Goal: Task Accomplishment & Management: Use online tool/utility

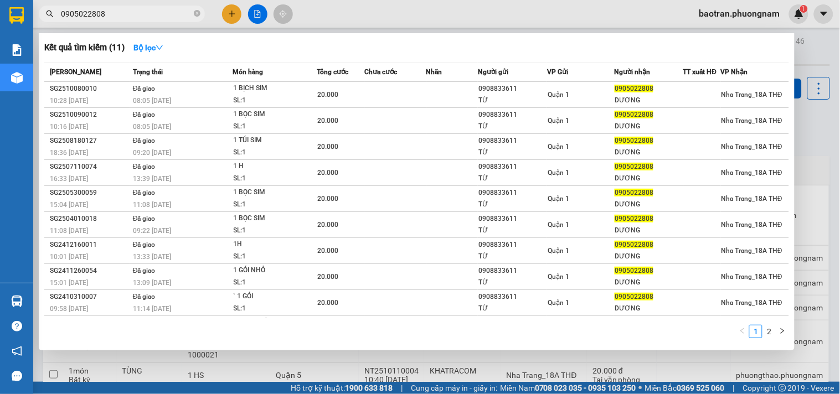
click at [126, 13] on input "0905022808" at bounding box center [126, 14] width 131 height 12
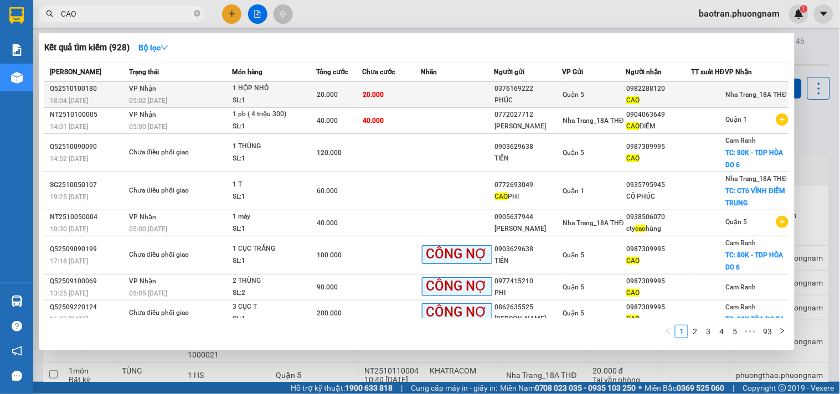
type input "CAO"
click at [222, 92] on td "VP Nhận 05:02 - 11/10" at bounding box center [179, 95] width 106 height 26
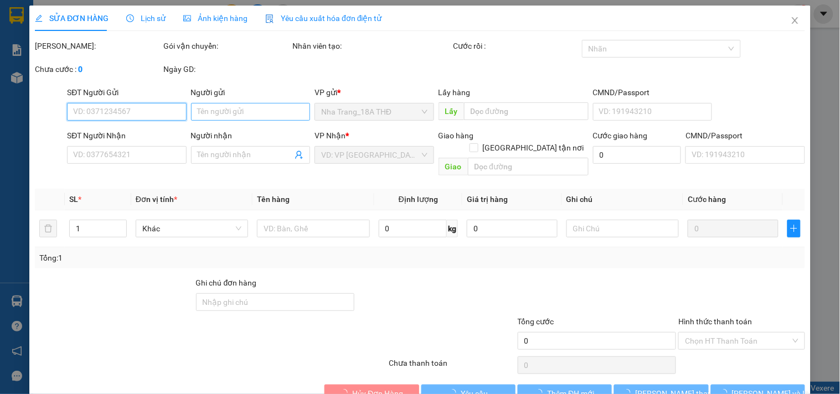
type input "0376169222"
type input "PHÚC"
type input "0982288120"
type input "CAO"
type input "20.000"
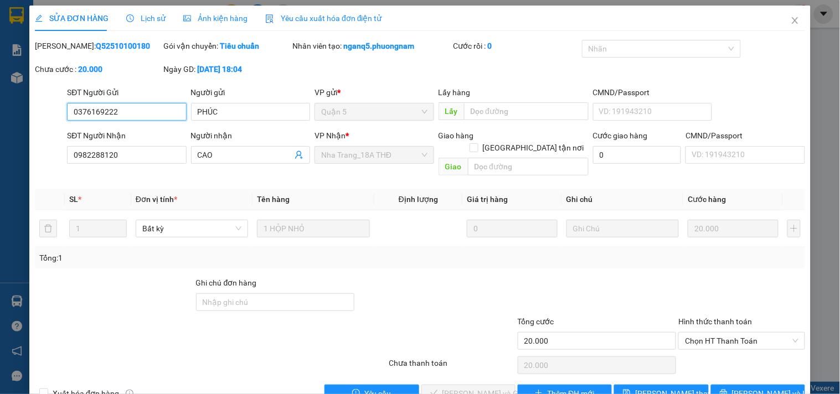
scroll to position [18, 0]
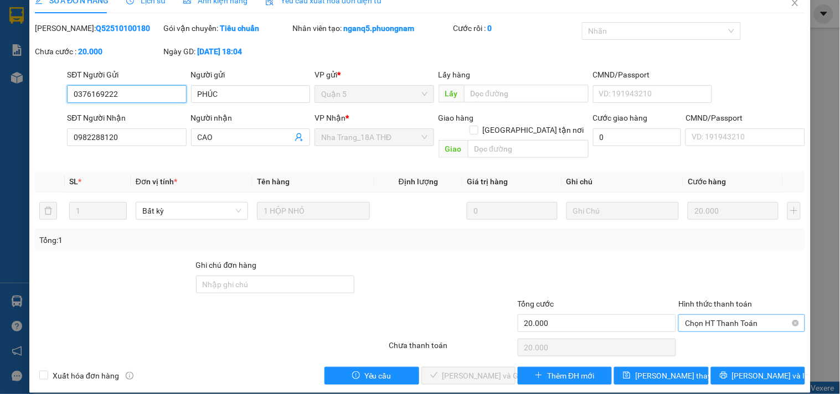
click at [693, 315] on span "Chọn HT Thanh Toán" at bounding box center [741, 323] width 113 height 17
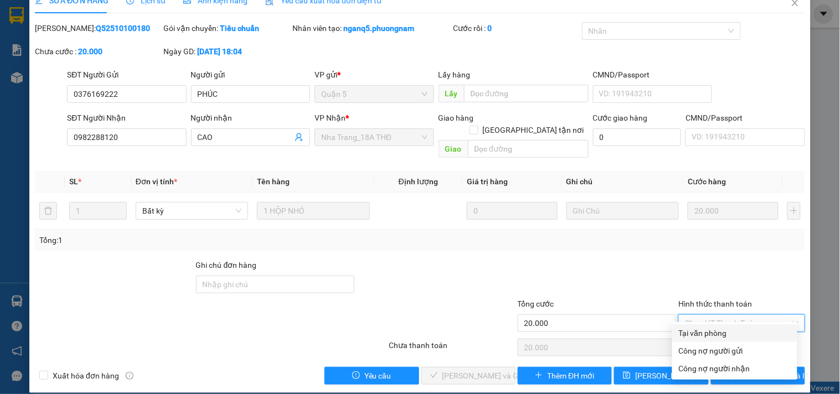
click at [696, 331] on div "Tại văn phòng" at bounding box center [735, 333] width 112 height 12
type input "0"
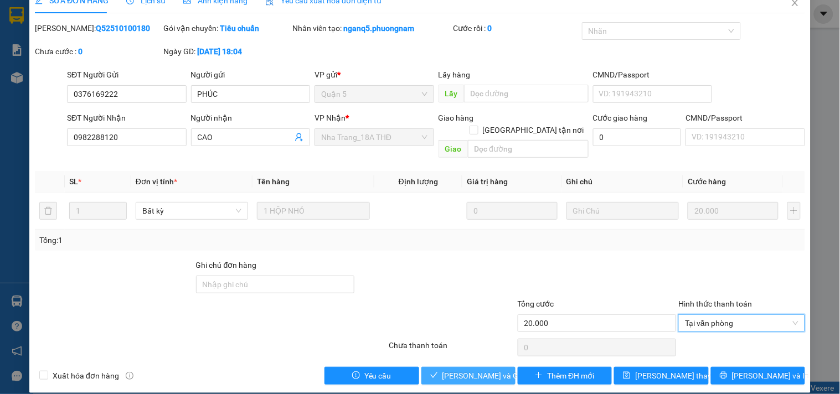
click at [422, 367] on button "Lưu và Giao hàng" at bounding box center [468, 376] width 94 height 18
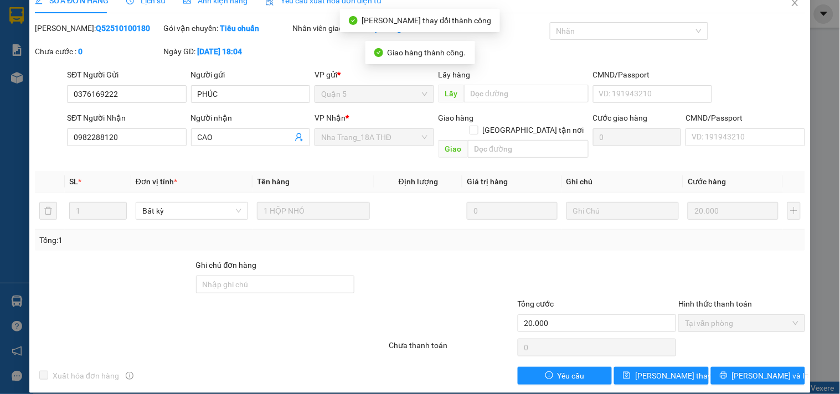
scroll to position [0, 0]
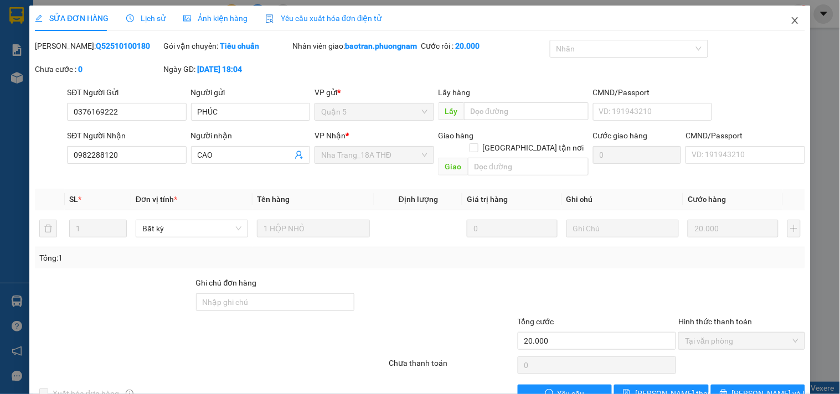
click at [792, 23] on icon "close" at bounding box center [795, 20] width 6 height 7
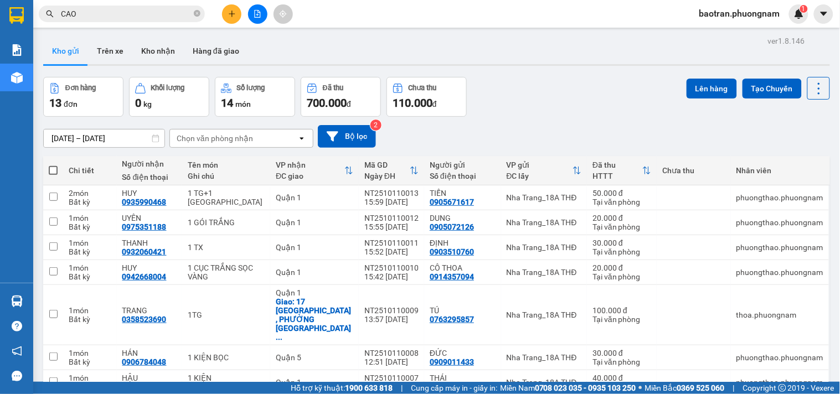
click at [231, 12] on icon "plus" at bounding box center [232, 14] width 8 height 8
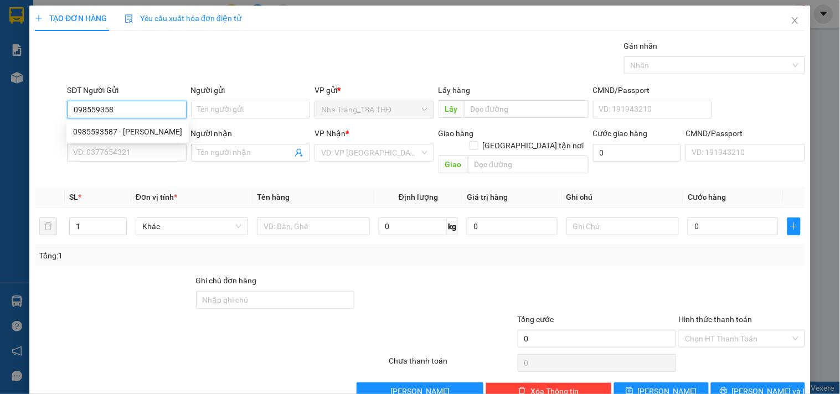
type input "0985593587"
click at [140, 132] on div "0985593587 - HOÀNG" at bounding box center [127, 132] width 109 height 12
type input "HOÀNG"
type input "0583490709"
type input "QUYÊN"
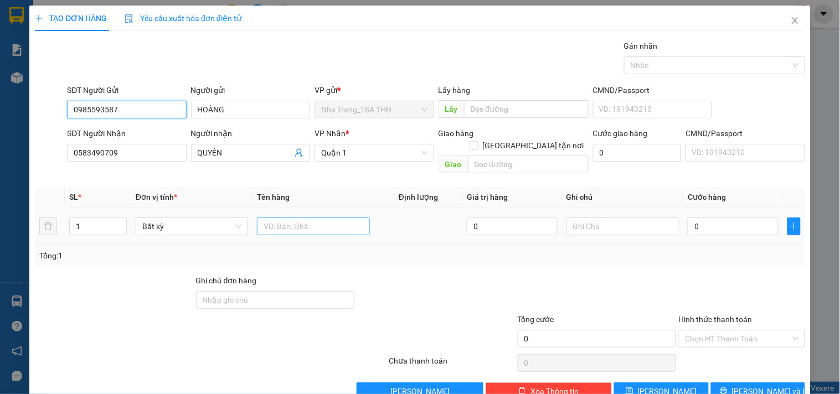
type input "0985593587"
click at [320, 218] on input "text" at bounding box center [313, 227] width 112 height 18
type input "1 BỊCH TX"
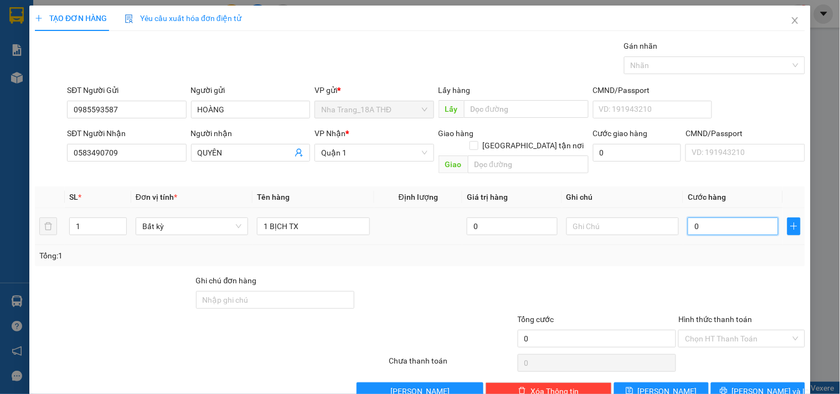
click at [708, 218] on input "0" at bounding box center [733, 227] width 91 height 18
type input "3"
type input "30"
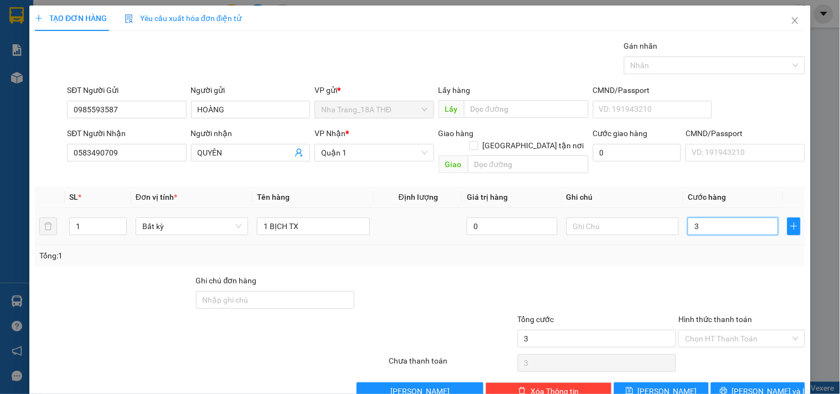
type input "30"
type input "30.000"
click at [676, 250] on div "Tổng: 1" at bounding box center [419, 256] width 761 height 12
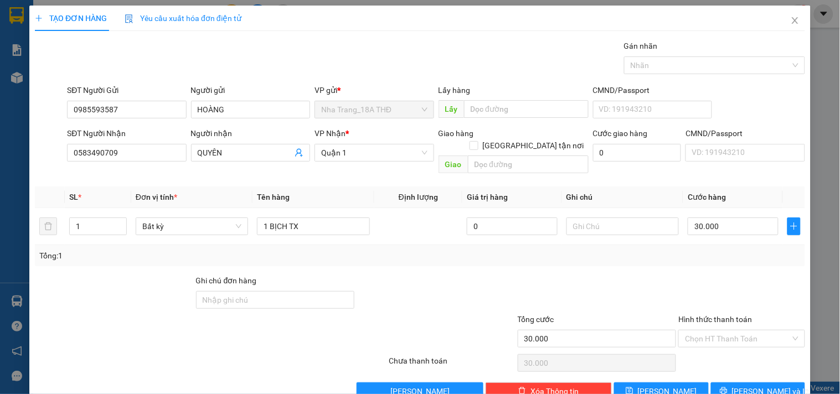
scroll to position [15, 0]
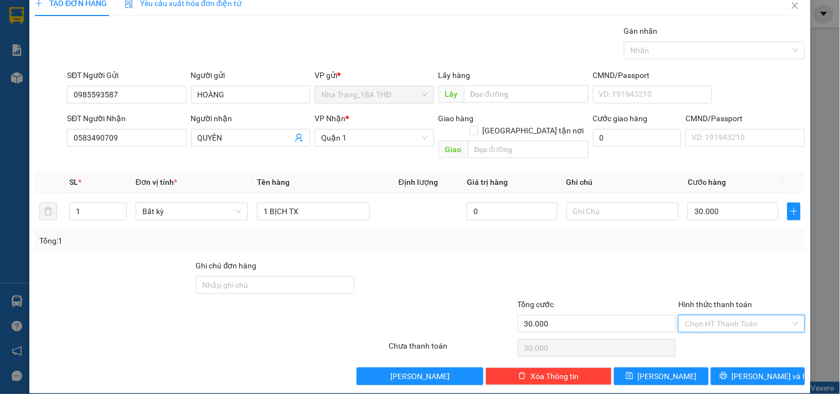
click at [700, 316] on input "Hình thức thanh toán" at bounding box center [737, 324] width 105 height 17
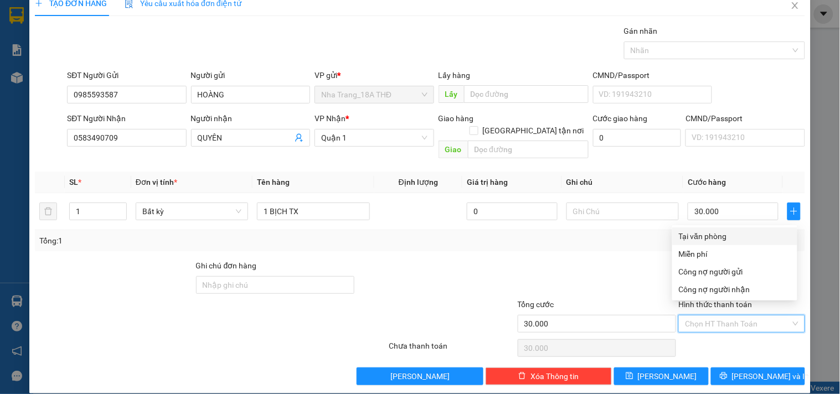
click at [709, 236] on div "Tại văn phòng" at bounding box center [735, 236] width 112 height 12
type input "0"
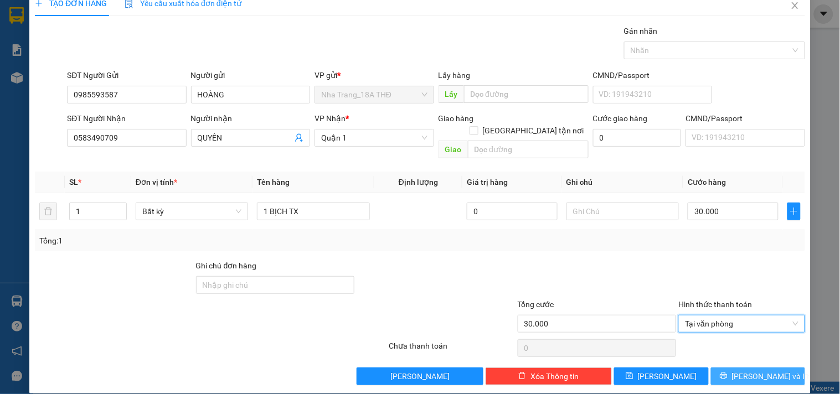
click at [728, 372] on icon "printer" at bounding box center [724, 376] width 8 height 8
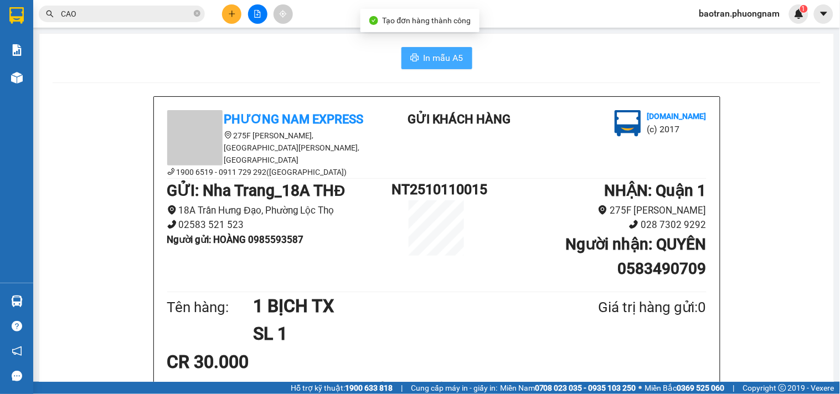
click at [440, 54] on span "In mẫu A5" at bounding box center [444, 58] width 40 height 14
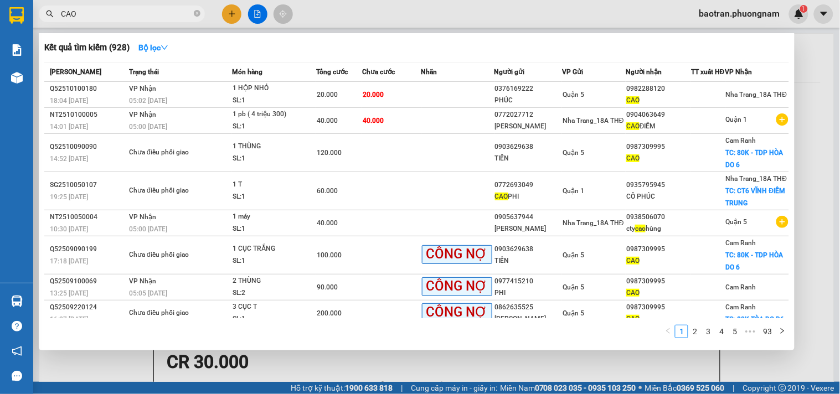
click at [90, 8] on input "CAO" at bounding box center [126, 14] width 131 height 12
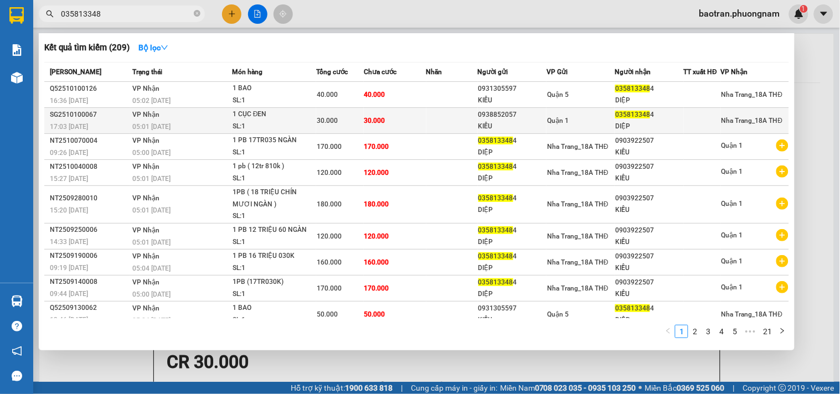
type input "035813348"
click at [400, 127] on td "30.000" at bounding box center [395, 121] width 63 height 26
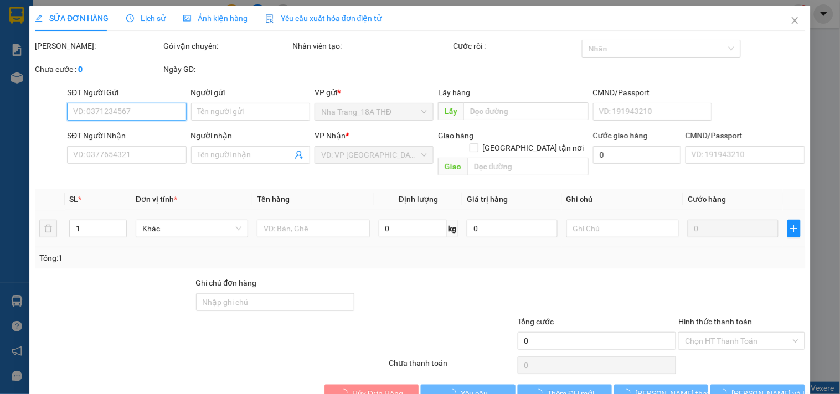
type input "0938852057"
type input "KIỀU"
type input "0358133484"
type input "DIỆP"
type input "30.000"
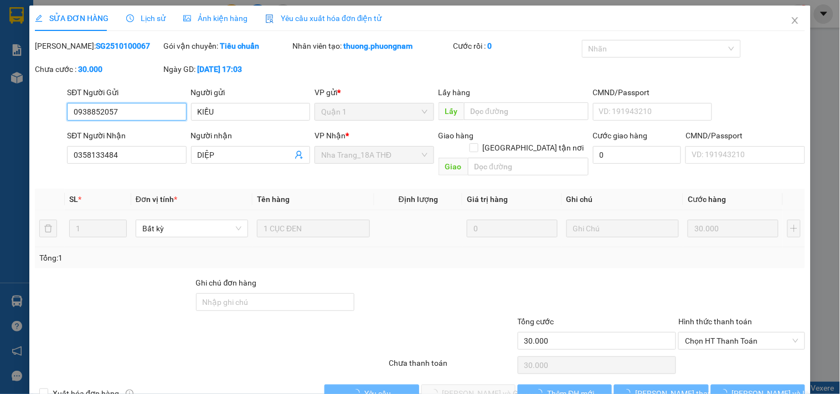
scroll to position [18, 0]
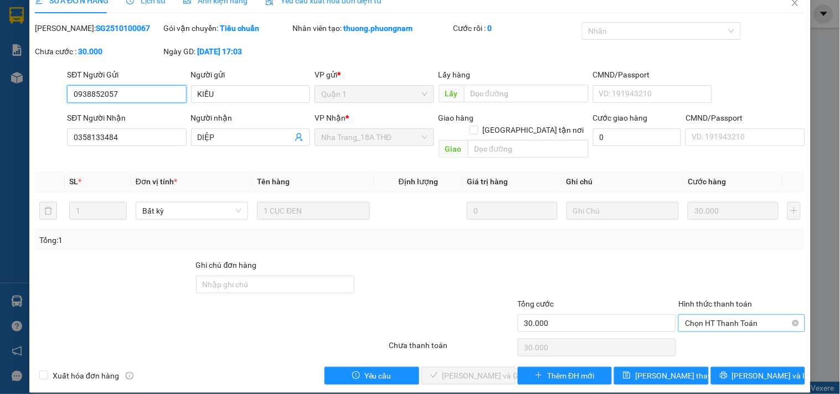
click at [712, 315] on span "Chọn HT Thanh Toán" at bounding box center [741, 323] width 113 height 17
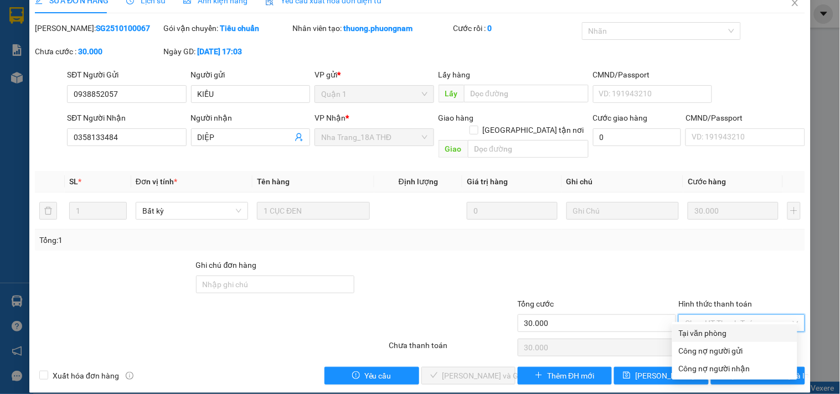
drag, startPoint x: 696, startPoint y: 329, endPoint x: 679, endPoint y: 332, distance: 16.8
click at [695, 329] on div "Tại văn phòng" at bounding box center [735, 333] width 112 height 12
type input "0"
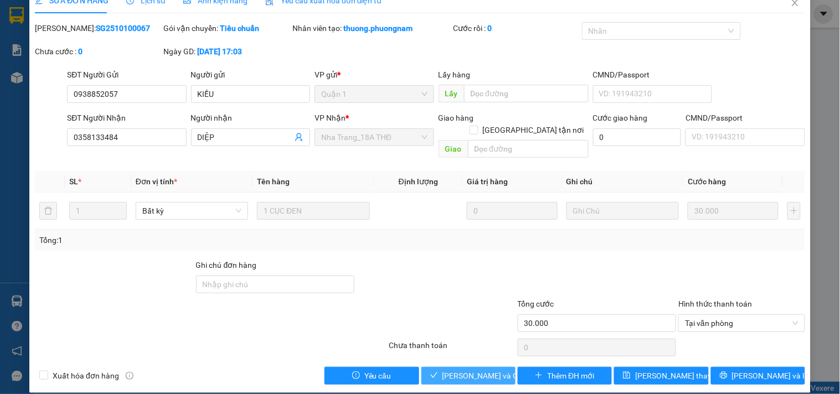
click at [434, 372] on icon "check" at bounding box center [434, 376] width 8 height 8
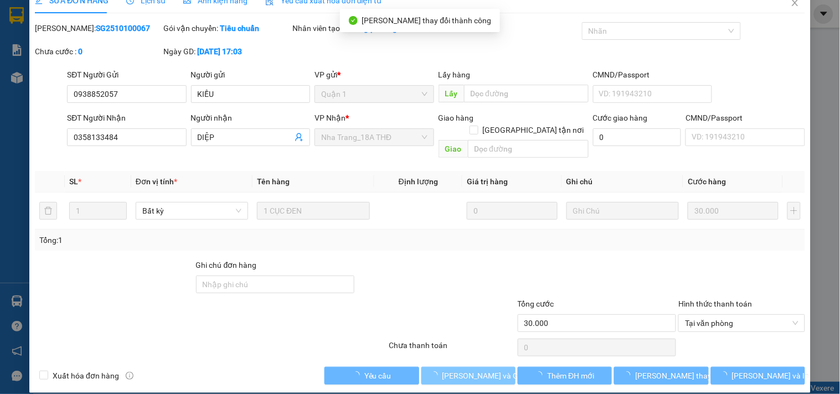
scroll to position [0, 0]
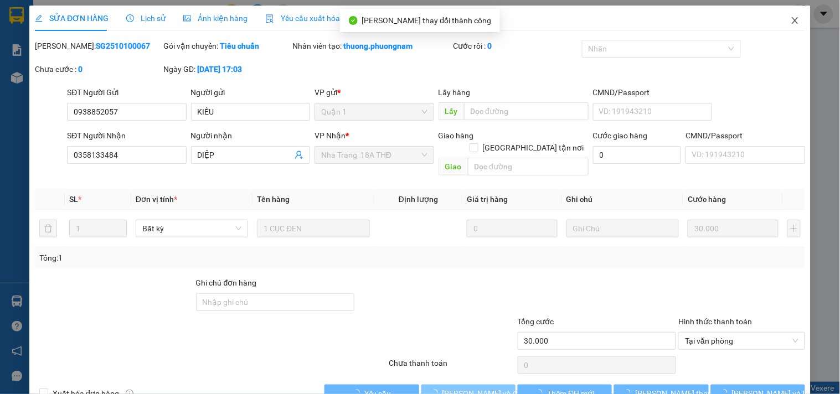
click at [780, 22] on span "Close" at bounding box center [795, 21] width 31 height 31
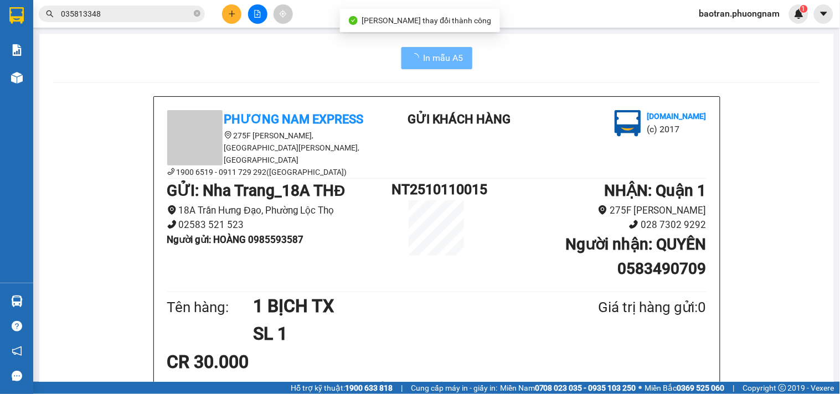
click at [169, 14] on input "035813348" at bounding box center [126, 14] width 131 height 12
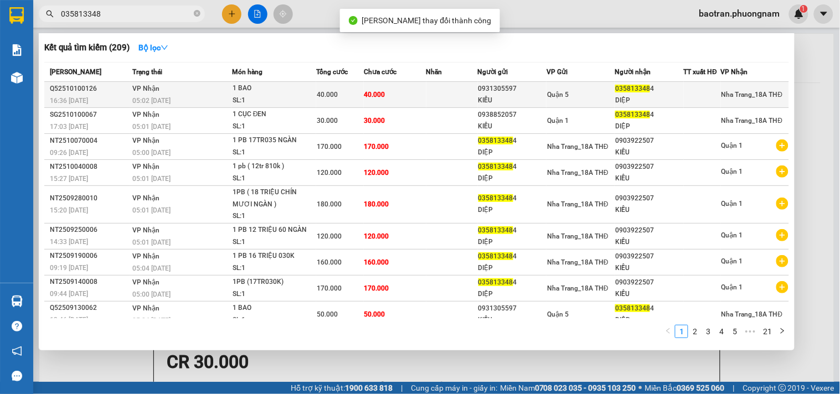
click at [233, 93] on div "1 BAO" at bounding box center [274, 89] width 83 height 12
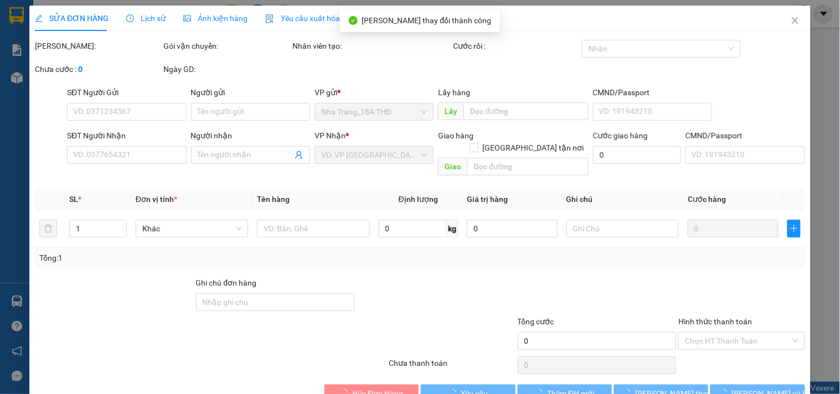
type input "0931305597"
type input "KIỀU"
type input "0358133484"
type input "DIỆP"
type input "40.000"
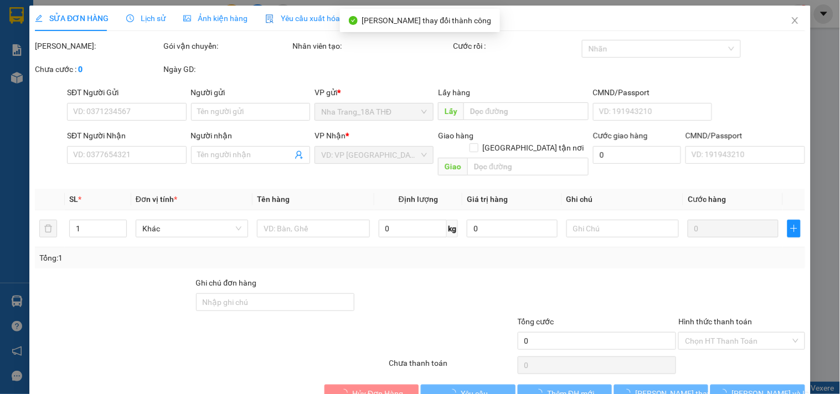
type input "40.000"
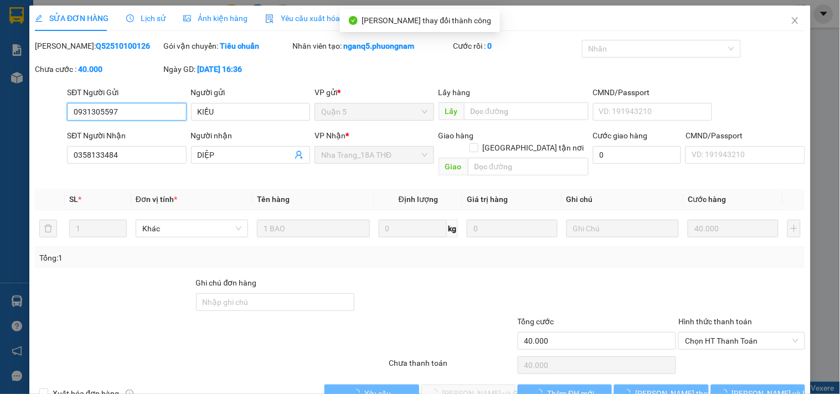
scroll to position [18, 0]
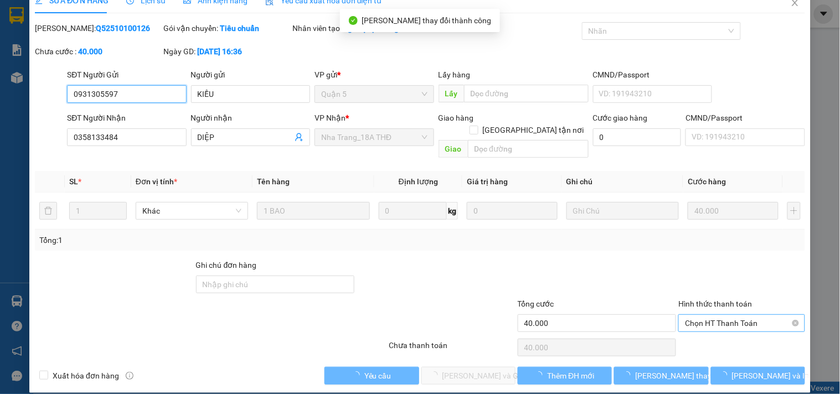
click at [707, 315] on span "Chọn HT Thanh Toán" at bounding box center [741, 323] width 113 height 17
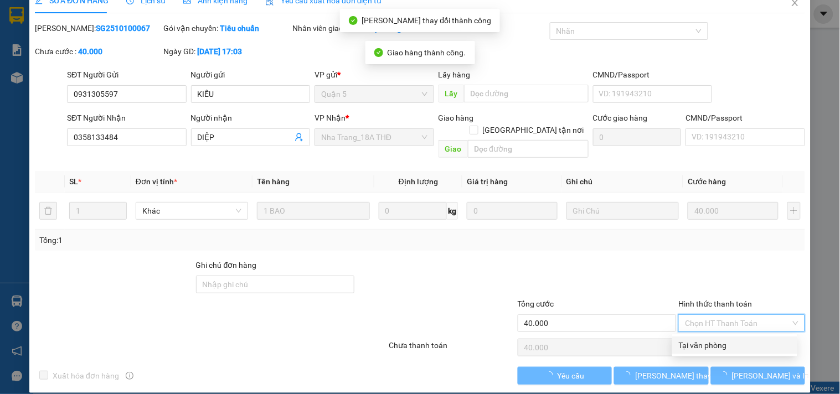
click at [698, 331] on div "Chọn HT Thanh Toán" at bounding box center [741, 324] width 126 height 18
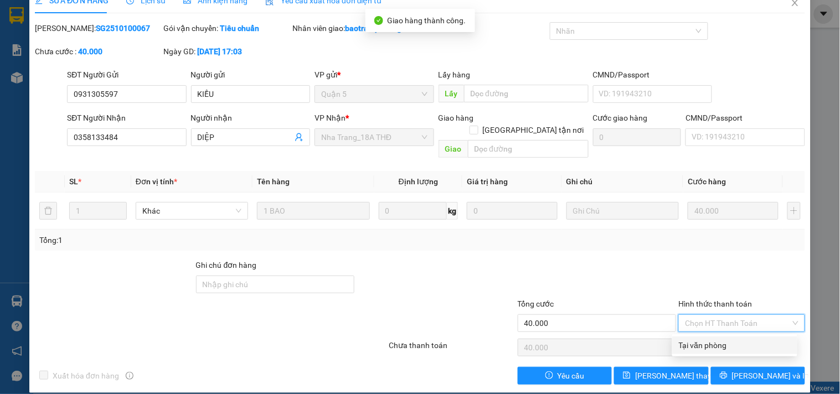
scroll to position [0, 0]
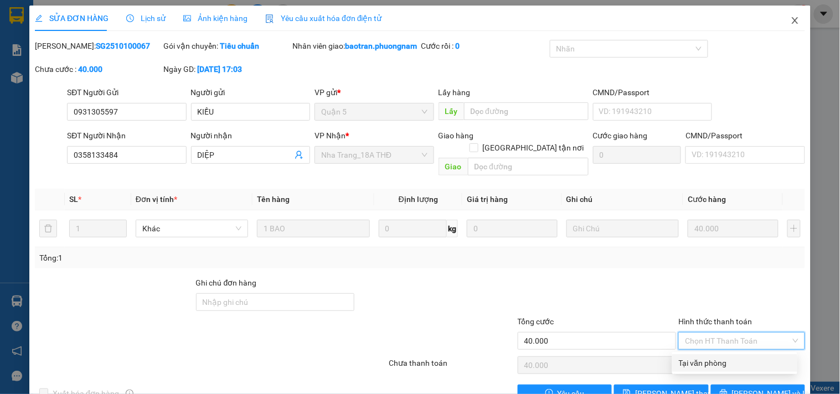
click at [780, 17] on span "Close" at bounding box center [795, 21] width 31 height 31
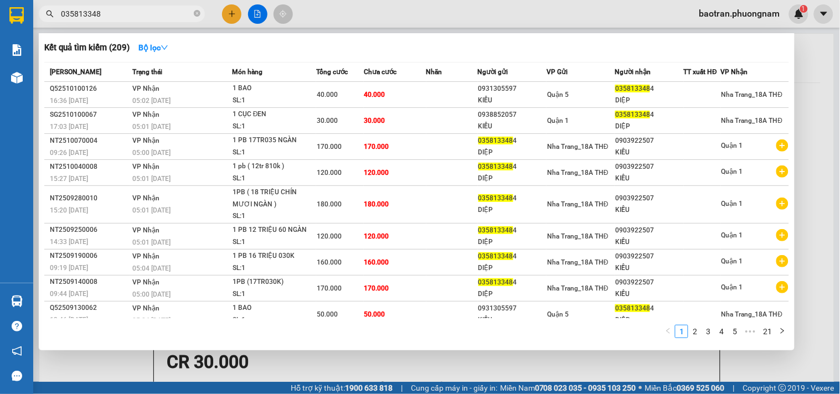
click at [202, 13] on span "035813348" at bounding box center [122, 14] width 166 height 17
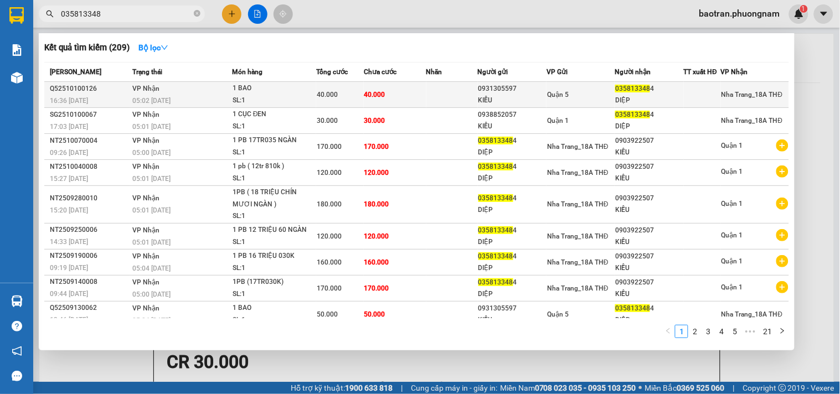
click at [173, 92] on td "VP Nhận 05:02 - 11/10" at bounding box center [181, 95] width 102 height 26
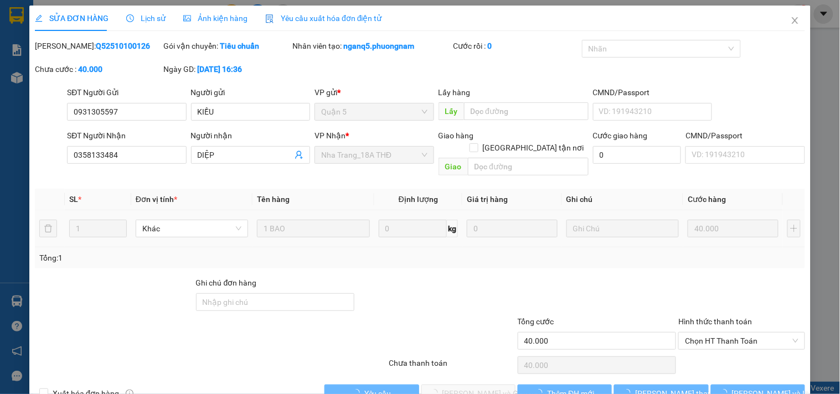
type input "0931305597"
type input "KIỀU"
type input "0358133484"
type input "DIỆP"
type input "40.000"
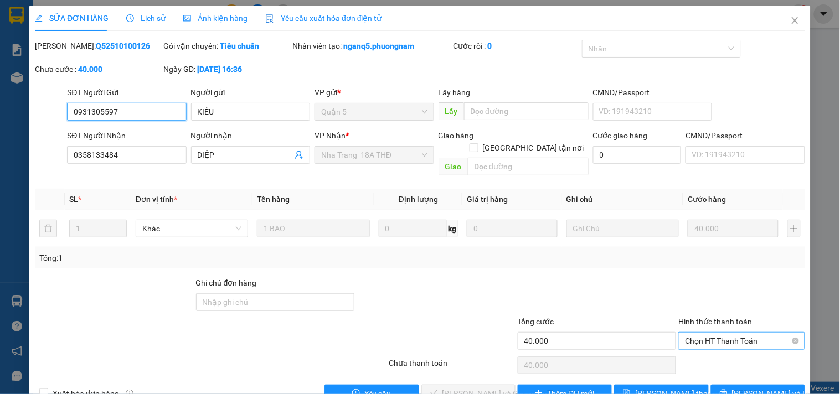
click at [714, 333] on span "Chọn HT Thanh Toán" at bounding box center [741, 341] width 113 height 17
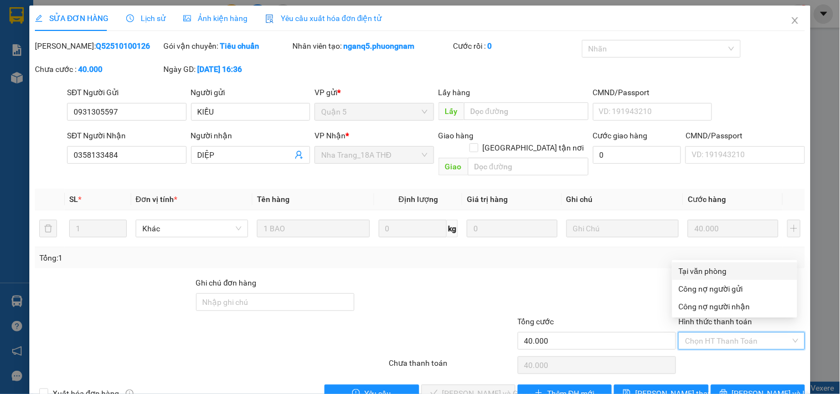
click at [688, 267] on div "Tại văn phòng" at bounding box center [735, 271] width 112 height 12
type input "0"
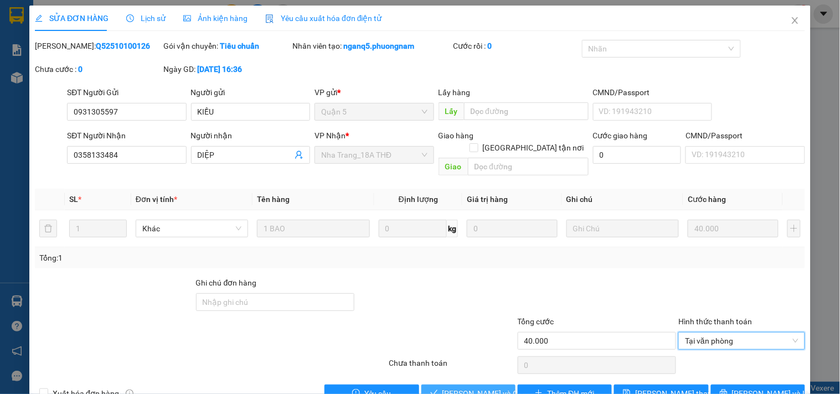
click at [459, 388] on span "Lưu và Giao hàng" at bounding box center [495, 394] width 106 height 12
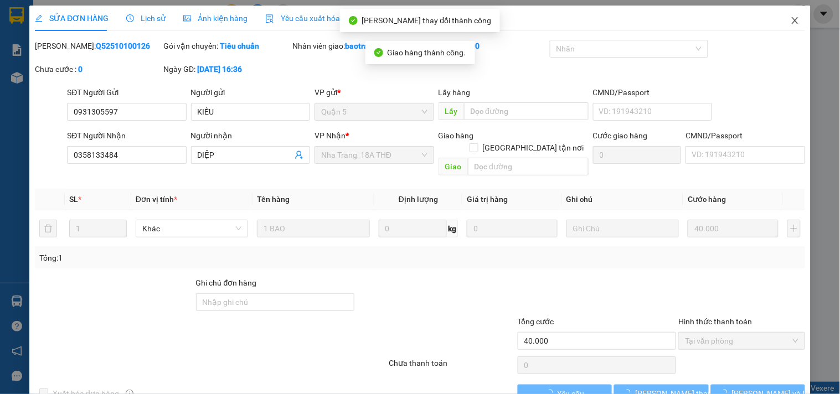
drag, startPoint x: 781, startPoint y: 25, endPoint x: 739, endPoint y: 19, distance: 43.1
click at [782, 25] on span "Close" at bounding box center [795, 21] width 31 height 31
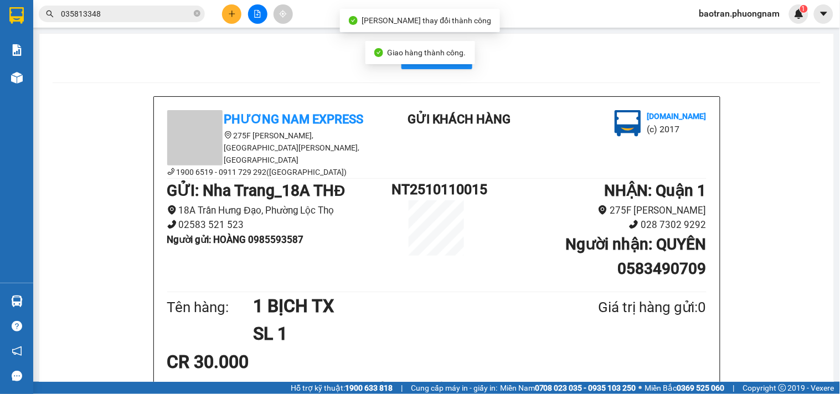
click at [236, 18] on button at bounding box center [231, 13] width 19 height 19
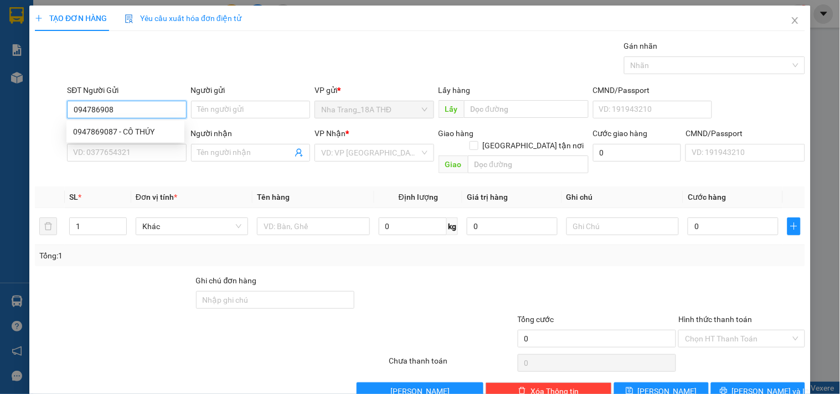
type input "0947869087"
click at [137, 128] on div "0947869087 - CÔ THÚY" at bounding box center [125, 132] width 105 height 12
type input "CÔ THÚY"
type input "0902575713"
type input "DU"
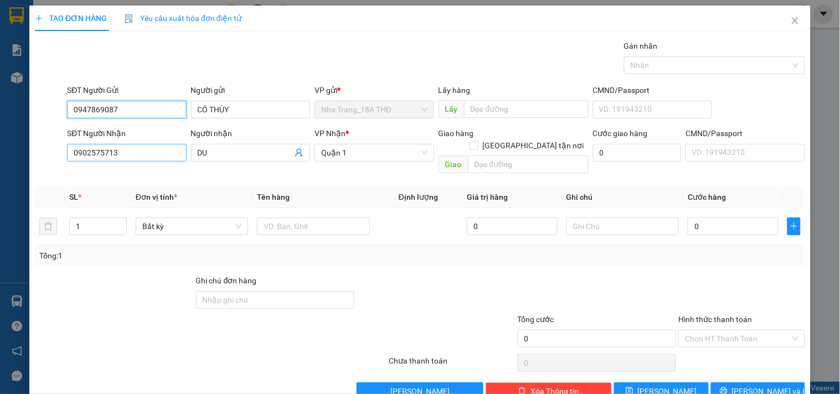
type input "0947869087"
click at [141, 152] on input "0902575713" at bounding box center [126, 153] width 119 height 18
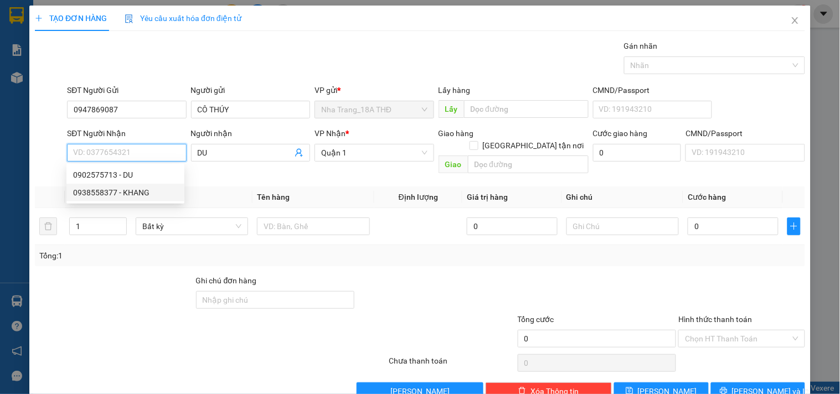
click at [134, 190] on div "0938558377 - KHANG" at bounding box center [125, 193] width 105 height 12
type input "0938558377"
type input "KHANG"
type input "0938558377"
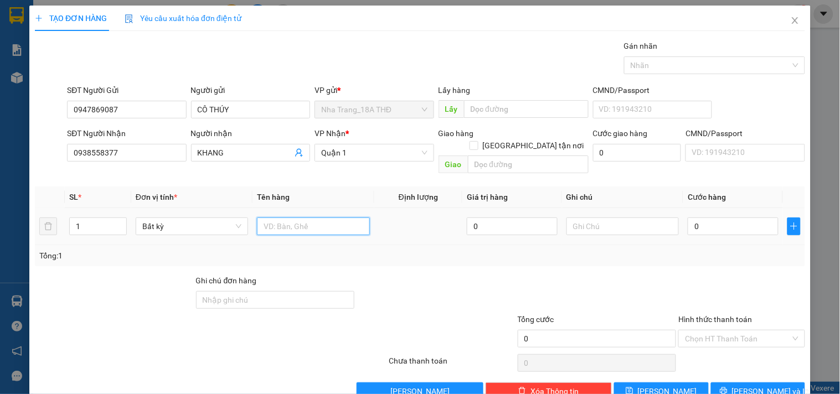
click at [289, 218] on input "text" at bounding box center [313, 227] width 112 height 18
type input "1 TX"
click at [743, 218] on input "0" at bounding box center [733, 227] width 91 height 18
type input "3"
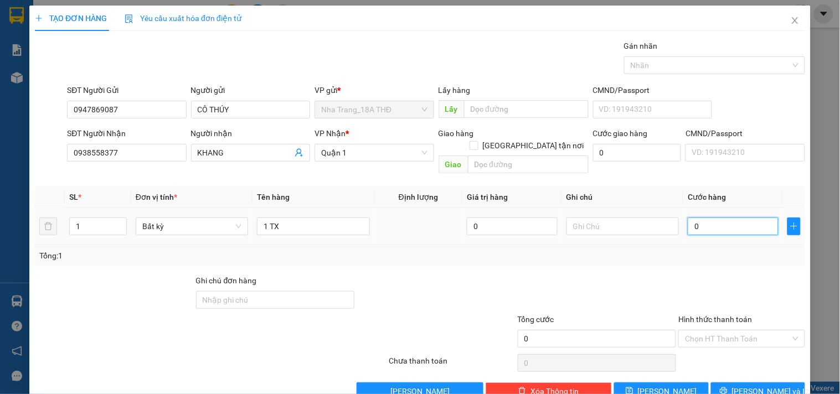
type input "3"
type input "30"
type input "30.000"
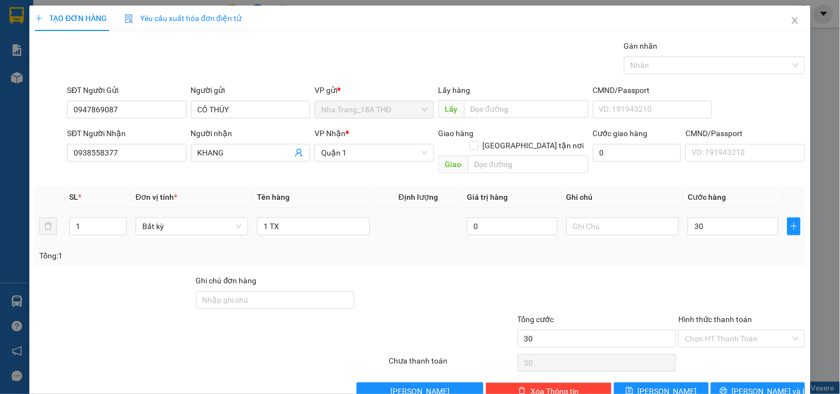
type input "30.000"
click at [705, 275] on div at bounding box center [741, 294] width 128 height 39
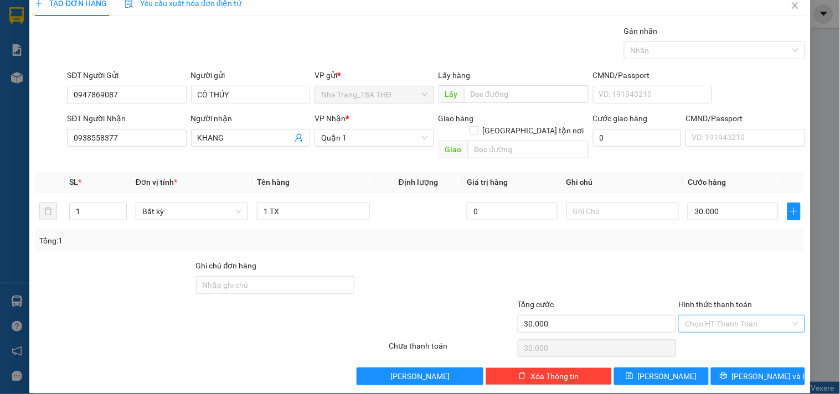
click at [717, 316] on input "Hình thức thanh toán" at bounding box center [737, 324] width 105 height 17
click at [720, 224] on div "Transit Pickup Surcharge Ids Transit Deliver Surcharge Ids Transit Deliver Surc…" at bounding box center [420, 205] width 770 height 360
click at [734, 316] on input "Hình thức thanh toán" at bounding box center [737, 324] width 105 height 17
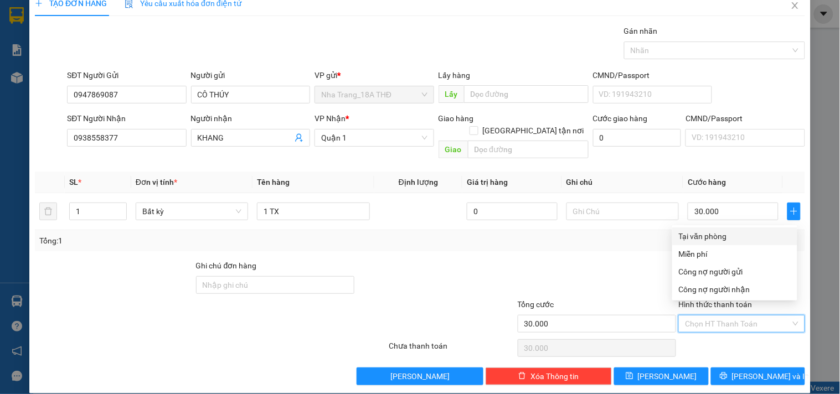
click at [723, 225] on div "Transit Pickup Surcharge Ids Transit Deliver Surcharge Ids Transit Deliver Surc…" at bounding box center [420, 205] width 770 height 360
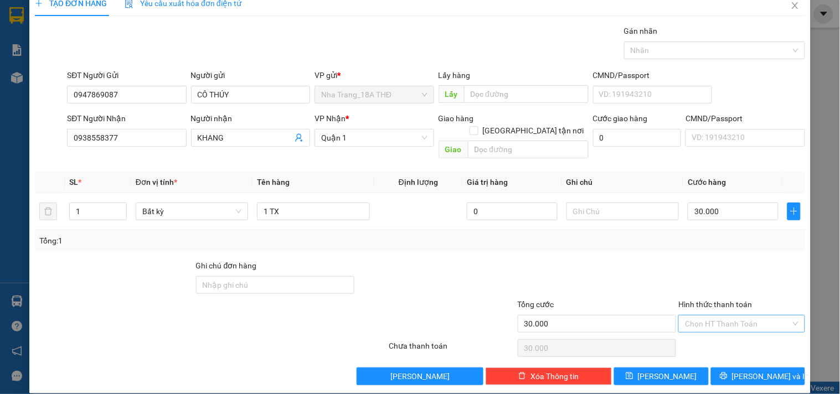
click at [718, 316] on input "Hình thức thanh toán" at bounding box center [737, 324] width 105 height 17
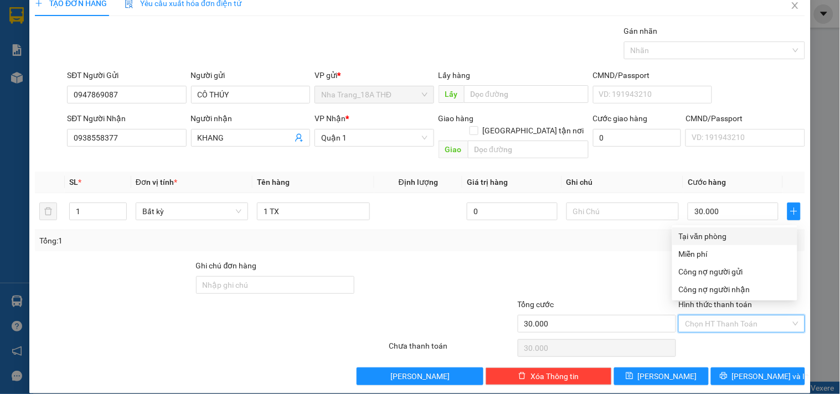
click at [721, 234] on div "Tại văn phòng" at bounding box center [735, 236] width 112 height 12
type input "0"
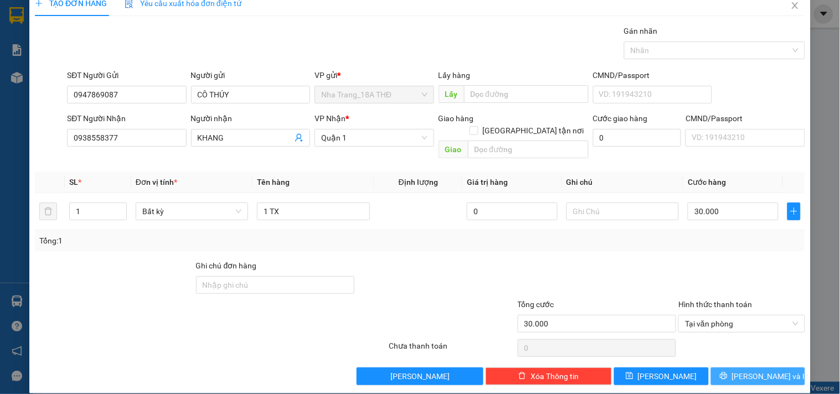
click at [727, 373] on icon "printer" at bounding box center [723, 376] width 7 height 7
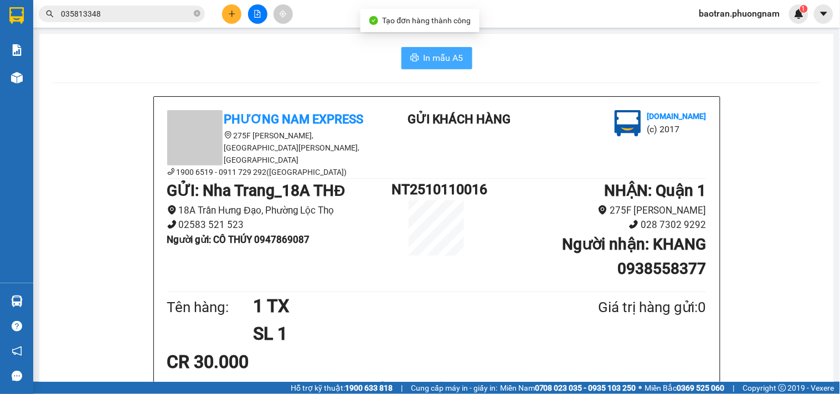
click at [446, 62] on span "In mẫu A5" at bounding box center [444, 58] width 40 height 14
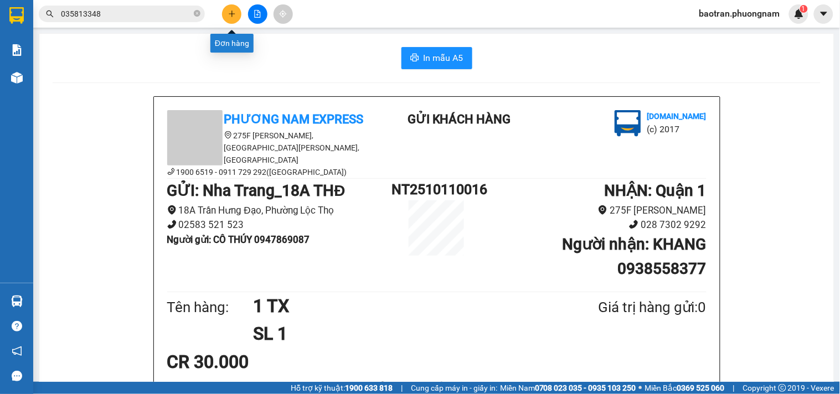
click at [222, 12] on button at bounding box center [231, 13] width 19 height 19
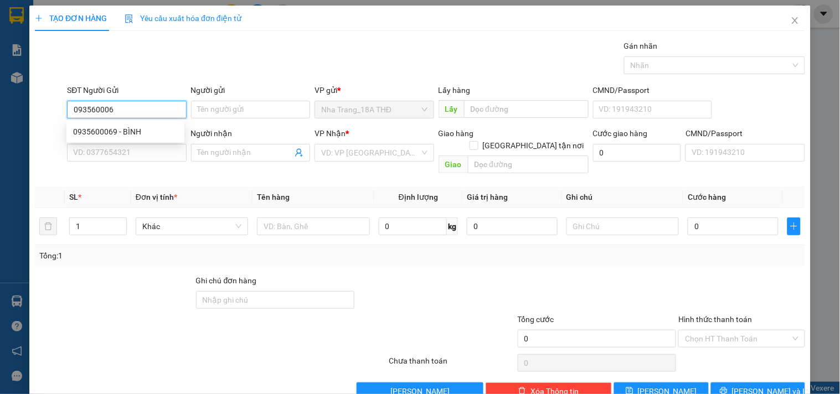
type input "0935600069"
drag, startPoint x: 120, startPoint y: 130, endPoint x: 128, endPoint y: 142, distance: 14.6
click at [120, 131] on div "0935600069 - BÌNH" at bounding box center [125, 132] width 105 height 12
type input "BÌNH"
type input "0795990079"
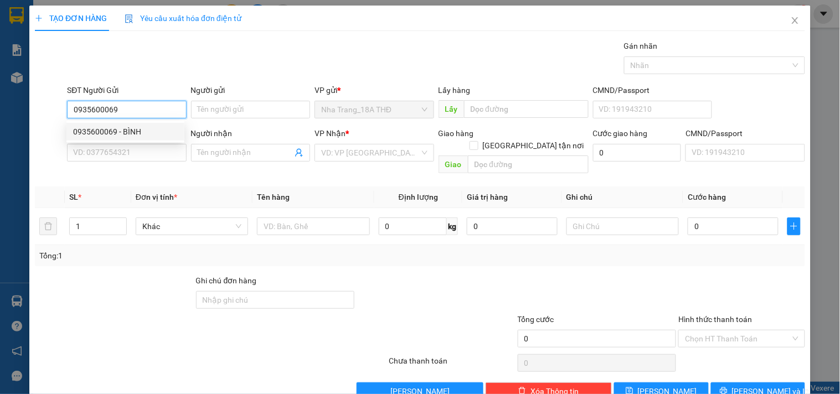
type input "DUNG"
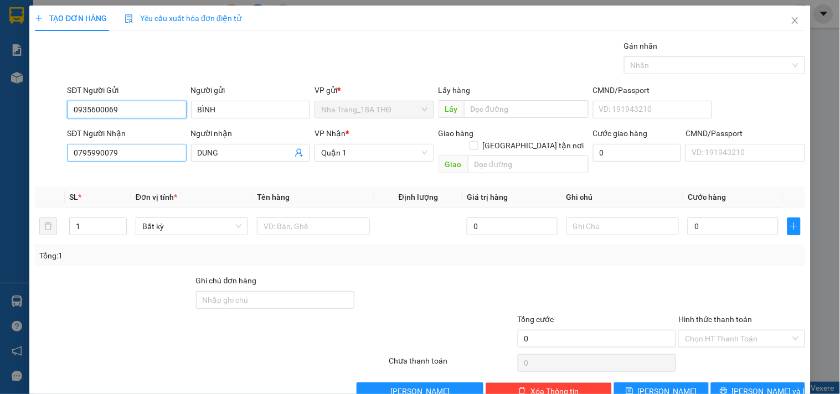
type input "0935600069"
click at [127, 158] on input "0795990079" at bounding box center [126, 153] width 119 height 18
type input "0907233282"
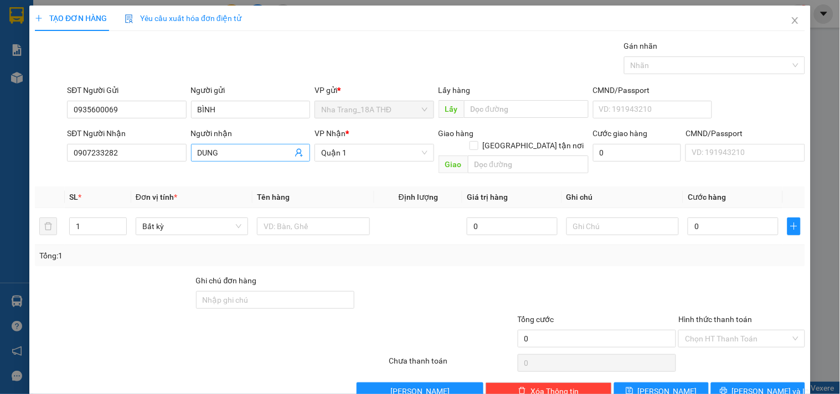
click at [239, 157] on input "DUNG" at bounding box center [245, 153] width 95 height 12
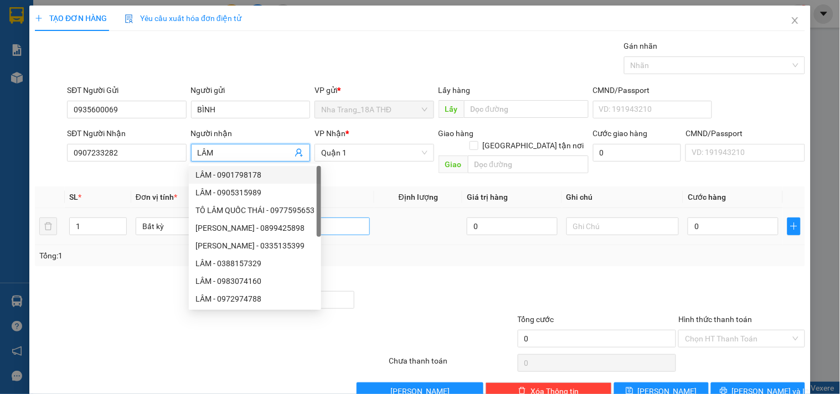
type input "LÂM"
click at [323, 218] on input "text" at bounding box center [313, 227] width 112 height 18
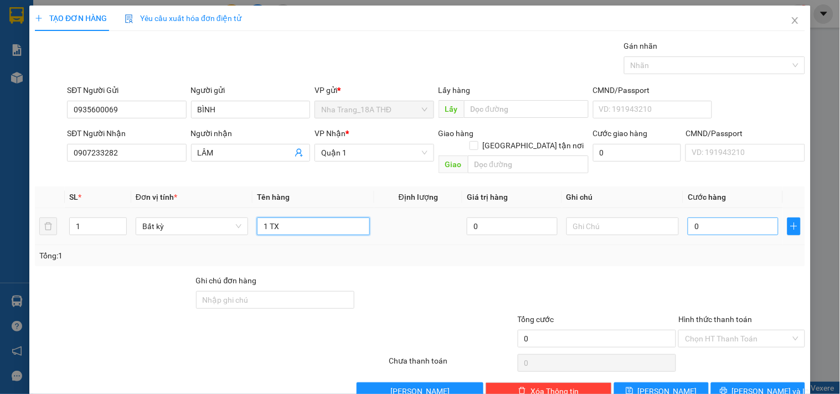
type input "1 TX"
click at [744, 218] on input "0" at bounding box center [733, 227] width 91 height 18
type input "3"
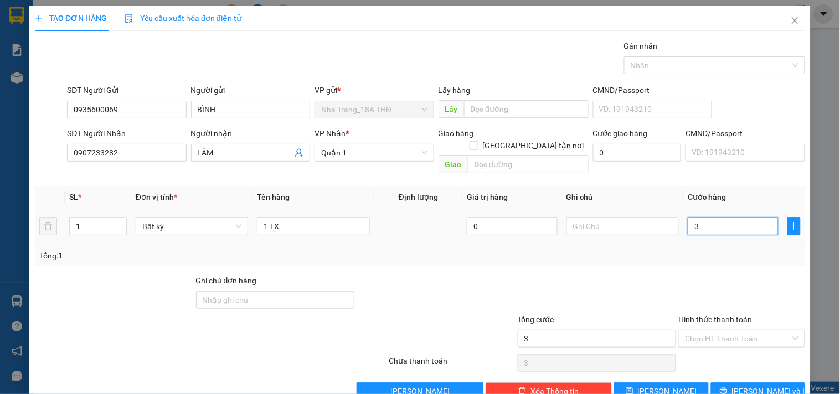
type input "30"
type input "30.000"
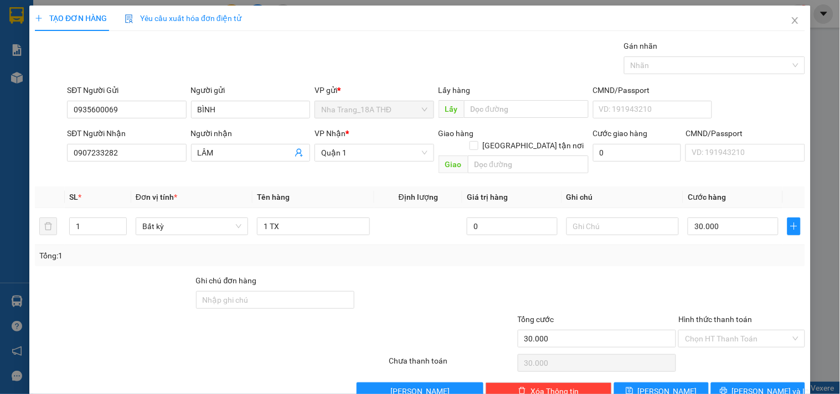
click at [715, 250] on div "Tổng: 1" at bounding box center [419, 256] width 761 height 12
click at [700, 331] on input "Hình thức thanh toán" at bounding box center [737, 339] width 105 height 17
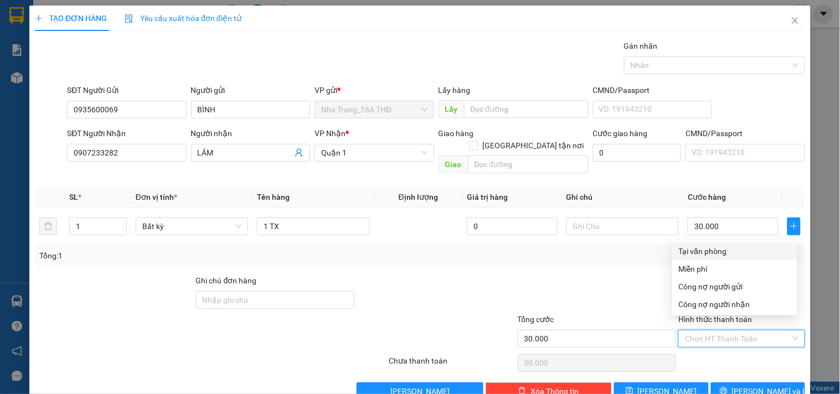
click at [705, 249] on div "Tại văn phòng" at bounding box center [735, 251] width 112 height 12
type input "0"
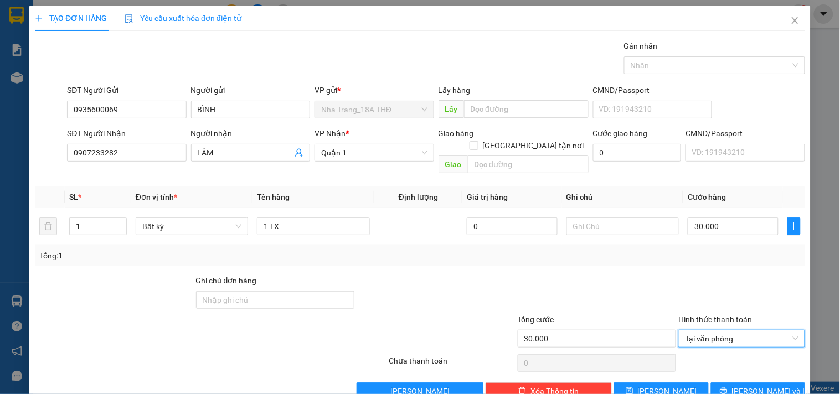
scroll to position [15, 0]
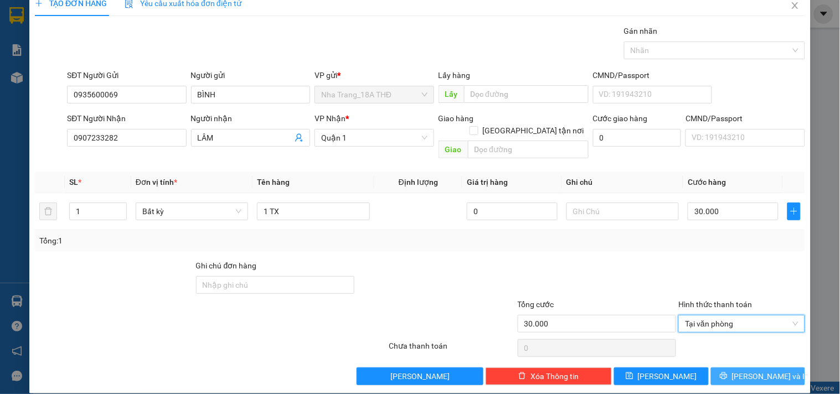
click at [720, 368] on button "Lưu và In" at bounding box center [758, 377] width 94 height 18
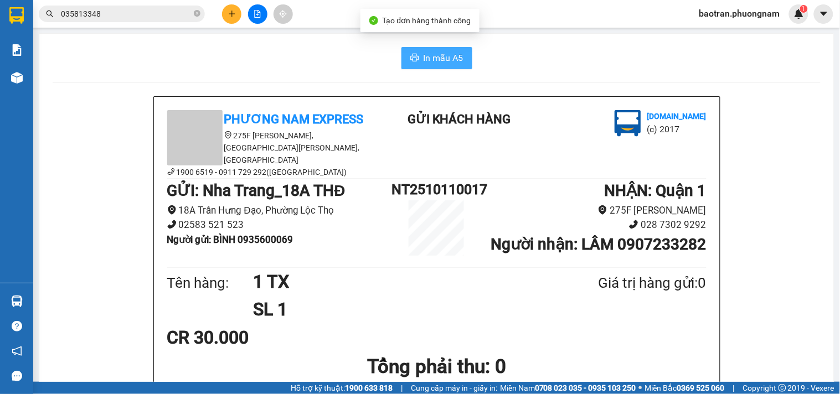
click at [428, 50] on button "In mẫu A5" at bounding box center [436, 58] width 71 height 22
click at [200, 13] on span "035813348" at bounding box center [122, 14] width 166 height 17
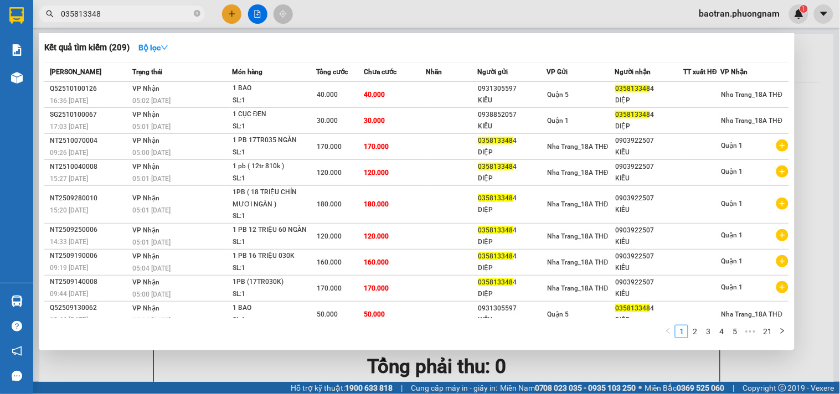
click at [217, 11] on div at bounding box center [420, 197] width 840 height 394
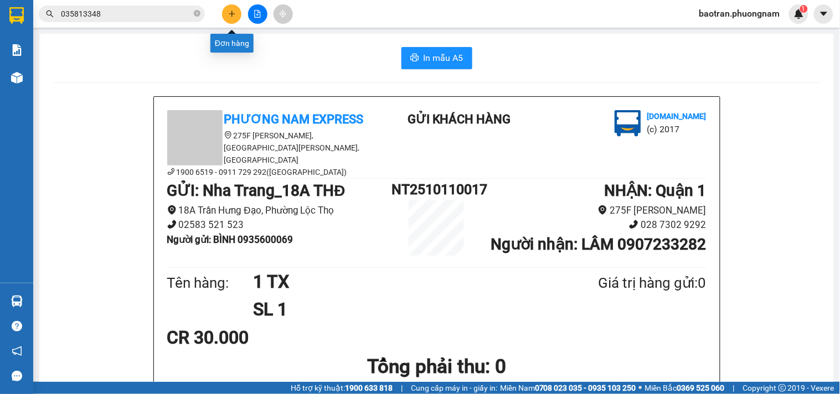
click at [236, 9] on button at bounding box center [231, 13] width 19 height 19
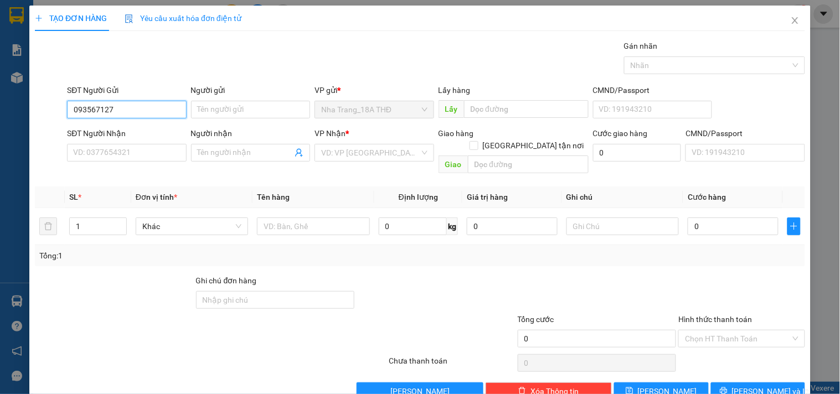
type input "0935671276"
click at [161, 130] on div "0935671276 - CHÚ THẮNG" at bounding box center [125, 132] width 105 height 12
type input "CHÚ THẮNG"
type input "0938444799"
type input "CƯỜNG"
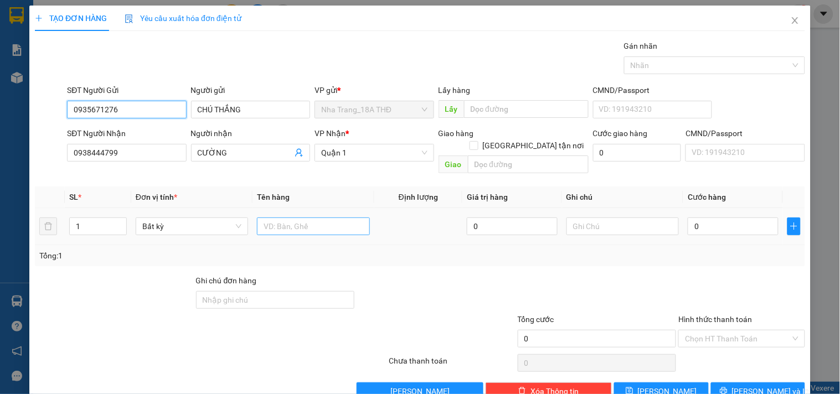
type input "0935671276"
click at [318, 218] on input "text" at bounding box center [313, 227] width 112 height 18
type input "1 TX"
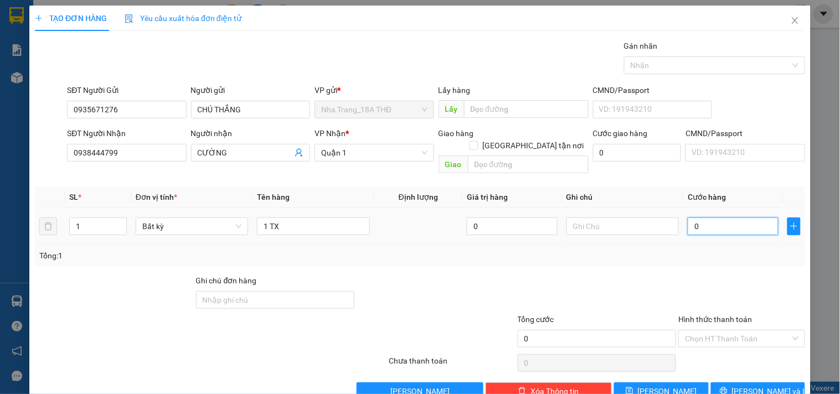
click at [702, 219] on input "0" at bounding box center [733, 227] width 91 height 18
type input "7"
type input "70"
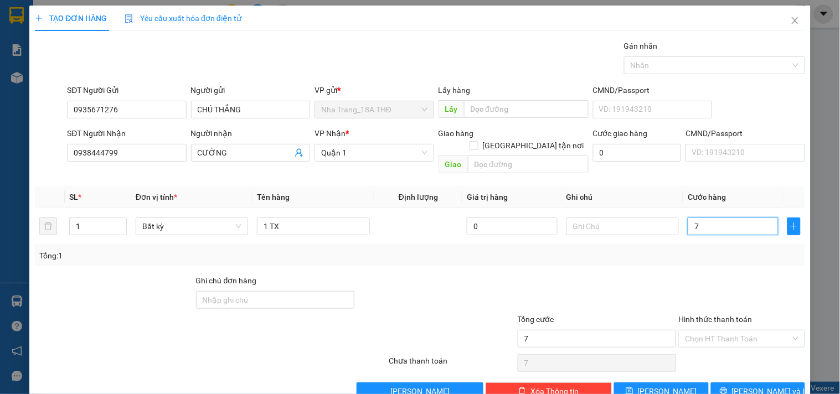
type input "70"
type input "70.000"
drag, startPoint x: 706, startPoint y: 245, endPoint x: 723, endPoint y: 308, distance: 64.9
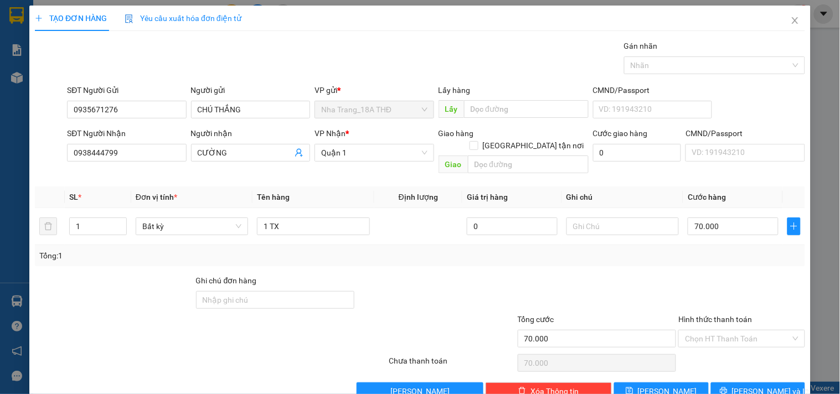
click at [709, 250] on div "Tổng: 1" at bounding box center [419, 256] width 761 height 12
click at [726, 331] on input "Hình thức thanh toán" at bounding box center [737, 339] width 105 height 17
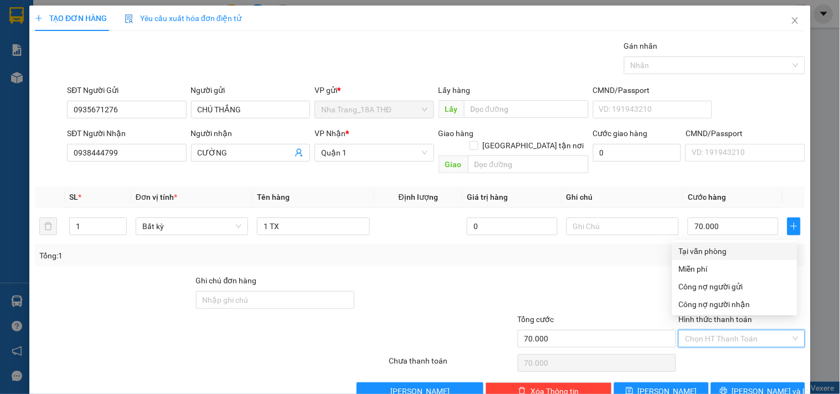
click at [726, 250] on div "Tại văn phòng" at bounding box center [735, 251] width 112 height 12
type input "0"
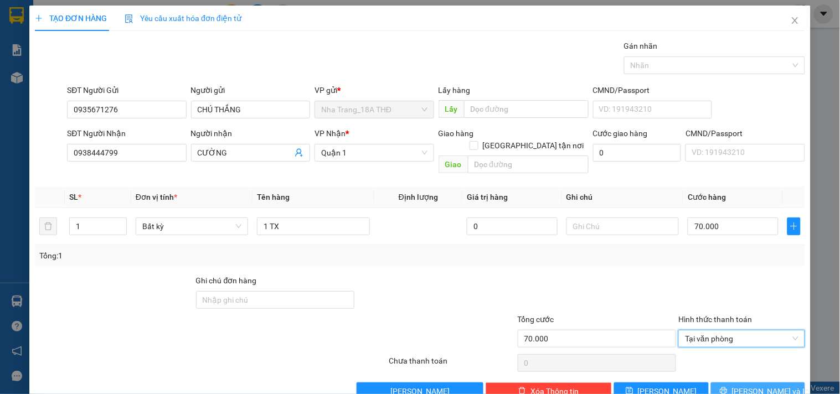
click at [761, 385] on span "Lưu và In" at bounding box center [771, 391] width 78 height 12
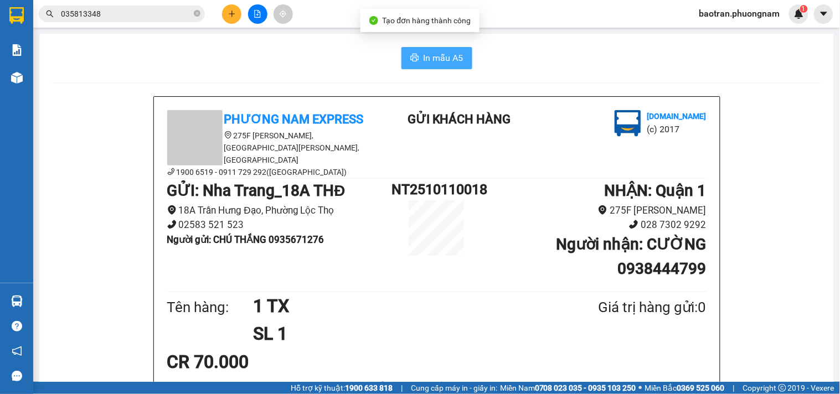
click at [434, 58] on span "In mẫu A5" at bounding box center [444, 58] width 40 height 14
click at [198, 13] on icon "close-circle" at bounding box center [197, 13] width 7 height 7
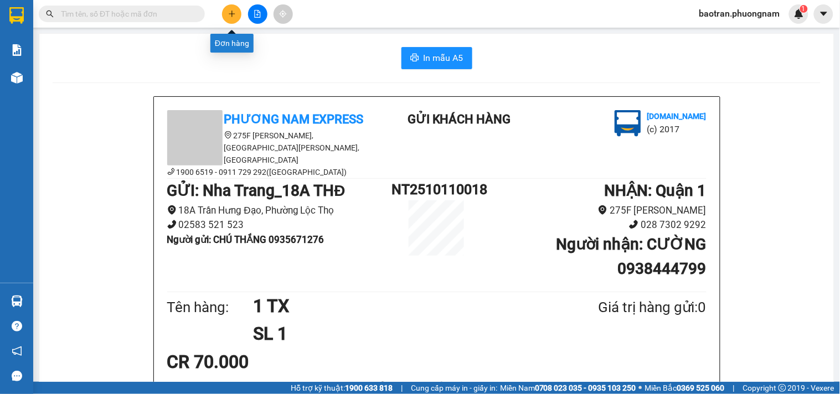
click at [228, 18] on button at bounding box center [231, 13] width 19 height 19
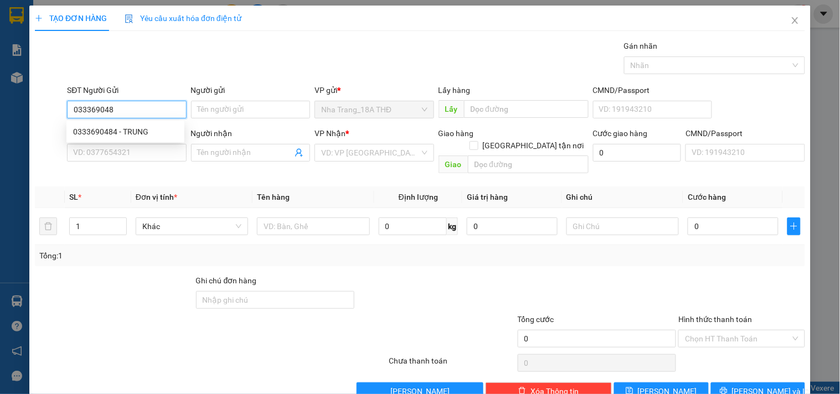
type input "0333690484"
click at [133, 138] on div "0333690484 - TRUNG" at bounding box center [125, 132] width 118 height 18
type input "TRUNG"
type input "0914224276"
type input "THẢO"
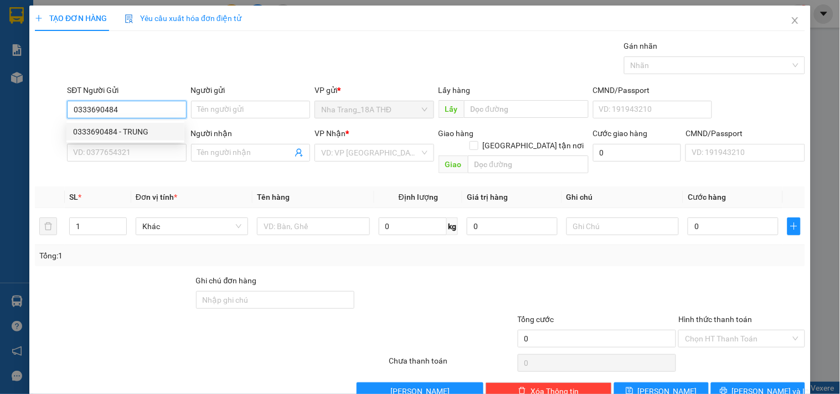
checkbox input "true"
type input "130/44 D HỒ BÁ KIỆN, P.15, Q.10 ( GTN: 50K)"
type input "50.000"
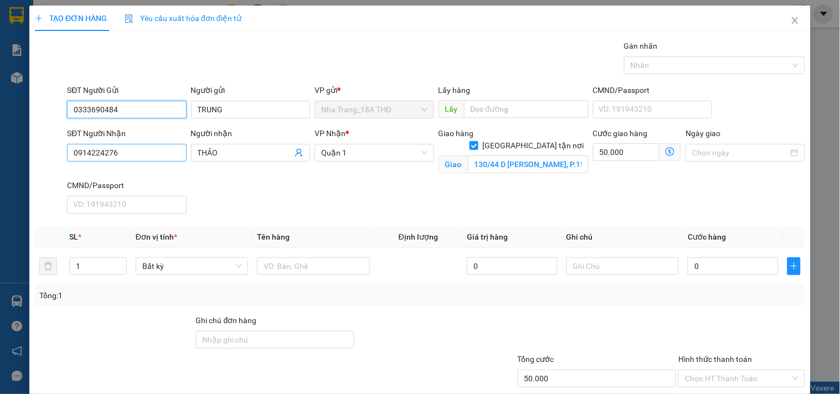
type input "0333690484"
click at [157, 151] on input "0914224276" at bounding box center [126, 153] width 119 height 18
type input "0972024888"
click at [233, 152] on input "THẢO" at bounding box center [245, 153] width 95 height 12
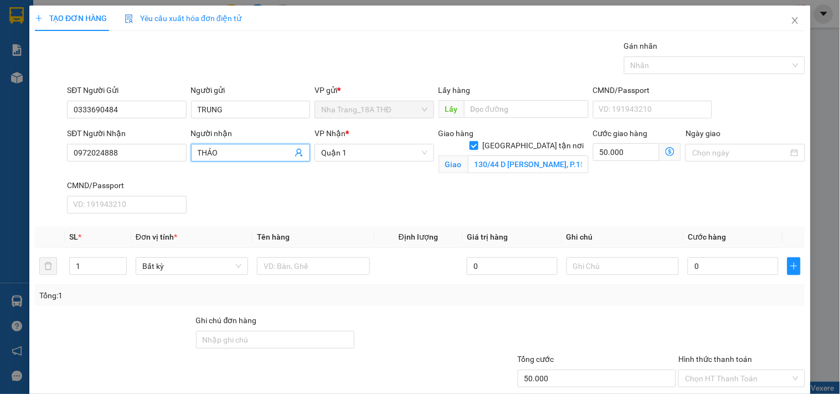
click at [233, 152] on input "THẢO" at bounding box center [245, 153] width 95 height 12
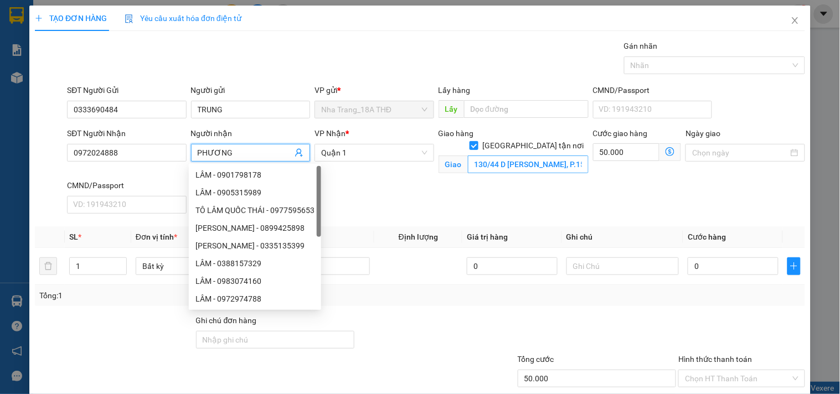
type input "PHƯƠNG"
click at [495, 156] on input "130/44 D HỒ BÁ KIỆN, P.15, Q.10 ( GTN: 50K)" at bounding box center [528, 165] width 121 height 18
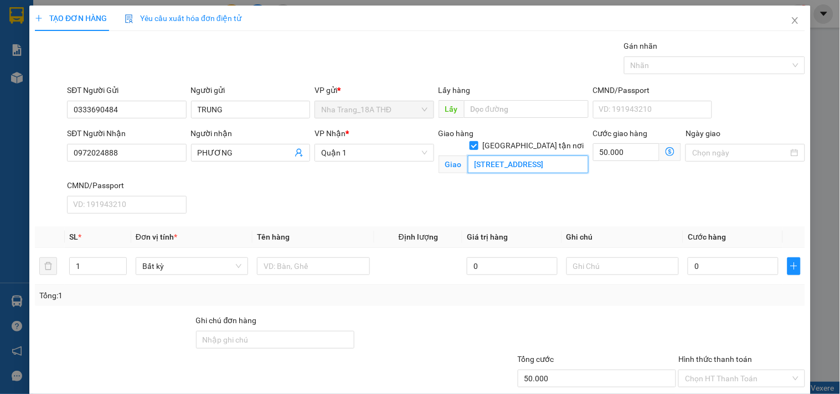
scroll to position [0, 106]
drag, startPoint x: 668, startPoint y: 156, endPoint x: 663, endPoint y: 153, distance: 5.7
click at [666, 155] on span at bounding box center [671, 152] width 22 height 18
click at [660, 151] on span at bounding box center [671, 152] width 22 height 18
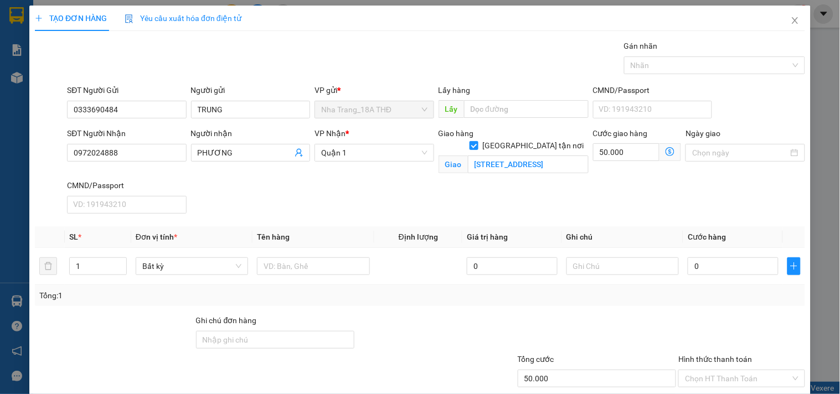
click at [666, 151] on icon "dollar-circle" at bounding box center [670, 151] width 9 height 9
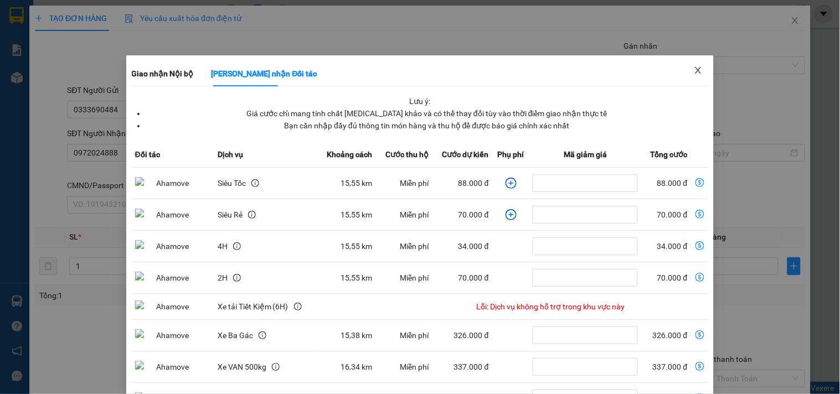
click at [696, 73] on span "Close" at bounding box center [698, 70] width 31 height 31
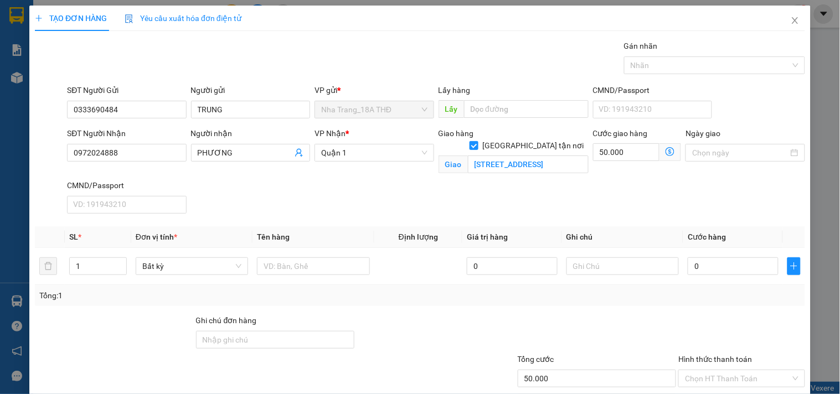
click at [615, 162] on div "Cước giao hàng 50.000 Giao nhận Nội bộ Giao nhận Đối tác Lưu ý: Giá cước chỉ ma…" at bounding box center [637, 146] width 89 height 39
click at [577, 156] on input "637/10/64 HÀ HUY GIÁP, PHƯỜNG THẠNH XUÂN, QUẬN 12" at bounding box center [528, 165] width 121 height 18
click at [548, 156] on input "637/10/64 HÀ HUY GIÁP, PHƯỜNG THẠNH XUÂN, QUẬN 12" at bounding box center [528, 165] width 121 height 18
type input "637/10/64 HÀ HUY GIÁP, PHƯỜNG THẠNH XUÂN, QUẬN 12 (GTN 110)"
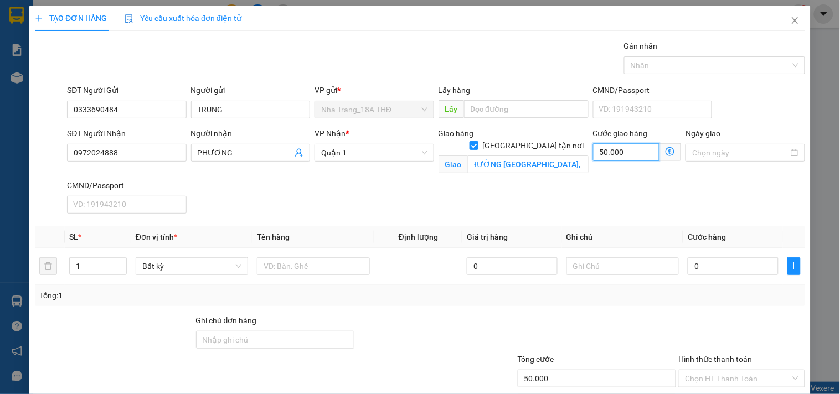
scroll to position [0, 0]
click at [611, 158] on input "50.000" at bounding box center [626, 152] width 67 height 18
type input "1"
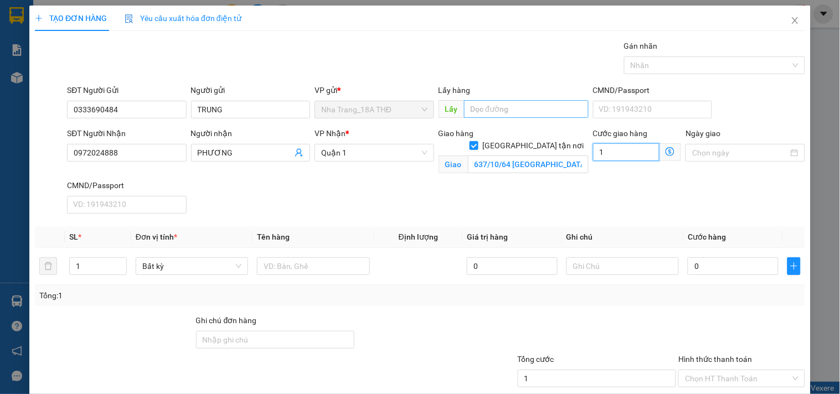
type input "11"
type input "110"
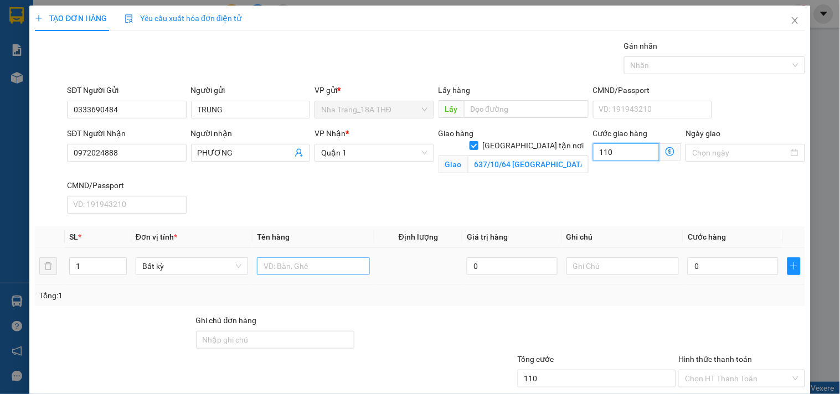
type input "110"
type input "110.000"
click at [305, 266] on input "text" at bounding box center [313, 266] width 112 height 18
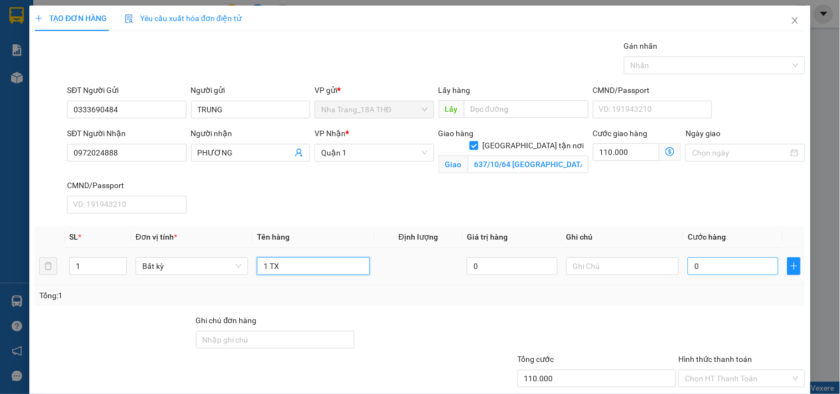
type input "1 TX"
click at [702, 264] on input "0" at bounding box center [733, 266] width 91 height 18
type input "3"
type input "110.003"
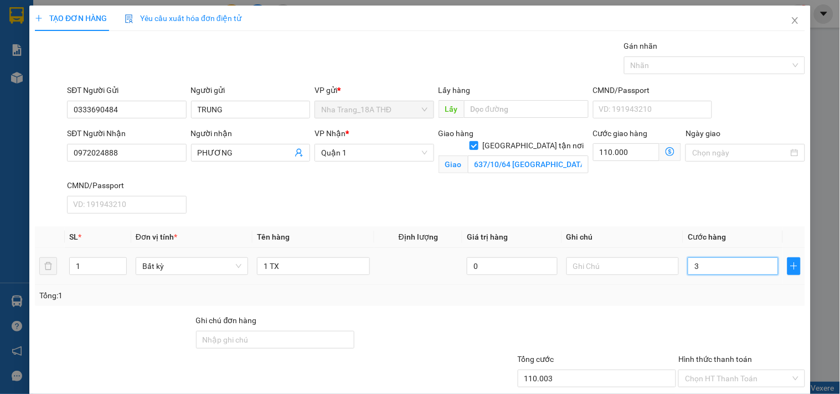
type input "30"
type input "110.030"
type input "30.000"
type input "140.000"
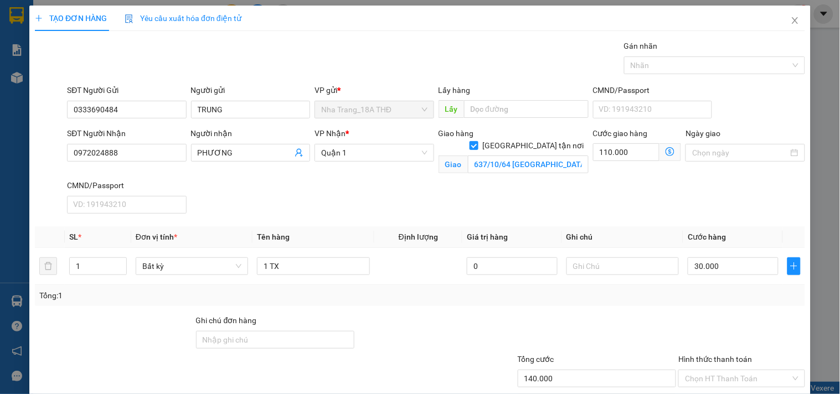
click at [712, 224] on div "Transit Pickup Surcharge Ids Transit Deliver Surcharge Ids Transit Deliver Surc…" at bounding box center [420, 240] width 770 height 400
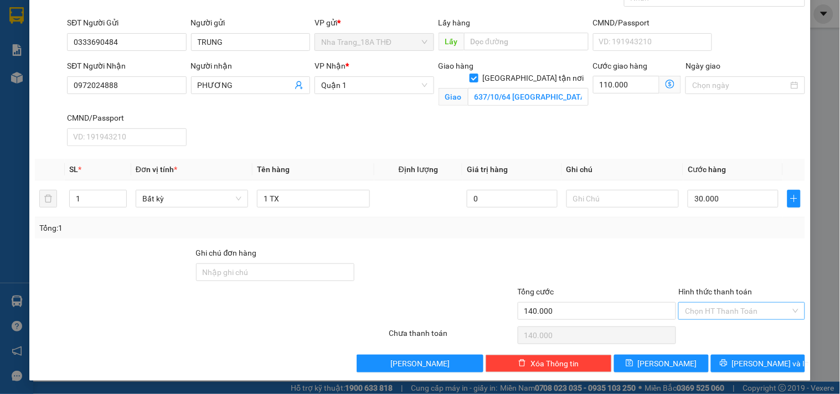
click at [753, 315] on input "Hình thức thanh toán" at bounding box center [737, 311] width 105 height 17
click at [723, 235] on div "Tại văn phòng" at bounding box center [735, 236] width 112 height 12
type input "0"
click at [742, 371] on button "Lưu và In" at bounding box center [758, 364] width 94 height 18
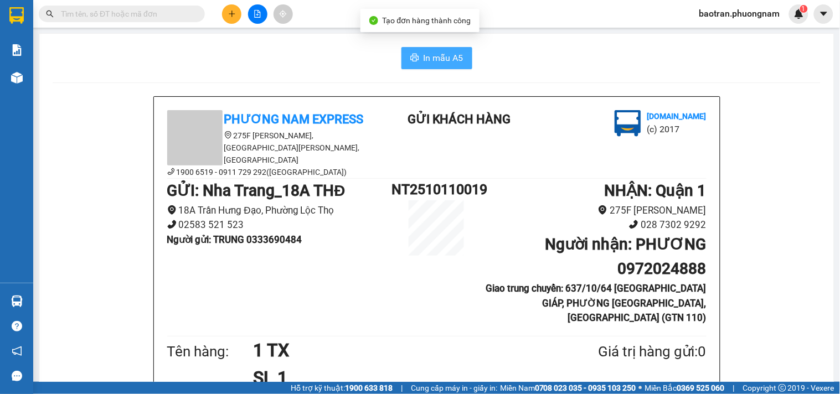
click at [434, 60] on span "In mẫu A5" at bounding box center [444, 58] width 40 height 14
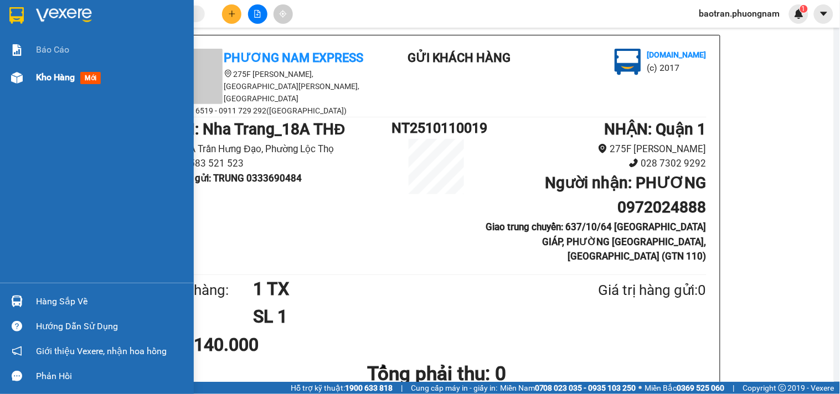
click at [70, 86] on div "Kho hàng mới" at bounding box center [111, 78] width 150 height 28
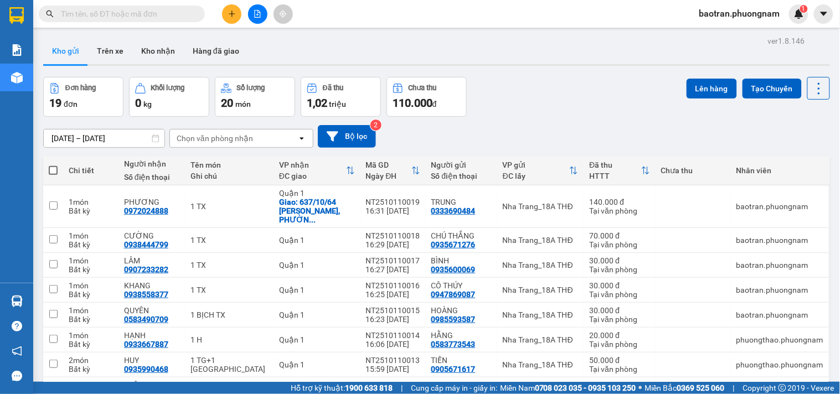
click at [225, 19] on button at bounding box center [231, 13] width 19 height 19
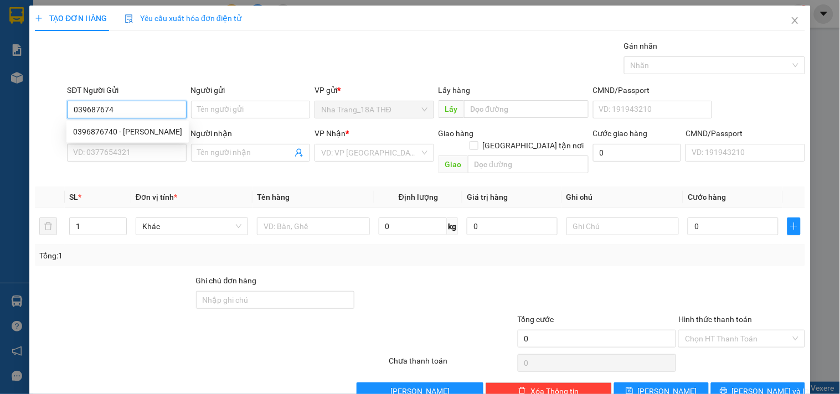
type input "0396876740"
click at [128, 137] on div "0396876740 - LINH" at bounding box center [127, 132] width 109 height 12
type input "LINH"
type input "0862112158"
type input "NHẤT LINH"
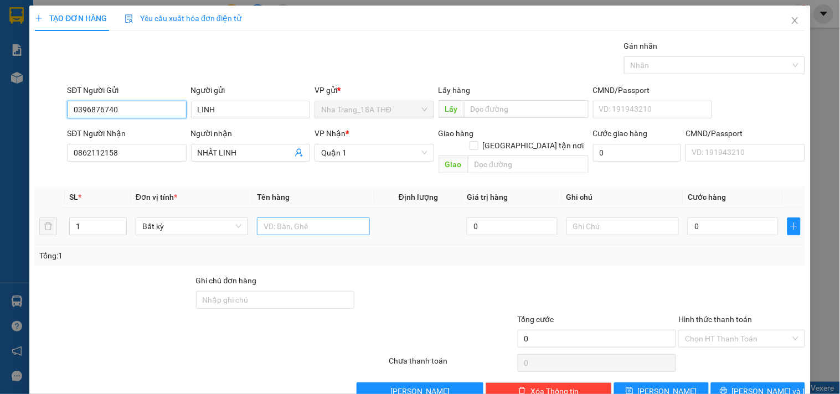
type input "0396876740"
click at [303, 218] on input "text" at bounding box center [313, 227] width 112 height 18
type input "1 BỊCH TG"
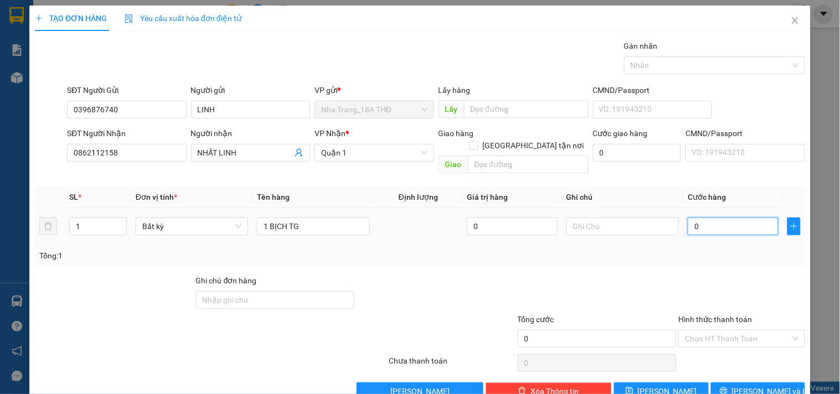
click at [696, 218] on input "0" at bounding box center [733, 227] width 91 height 18
type input "4"
type input "40"
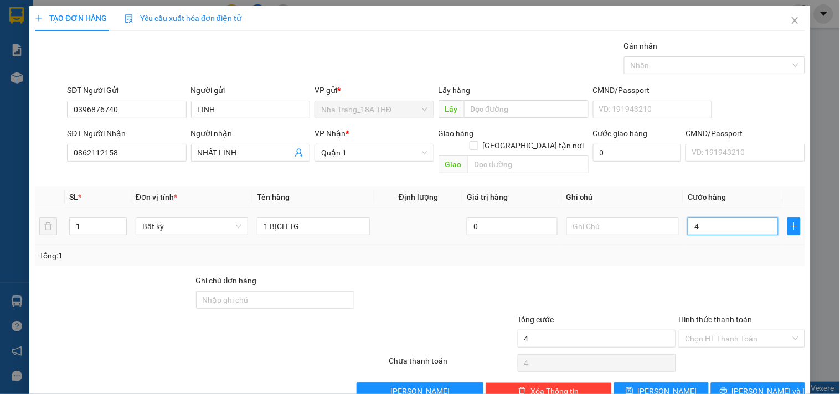
type input "40"
type input "40.000"
click at [687, 250] on div "Tổng: 1" at bounding box center [419, 256] width 761 height 12
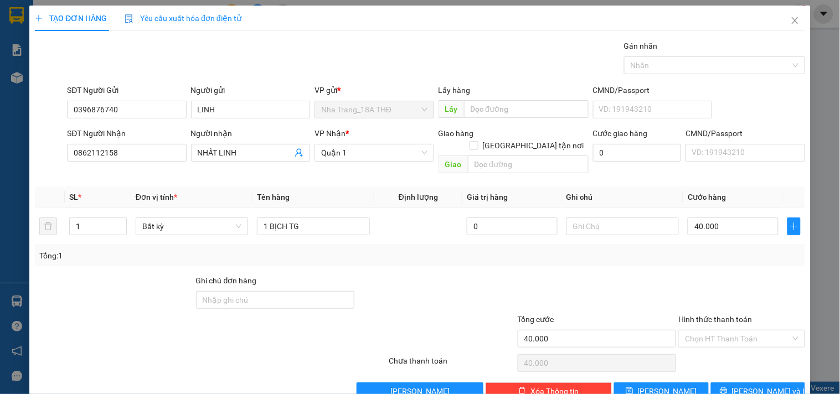
scroll to position [15, 0]
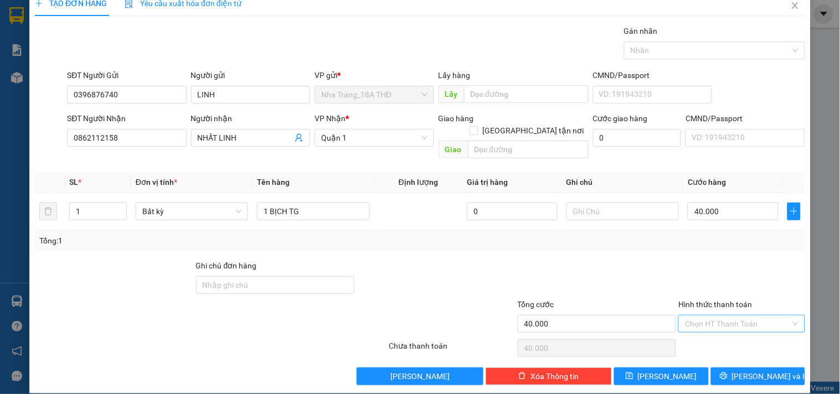
click at [698, 316] on input "Hình thức thanh toán" at bounding box center [737, 324] width 105 height 17
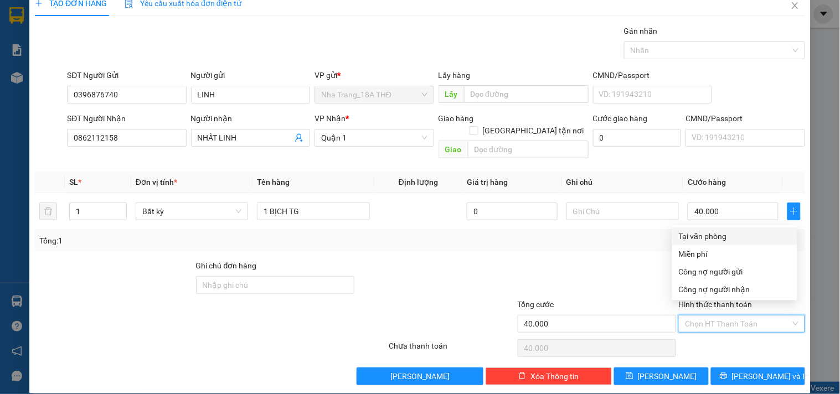
click at [700, 234] on div "Tại văn phòng" at bounding box center [735, 236] width 112 height 12
type input "0"
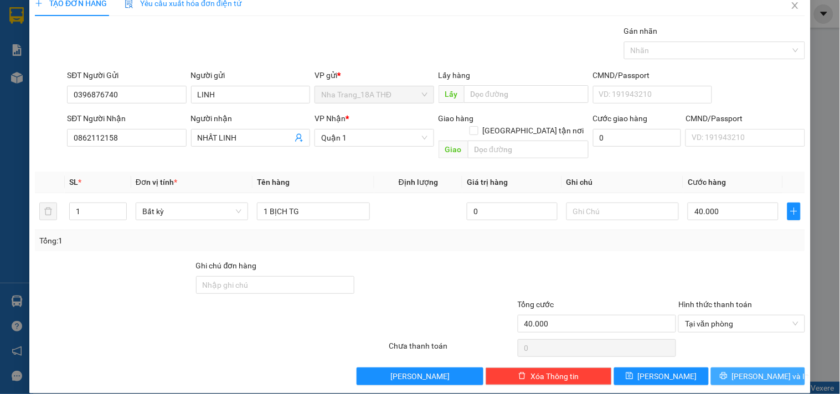
click at [749, 370] on span "Lưu và In" at bounding box center [771, 376] width 78 height 12
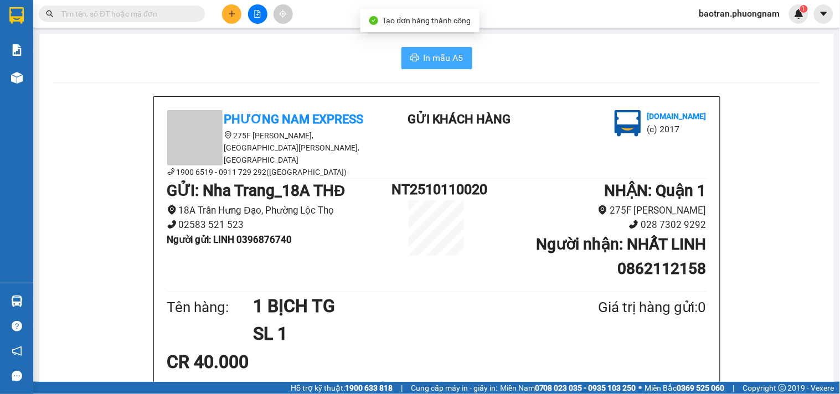
click at [424, 57] on span "In mẫu A5" at bounding box center [444, 58] width 40 height 14
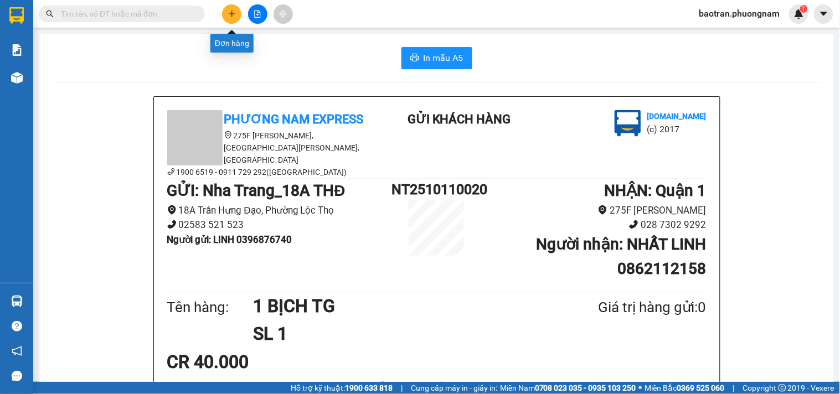
click at [227, 17] on button at bounding box center [231, 13] width 19 height 19
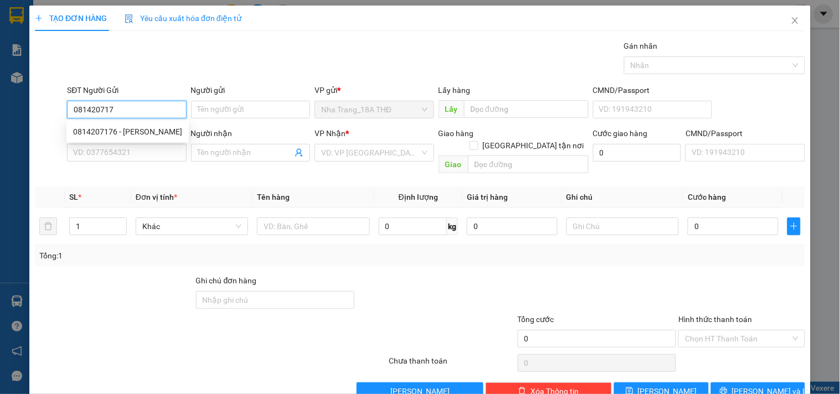
type input "0814207176"
click at [115, 130] on div "0814207176 - CHÚ MINH" at bounding box center [127, 132] width 109 height 12
type input "CHÚ MINH"
type input "0387553583"
type input "QUANG"
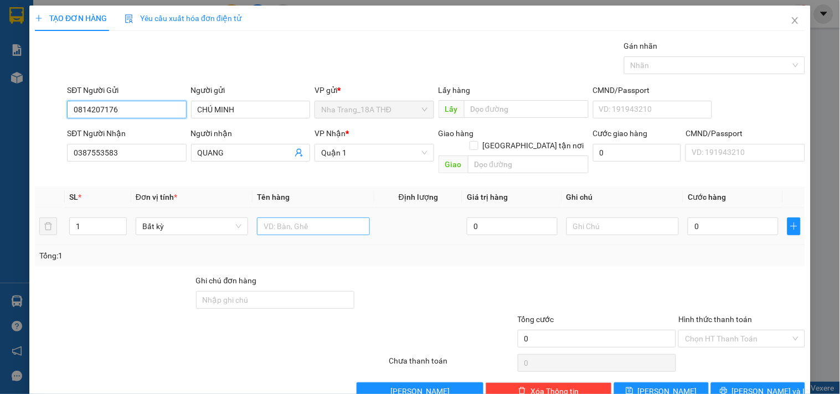
type input "0814207176"
click at [300, 218] on input "text" at bounding box center [313, 227] width 112 height 18
type input "1 TG"
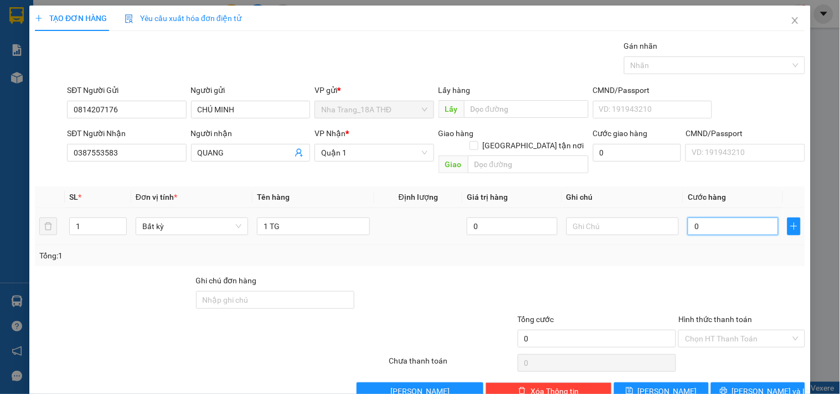
click at [710, 220] on input "0" at bounding box center [733, 227] width 91 height 18
type input "3"
type input "30"
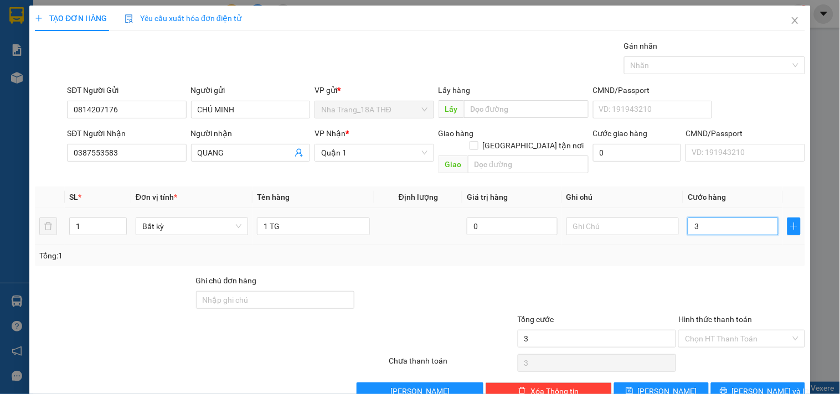
type input "30"
type input "30.000"
click at [607, 281] on div at bounding box center [597, 294] width 161 height 39
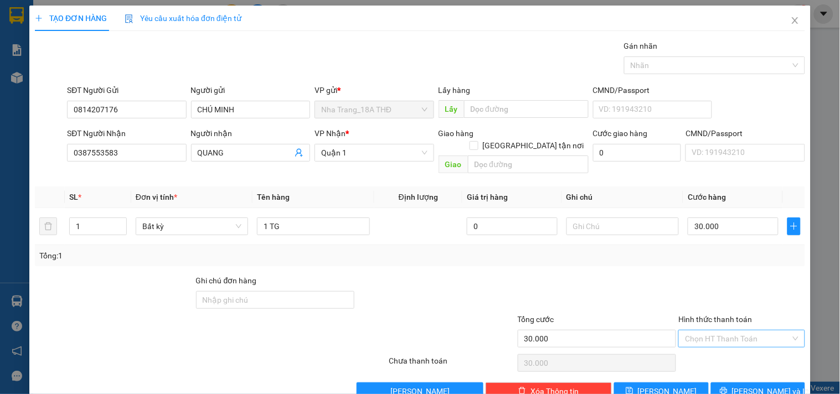
click at [729, 331] on input "Hình thức thanh toán" at bounding box center [737, 339] width 105 height 17
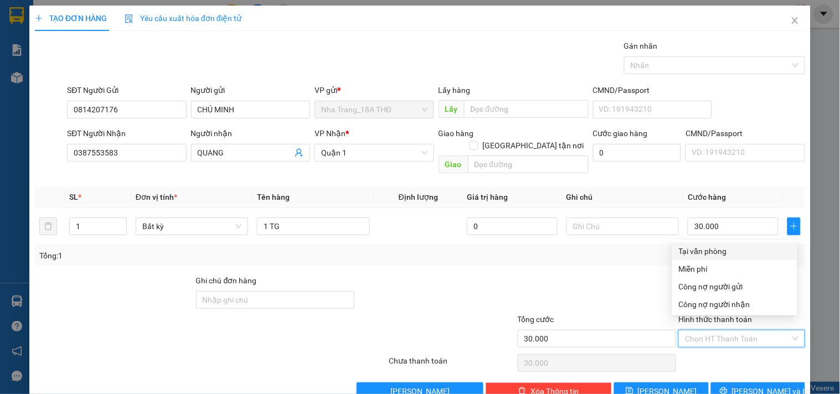
click at [696, 244] on div "Tại văn phòng" at bounding box center [734, 252] width 125 height 18
type input "0"
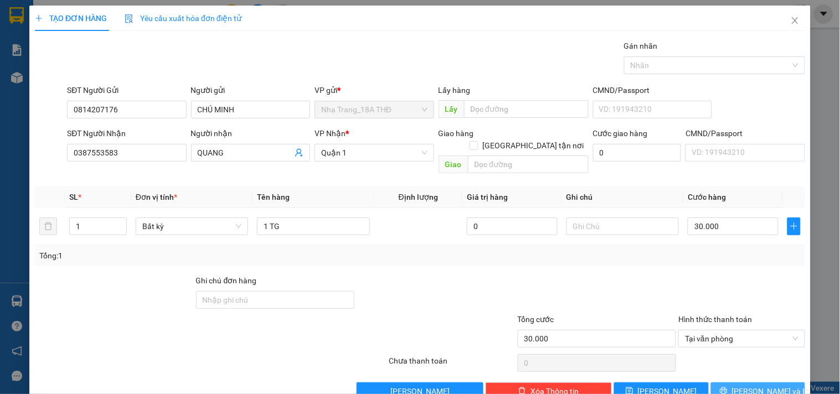
click at [727, 383] on button "Lưu và In" at bounding box center [758, 392] width 94 height 18
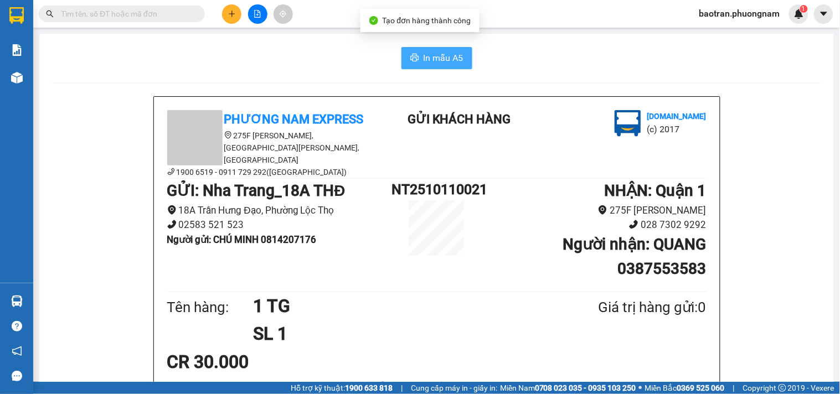
click at [432, 60] on span "In mẫu A5" at bounding box center [444, 58] width 40 height 14
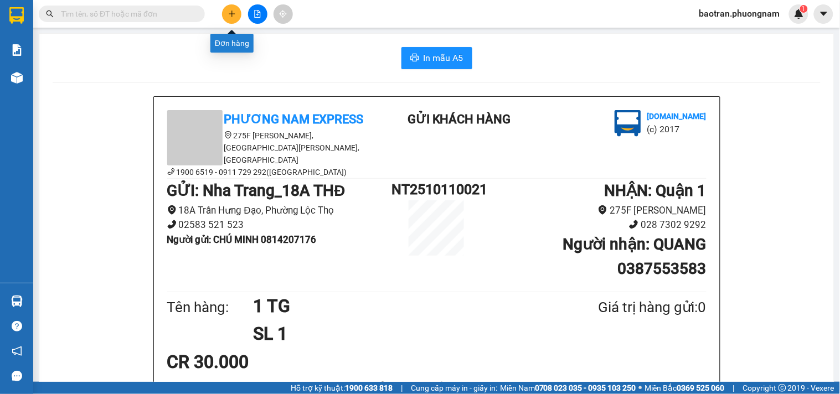
click at [226, 13] on button at bounding box center [231, 13] width 19 height 19
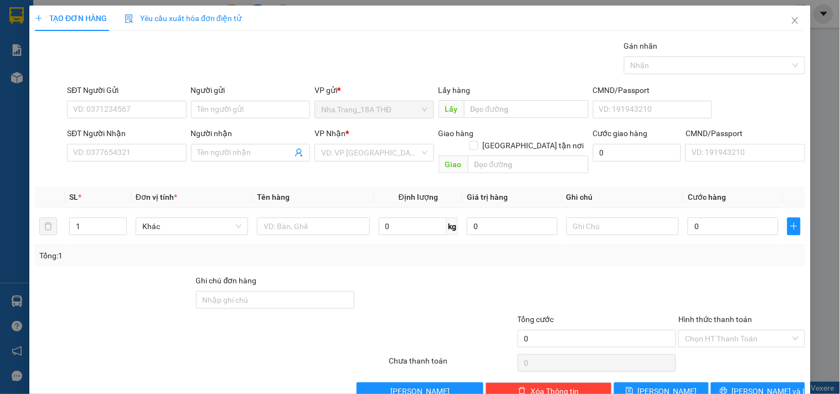
click at [123, 119] on div "SĐT Người Gửi VD: 0371234567" at bounding box center [126, 103] width 119 height 39
click at [120, 109] on input "SĐT Người Gửi" at bounding box center [126, 110] width 119 height 18
type input "0913460898"
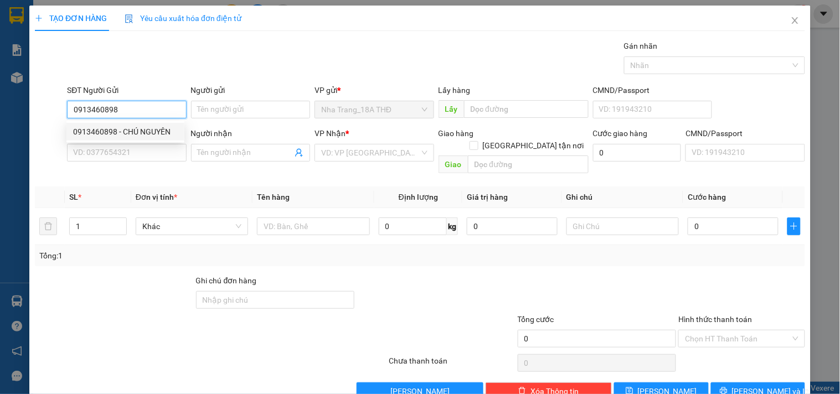
click at [131, 129] on div "0913460898 - CHÚ NGUYÊN" at bounding box center [125, 132] width 105 height 12
type input "CHÚ NGUYÊN"
type input "0908596661"
type input "LAN PHƯỢNG"
checkbox input "true"
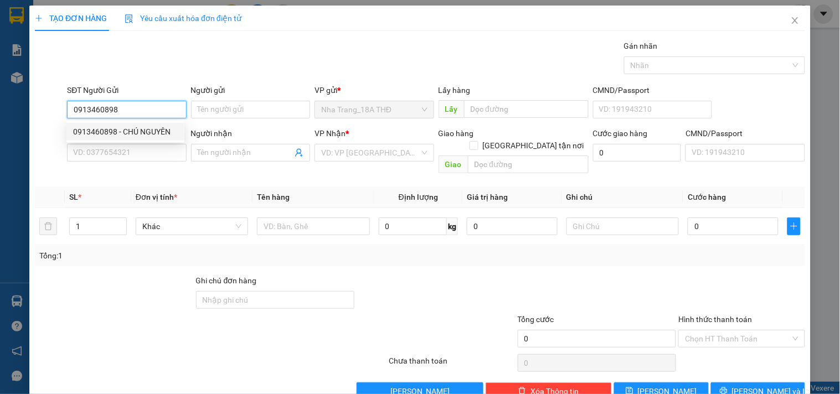
type input "75A ĐẶNG DUNG ,P. TÂN ĐỊNH, Q 1 ( GTN: 40K)"
type input "40.000"
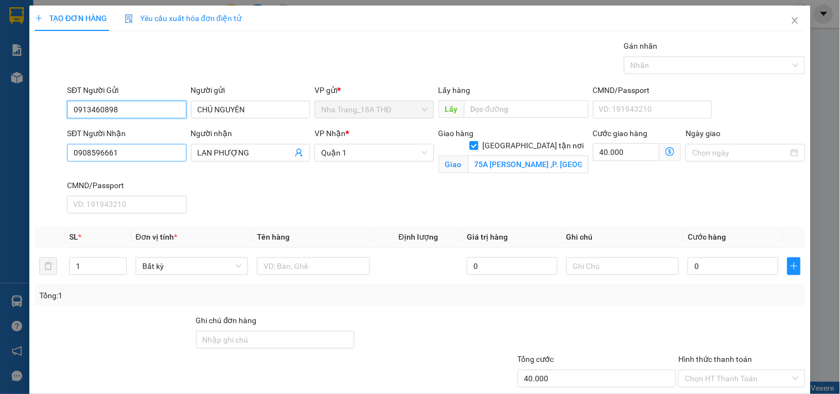
type input "0913460898"
click at [146, 146] on input "0908596661" at bounding box center [126, 153] width 119 height 18
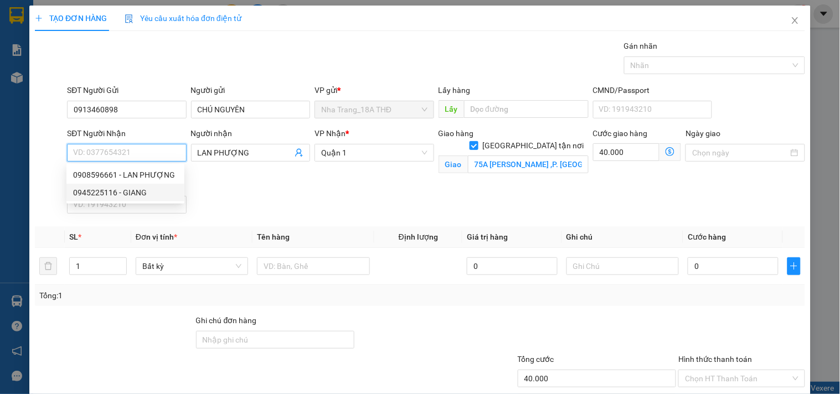
click at [140, 194] on div "0945225116 - GIANG" at bounding box center [125, 193] width 105 height 12
type input "0945225116"
type input "GIANG"
type input "1331/15/86 LÊ ĐỨC THỌ, P.14, QUẬN GÒ VẤP GTN100K"
type input "0"
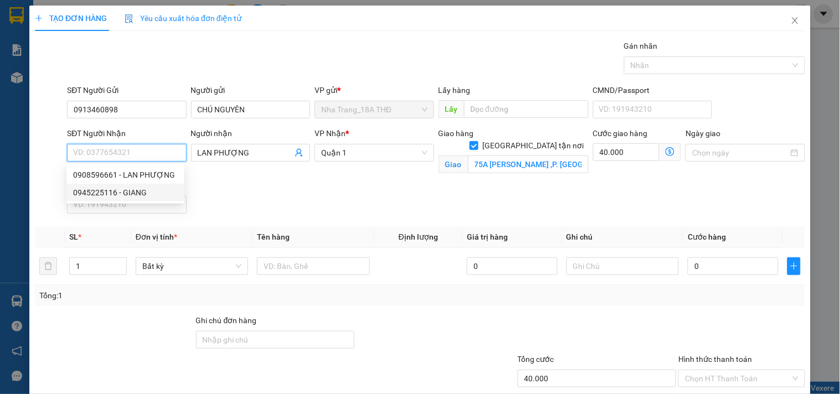
type input "0"
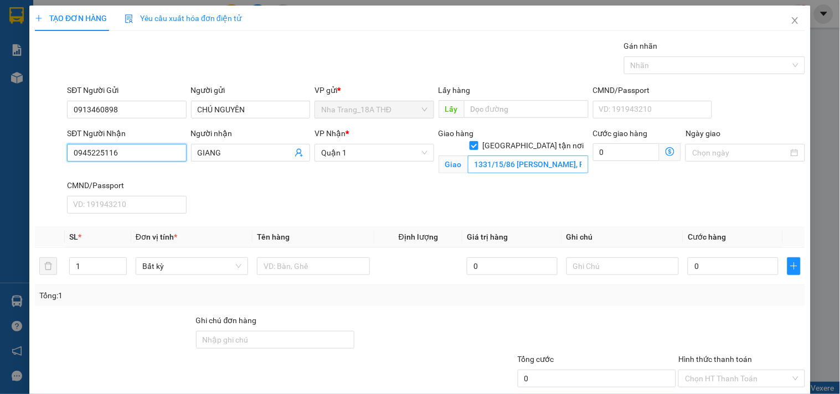
type input "0945225116"
click at [521, 156] on input "1331/15/86 LÊ ĐỨC THỌ, P.14, QUẬN GÒ VẤP GTN100K" at bounding box center [528, 165] width 121 height 18
click at [468, 156] on input "1331/15/86 LÊ ĐỨC THỌ, P.14, QUẬN GÒ VẤP GTN100K" at bounding box center [528, 165] width 121 height 18
type input "1331/15/86 LÊ ĐỨC THỌ, PHƯỜNG 14, QUẬN GÒ VẤP GTN100K"
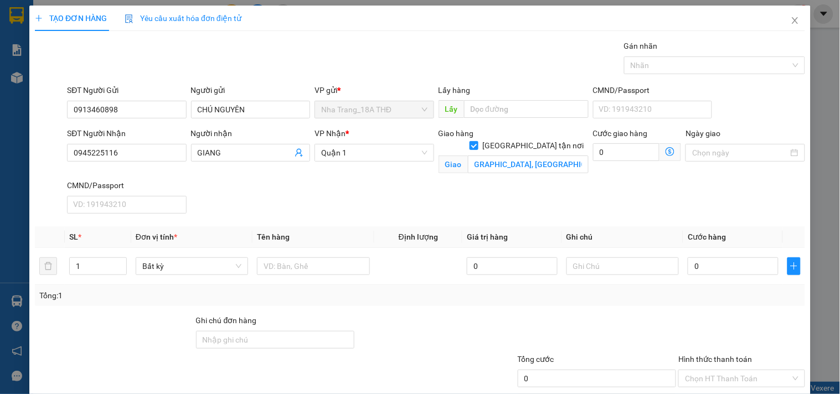
click at [666, 152] on icon "dollar-circle" at bounding box center [670, 151] width 9 height 9
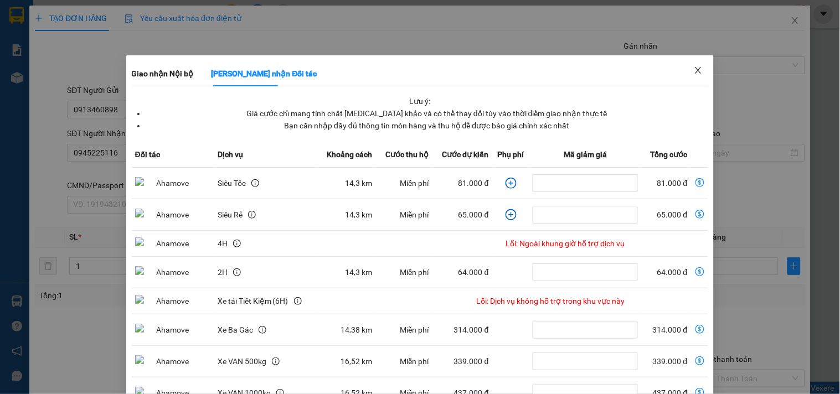
click at [699, 66] on span "Close" at bounding box center [698, 70] width 31 height 31
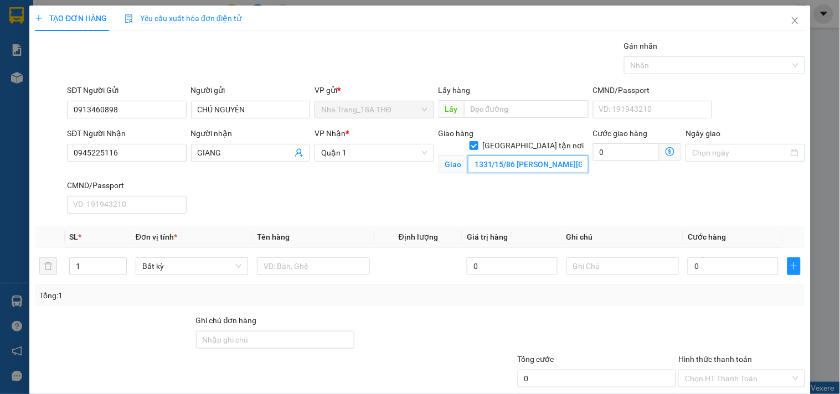
click at [553, 156] on input "1331/15/86 LÊ ĐỨC THỌ, PHƯỜNG 14, QUẬN GÒ VẤP GTN100K" at bounding box center [528, 165] width 121 height 18
click at [532, 156] on input "1331/15/86 LÊ ĐỨC THỌ, PHƯỜNG 14, QUẬN GÒ VẤP GTN100K" at bounding box center [528, 165] width 121 height 18
click at [627, 148] on input "0" at bounding box center [626, 152] width 67 height 18
type input "1"
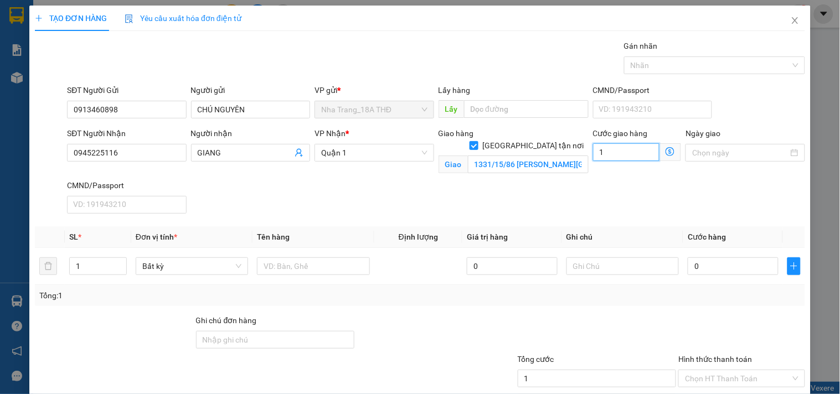
type input "10"
type input "100"
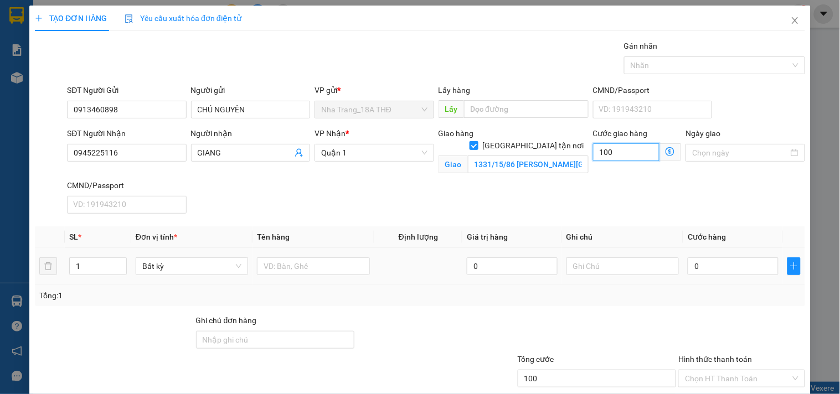
type input "100"
type input "100.000"
click at [210, 224] on div "Transit Pickup Surcharge Ids Transit Deliver Surcharge Ids Transit Deliver Surc…" at bounding box center [420, 240] width 770 height 400
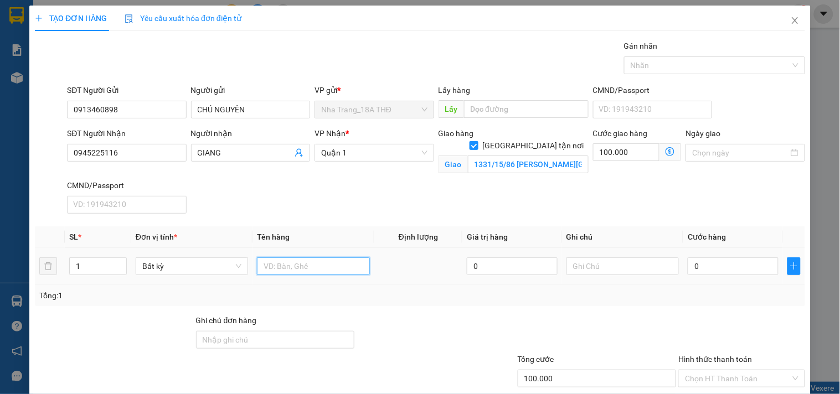
click at [289, 264] on input "text" at bounding box center [313, 266] width 112 height 18
type input "1 TX"
click at [715, 275] on div "0" at bounding box center [733, 266] width 91 height 22
click at [715, 266] on input "0" at bounding box center [733, 266] width 91 height 18
type input "3"
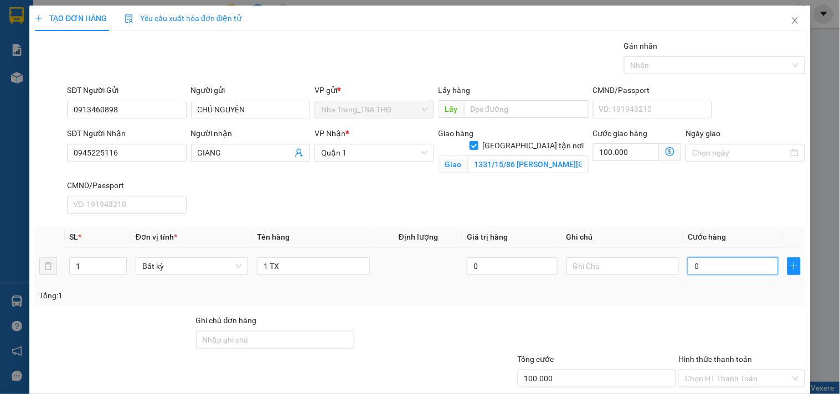
type input "100.003"
type input "30"
type input "100.030"
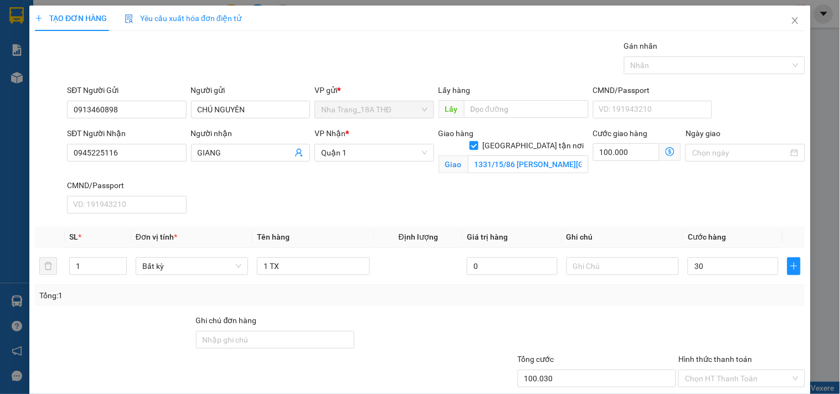
type input "30.000"
type input "130.000"
click at [608, 212] on div "SĐT Người Nhận 0945225116 Người nhận GIANG VP Nhận * Quận 1 Giao hàng Giao tận …" at bounding box center [436, 172] width 743 height 91
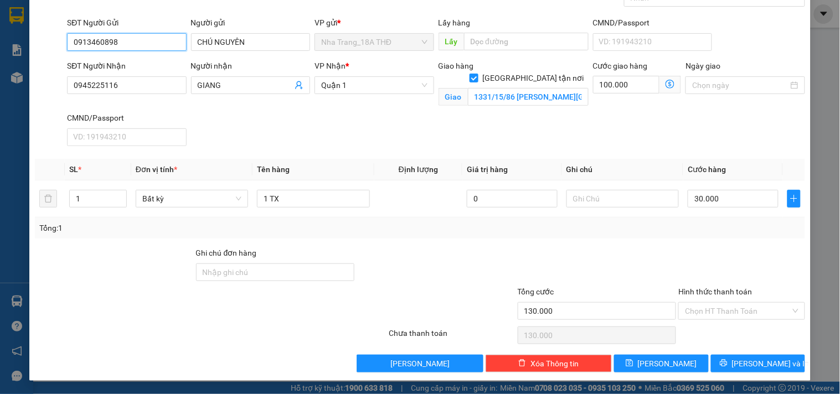
click at [125, 39] on input "0913460898" at bounding box center [126, 42] width 119 height 18
click at [722, 317] on input "Hình thức thanh toán" at bounding box center [737, 311] width 105 height 17
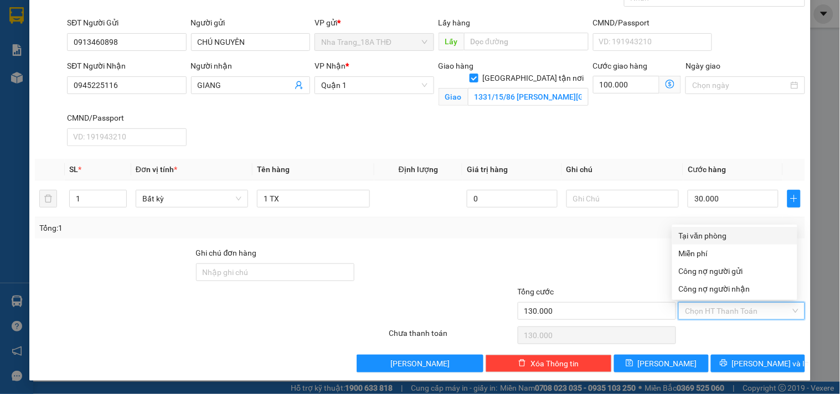
click at [552, 254] on div at bounding box center [597, 266] width 161 height 39
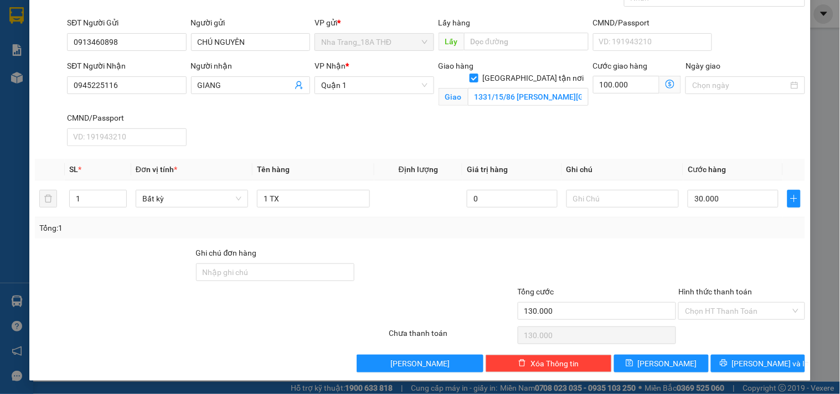
click at [696, 249] on div at bounding box center [741, 266] width 128 height 39
click at [712, 308] on input "Hình thức thanh toán" at bounding box center [737, 311] width 105 height 17
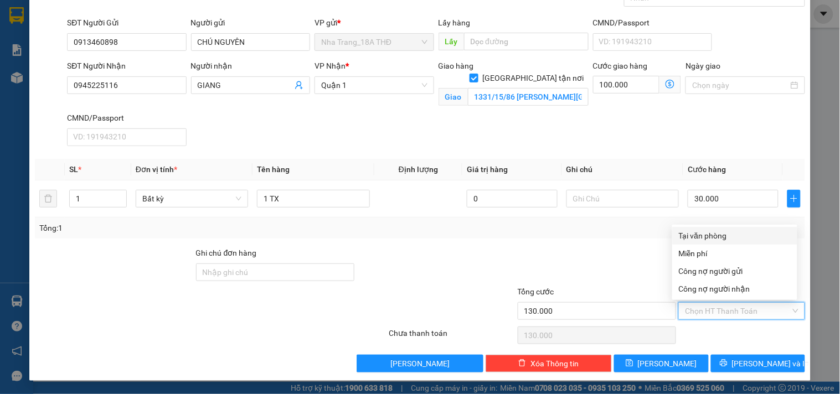
click at [705, 236] on div "Tại văn phòng" at bounding box center [735, 236] width 112 height 12
type input "0"
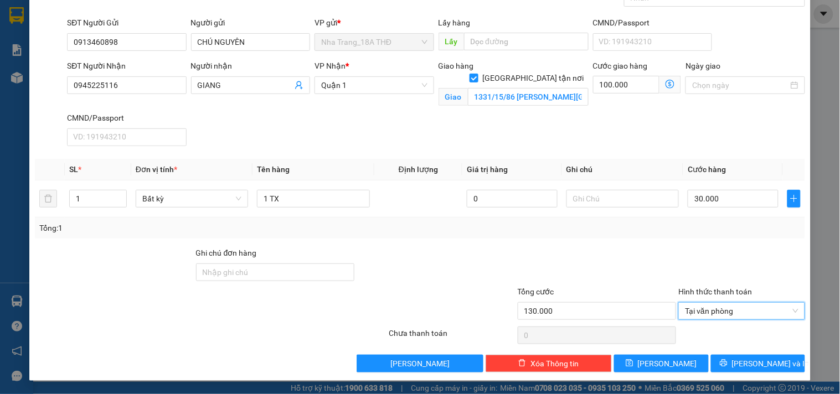
click at [588, 245] on div "Transit Pickup Surcharge Ids Transit Deliver Surcharge Ids Transit Deliver Surc…" at bounding box center [420, 172] width 770 height 400
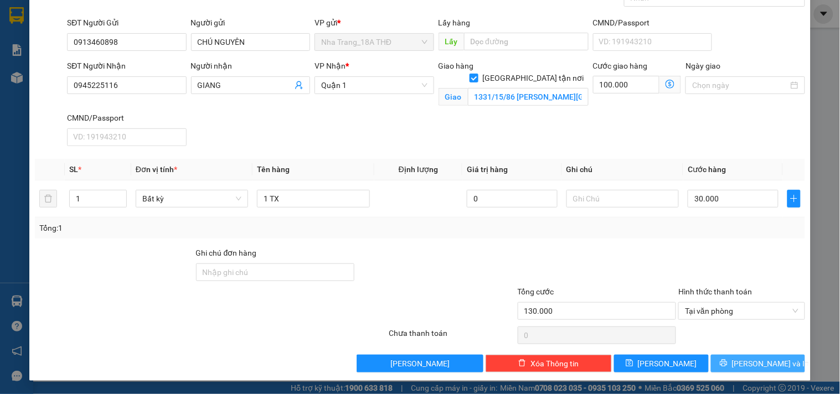
click at [733, 369] on button "Lưu và In" at bounding box center [758, 364] width 94 height 18
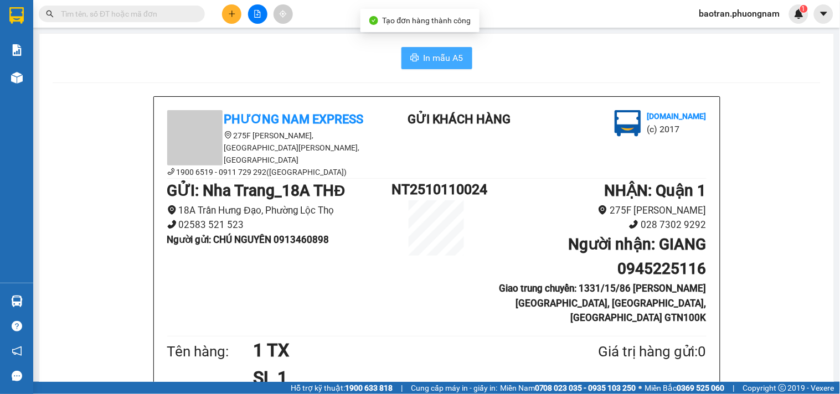
click at [416, 51] on button "In mẫu A5" at bounding box center [436, 58] width 71 height 22
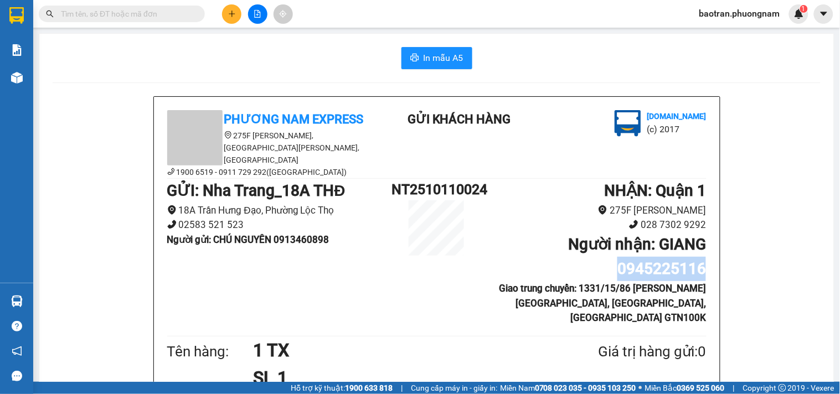
drag, startPoint x: 615, startPoint y: 262, endPoint x: 701, endPoint y: 262, distance: 86.4
click at [701, 262] on b "Người nhận : GIANG 0945225116" at bounding box center [637, 256] width 138 height 43
copy b "0945225116"
click at [101, 16] on input "text" at bounding box center [126, 14] width 131 height 12
paste input "0945225116"
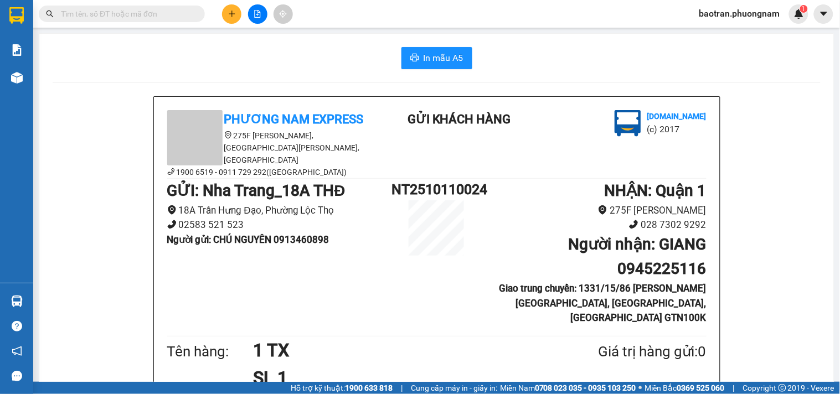
type input "0945225116"
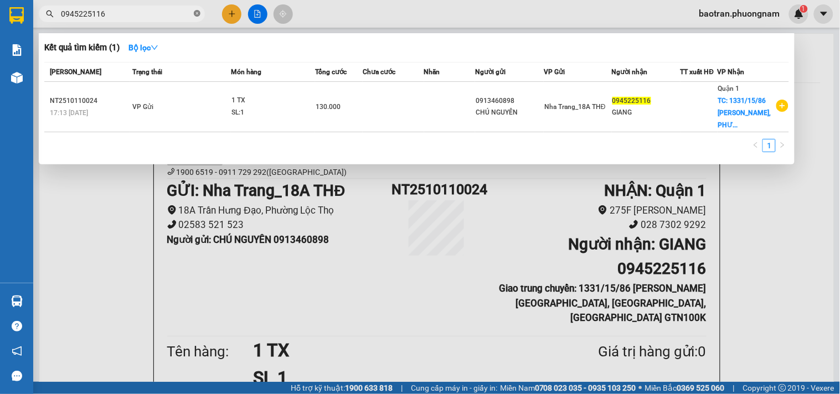
click at [197, 11] on icon "close-circle" at bounding box center [197, 13] width 7 height 7
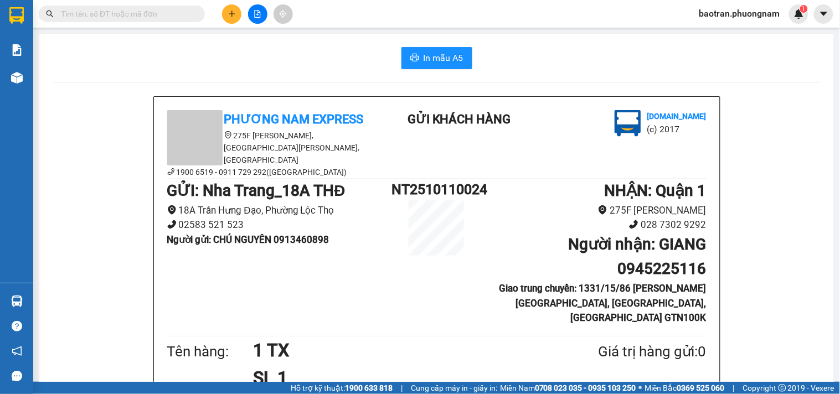
click at [227, 16] on button at bounding box center [231, 13] width 19 height 19
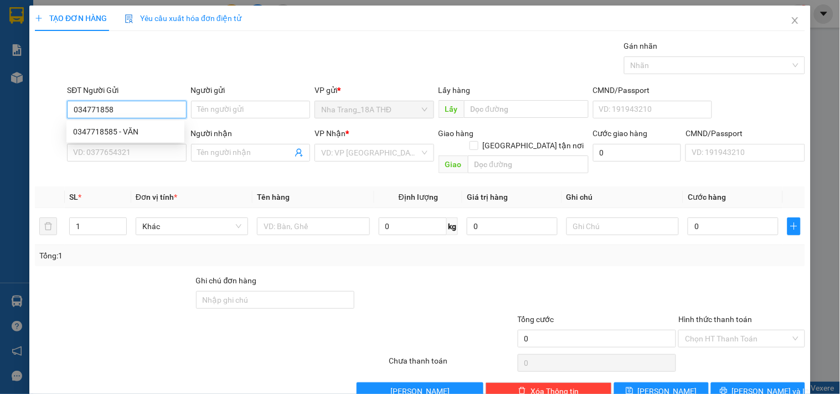
type input "0347718585"
click at [151, 135] on div "0347718585 - VĂN" at bounding box center [125, 132] width 105 height 12
type input "VĂN"
type input "0708871869"
type input "CHÂU"
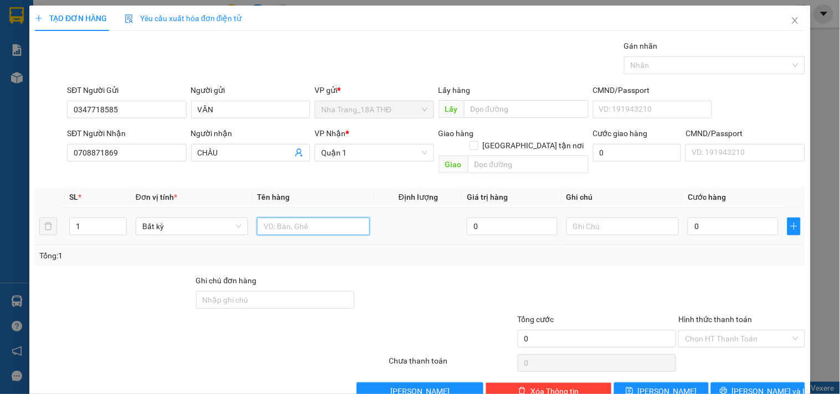
click at [305, 219] on input "text" at bounding box center [313, 227] width 112 height 18
click at [742, 218] on input "0" at bounding box center [733, 227] width 91 height 18
click at [683, 286] on div at bounding box center [741, 294] width 128 height 39
click at [718, 331] on input "Hình thức thanh toán" at bounding box center [737, 339] width 105 height 17
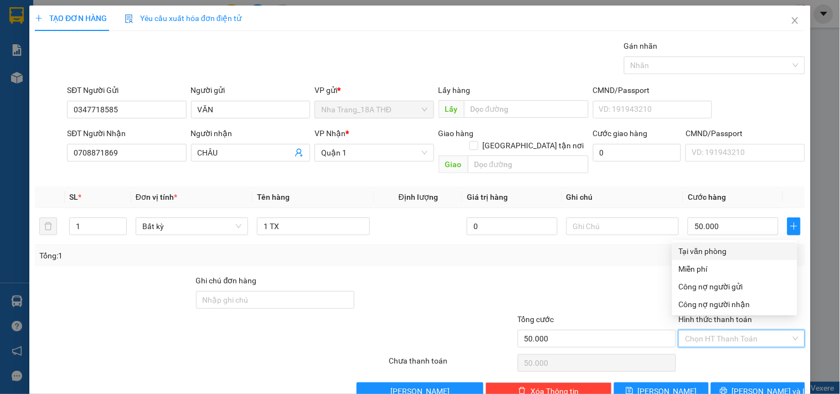
click at [717, 252] on div "Tại văn phòng" at bounding box center [735, 251] width 112 height 12
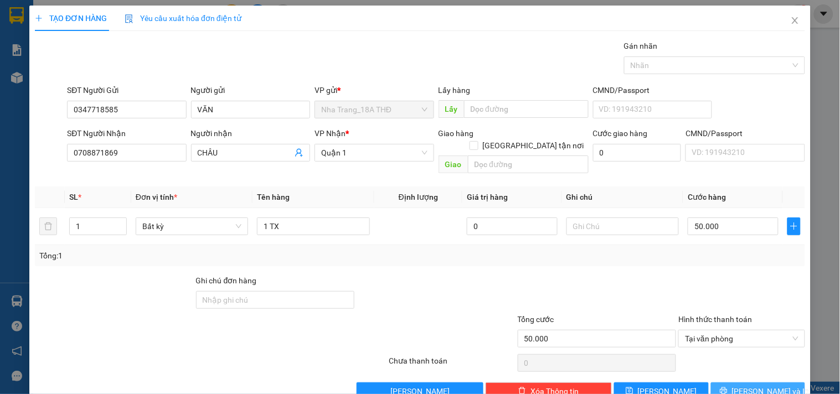
click at [749, 385] on span "Lưu và In" at bounding box center [771, 391] width 78 height 12
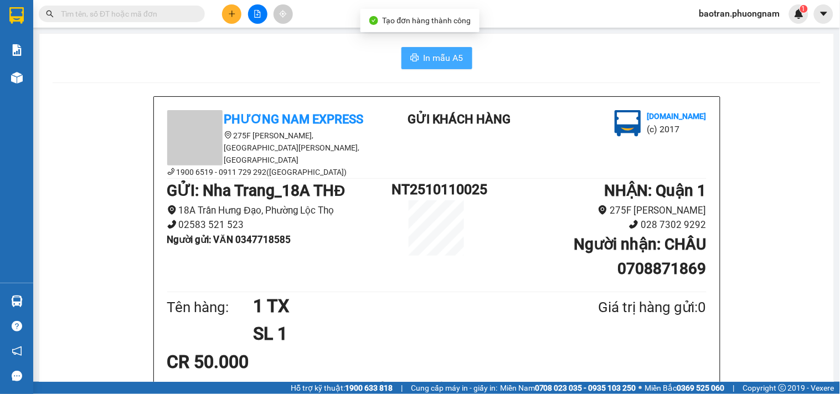
click at [428, 58] on span "In mẫu A5" at bounding box center [444, 58] width 40 height 14
click at [237, 12] on button at bounding box center [231, 13] width 19 height 19
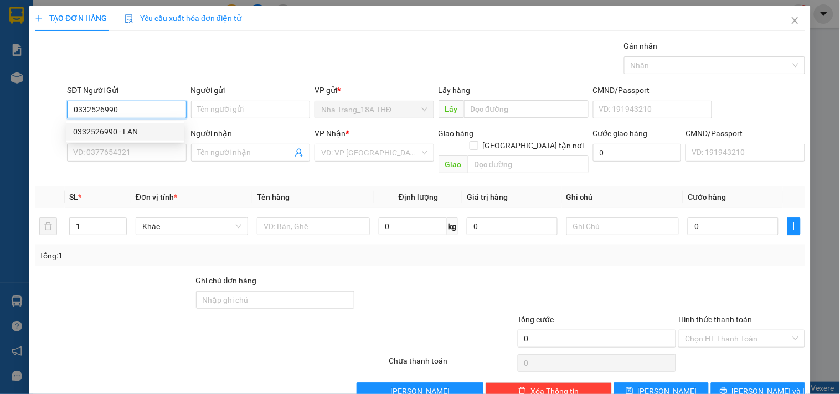
click at [134, 132] on div "0332526990 - LAN" at bounding box center [125, 132] width 105 height 12
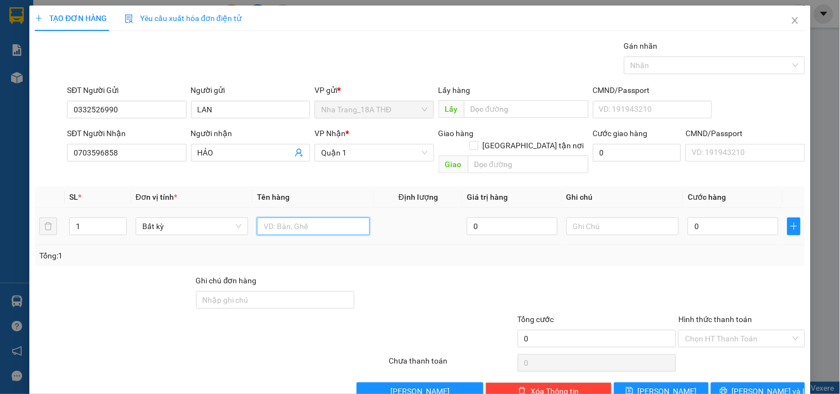
click at [280, 218] on input "text" at bounding box center [313, 227] width 112 height 18
click at [706, 218] on input "0" at bounding box center [733, 227] width 91 height 18
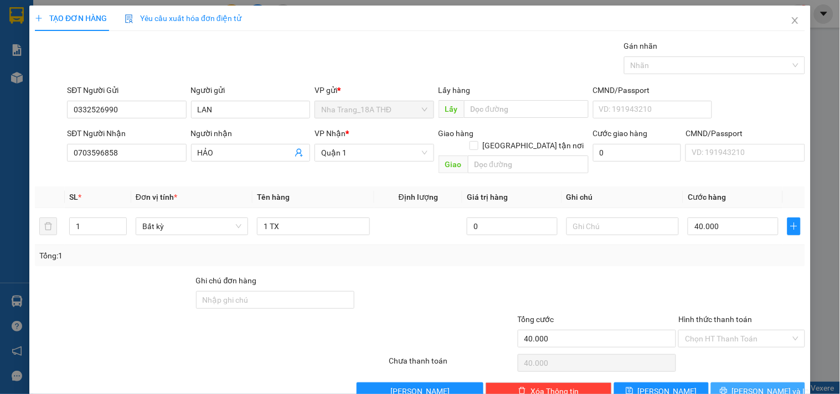
click at [746, 385] on span "Lưu và In" at bounding box center [771, 391] width 78 height 12
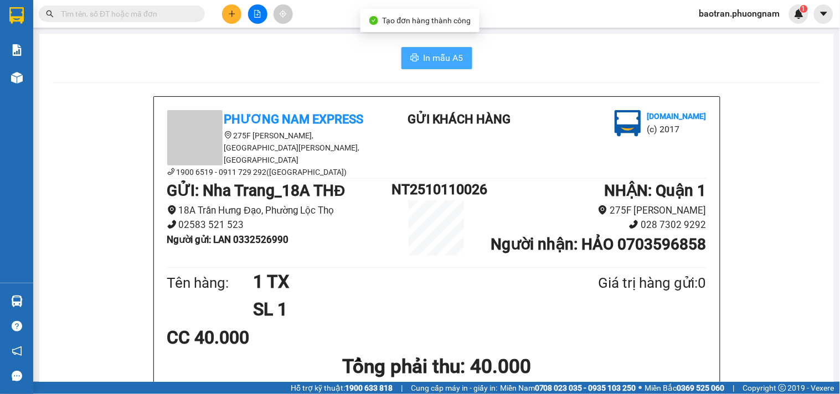
click at [418, 61] on button "In mẫu A5" at bounding box center [436, 58] width 71 height 22
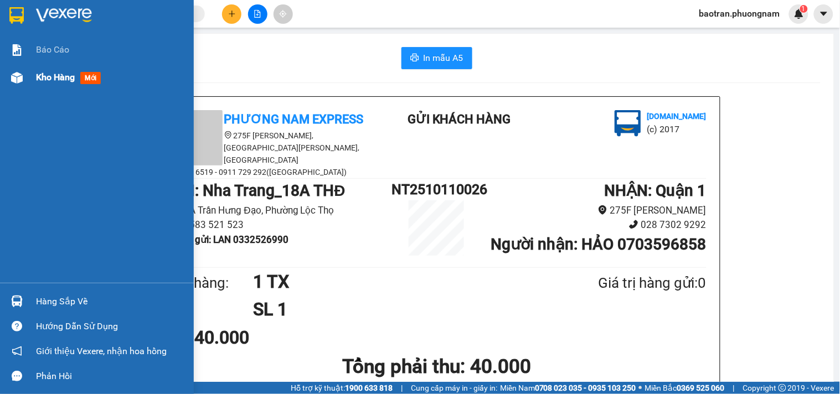
click at [29, 74] on div "Kho hàng mới" at bounding box center [97, 78] width 194 height 28
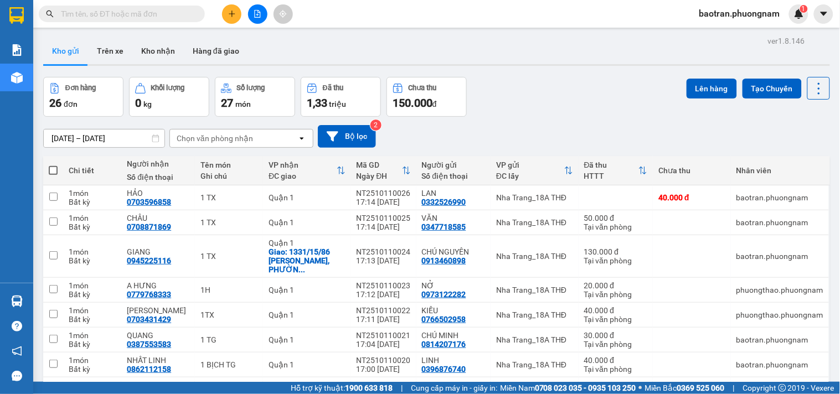
scroll to position [61, 0]
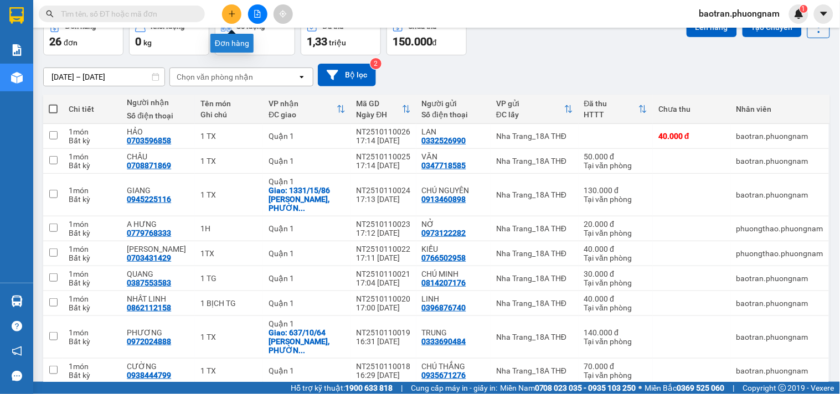
click at [239, 14] on button at bounding box center [231, 13] width 19 height 19
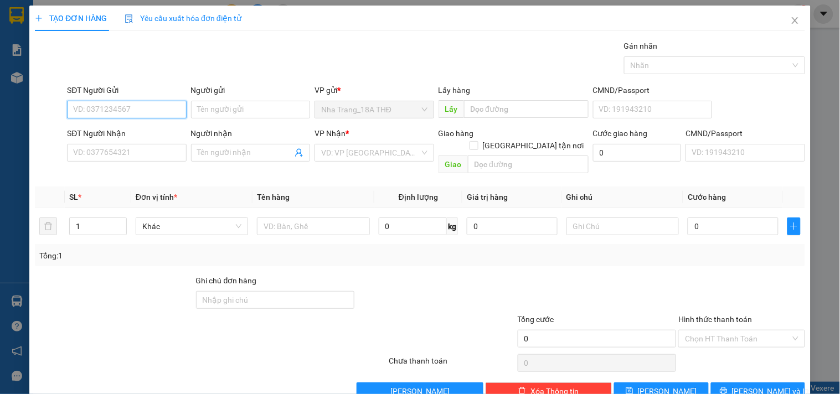
click at [103, 107] on input "SĐT Người Gửi" at bounding box center [126, 110] width 119 height 18
click at [141, 132] on div "0905380279 - HOA" at bounding box center [125, 132] width 105 height 12
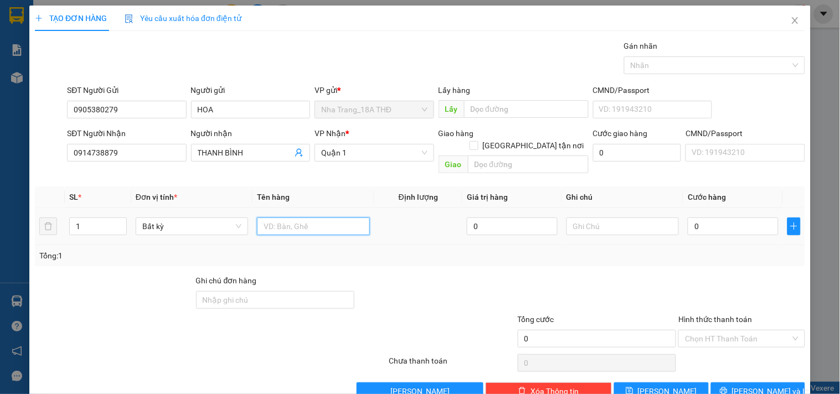
click at [294, 218] on input "text" at bounding box center [313, 227] width 112 height 18
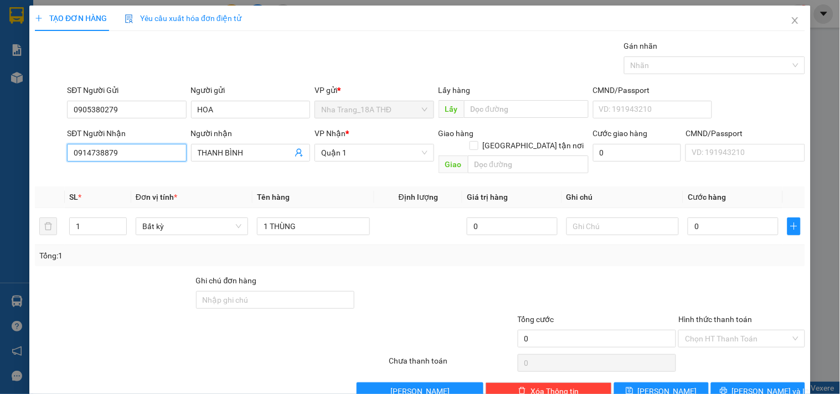
click at [131, 148] on input "0914738879" at bounding box center [126, 153] width 119 height 18
click at [130, 176] on div "0938736912 - HÙNG" at bounding box center [125, 175] width 105 height 12
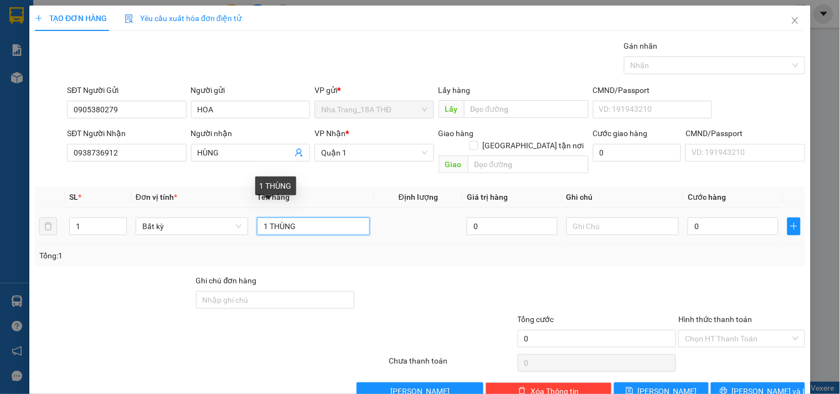
click at [340, 218] on input "1 THÙNG" at bounding box center [313, 227] width 112 height 18
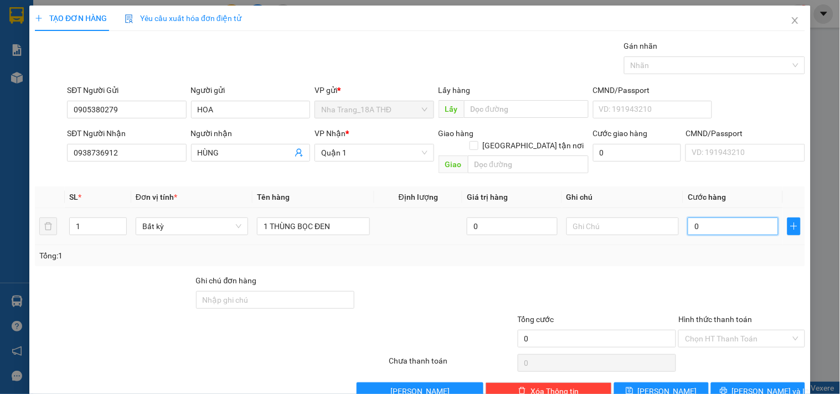
click at [701, 218] on input "0" at bounding box center [733, 227] width 91 height 18
click at [584, 218] on input "text" at bounding box center [622, 227] width 112 height 18
click at [713, 218] on input "0" at bounding box center [733, 227] width 91 height 18
click at [571, 338] on div "Tổng cước 40.000" at bounding box center [597, 332] width 159 height 39
click at [711, 331] on input "Hình thức thanh toán" at bounding box center [737, 339] width 105 height 17
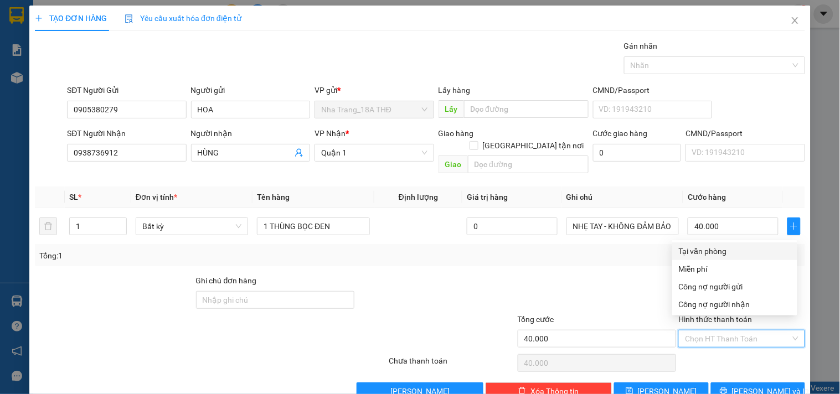
click at [715, 245] on div "Tại văn phòng" at bounding box center [735, 251] width 112 height 12
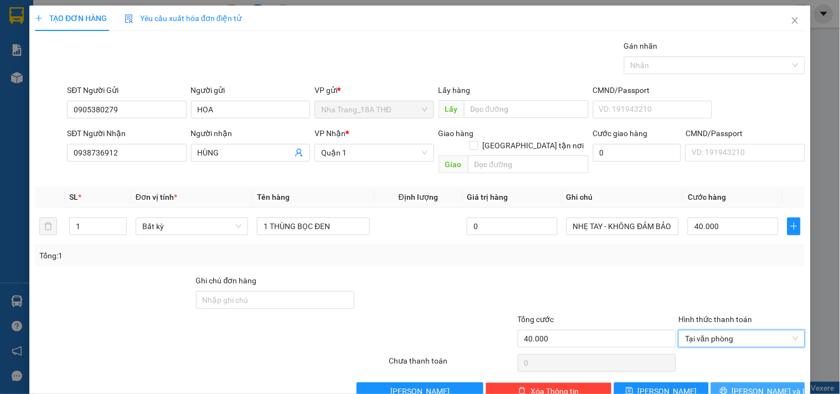
click at [739, 383] on button "Lưu và In" at bounding box center [758, 392] width 94 height 18
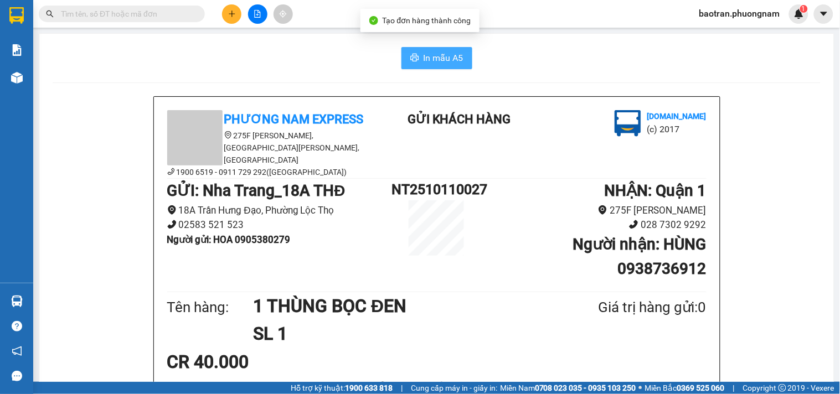
click at [439, 61] on span "In mẫu A5" at bounding box center [444, 58] width 40 height 14
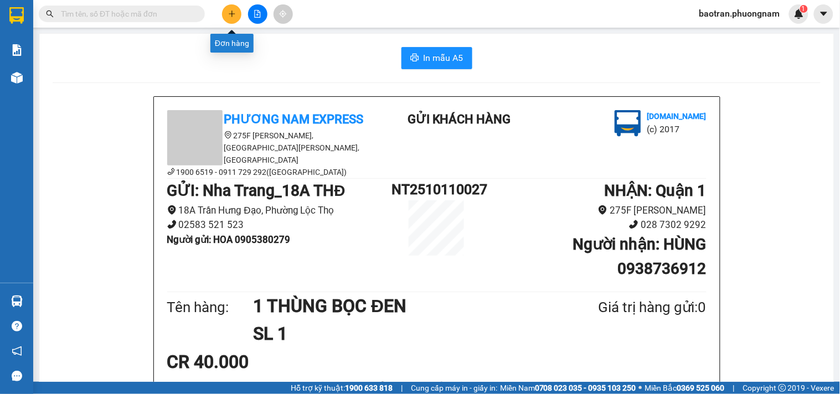
click at [230, 21] on button at bounding box center [231, 13] width 19 height 19
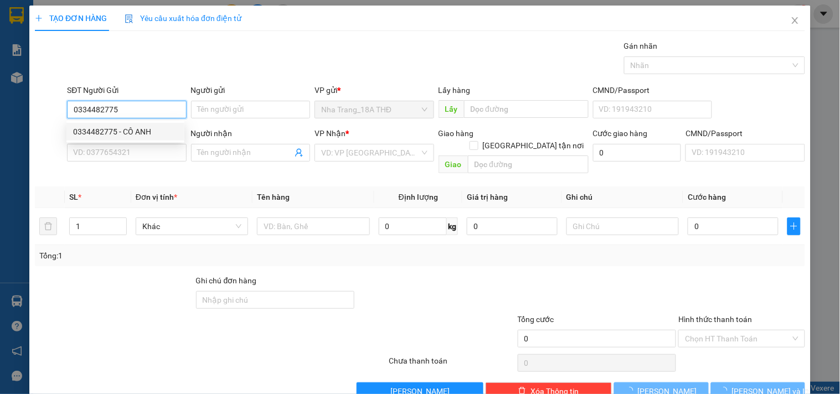
click at [117, 125] on div "0334482775 - CÔ ANH" at bounding box center [125, 132] width 118 height 18
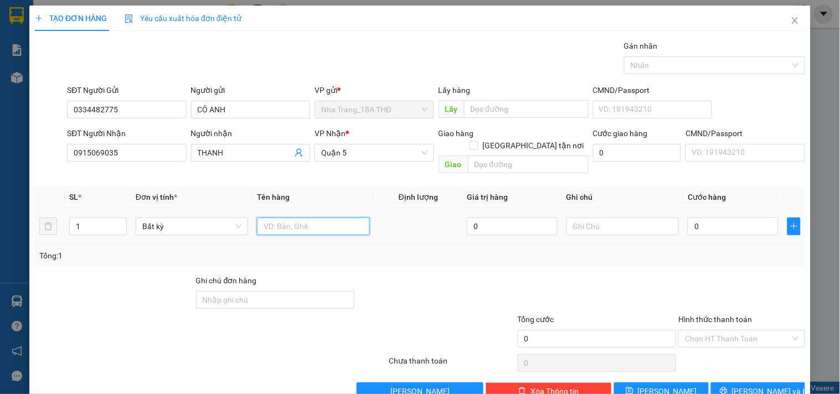
click at [336, 219] on input "text" at bounding box center [313, 227] width 112 height 18
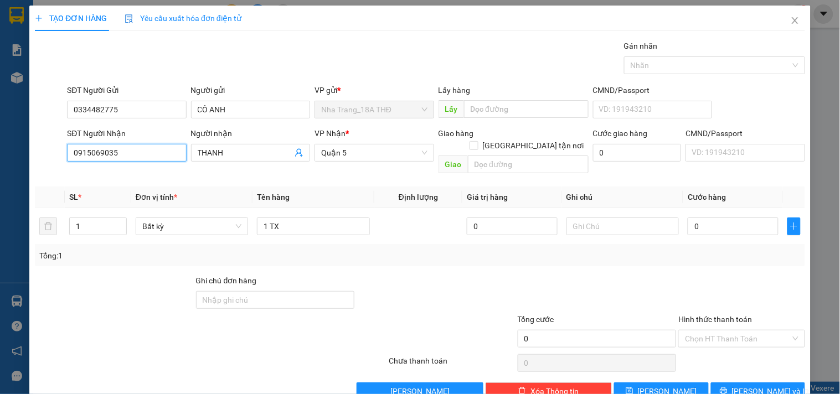
click at [152, 154] on input "0915069035" at bounding box center [126, 153] width 119 height 18
click at [93, 196] on div "0396703959 - ÚT" at bounding box center [125, 193] width 105 height 12
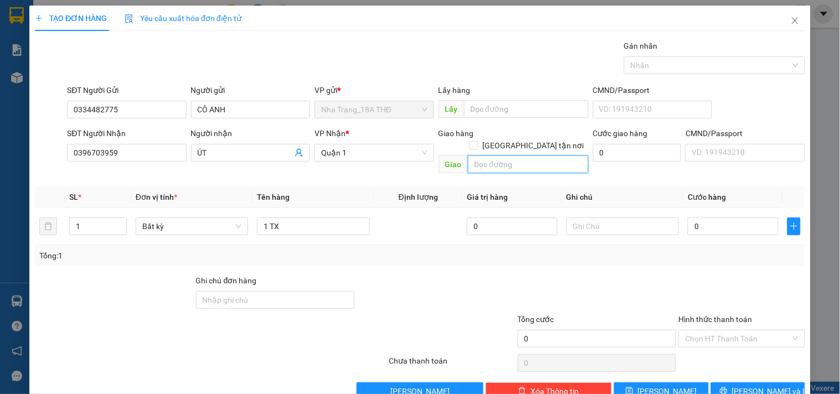
click at [522, 156] on input "text" at bounding box center [528, 165] width 121 height 18
click at [478, 141] on span at bounding box center [474, 145] width 9 height 9
click at [477, 141] on input "Giao tận nơi" at bounding box center [474, 145] width 8 height 8
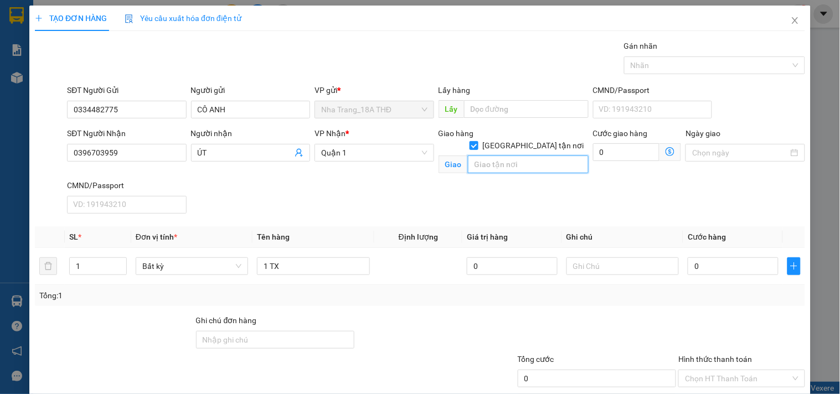
click at [516, 156] on input "text" at bounding box center [528, 165] width 121 height 18
click at [660, 150] on span at bounding box center [671, 152] width 22 height 18
click at [666, 150] on icon "dollar-circle" at bounding box center [670, 151] width 9 height 9
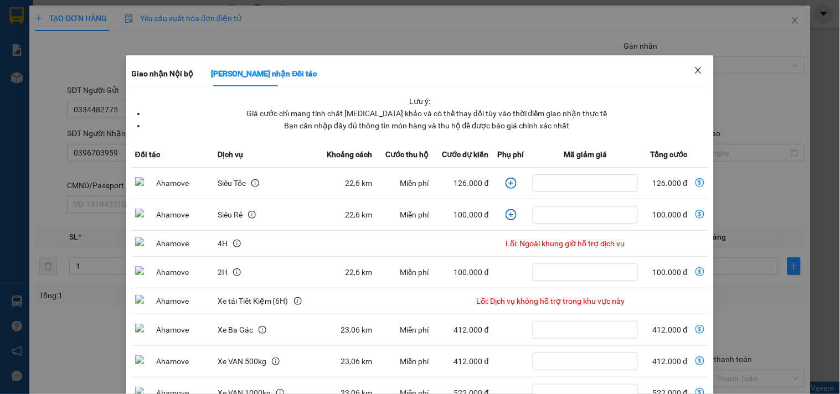
click at [699, 67] on span "Close" at bounding box center [698, 70] width 31 height 31
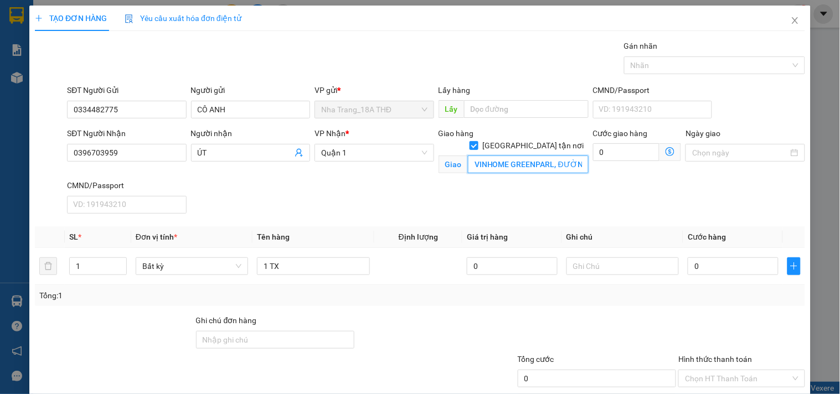
click at [530, 156] on input "VINHOME GREENPARL, ĐƯỜNG NGUYÊN XIỂN, LONG BÌNH, THỦ ĐỨC" at bounding box center [528, 165] width 121 height 18
click at [551, 156] on input "VINHOME GREENPARL, ĐƯỜNG NGUYÊN XIỂN, LONG BÌNH, THỦ ĐỨC" at bounding box center [528, 165] width 121 height 18
click at [624, 152] on input "0" at bounding box center [626, 152] width 67 height 18
drag, startPoint x: 468, startPoint y: 192, endPoint x: 474, endPoint y: 190, distance: 5.8
click at [474, 190] on div "SĐT Người Nhận 0396703959 Người nhận ÚT VP Nhận * Quận 1 Giao hàng Giao tận nơi…" at bounding box center [436, 172] width 743 height 91
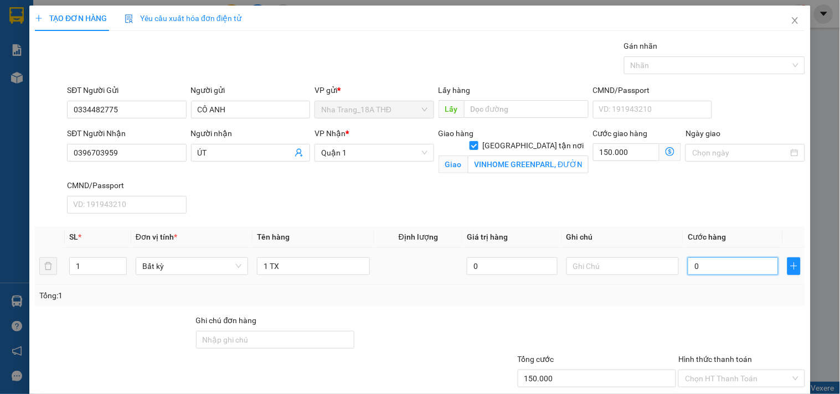
click at [712, 267] on input "0" at bounding box center [733, 266] width 91 height 18
click at [545, 208] on div "SĐT Người Nhận 0396703959 Người nhận ÚT VP Nhận * Quận 1 Giao hàng Giao tận nơi…" at bounding box center [436, 172] width 743 height 91
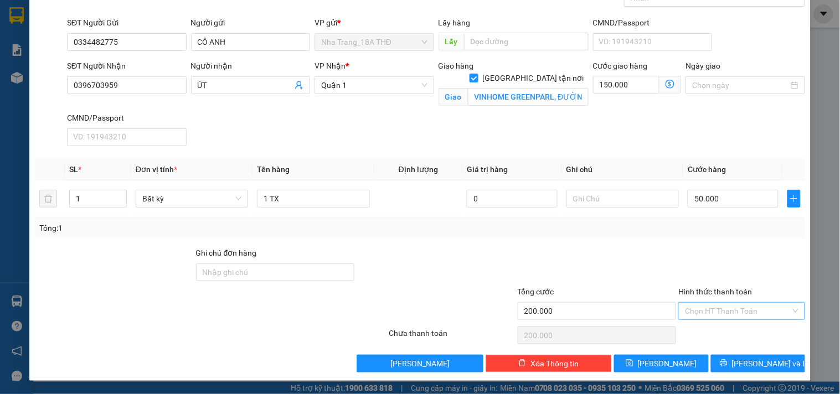
click at [718, 309] on input "Hình thức thanh toán" at bounding box center [737, 311] width 105 height 17
click at [717, 234] on div "Tại văn phòng" at bounding box center [735, 236] width 112 height 12
click at [754, 365] on span "Lưu và In" at bounding box center [771, 364] width 78 height 12
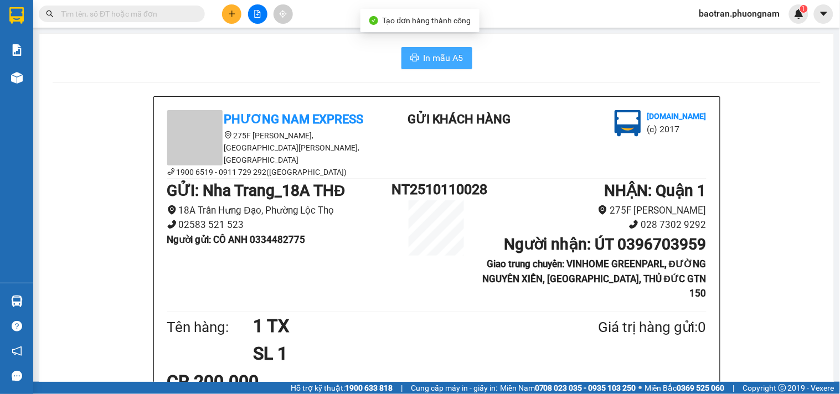
click at [444, 55] on span "In mẫu A5" at bounding box center [444, 58] width 40 height 14
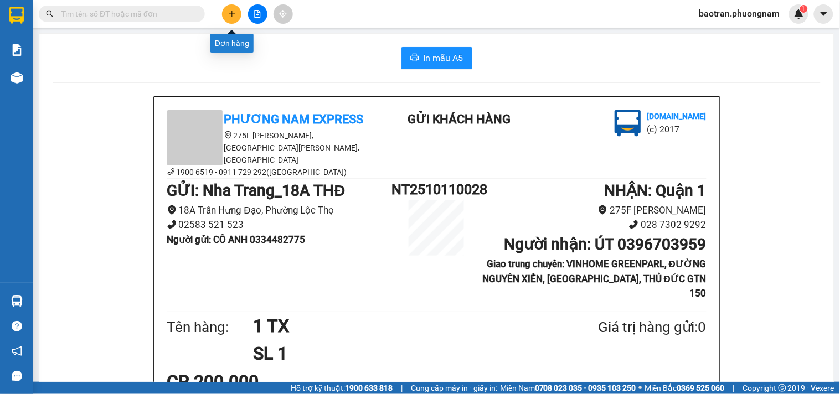
click at [228, 11] on icon "plus" at bounding box center [232, 14] width 8 height 8
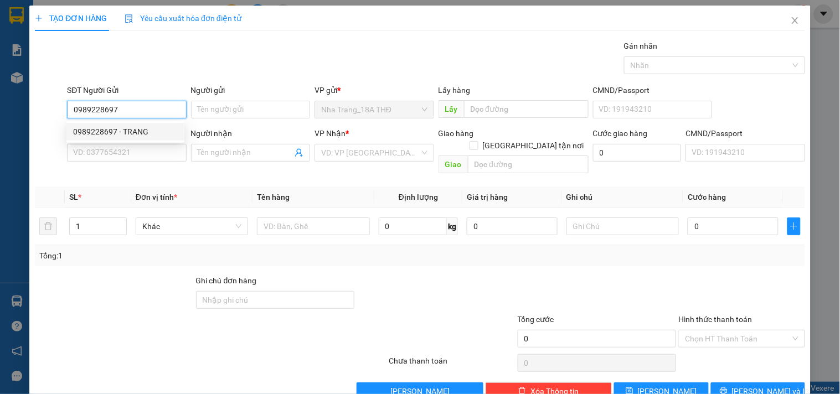
click at [135, 132] on div "0989228697 - TRANG" at bounding box center [125, 132] width 105 height 12
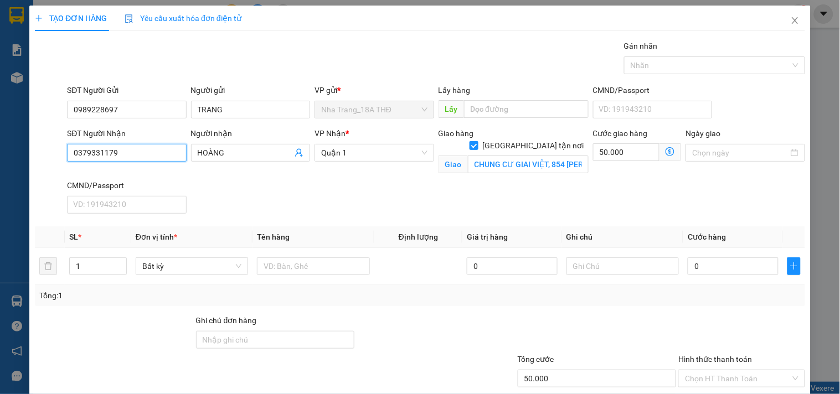
click at [177, 152] on input "0379331179" at bounding box center [126, 153] width 119 height 18
click at [248, 147] on input "HOÀNG" at bounding box center [245, 153] width 95 height 12
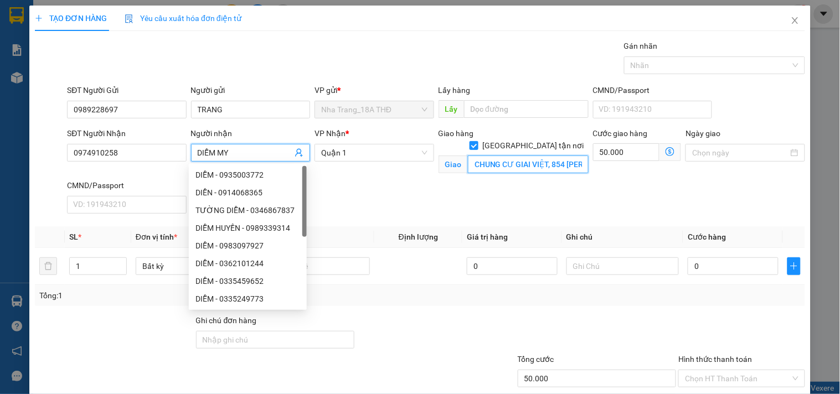
click at [516, 156] on input "CHUNG CƯ GIAI VIỆT, 854 TẠ QUANG BỬU ,P.5 , Q.8 ( GTN: 50K )" at bounding box center [528, 165] width 121 height 18
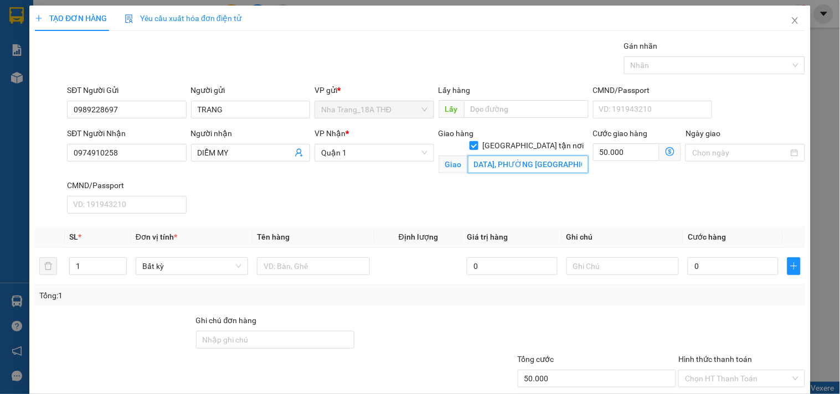
scroll to position [0, 93]
click at [667, 153] on icon "dollar-circle" at bounding box center [670, 151] width 9 height 9
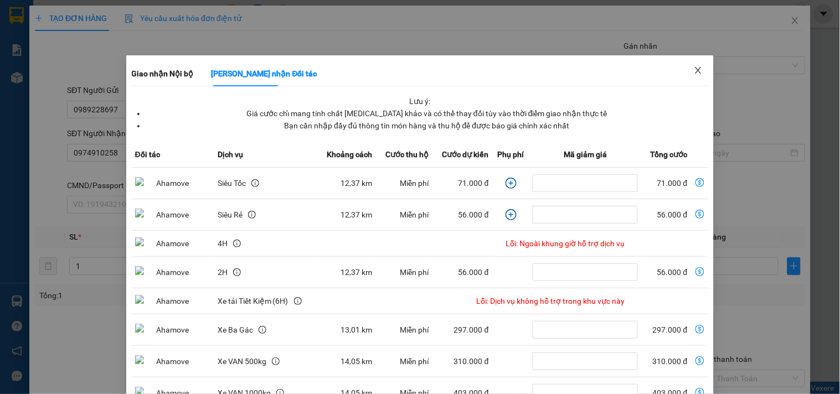
click at [700, 65] on span "Close" at bounding box center [698, 70] width 31 height 31
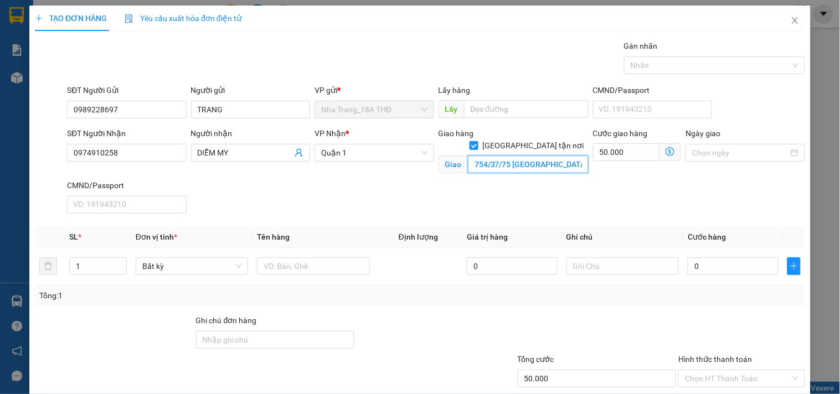
click at [542, 159] on input "754/37/75 TÂN KỲ TÂN QUÝ, PHƯỜNG BÌNH HƯNG HÒA" at bounding box center [528, 165] width 121 height 18
click at [558, 156] on input "754/37/75 TÂN KỲ TÂN QUÝ, PHƯỜNG BÌNH HƯNG HÒA" at bounding box center [528, 165] width 121 height 18
click at [609, 148] on input "50.000" at bounding box center [626, 152] width 67 height 18
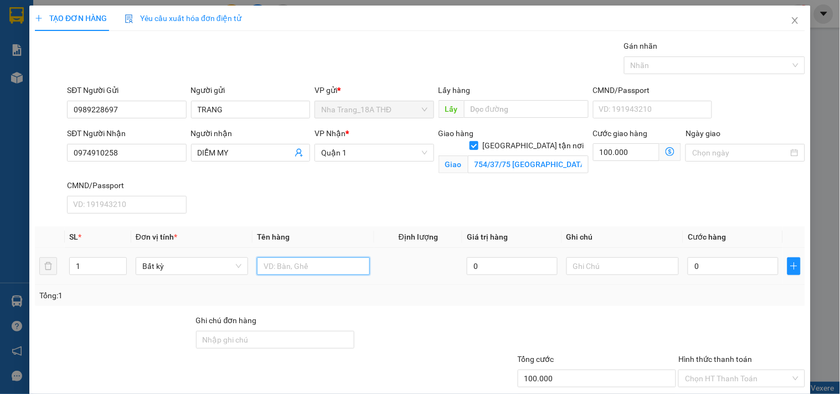
click at [293, 269] on input "text" at bounding box center [313, 266] width 112 height 18
click at [702, 269] on input "0" at bounding box center [733, 266] width 91 height 18
drag, startPoint x: 695, startPoint y: 309, endPoint x: 738, endPoint y: 313, distance: 42.8
click at [697, 309] on div "Transit Pickup Surcharge Ids Transit Deliver Surcharge Ids Transit Deliver Surc…" at bounding box center [420, 240] width 770 height 400
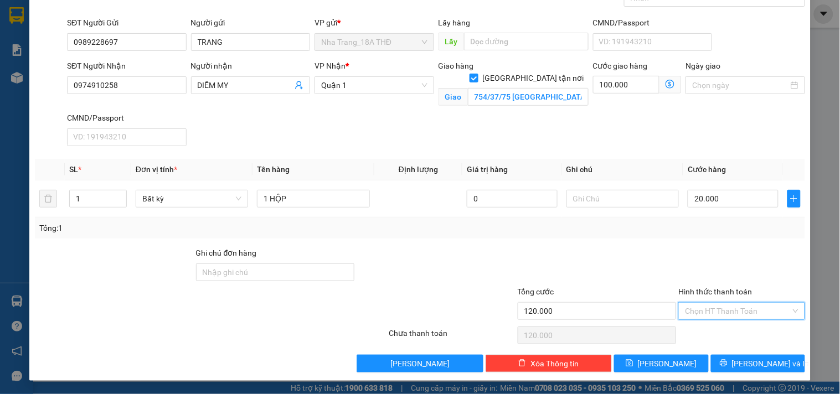
click at [751, 305] on input "Hình thức thanh toán" at bounding box center [737, 311] width 105 height 17
click at [720, 240] on div "Tại văn phòng" at bounding box center [735, 236] width 112 height 12
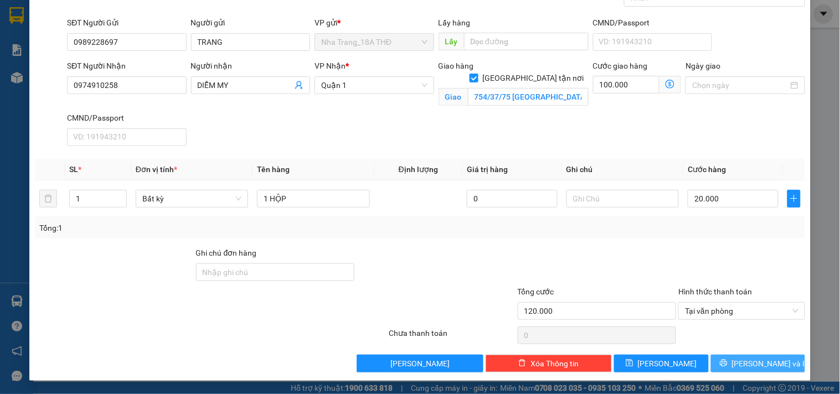
click at [744, 364] on span "Lưu và In" at bounding box center [771, 364] width 78 height 12
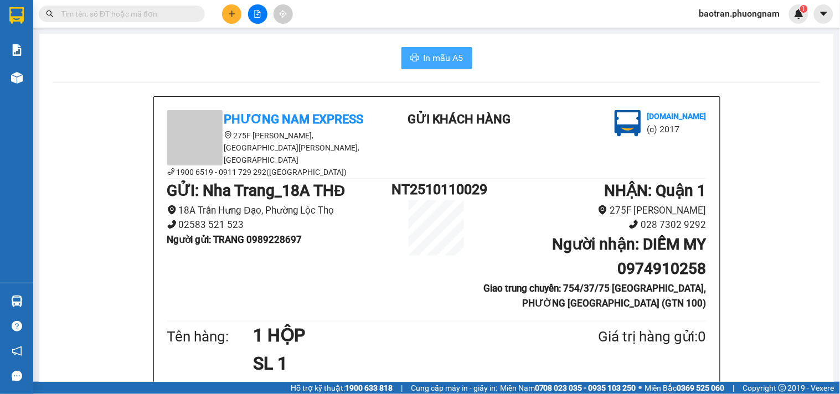
click at [454, 55] on span "In mẫu A5" at bounding box center [444, 58] width 40 height 14
click at [223, 12] on button at bounding box center [231, 13] width 19 height 19
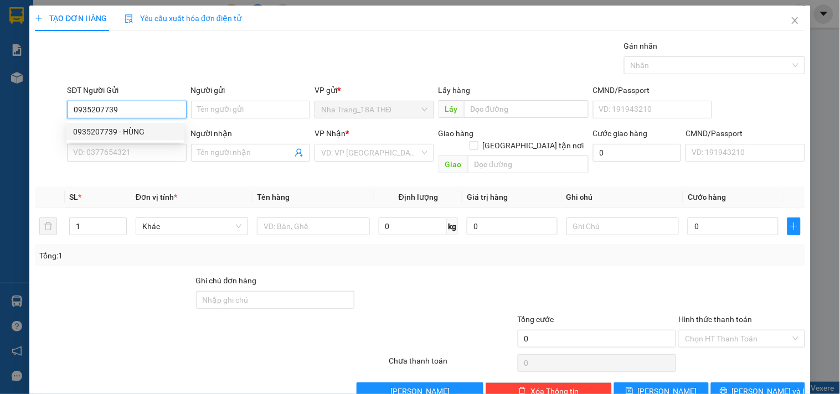
click at [124, 130] on div "0935207739 - HÙNG" at bounding box center [125, 132] width 105 height 12
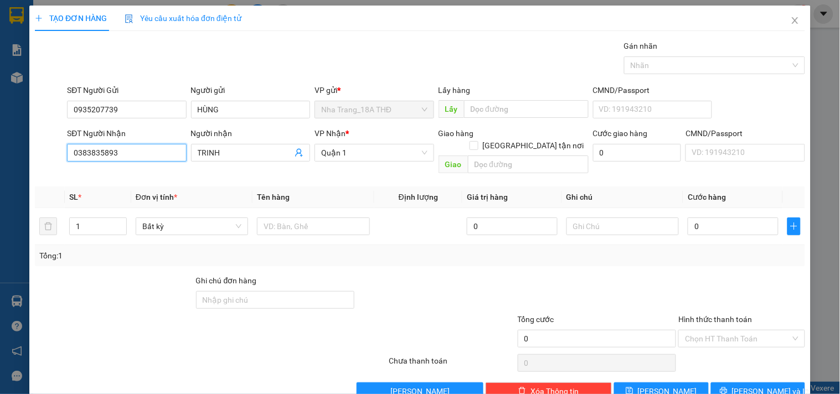
click at [120, 158] on input "0383835893" at bounding box center [126, 153] width 119 height 18
click at [143, 178] on div "0772699279" at bounding box center [125, 175] width 105 height 12
click at [250, 152] on input "Người nhận" at bounding box center [245, 153] width 95 height 12
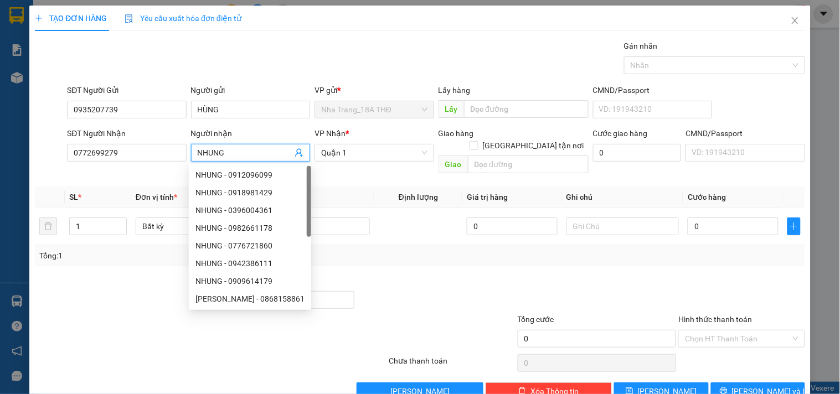
click at [475, 313] on div at bounding box center [452, 332] width 128 height 39
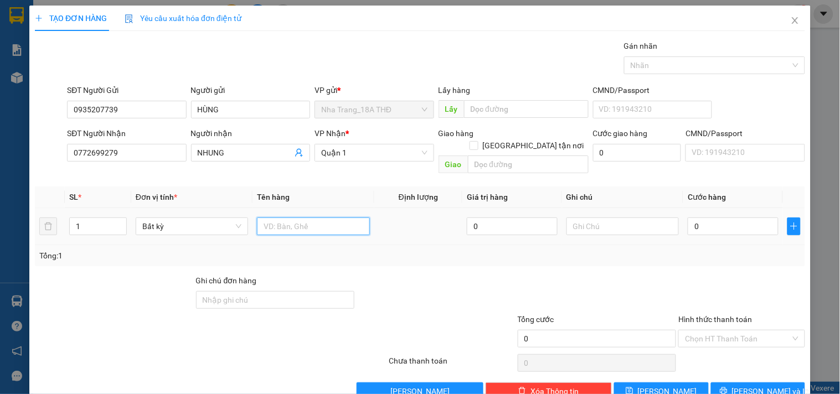
click at [330, 218] on input "text" at bounding box center [313, 227] width 112 height 18
click at [119, 222] on icon "up" at bounding box center [121, 224] width 4 height 4
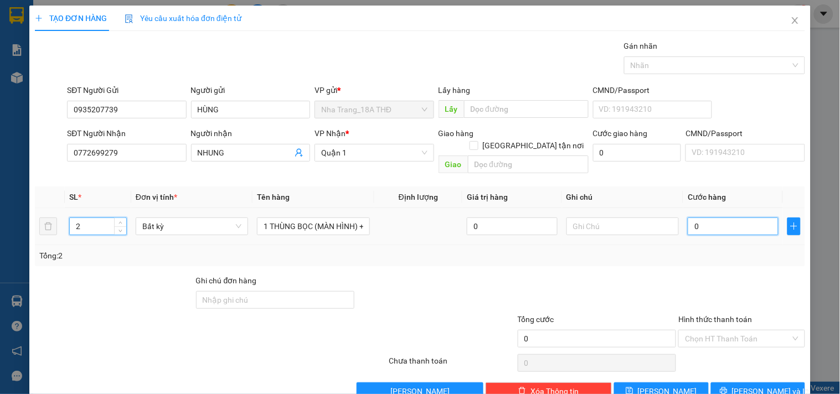
click at [735, 218] on input "0" at bounding box center [733, 227] width 91 height 18
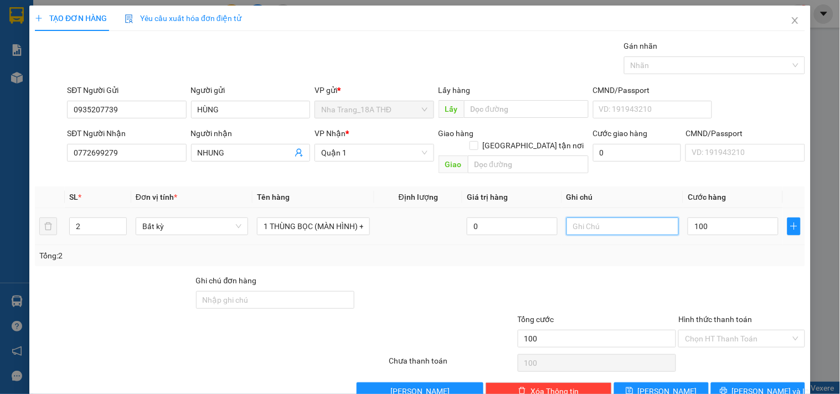
click at [584, 218] on input "text" at bounding box center [622, 227] width 112 height 18
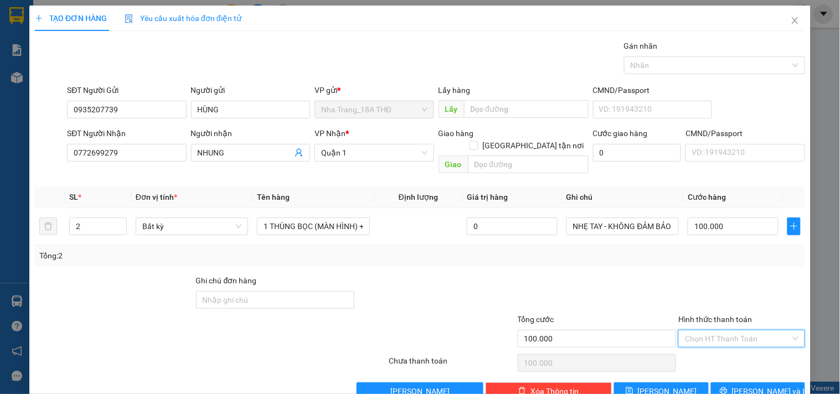
click at [718, 331] on input "Hình thức thanh toán" at bounding box center [737, 339] width 105 height 17
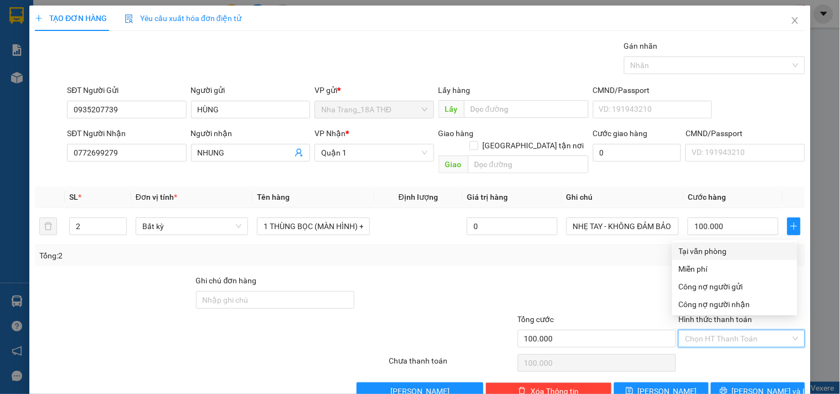
click at [699, 247] on div "Tại văn phòng" at bounding box center [735, 251] width 112 height 12
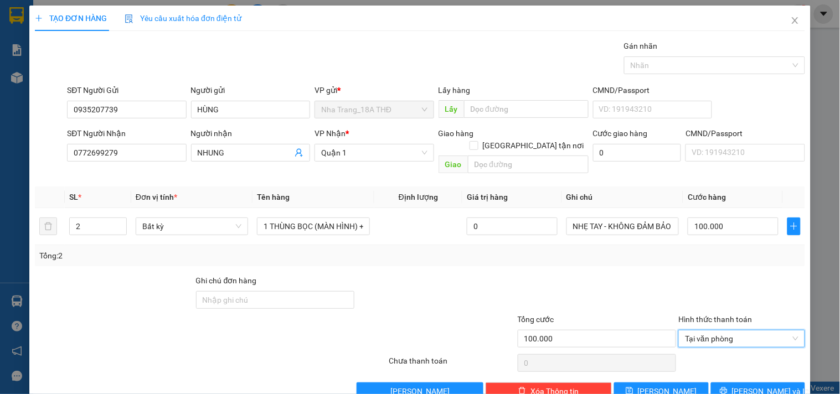
click at [748, 368] on div "Transit Pickup Surcharge Ids Transit Deliver Surcharge Ids Transit Deliver Surc…" at bounding box center [420, 220] width 770 height 360
click at [749, 385] on span "Lưu và In" at bounding box center [771, 391] width 78 height 12
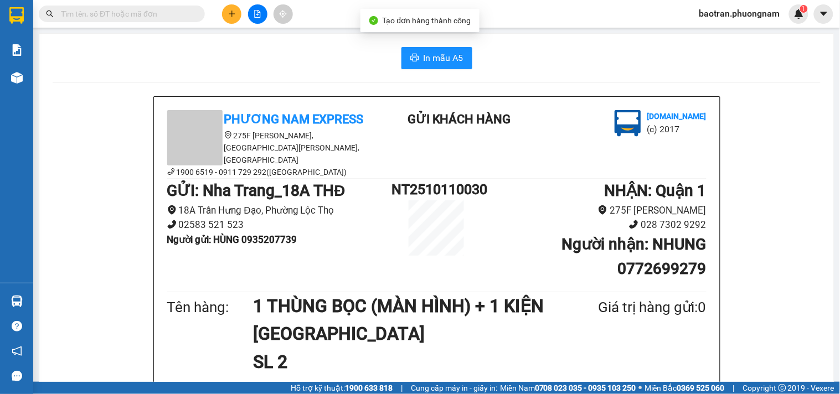
click at [432, 61] on span "In mẫu A5" at bounding box center [444, 58] width 40 height 14
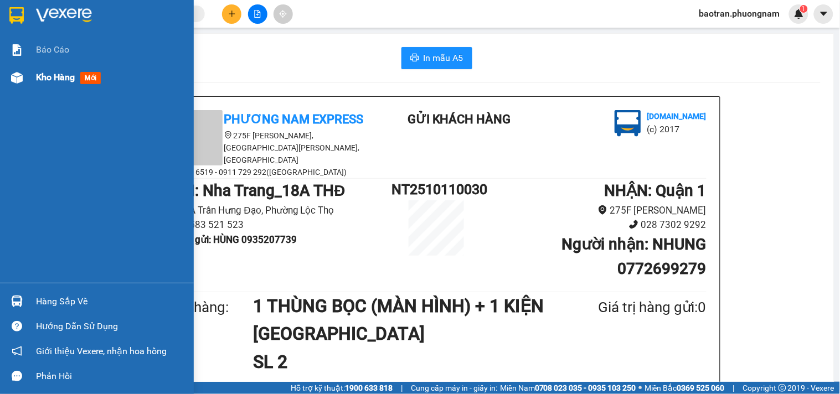
click at [50, 80] on span "Kho hàng" at bounding box center [55, 77] width 39 height 11
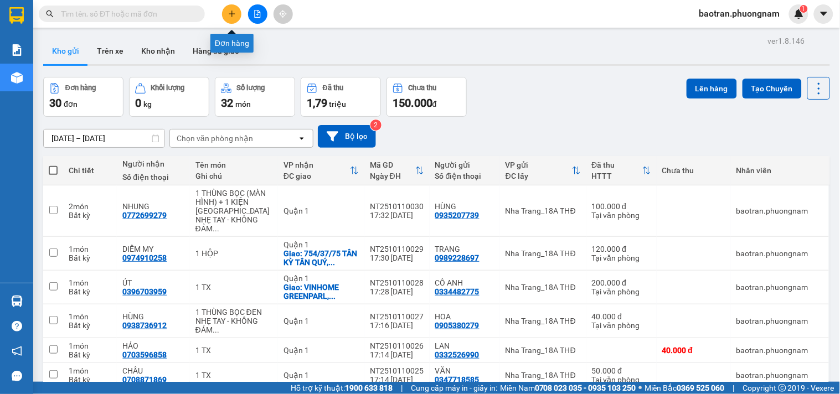
click at [235, 14] on icon "plus" at bounding box center [232, 14] width 8 height 8
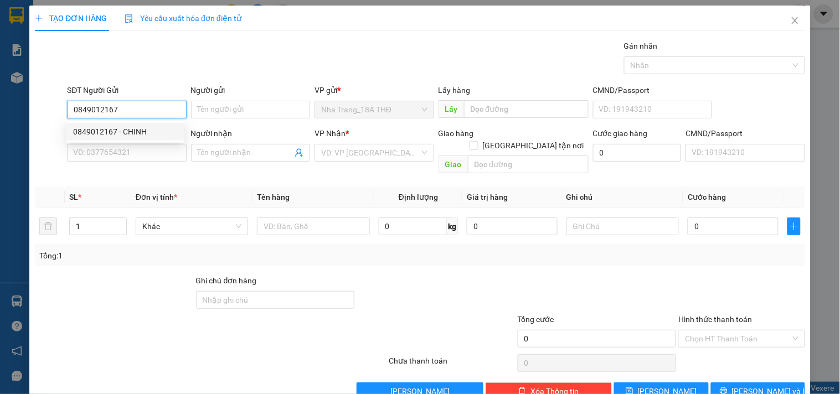
click at [137, 133] on div "0849012167 - CHINH" at bounding box center [125, 132] width 105 height 12
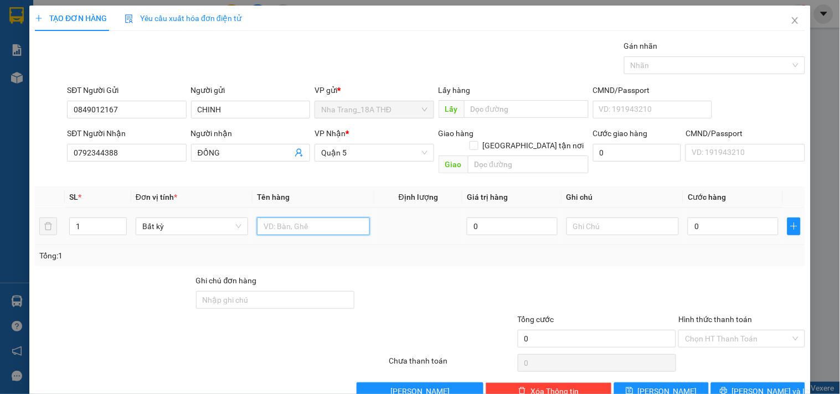
click at [265, 219] on input "text" at bounding box center [313, 227] width 112 height 18
click at [688, 224] on div "0" at bounding box center [733, 226] width 91 height 22
click at [698, 218] on input "0" at bounding box center [733, 227] width 91 height 18
click at [685, 255] on div "Transit Pickup Surcharge Ids Transit Deliver Surcharge Ids Transit Deliver Surc…" at bounding box center [420, 220] width 770 height 360
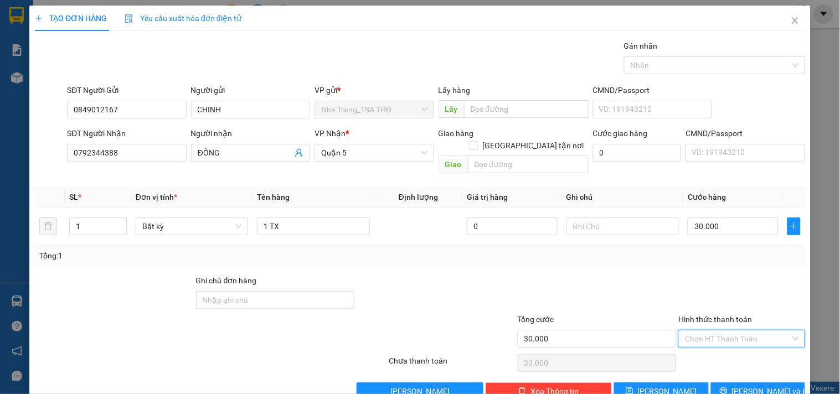
click at [702, 331] on input "Hình thức thanh toán" at bounding box center [737, 339] width 105 height 17
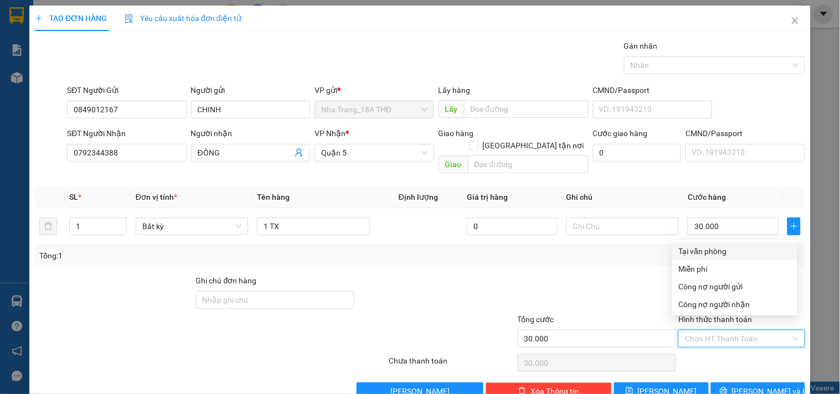
click at [699, 255] on div "Tại văn phòng" at bounding box center [735, 251] width 112 height 12
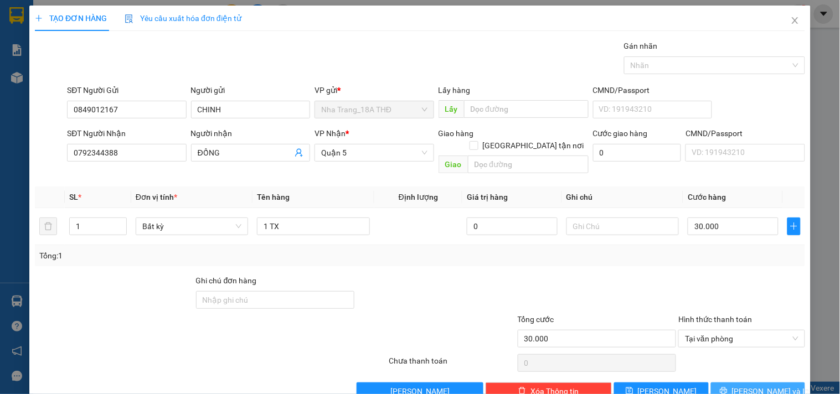
click at [739, 383] on button "Lưu và In" at bounding box center [758, 392] width 94 height 18
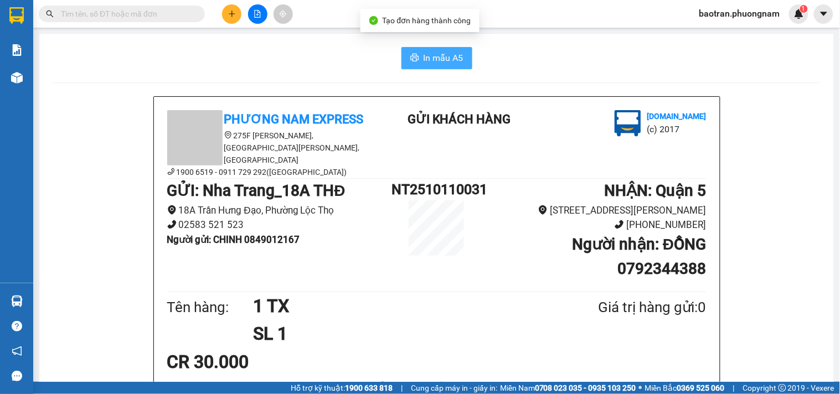
click at [422, 68] on button "In mẫu A5" at bounding box center [436, 58] width 71 height 22
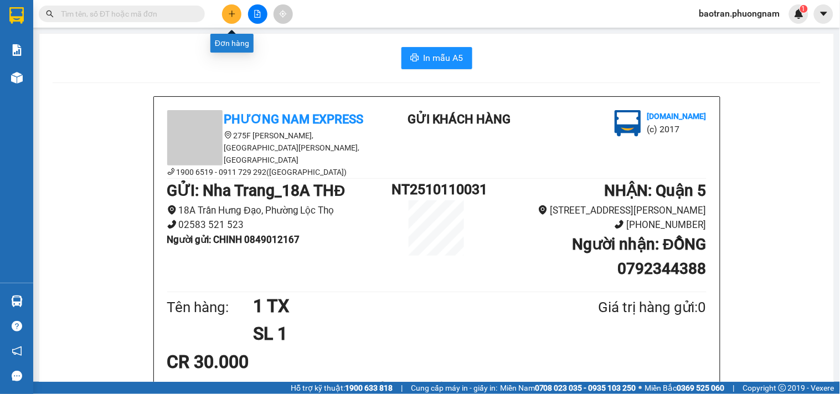
click at [236, 14] on button at bounding box center [231, 13] width 19 height 19
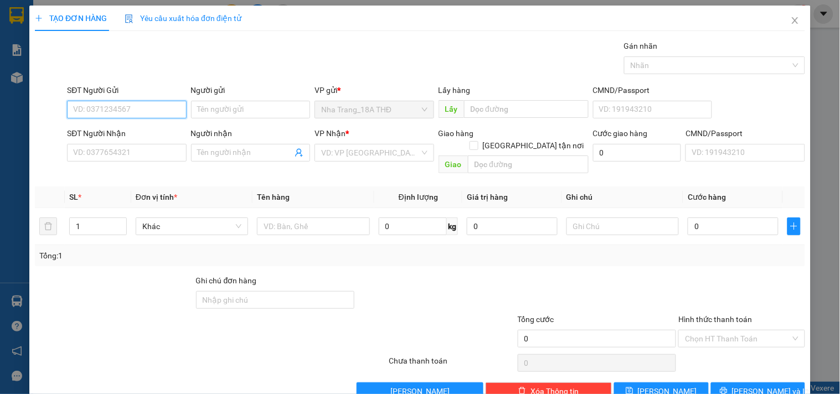
click at [87, 106] on input "SĐT Người Gửi" at bounding box center [126, 110] width 119 height 18
click at [125, 128] on div "0905453455 - HIỆP" at bounding box center [125, 132] width 105 height 12
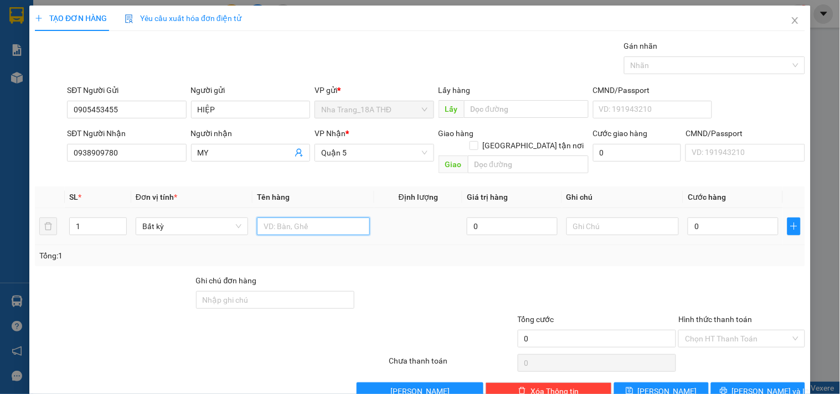
click at [283, 218] on input "text" at bounding box center [313, 227] width 112 height 18
click at [698, 219] on input "0" at bounding box center [733, 227] width 91 height 18
click at [612, 250] on div "Tổng: 1" at bounding box center [419, 256] width 761 height 12
click at [742, 331] on input "Hình thức thanh toán" at bounding box center [737, 339] width 105 height 17
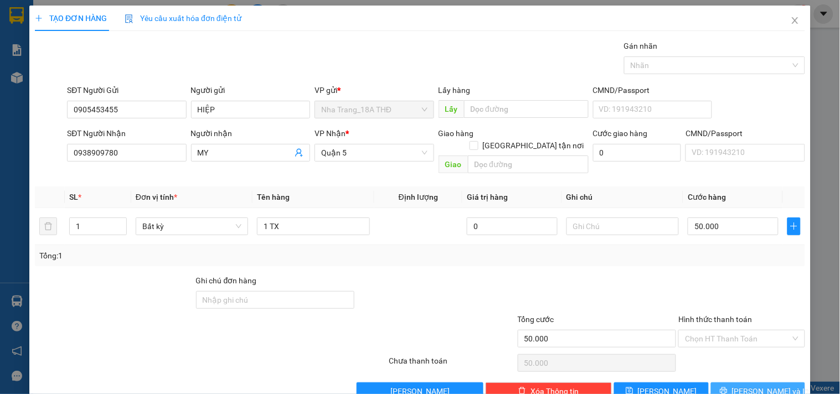
click at [738, 383] on button "Lưu và In" at bounding box center [758, 392] width 94 height 18
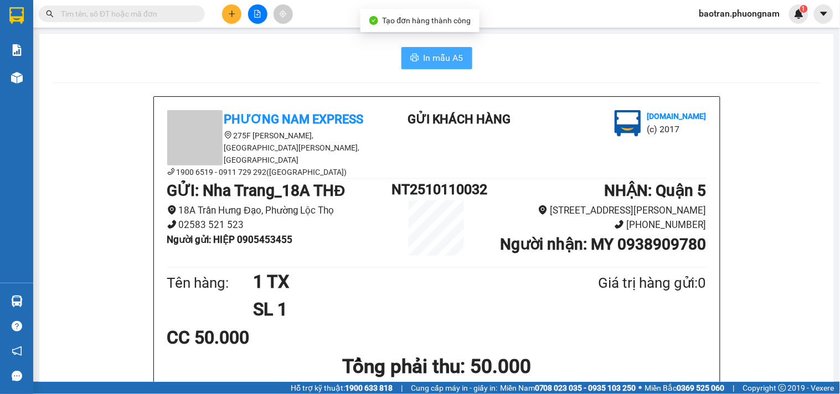
click at [456, 63] on span "In mẫu A5" at bounding box center [444, 58] width 40 height 14
click at [234, 22] on button at bounding box center [231, 13] width 19 height 19
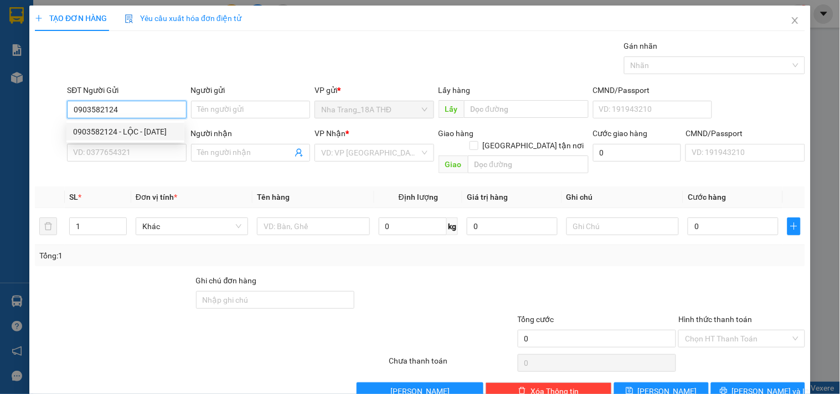
click at [144, 135] on div "0903582124 - LỘC - LẬP XUÂN" at bounding box center [125, 132] width 105 height 12
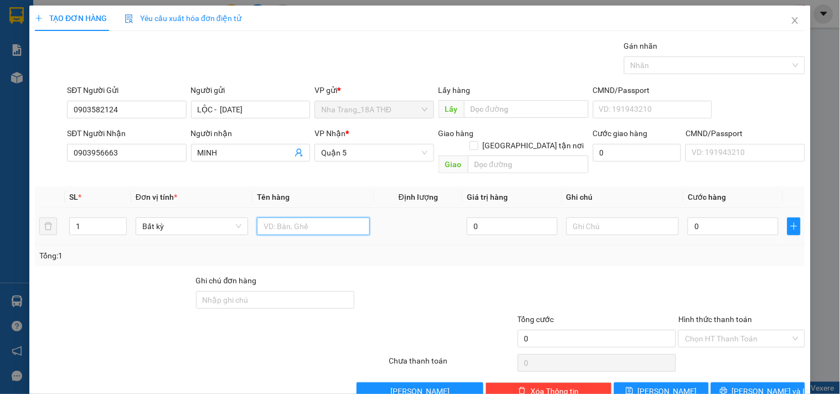
click at [300, 218] on input "text" at bounding box center [313, 227] width 112 height 18
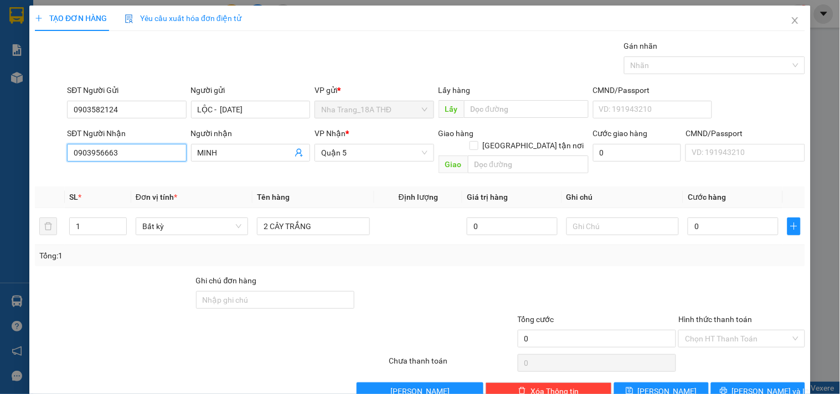
click at [140, 154] on input "0903956663" at bounding box center [126, 153] width 119 height 18
click at [495, 275] on div at bounding box center [436, 294] width 161 height 39
click at [117, 220] on span "up" at bounding box center [120, 223] width 7 height 7
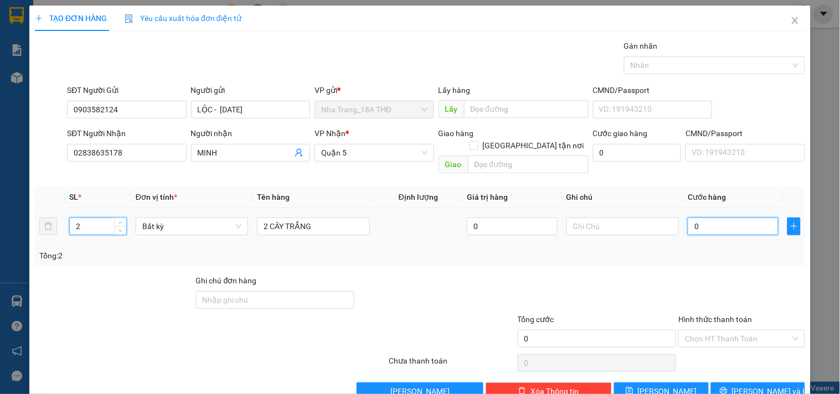
click at [721, 218] on input "0" at bounding box center [733, 227] width 91 height 18
drag, startPoint x: 388, startPoint y: 144, endPoint x: 384, endPoint y: 150, distance: 7.2
click at [386, 145] on div "Quận 5" at bounding box center [374, 153] width 119 height 18
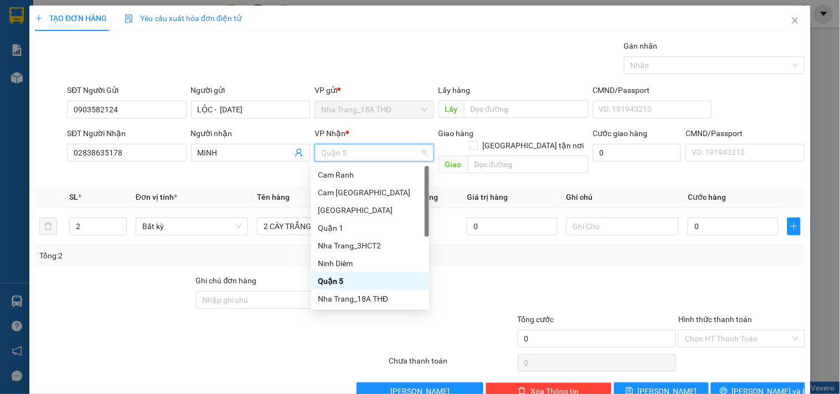
click at [384, 158] on span "Quận 5" at bounding box center [374, 153] width 106 height 17
click at [351, 280] on div "Quận 5" at bounding box center [370, 281] width 105 height 12
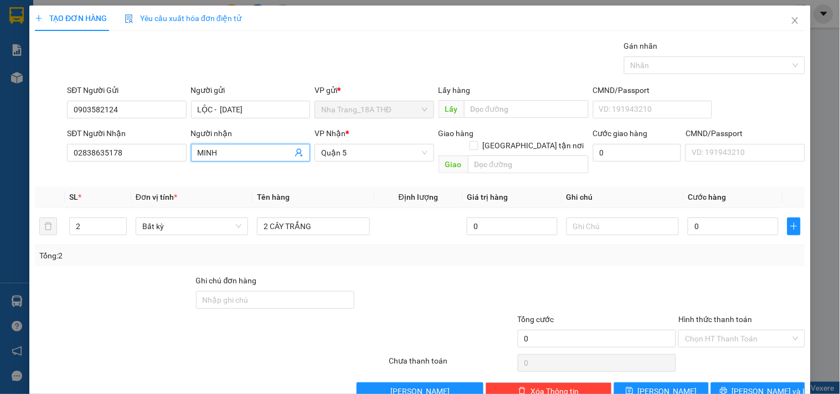
click at [250, 151] on input "MINH" at bounding box center [245, 153] width 95 height 12
click at [665, 224] on div at bounding box center [622, 226] width 112 height 22
click at [698, 219] on input "0" at bounding box center [733, 227] width 91 height 18
click at [120, 152] on input "02838635178" at bounding box center [126, 153] width 119 height 18
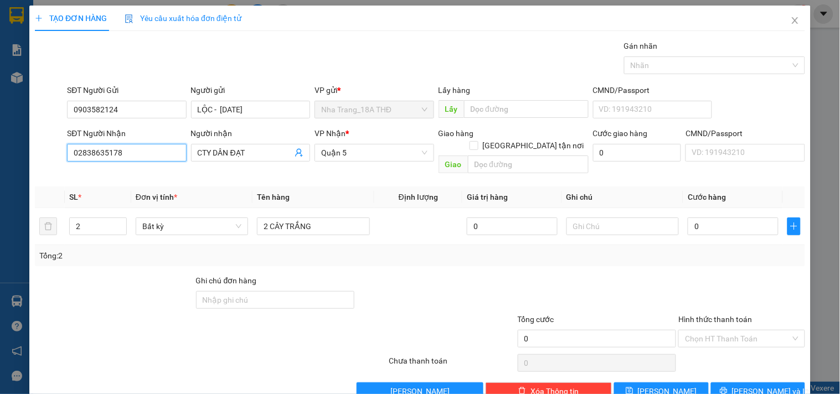
click at [120, 152] on input "02838635178" at bounding box center [126, 153] width 119 height 18
click at [140, 102] on input "0903582124" at bounding box center [126, 110] width 119 height 18
click at [724, 215] on div "0" at bounding box center [733, 226] width 91 height 22
click at [716, 225] on div "0" at bounding box center [733, 226] width 91 height 22
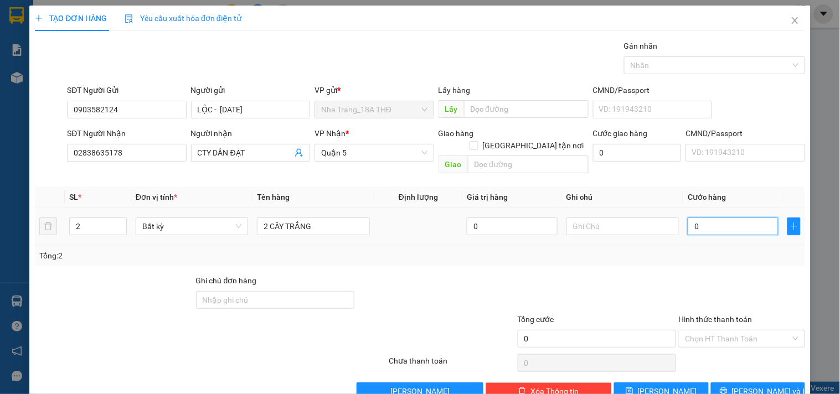
click at [716, 223] on input "0" at bounding box center [733, 227] width 91 height 18
click at [728, 313] on div "Hình thức thanh toán" at bounding box center [741, 321] width 126 height 17
click at [738, 331] on input "Hình thức thanh toán" at bounding box center [737, 339] width 105 height 17
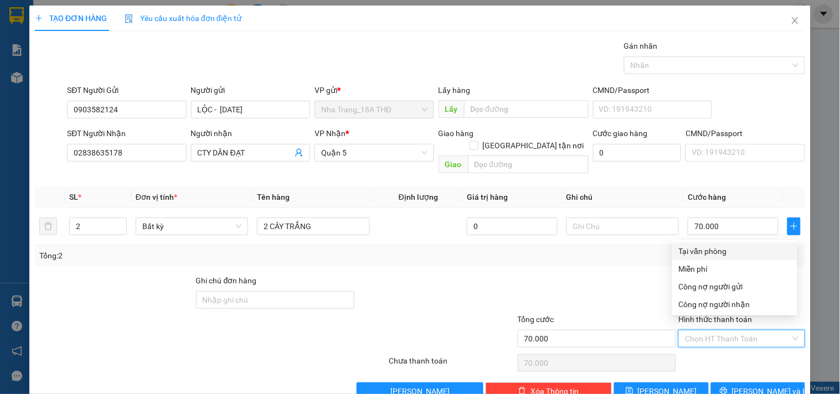
click at [722, 250] on div "Tại văn phòng" at bounding box center [735, 251] width 112 height 12
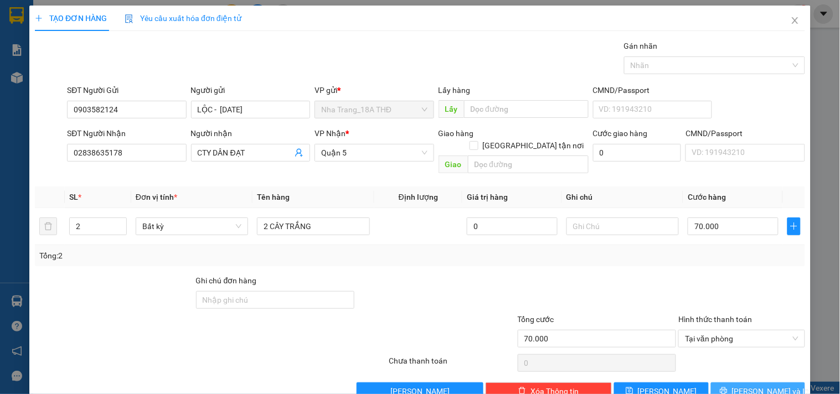
click at [740, 385] on span "Lưu và In" at bounding box center [771, 391] width 78 height 12
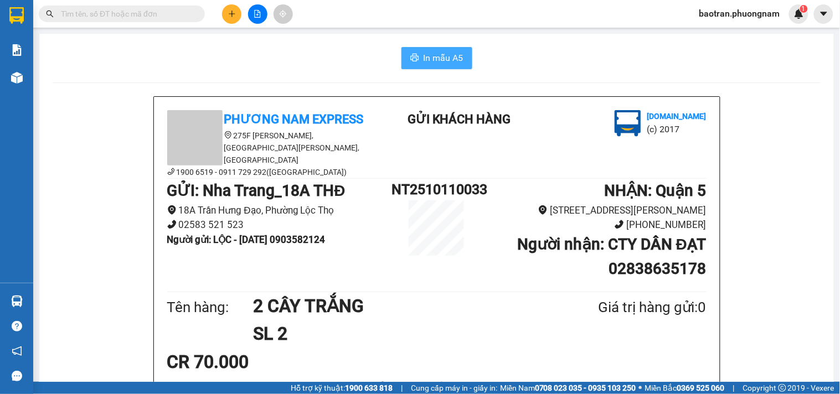
click at [411, 58] on icon "printer" at bounding box center [414, 58] width 8 height 8
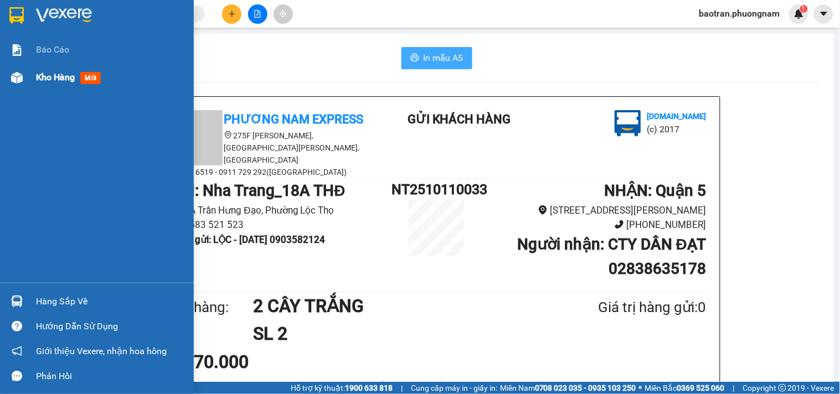
click at [43, 79] on span "Kho hàng" at bounding box center [55, 77] width 39 height 11
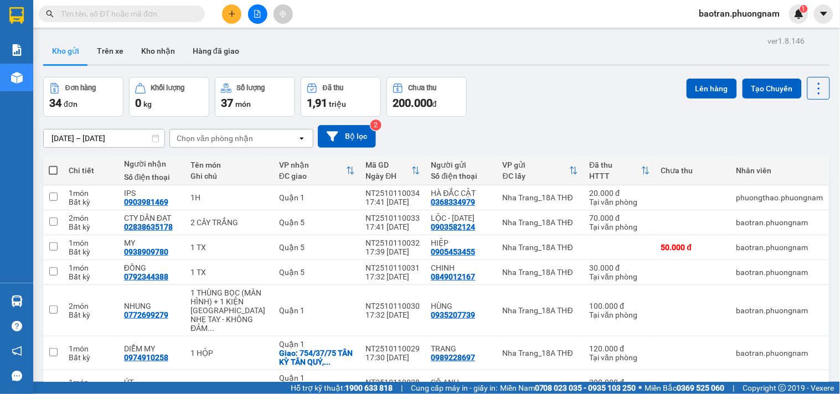
click at [245, 10] on div at bounding box center [257, 13] width 83 height 19
click at [228, 14] on icon "plus" at bounding box center [232, 14] width 8 height 8
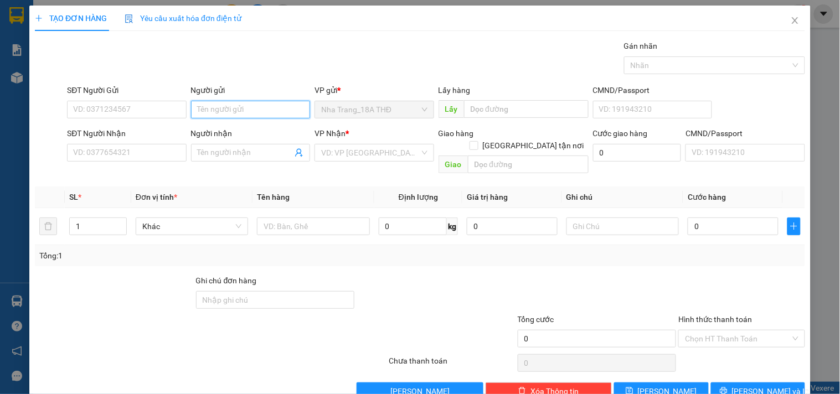
click at [236, 106] on input "Người gửi" at bounding box center [250, 110] width 119 height 18
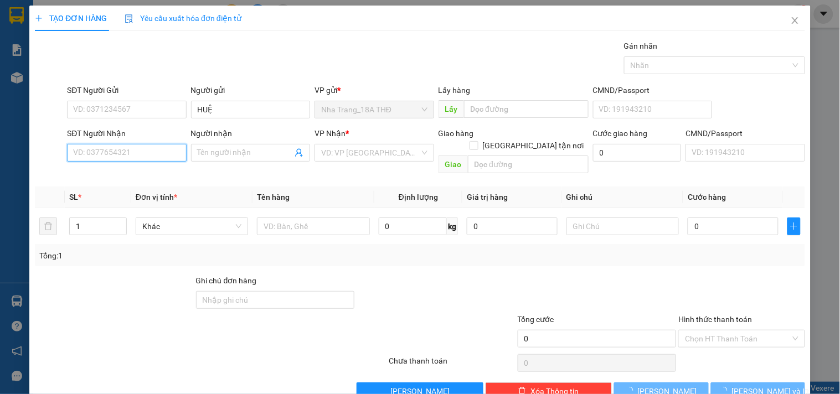
click at [87, 147] on input "SĐT Người Nhận" at bounding box center [126, 153] width 119 height 18
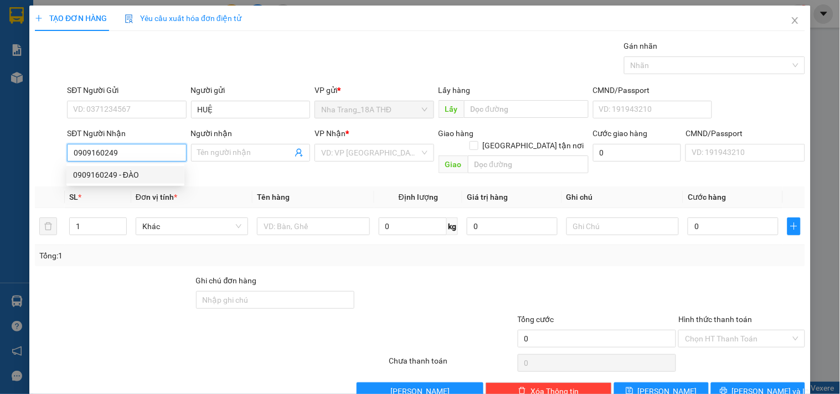
click at [145, 179] on div "0909160249 - ĐÀO" at bounding box center [125, 175] width 105 height 12
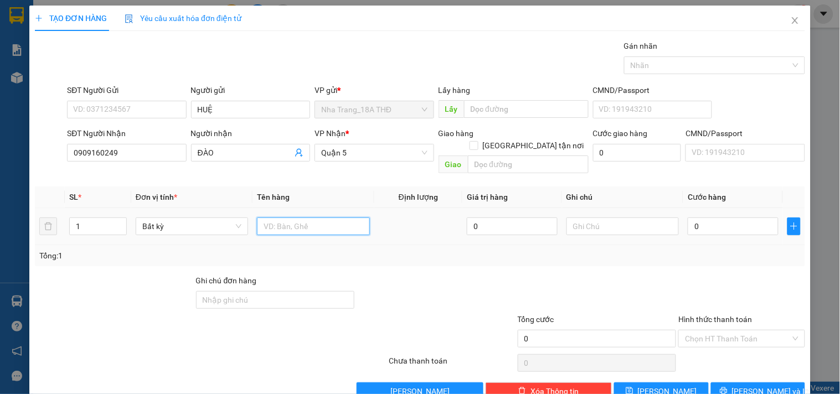
click at [332, 218] on input "text" at bounding box center [313, 227] width 112 height 18
click at [688, 218] on input "0" at bounding box center [733, 227] width 91 height 18
click at [651, 250] on div "Tổng: 1" at bounding box center [419, 256] width 761 height 12
click at [704, 333] on input "Hình thức thanh toán" at bounding box center [737, 339] width 105 height 17
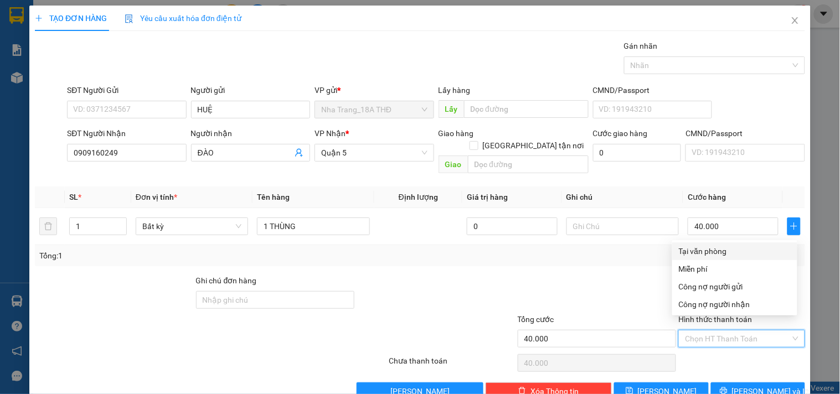
click at [710, 250] on div "Tại văn phòng" at bounding box center [735, 251] width 112 height 12
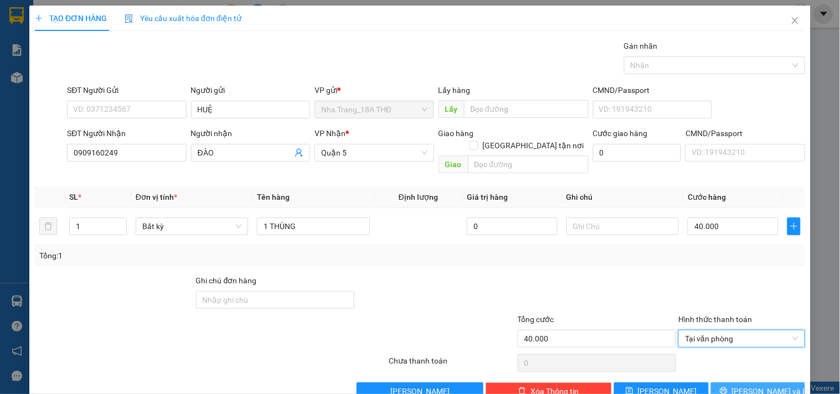
click at [755, 385] on span "Lưu và In" at bounding box center [771, 391] width 78 height 12
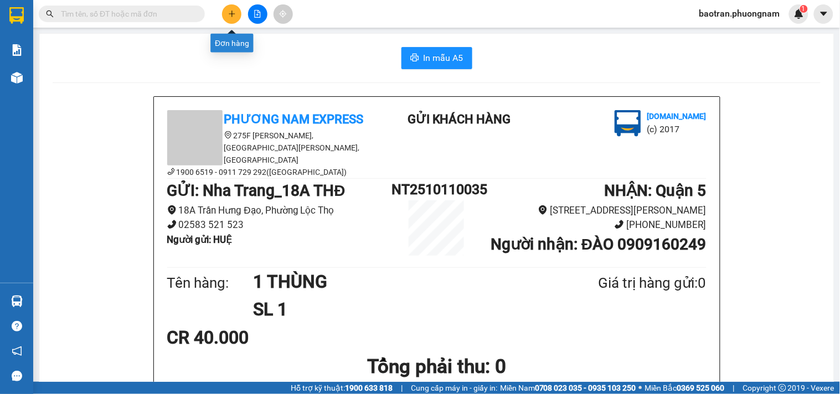
click at [233, 4] on button at bounding box center [231, 13] width 19 height 19
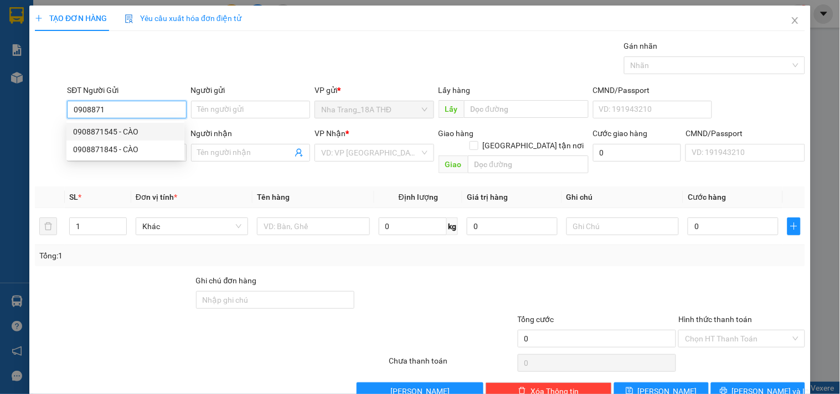
click at [135, 135] on div "0908871545 - CÀO" at bounding box center [125, 132] width 105 height 12
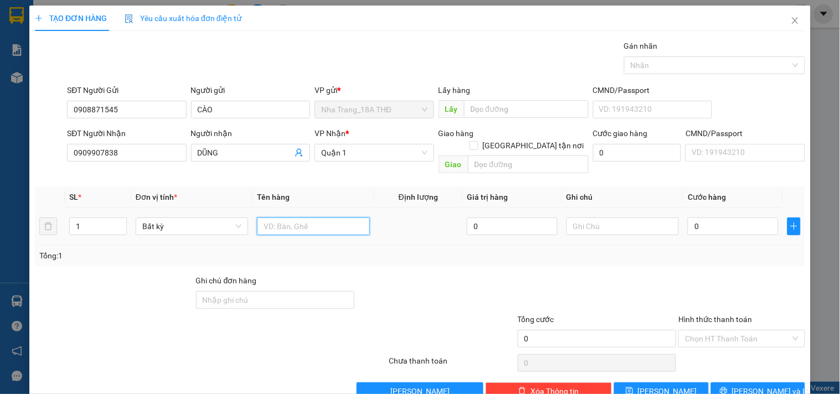
click at [350, 223] on input "text" at bounding box center [313, 227] width 112 height 18
click at [728, 218] on input "0" at bounding box center [733, 227] width 91 height 18
click at [650, 275] on div at bounding box center [597, 294] width 161 height 39
click at [718, 331] on input "Hình thức thanh toán" at bounding box center [737, 339] width 105 height 17
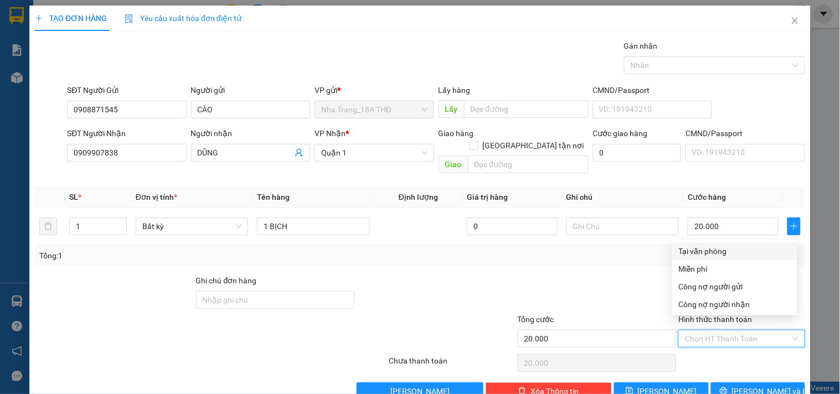
click at [715, 245] on div "Tại văn phòng" at bounding box center [735, 251] width 112 height 12
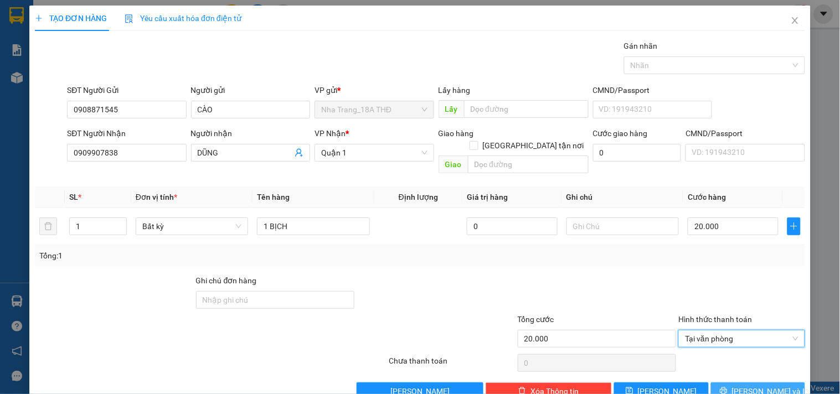
click at [763, 385] on span "Lưu và In" at bounding box center [771, 391] width 78 height 12
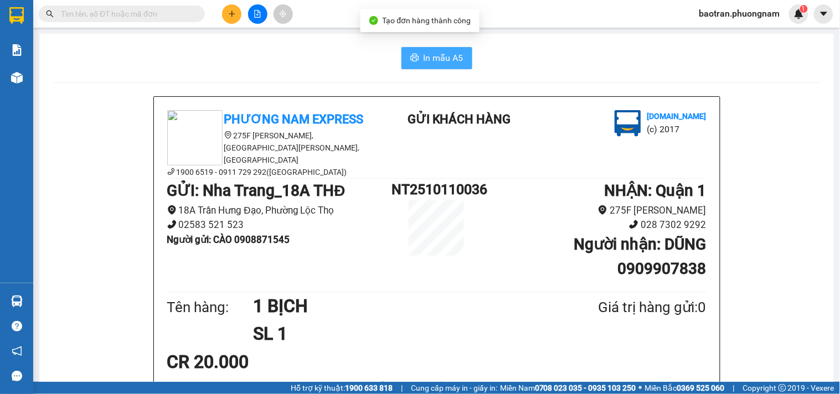
click at [447, 64] on span "In mẫu A5" at bounding box center [444, 58] width 40 height 14
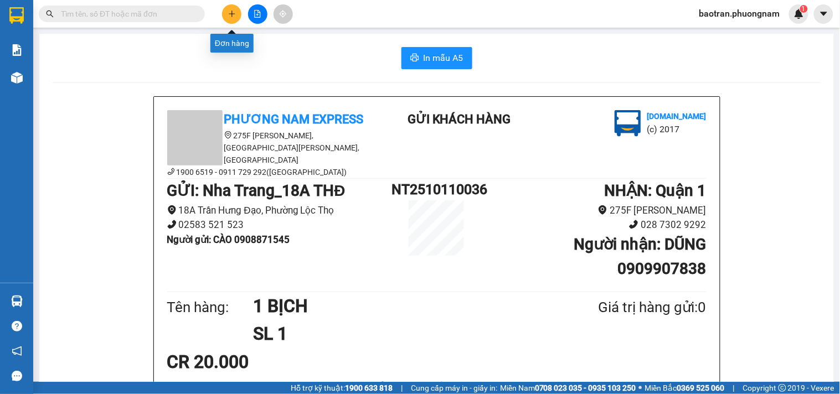
click at [236, 10] on button at bounding box center [231, 13] width 19 height 19
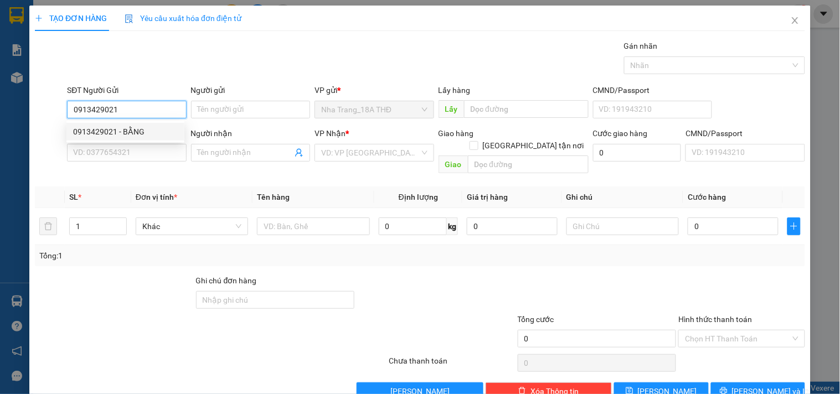
click at [100, 135] on div "0913429021 - BẰNG" at bounding box center [125, 132] width 105 height 12
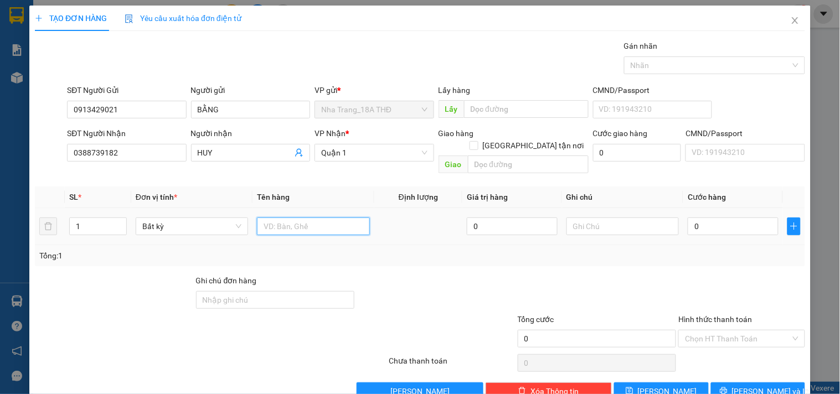
click at [272, 218] on input "text" at bounding box center [313, 227] width 112 height 18
click at [720, 218] on input "0" at bounding box center [733, 227] width 91 height 18
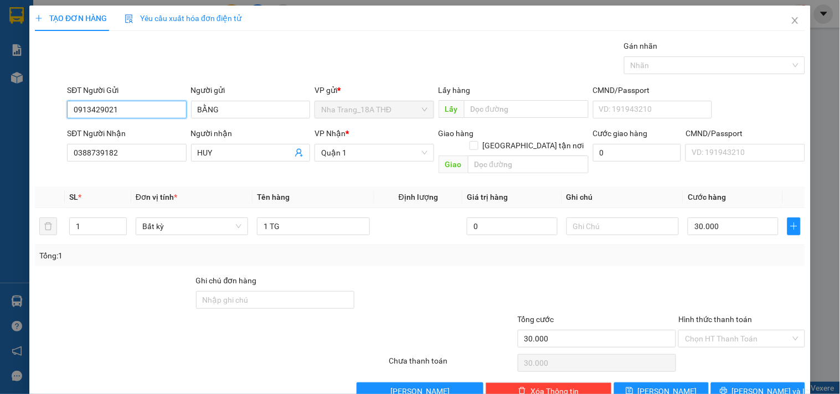
click at [162, 111] on input "0913429021" at bounding box center [126, 110] width 119 height 18
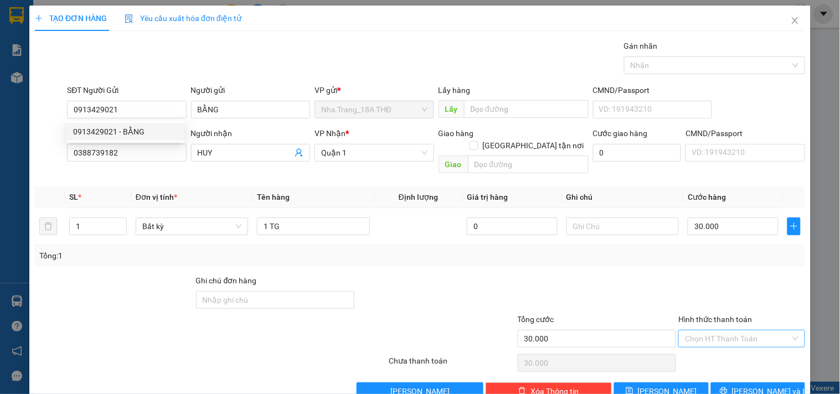
click at [725, 331] on input "Hình thức thanh toán" at bounding box center [737, 339] width 105 height 17
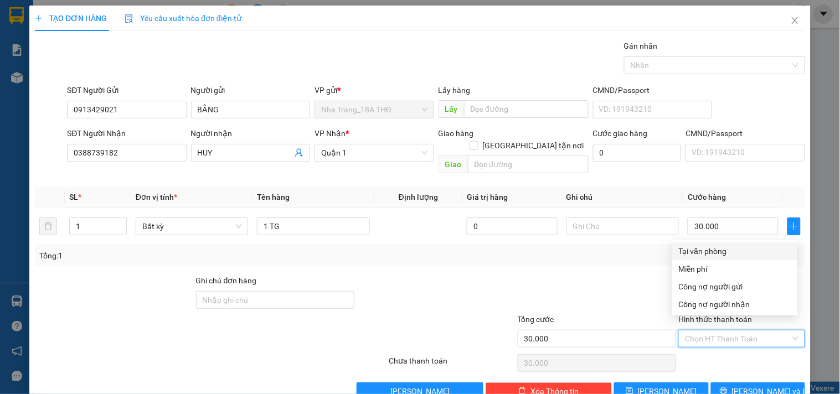
click at [724, 250] on div "Tại văn phòng" at bounding box center [735, 251] width 112 height 12
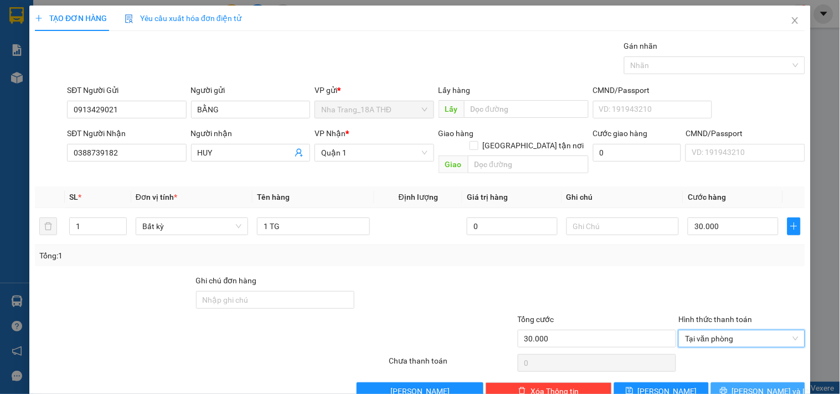
click at [741, 385] on span "Lưu và In" at bounding box center [771, 391] width 78 height 12
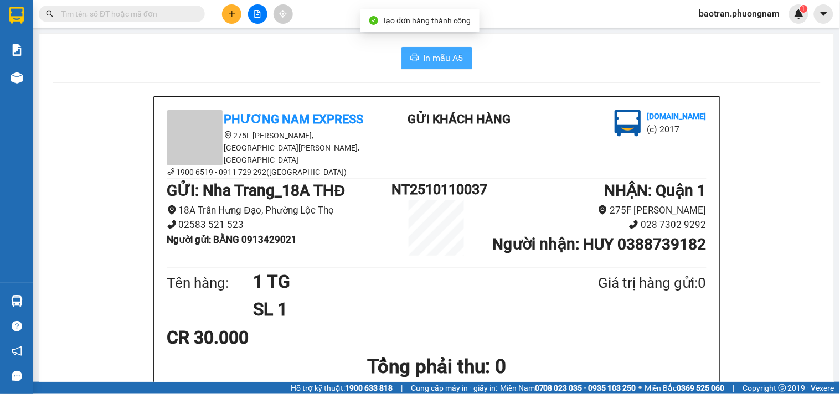
click at [410, 57] on icon "printer" at bounding box center [414, 58] width 8 height 8
click at [224, 9] on button at bounding box center [231, 13] width 19 height 19
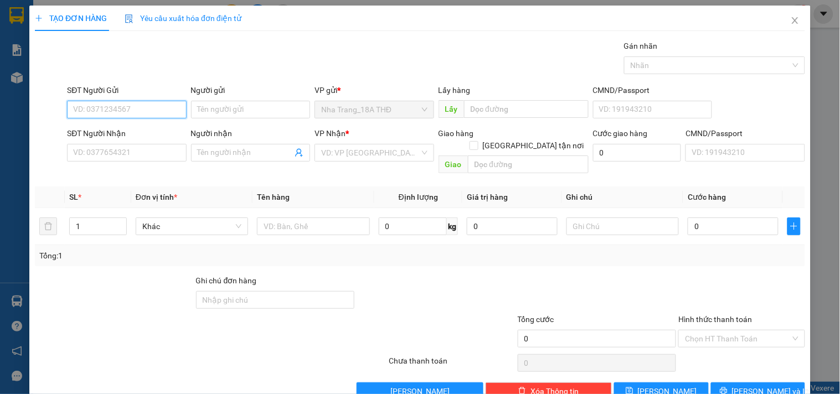
paste input "0913429021"
click at [178, 137] on div "0913429021 - BẰNG" at bounding box center [125, 132] width 118 height 18
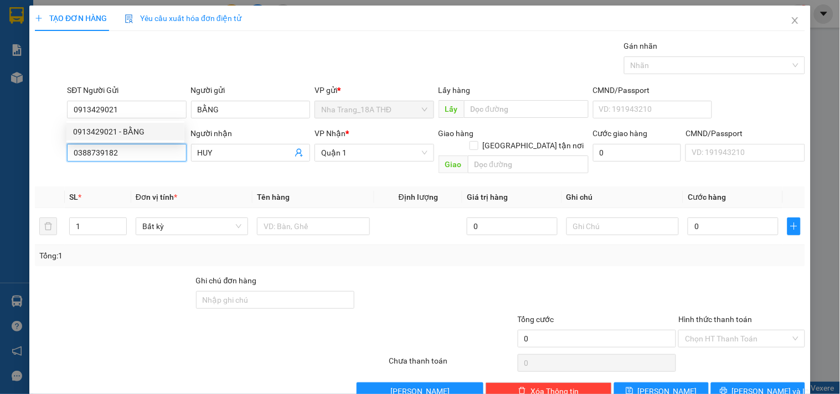
click at [164, 150] on input "0388739182" at bounding box center [126, 153] width 119 height 18
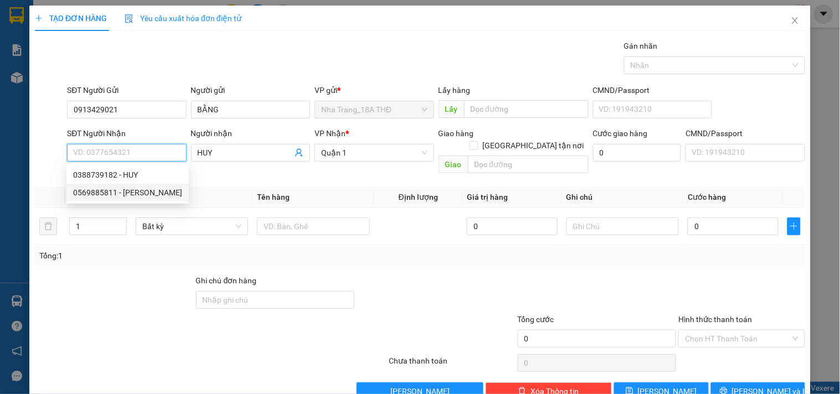
click at [150, 191] on div "0569885811 - MINH" at bounding box center [127, 193] width 109 height 12
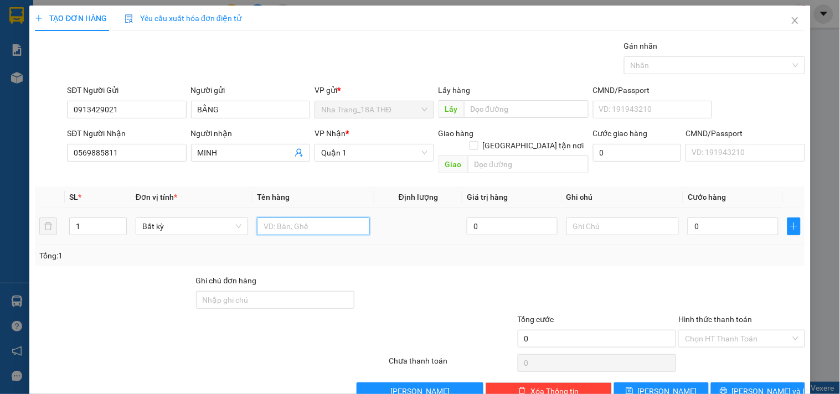
click at [284, 219] on input "text" at bounding box center [313, 227] width 112 height 18
click at [707, 215] on div "0" at bounding box center [733, 226] width 91 height 22
click at [707, 219] on input "0" at bounding box center [733, 227] width 91 height 18
click at [595, 231] on td at bounding box center [622, 226] width 121 height 37
click at [737, 331] on input "Hình thức thanh toán" at bounding box center [737, 339] width 105 height 17
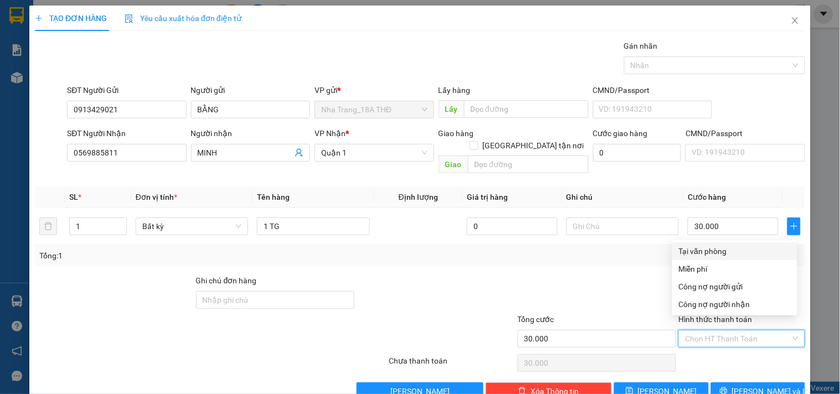
click at [707, 252] on div "Tại văn phòng" at bounding box center [735, 251] width 112 height 12
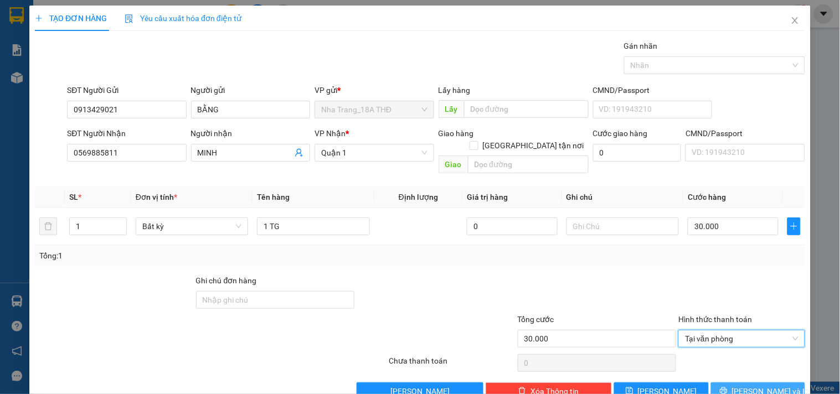
click at [759, 383] on button "Lưu và In" at bounding box center [758, 392] width 94 height 18
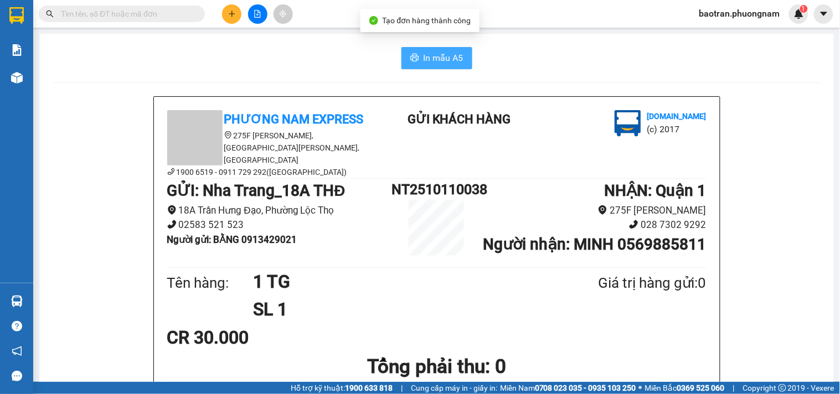
click at [413, 59] on icon "printer" at bounding box center [414, 57] width 9 height 9
click at [236, 23] on div at bounding box center [257, 13] width 83 height 19
click at [237, 20] on button at bounding box center [231, 13] width 19 height 19
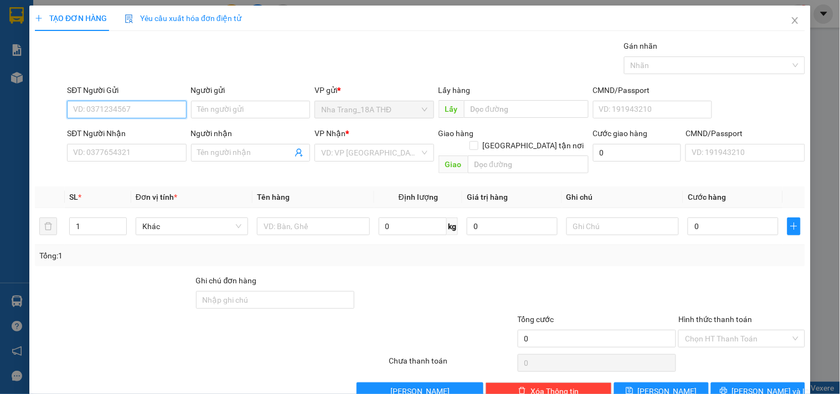
click at [95, 111] on input "SĐT Người Gửi" at bounding box center [126, 110] width 119 height 18
click at [120, 139] on div "0905280044 - LOAN" at bounding box center [125, 132] width 118 height 18
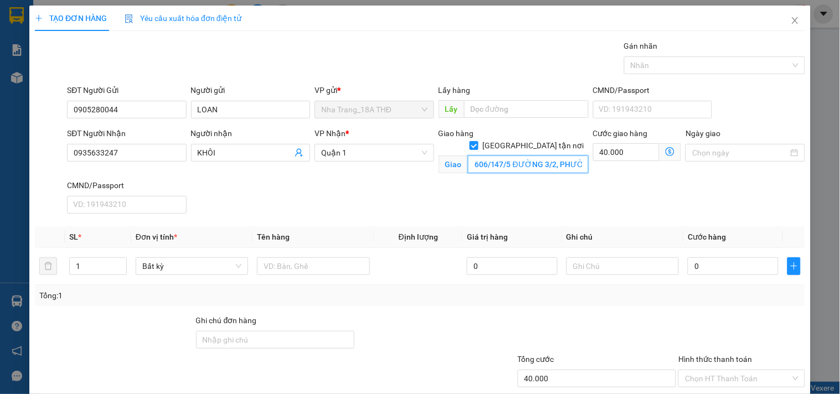
click at [540, 156] on input "606/147/5 ĐƯỜNG 3/2, PHƯỜNG 14, QUẬN 10 ( GTN: 40K)" at bounding box center [528, 165] width 121 height 18
click at [530, 156] on input "606/147/5 ĐƯỜNG 3/2, PHƯỜNG 14, QUẬN 10 ( GTN: 40K)" at bounding box center [528, 165] width 121 height 18
click at [303, 258] on input "text" at bounding box center [313, 266] width 112 height 18
click at [720, 272] on input "0" at bounding box center [733, 266] width 91 height 18
click at [721, 226] on th "Cước hàng" at bounding box center [733, 237] width 100 height 22
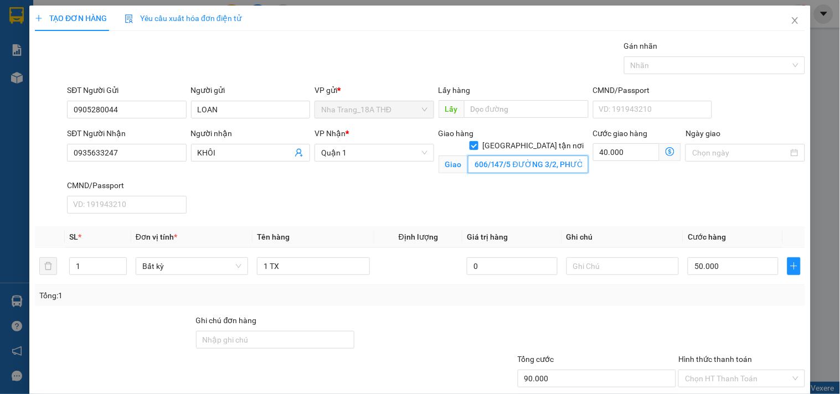
click at [497, 161] on input "606/147/5 ĐƯỜNG 3/2, PHƯỜNG 14, QUẬN 10 ( GTN: 40K)" at bounding box center [528, 165] width 121 height 18
click at [647, 155] on input "40.000" at bounding box center [626, 152] width 67 height 18
click at [666, 148] on icon "dollar-circle" at bounding box center [670, 151] width 9 height 9
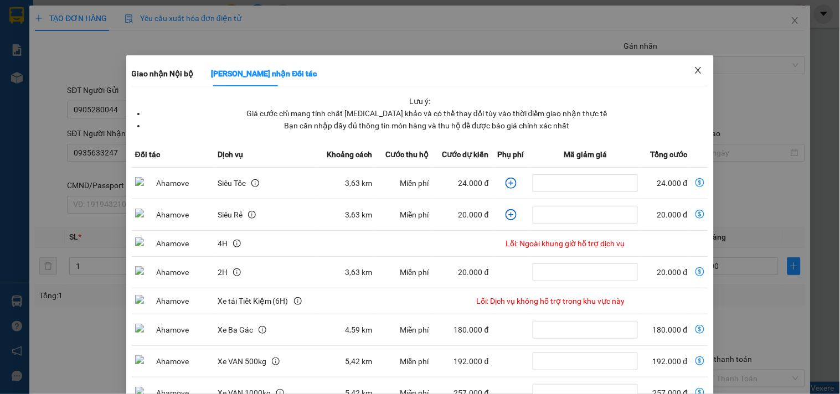
click at [697, 69] on span "Close" at bounding box center [698, 70] width 31 height 31
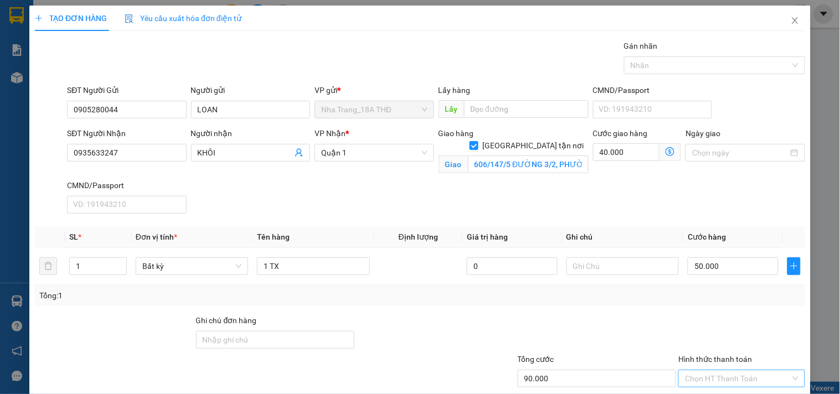
click at [739, 370] on input "Hình thức thanh toán" at bounding box center [737, 378] width 105 height 17
click at [718, 297] on div "Tại văn phòng" at bounding box center [735, 303] width 112 height 12
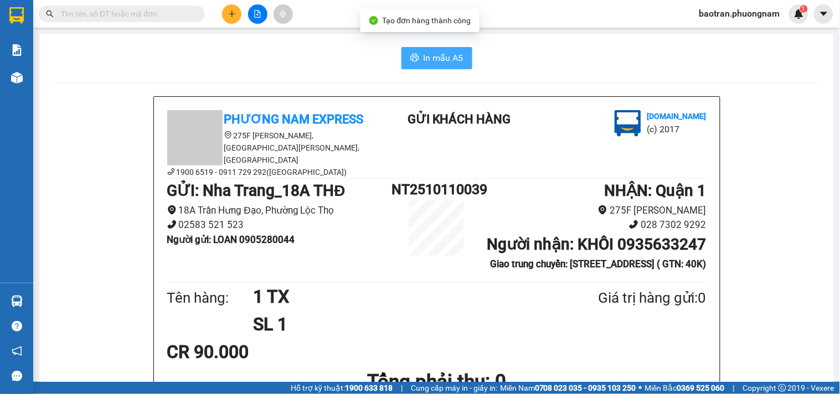
click at [416, 56] on button "In mẫu A5" at bounding box center [436, 58] width 71 height 22
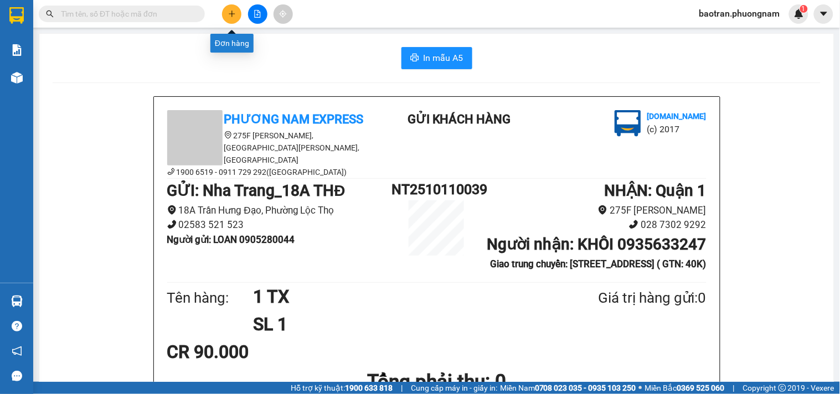
click at [234, 10] on icon "plus" at bounding box center [232, 14] width 8 height 8
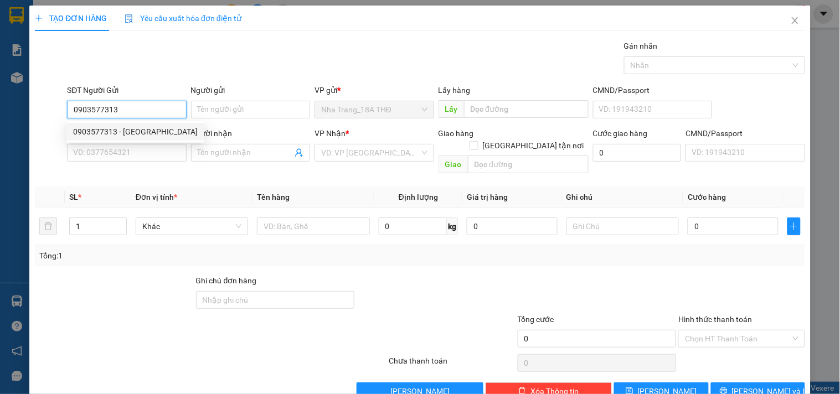
click at [153, 133] on div "0903577313 - THANH TÚ" at bounding box center [135, 132] width 125 height 12
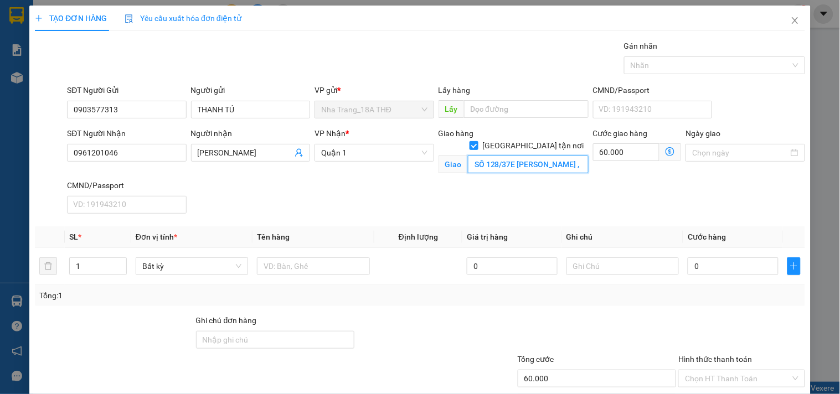
click at [550, 157] on input "SỐ 128/37E LÊ VĂN DUYỆT , PHƯỜNG GIA ĐỊNH , QUẬN BÌNH THẠNH(GTN 60K)" at bounding box center [528, 165] width 121 height 18
click at [497, 156] on input "SỐ 128/37E LÊ VĂN DUYỆT , PHƯỜNG GIA ĐỊNH , QUẬN BÌNH THẠNH(GTN 60K)" at bounding box center [528, 165] width 121 height 18
click at [666, 151] on icon "dollar-circle" at bounding box center [670, 151] width 9 height 9
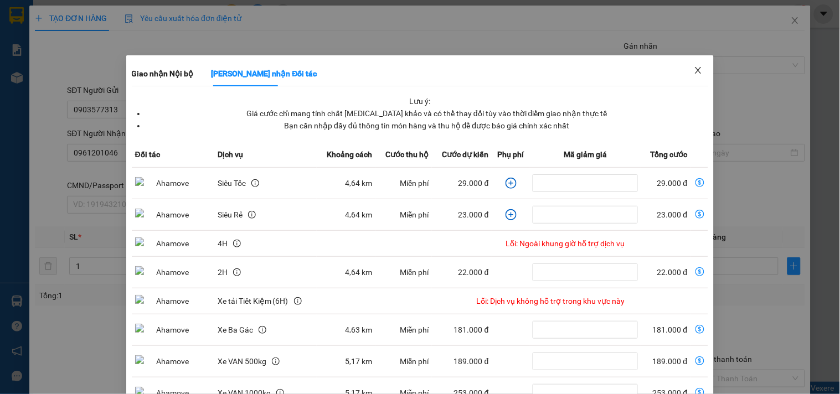
drag, startPoint x: 695, startPoint y: 65, endPoint x: 622, endPoint y: 113, distance: 86.8
click at [696, 66] on span "Close" at bounding box center [698, 70] width 31 height 31
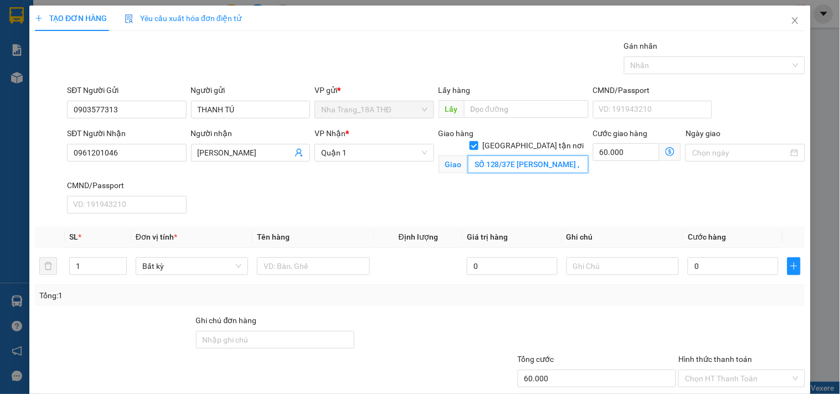
click at [549, 156] on input "SỐ 128/37E LÊ VĂN DUYỆT , PHƯỜNG GIA ĐỊNH , QUẬN BÌNH THẠNH(GTN 60K)" at bounding box center [528, 165] width 121 height 18
click at [534, 156] on input "SỐ 128/37E LÊ VĂN DUYỆT , PHƯỜNG GIA ĐỊNH , QUẬN BÌNH THẠNH(GTN 60K)" at bounding box center [528, 165] width 121 height 18
click at [266, 262] on input "text" at bounding box center [313, 266] width 112 height 18
click at [728, 272] on input "0" at bounding box center [733, 266] width 91 height 18
click at [543, 123] on div "Lấy hàng Lấy" at bounding box center [514, 103] width 150 height 39
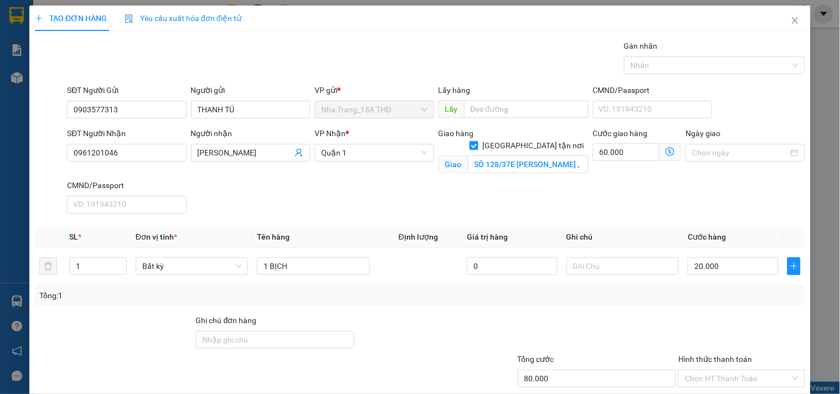
click at [521, 177] on div "Giao hàng Giao tận nơi Giao SỐ 128/37E LÊ VĂN DUYỆT , PHƯỜNG GIA ĐỊNH , QUẬN BÌ…" at bounding box center [513, 153] width 154 height 52
click at [734, 370] on input "Hình thức thanh toán" at bounding box center [737, 378] width 105 height 17
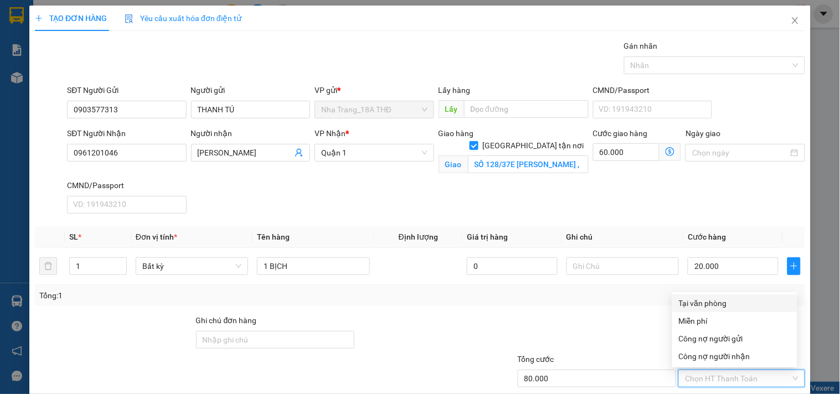
click at [715, 297] on div "Tại văn phòng" at bounding box center [735, 303] width 112 height 12
click at [666, 147] on icon "dollar-circle" at bounding box center [670, 151] width 9 height 9
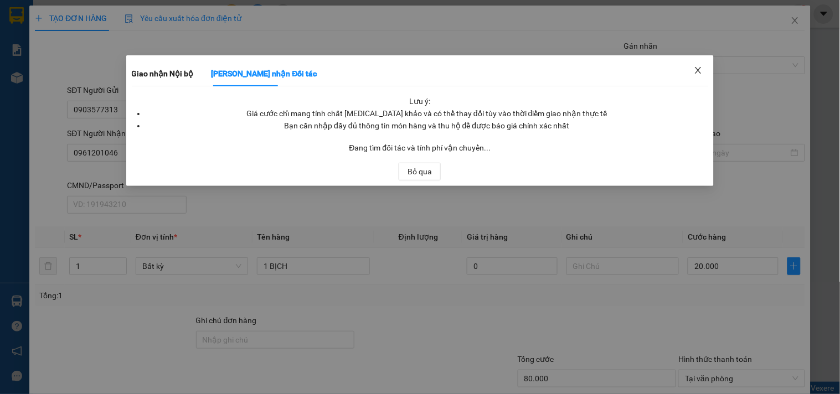
click at [701, 62] on span "Close" at bounding box center [698, 70] width 31 height 31
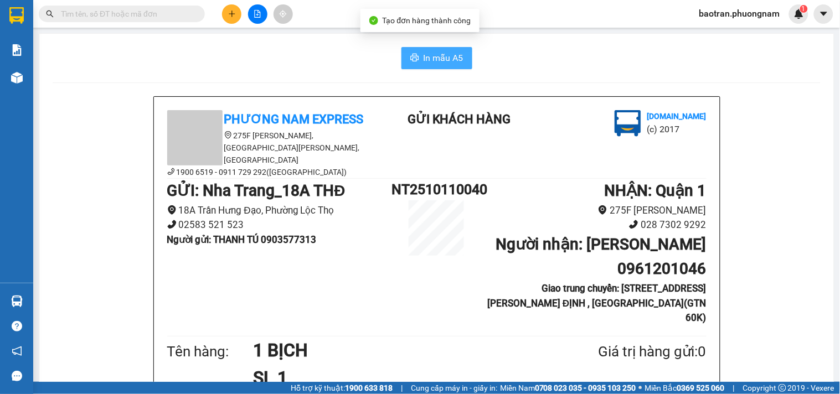
click at [430, 51] on span "In mẫu A5" at bounding box center [444, 58] width 40 height 14
click at [451, 57] on span "In mẫu A5" at bounding box center [444, 58] width 40 height 14
click at [226, 21] on button at bounding box center [231, 13] width 19 height 19
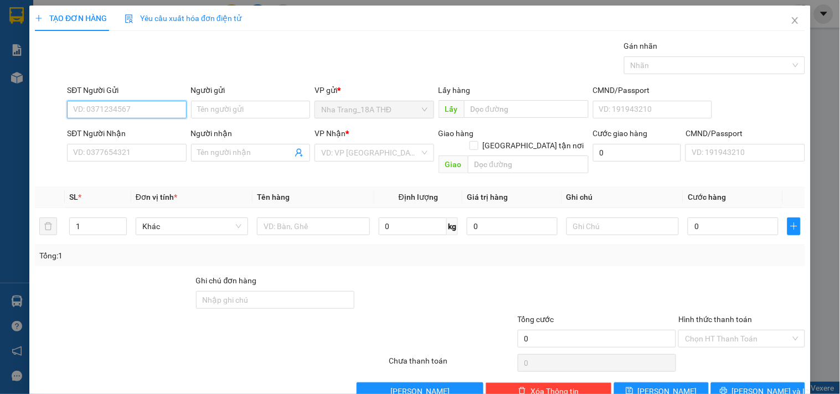
click at [91, 108] on input "SĐT Người Gửi" at bounding box center [126, 110] width 119 height 18
click at [98, 110] on input "0982106573" at bounding box center [126, 110] width 119 height 18
click at [141, 132] on div "0982156573 - HÙNG" at bounding box center [125, 132] width 105 height 12
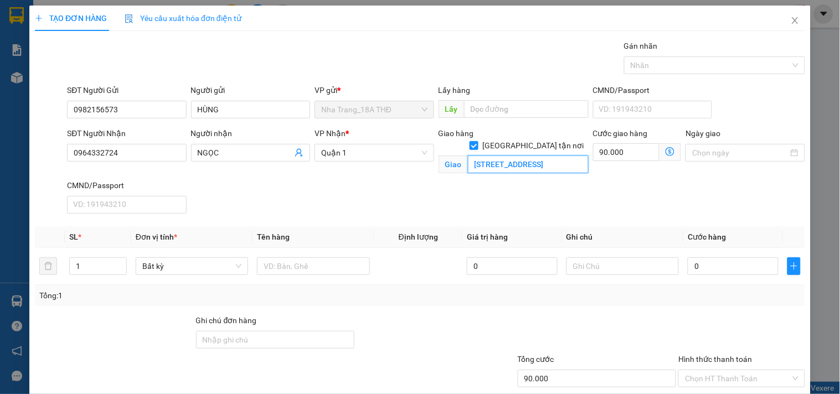
click at [518, 156] on input "281/4/26,ĐƯỜNG BÌNH LỢI, PHƯỜNG 13, QUẬN BINHG THẠNH GTN 90" at bounding box center [528, 165] width 121 height 18
click at [480, 156] on input "281/4/26,ĐƯỜNG BÌNH LỢI, PHƯỜNG 13, QUẬN BINHG THẠNH GTN 90" at bounding box center [528, 165] width 121 height 18
click at [478, 156] on input "281/4/26,ĐƯỜNG BÌNH LỢI, PHƯỜNG 13, QUẬN BINHG THẠNH GTN 90" at bounding box center [528, 165] width 121 height 18
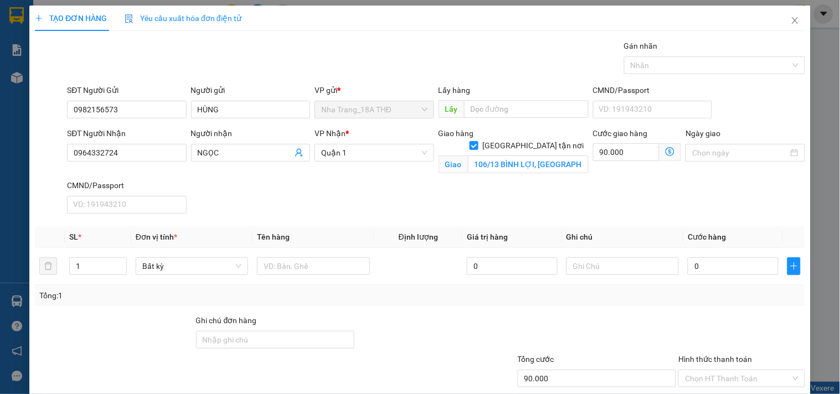
click at [666, 152] on icon "dollar-circle" at bounding box center [670, 151] width 9 height 9
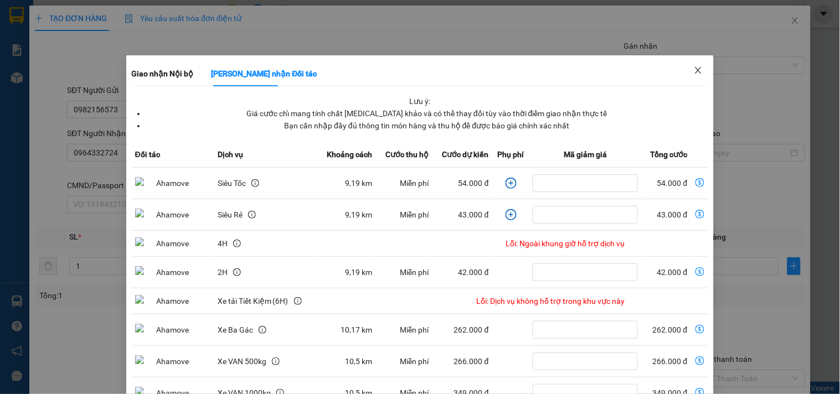
click at [702, 74] on span "Close" at bounding box center [698, 70] width 31 height 31
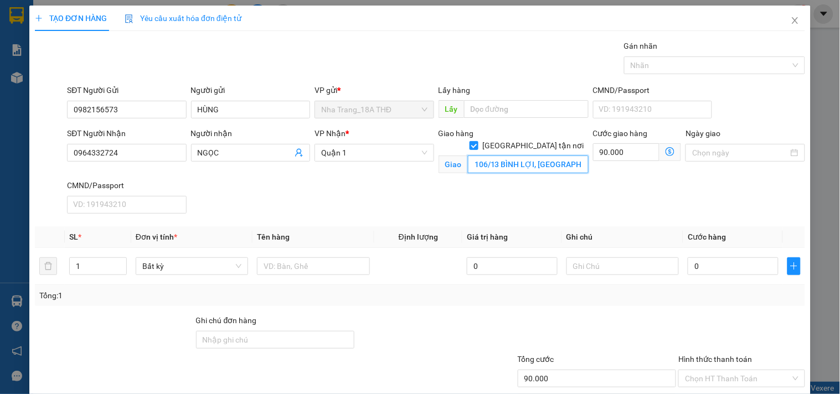
drag, startPoint x: 547, startPoint y: 158, endPoint x: 535, endPoint y: 153, distance: 12.1
click at [546, 158] on input "106/13 BÌNH LỢI, BÌNH THẠNH" at bounding box center [528, 165] width 121 height 18
click at [535, 156] on input "106/13 BÌNH LỢI, BÌNH THẠNH" at bounding box center [528, 165] width 121 height 18
click at [630, 156] on input "90.000" at bounding box center [626, 152] width 67 height 18
click at [303, 270] on input "text" at bounding box center [313, 266] width 112 height 18
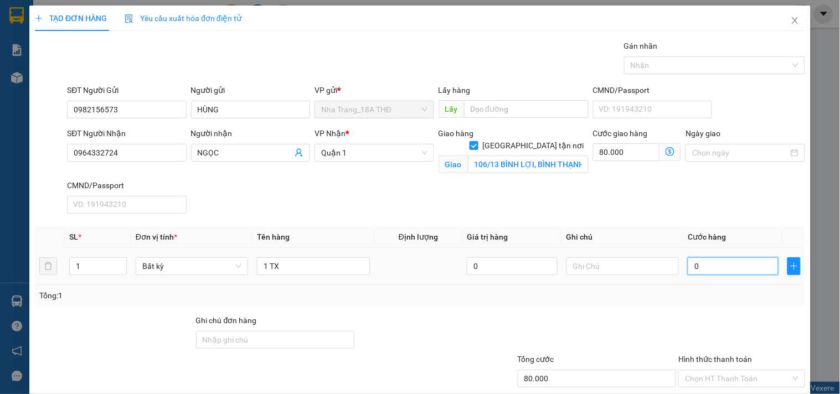
click at [690, 262] on input "0" at bounding box center [733, 266] width 91 height 18
click at [621, 177] on div "Cước giao hàng 80.000 Giao nhận Nội bộ Giao nhận Đối tác Lưu ý: Giá cước chỉ ma…" at bounding box center [637, 153] width 93 height 52
click at [724, 370] on input "Hình thức thanh toán" at bounding box center [737, 378] width 105 height 17
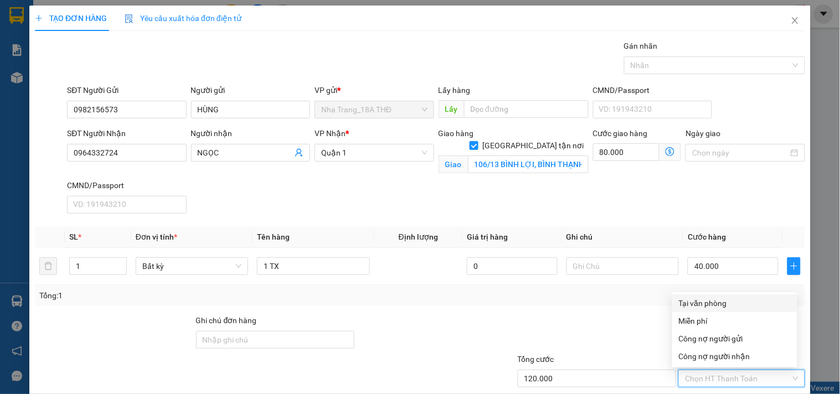
click at [715, 295] on div "Tại văn phòng" at bounding box center [734, 304] width 125 height 18
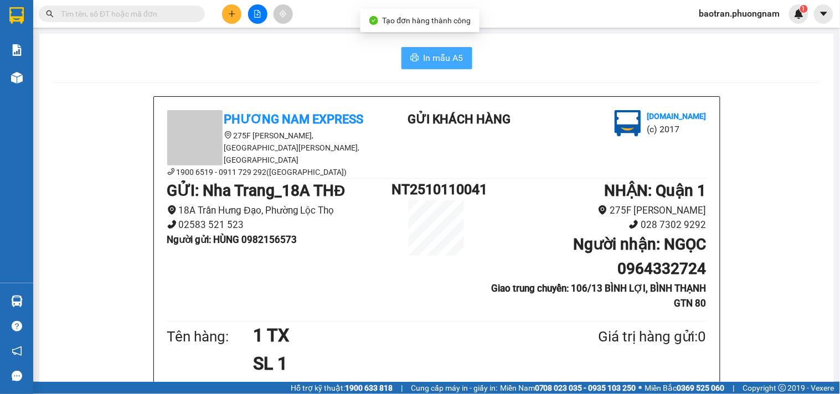
click at [446, 59] on span "In mẫu A5" at bounding box center [444, 58] width 40 height 14
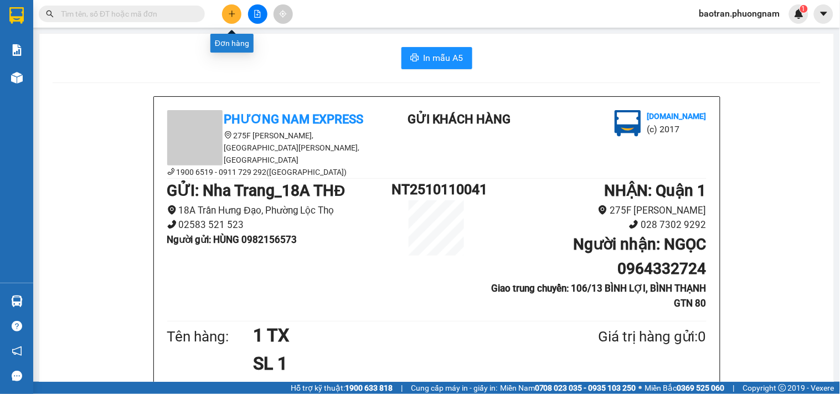
click at [231, 9] on button at bounding box center [231, 13] width 19 height 19
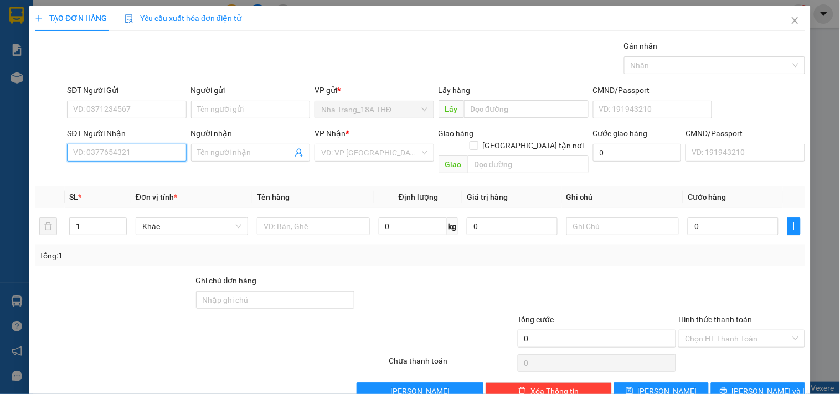
click at [72, 152] on input "SĐT Người Nhận" at bounding box center [126, 153] width 119 height 18
click at [130, 169] on div "0934193775 - NGHĨA" at bounding box center [125, 175] width 105 height 12
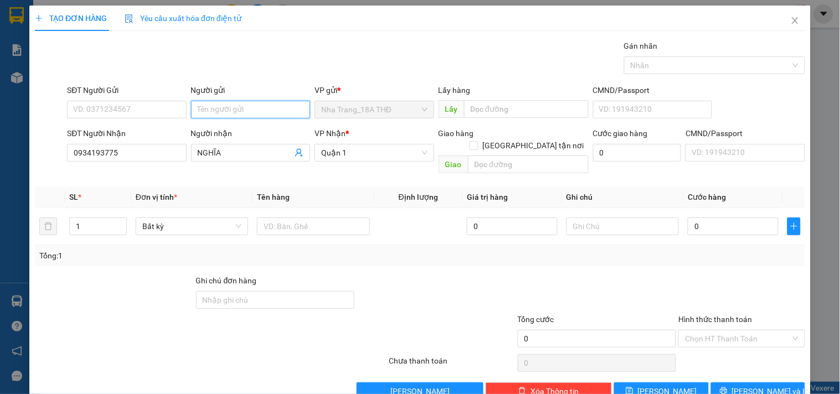
click at [241, 111] on input "Người gửi" at bounding box center [250, 110] width 119 height 18
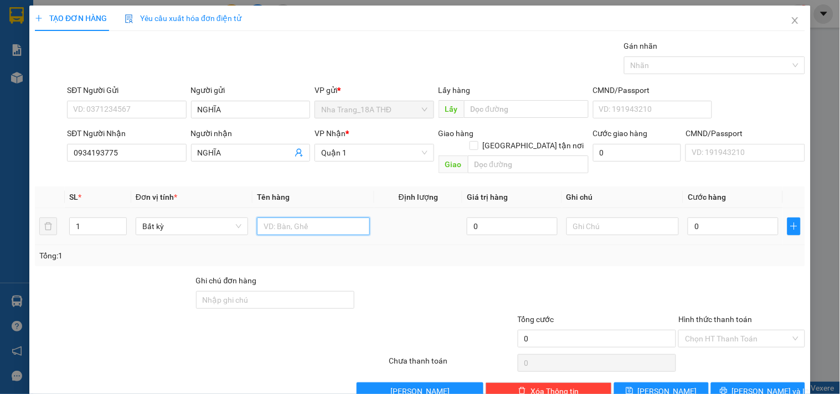
click at [357, 218] on input "text" at bounding box center [313, 227] width 112 height 18
click at [727, 218] on input "0" at bounding box center [733, 227] width 91 height 18
click at [657, 313] on div "Tổng cước" at bounding box center [597, 321] width 159 height 17
click at [748, 331] on input "Hình thức thanh toán" at bounding box center [737, 339] width 105 height 17
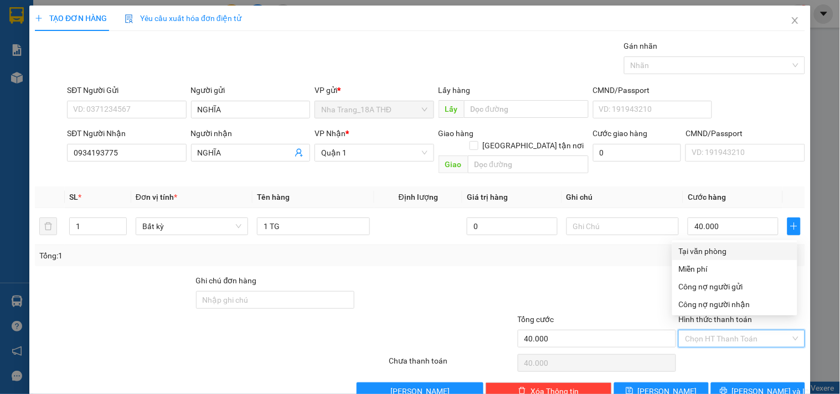
click at [732, 253] on div "Tại văn phòng" at bounding box center [735, 251] width 112 height 12
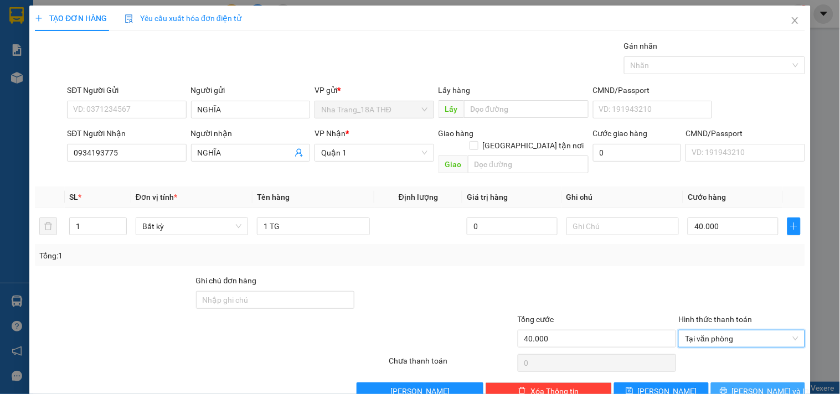
click at [735, 383] on button "Lưu và In" at bounding box center [758, 392] width 94 height 18
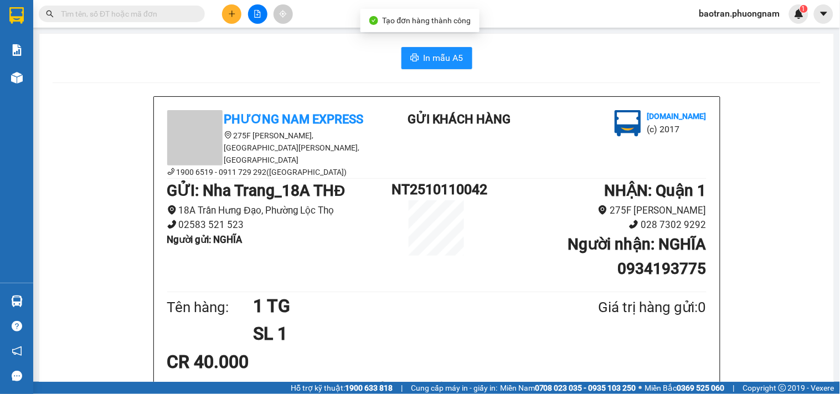
click at [430, 60] on span "In mẫu A5" at bounding box center [444, 58] width 40 height 14
click at [231, 15] on icon "plus" at bounding box center [232, 14] width 8 height 8
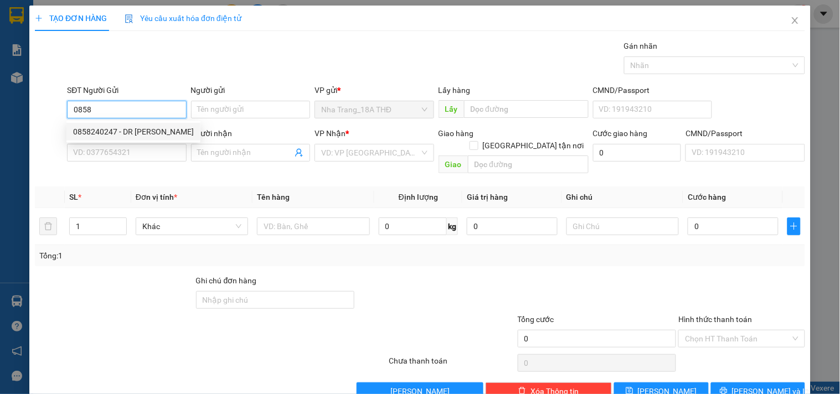
click at [123, 131] on div "0858240247 - DR NGUYỄN" at bounding box center [133, 132] width 121 height 12
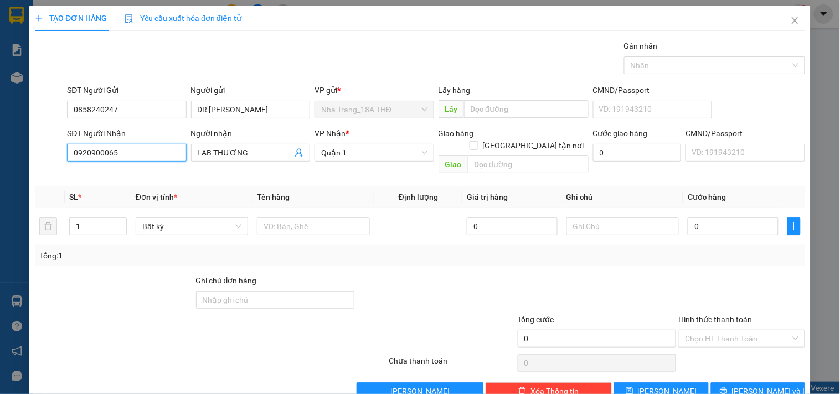
click at [131, 147] on input "0920900065" at bounding box center [126, 153] width 119 height 18
click at [138, 153] on input "SĐT Người Nhận" at bounding box center [126, 153] width 119 height 18
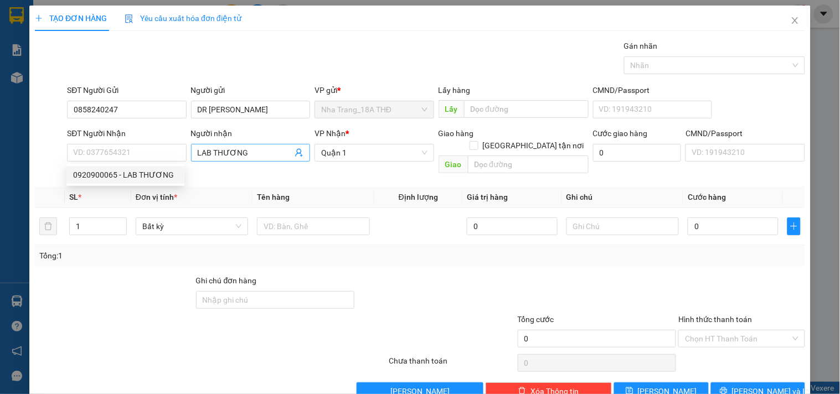
click at [256, 147] on input "LAB THƯƠNG" at bounding box center [245, 153] width 95 height 12
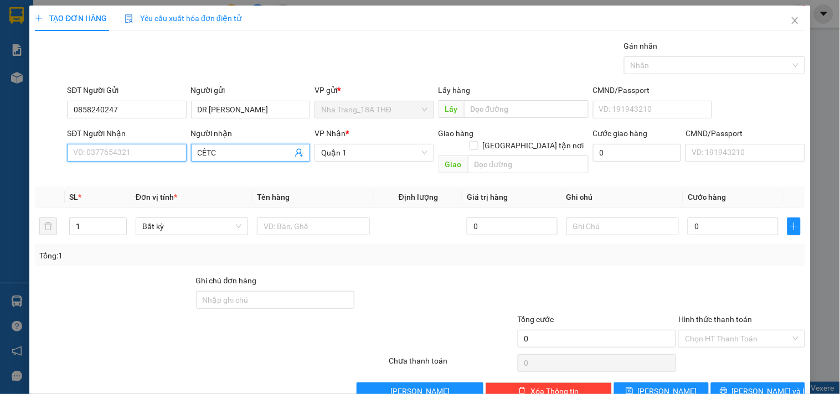
click at [135, 156] on input "SĐT Người Nhận" at bounding box center [126, 153] width 119 height 18
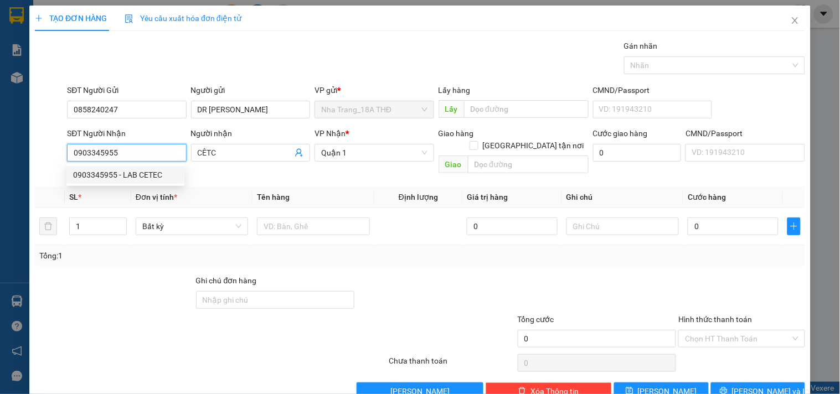
click at [120, 174] on div "0903345955 - LAB CETEC" at bounding box center [125, 175] width 105 height 12
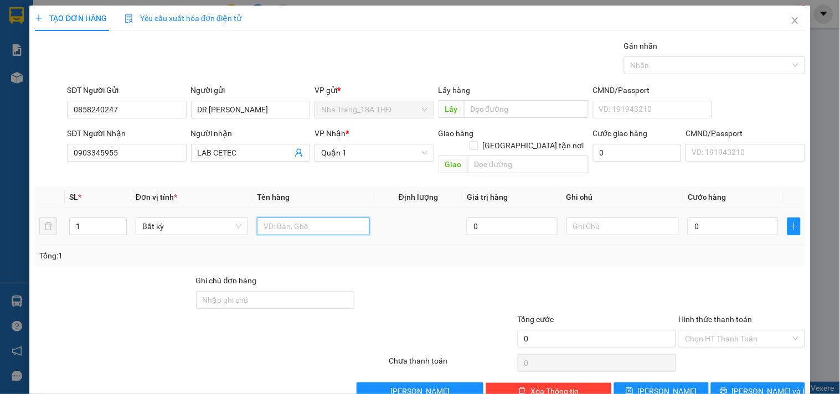
click at [324, 223] on input "text" at bounding box center [313, 227] width 112 height 18
click at [701, 218] on input "0" at bounding box center [733, 227] width 91 height 18
click at [687, 253] on div "Tổng: 1" at bounding box center [420, 255] width 770 height 21
click at [716, 333] on input "Hình thức thanh toán" at bounding box center [737, 339] width 105 height 17
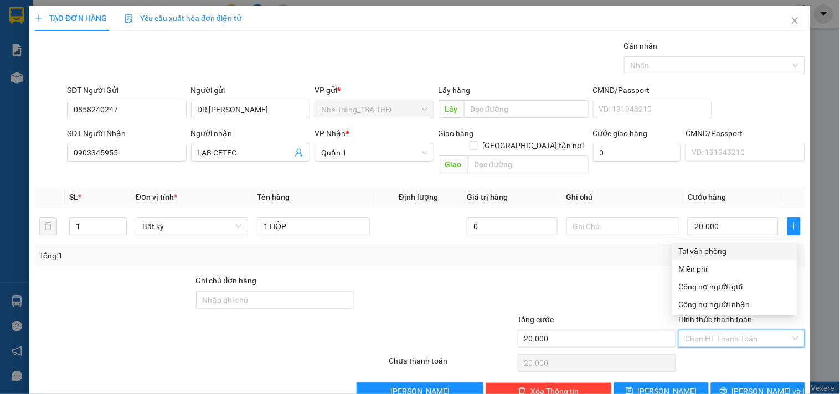
click at [729, 247] on div "Tại văn phòng" at bounding box center [735, 251] width 112 height 12
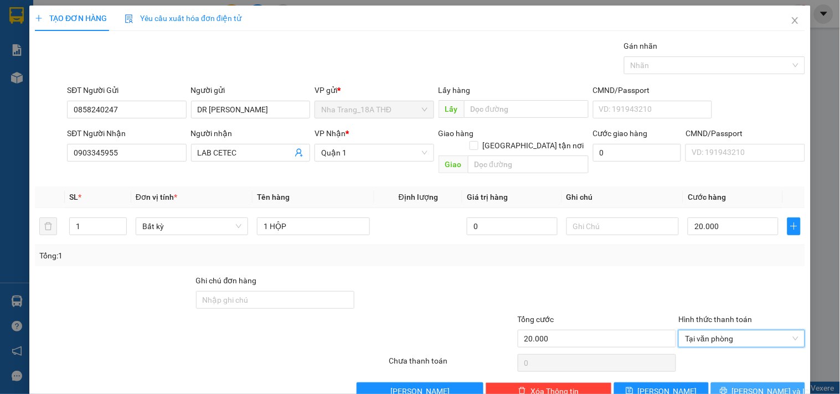
click at [745, 385] on span "Lưu và In" at bounding box center [771, 391] width 78 height 12
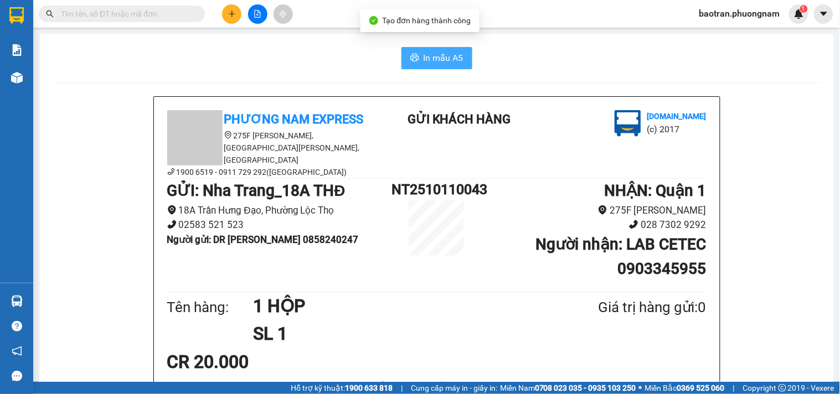
click at [416, 67] on button "In mẫu A5" at bounding box center [436, 58] width 71 height 22
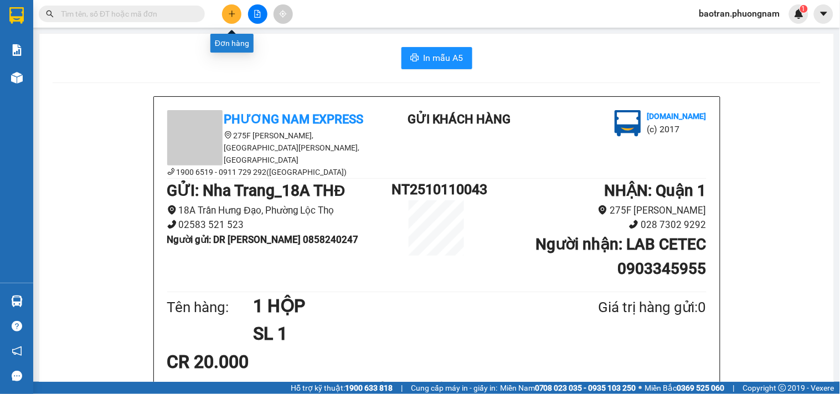
click at [228, 12] on icon "plus" at bounding box center [232, 14] width 8 height 8
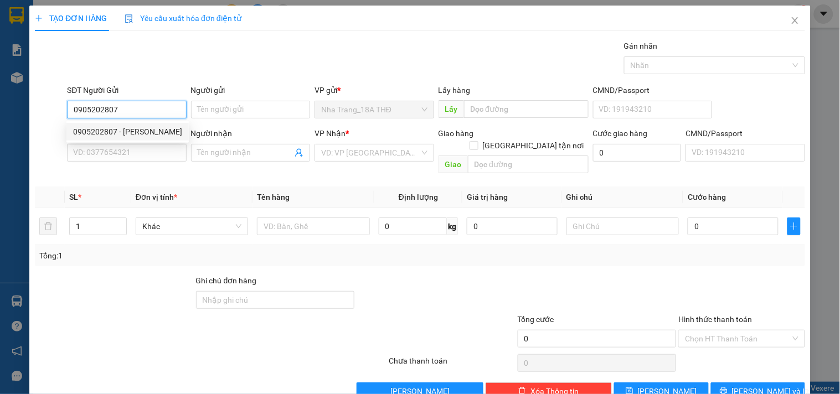
click at [128, 126] on div "0905202807 - VÂN" at bounding box center [127, 132] width 109 height 12
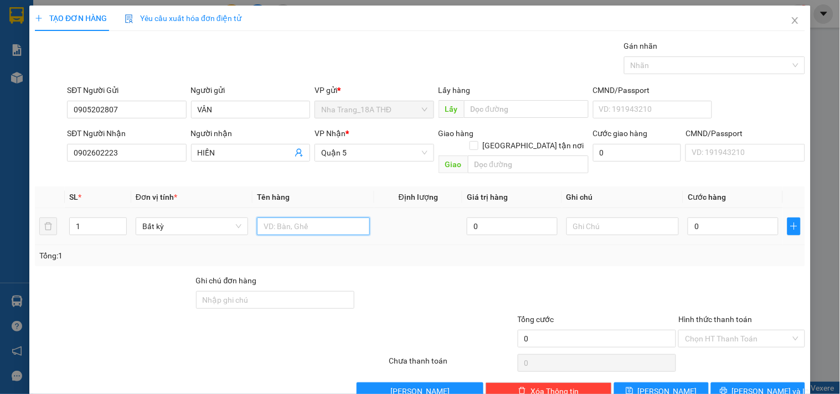
click at [293, 218] on input "text" at bounding box center [313, 227] width 112 height 18
click at [718, 218] on input "0" at bounding box center [733, 227] width 91 height 18
click at [655, 275] on div at bounding box center [597, 294] width 161 height 39
click at [714, 330] on div "Chọn HT Thanh Toán" at bounding box center [741, 339] width 126 height 18
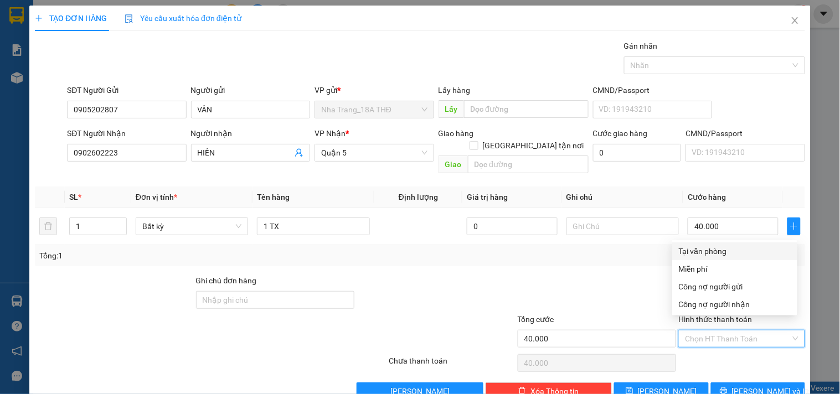
click at [697, 251] on div "Tại văn phòng" at bounding box center [735, 251] width 112 height 12
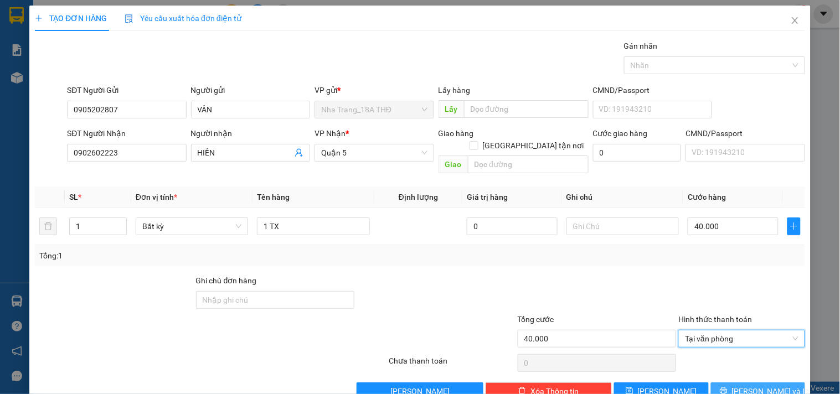
click at [738, 383] on button "Lưu và In" at bounding box center [758, 392] width 94 height 18
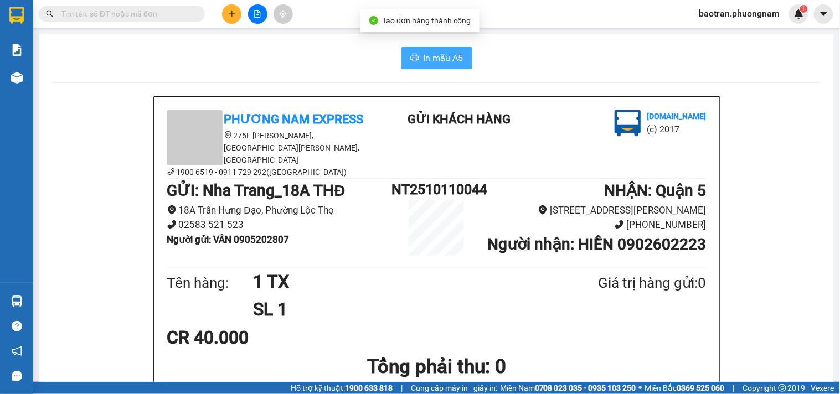
click at [444, 57] on span "In mẫu A5" at bounding box center [444, 58] width 40 height 14
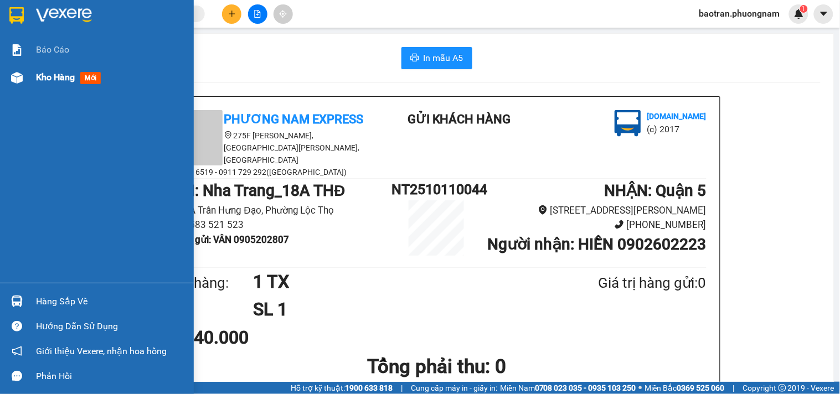
click at [70, 72] on span "Kho hàng" at bounding box center [55, 77] width 39 height 11
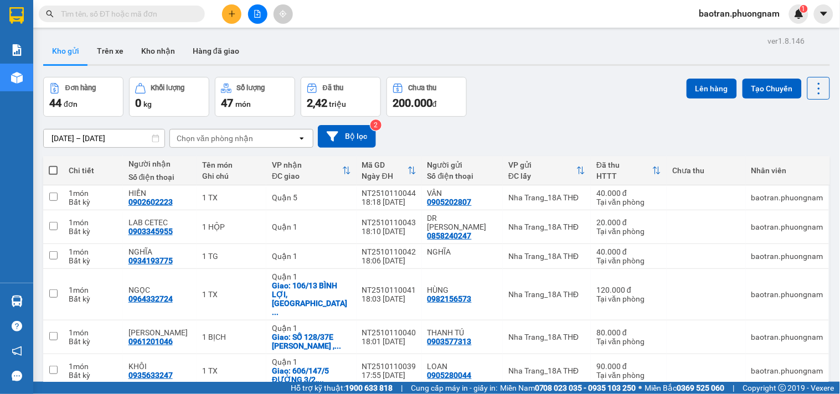
click at [166, 6] on span at bounding box center [122, 14] width 166 height 17
click at [233, 12] on icon "plus" at bounding box center [232, 14] width 8 height 8
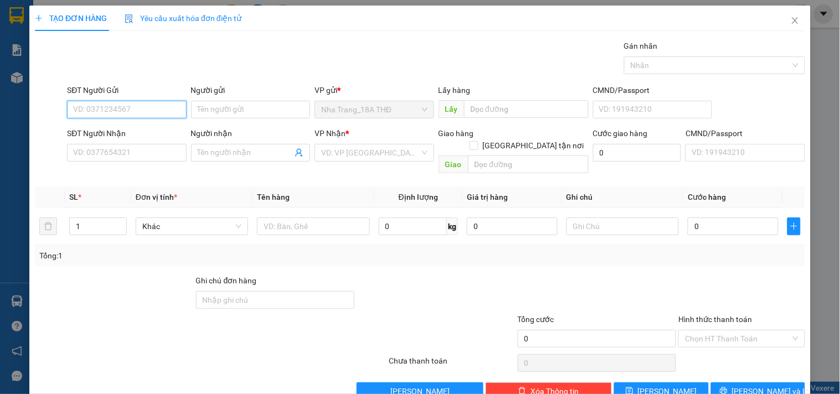
click at [120, 108] on input "SĐT Người Gửi" at bounding box center [126, 110] width 119 height 18
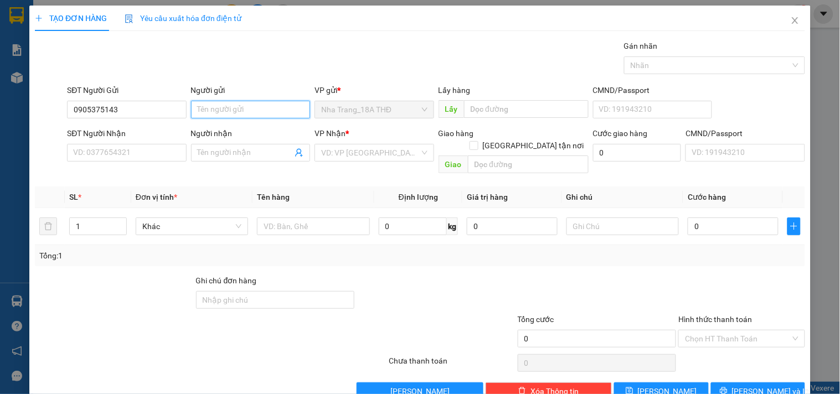
click at [263, 110] on input "Người gửi" at bounding box center [250, 110] width 119 height 18
click at [123, 107] on input "0905375143" at bounding box center [126, 110] width 119 height 18
click at [241, 104] on input "Người gửi" at bounding box center [250, 110] width 119 height 18
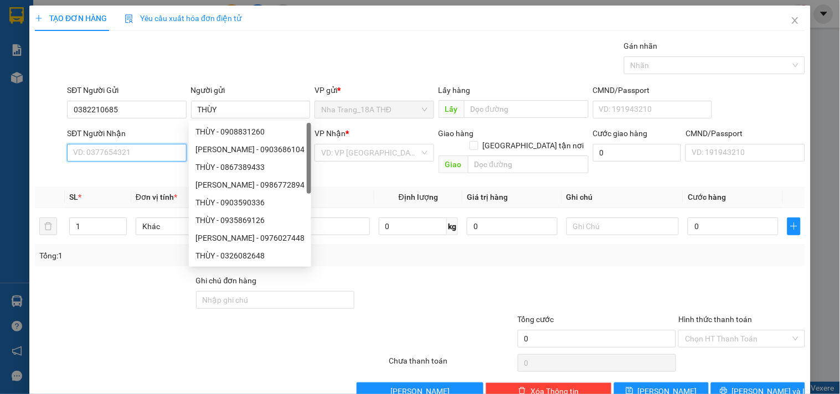
click at [130, 151] on input "SĐT Người Nhận" at bounding box center [126, 153] width 119 height 18
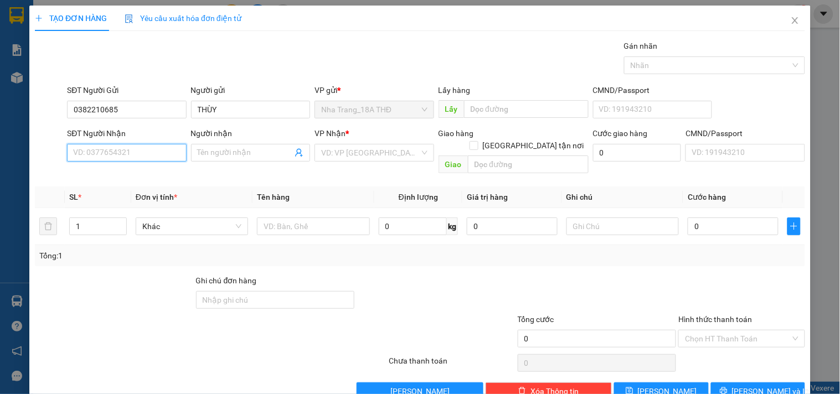
paste input "0905375143"
click at [151, 173] on div "0905375143 - THÙY" at bounding box center [125, 175] width 105 height 12
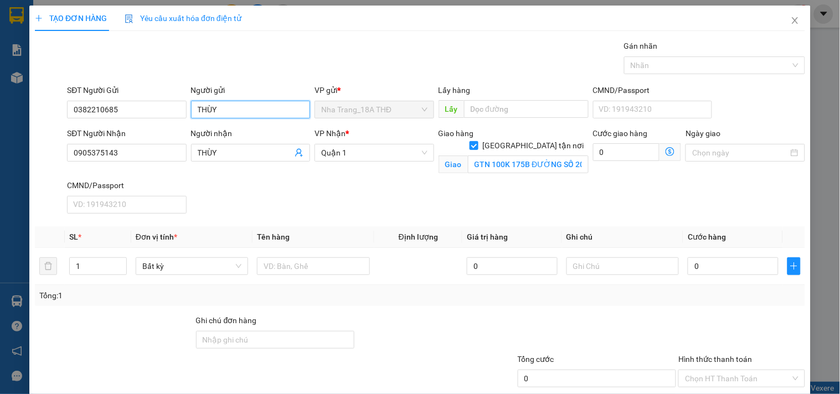
click at [237, 112] on input "THÙY" at bounding box center [250, 110] width 119 height 18
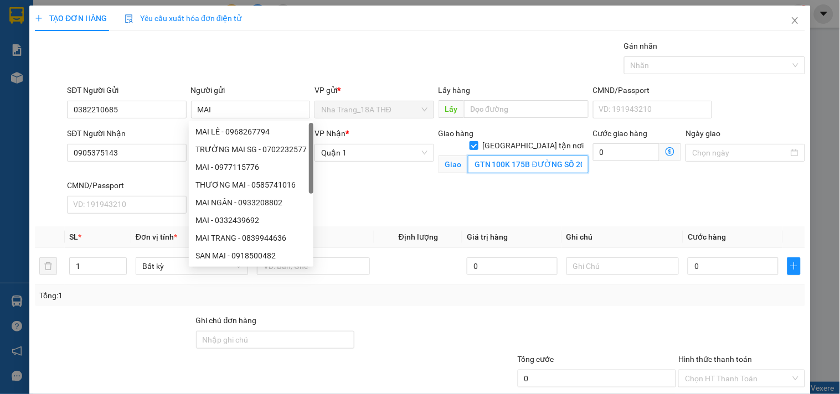
click at [538, 159] on input "GTN 100K 175B ĐƯỜNG SỐ 20 P5 GÒ VẤP GTN" at bounding box center [528, 165] width 121 height 18
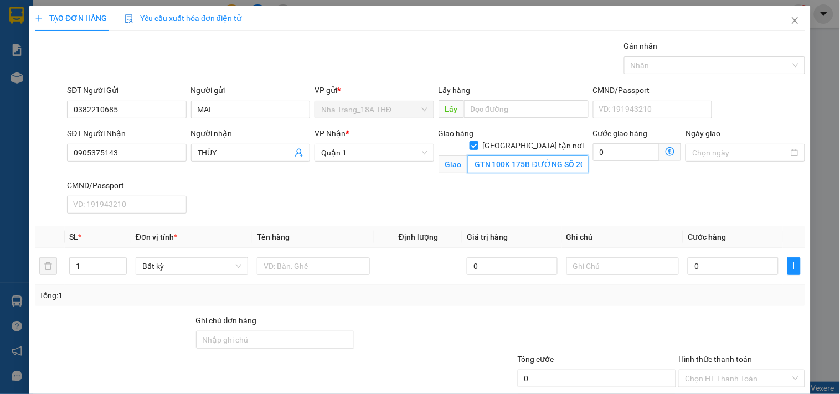
click at [510, 156] on input "GTN 100K 175B ĐƯỜNG SỐ 20 P5 GÒ VẤP GTN" at bounding box center [528, 165] width 121 height 18
click at [510, 156] on input "175B ĐƯỜNG SỐ 20 PHƯỜNG 5 GÒ VẤP GTN" at bounding box center [528, 165] width 121 height 18
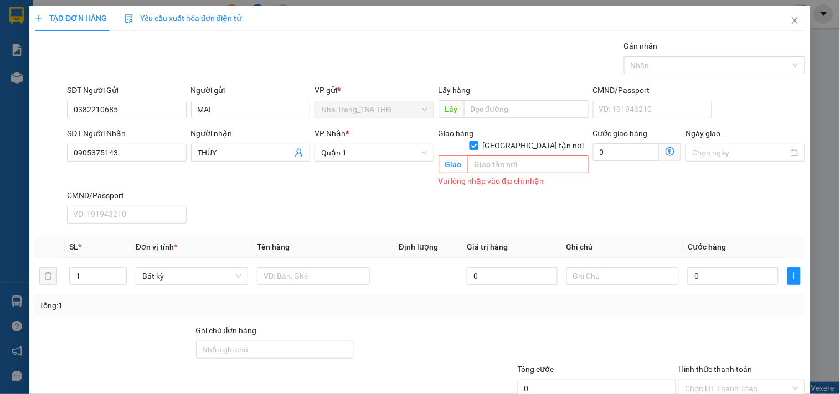
click at [477, 141] on input "Giao tận nơi" at bounding box center [474, 145] width 8 height 8
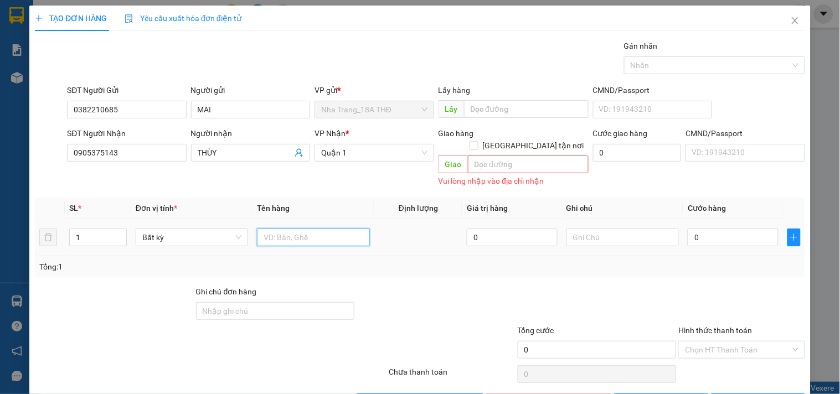
click at [339, 229] on input "text" at bounding box center [313, 238] width 112 height 18
click at [755, 229] on input "0" at bounding box center [733, 238] width 91 height 18
click at [735, 261] on div "Tổng: 1" at bounding box center [419, 267] width 761 height 12
click at [715, 342] on input "Hình thức thanh toán" at bounding box center [737, 350] width 105 height 17
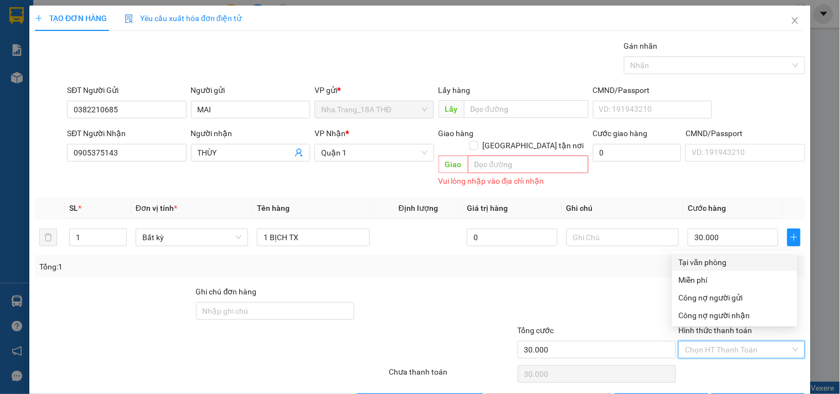
click at [715, 262] on div "Tại văn phòng" at bounding box center [735, 262] width 112 height 12
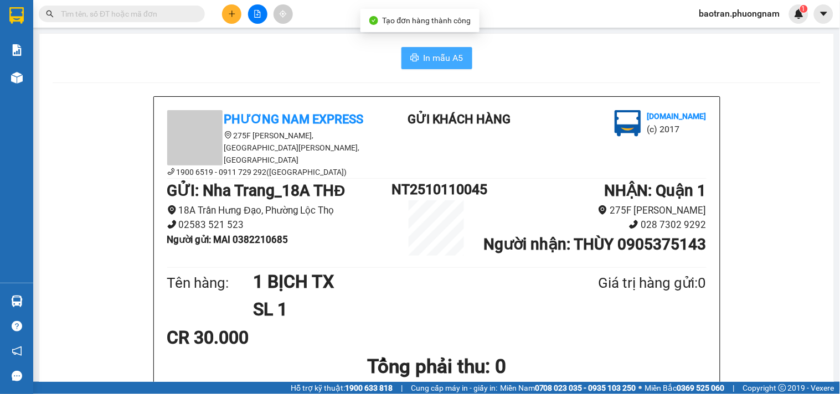
click at [417, 68] on button "In mẫu A5" at bounding box center [436, 58] width 71 height 22
click at [424, 59] on span "In mẫu A5" at bounding box center [444, 58] width 40 height 14
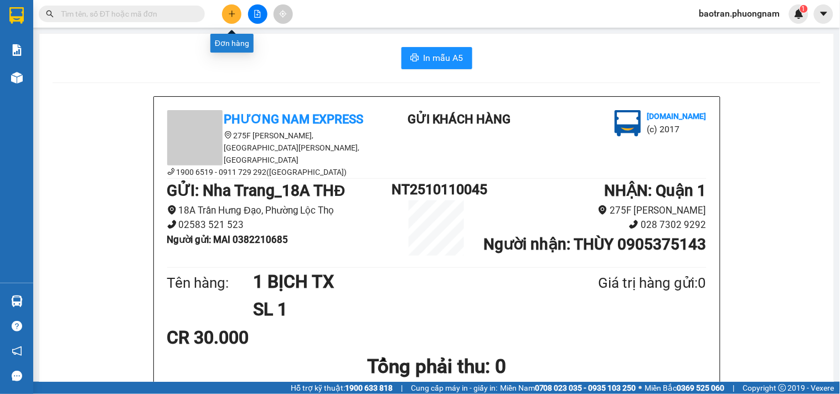
click at [228, 13] on icon "plus" at bounding box center [232, 14] width 8 height 8
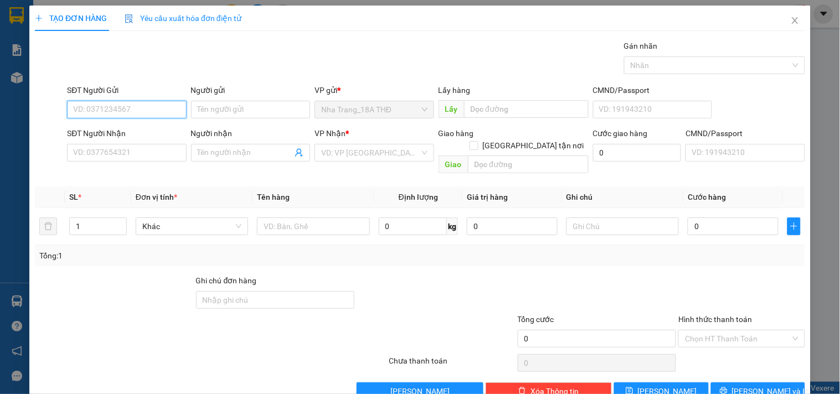
click at [128, 112] on input "SĐT Người Gửi" at bounding box center [126, 110] width 119 height 18
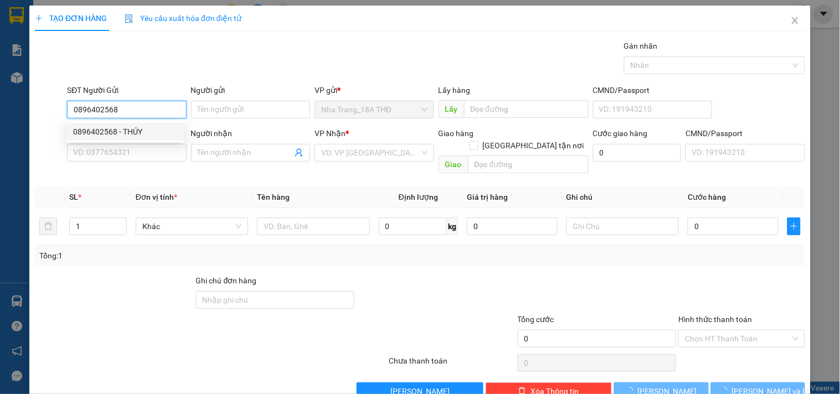
click at [90, 130] on div "0896402568 - THÚY" at bounding box center [125, 132] width 105 height 12
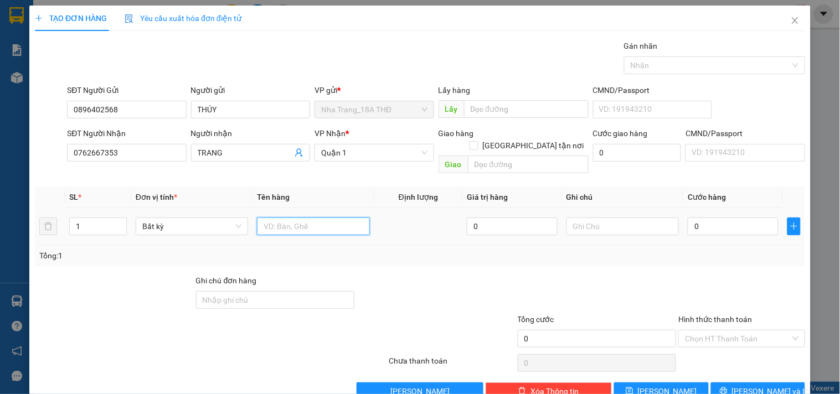
click at [285, 218] on input "text" at bounding box center [313, 227] width 112 height 18
click at [694, 220] on input "0" at bounding box center [733, 227] width 91 height 18
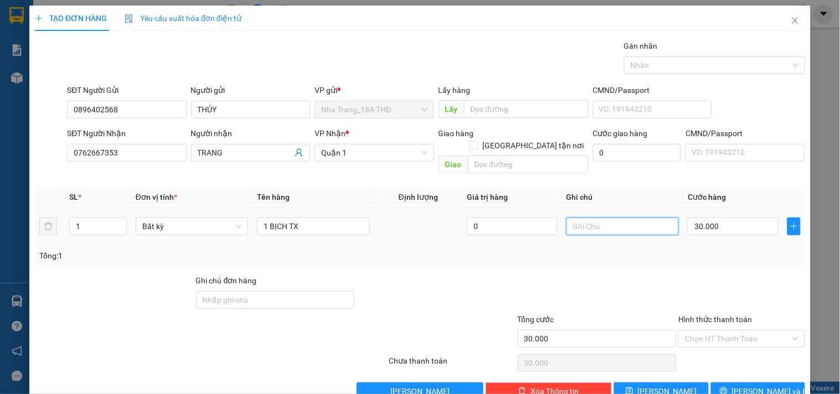
click at [632, 223] on input "text" at bounding box center [622, 227] width 112 height 18
click at [713, 334] on input "Hình thức thanh toán" at bounding box center [737, 339] width 105 height 17
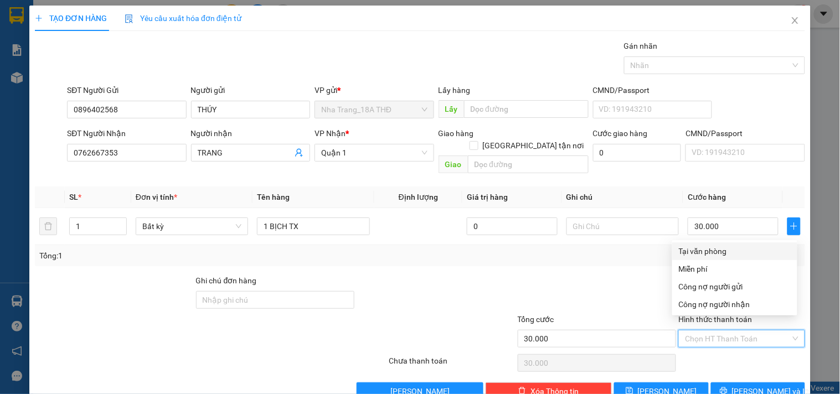
click at [714, 253] on div "Tại văn phòng" at bounding box center [735, 251] width 112 height 12
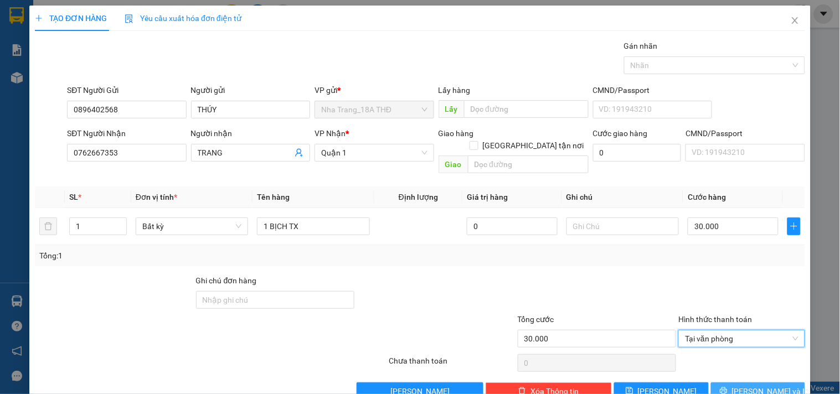
click at [728, 387] on icon "printer" at bounding box center [724, 391] width 8 height 8
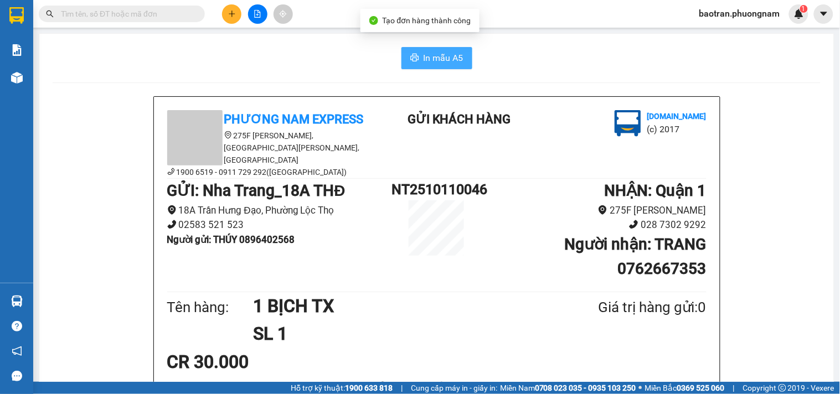
click at [436, 59] on span "In mẫu A5" at bounding box center [444, 58] width 40 height 14
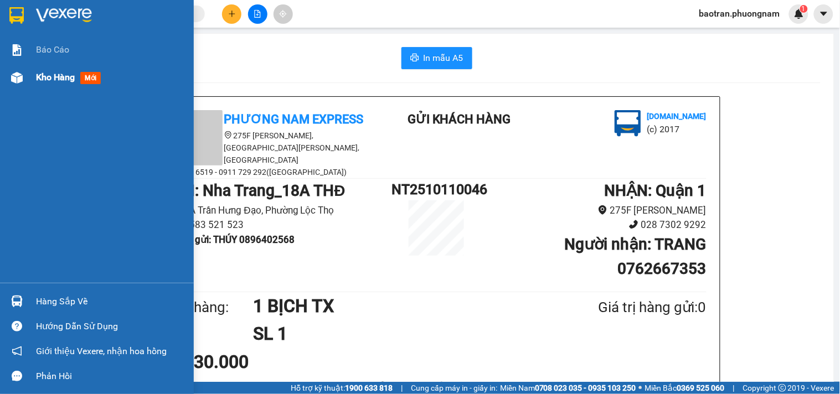
click at [39, 78] on span "Kho hàng" at bounding box center [55, 77] width 39 height 11
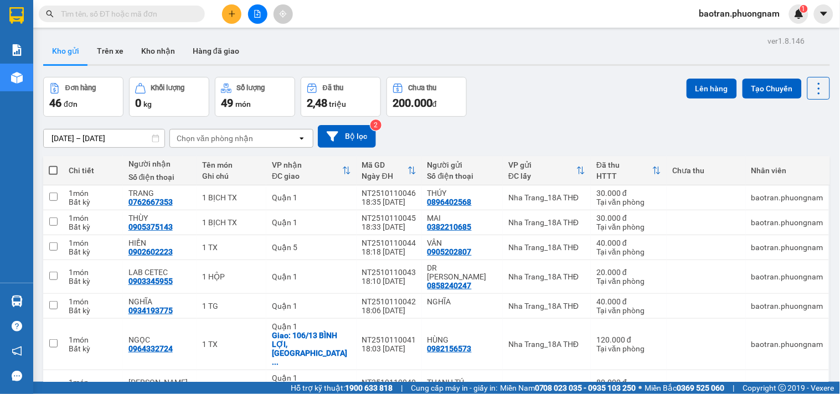
click at [229, 14] on icon "plus" at bounding box center [232, 14] width 8 height 8
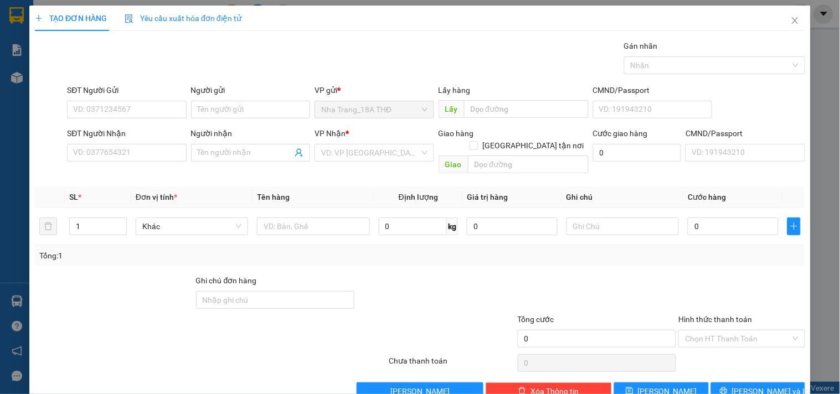
click at [206, 96] on div "Người gửi" at bounding box center [250, 90] width 119 height 12
click at [206, 101] on input "Người gửi" at bounding box center [250, 110] width 119 height 18
click at [203, 111] on input "Người gửi" at bounding box center [250, 110] width 119 height 18
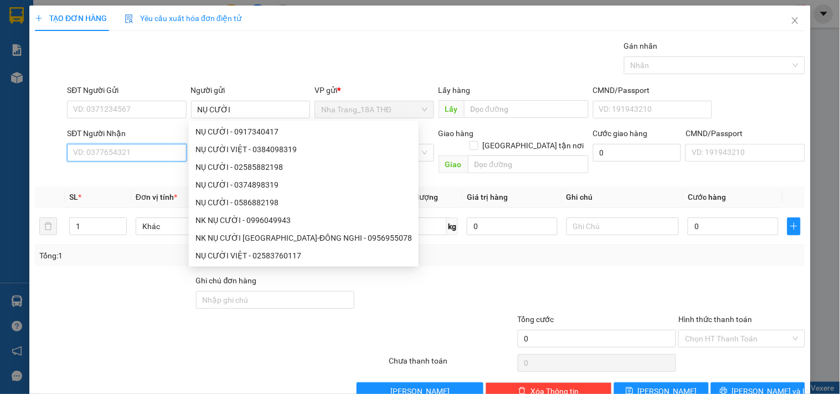
click at [118, 154] on input "SĐT Người Nhận" at bounding box center [126, 153] width 119 height 18
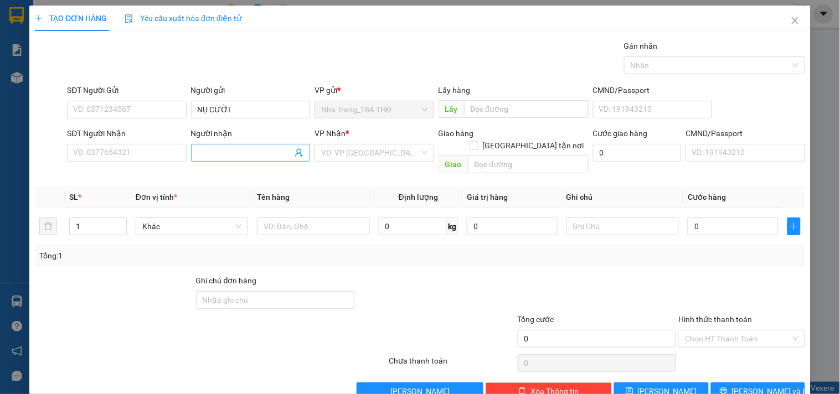
click at [202, 157] on input "Người nhận" at bounding box center [245, 153] width 95 height 12
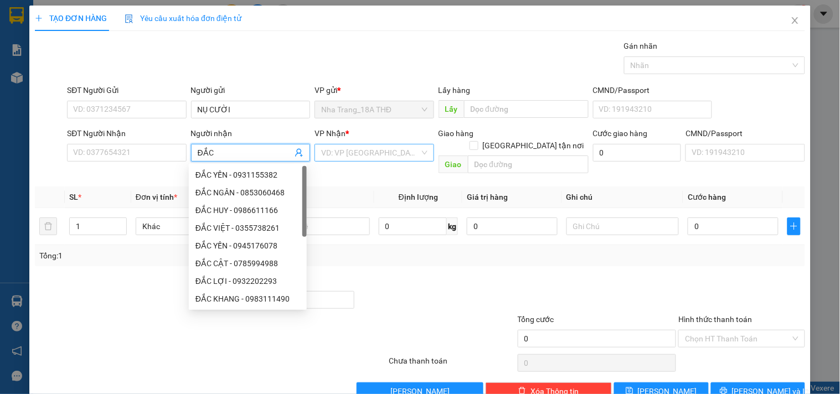
click at [411, 159] on input "search" at bounding box center [370, 153] width 98 height 17
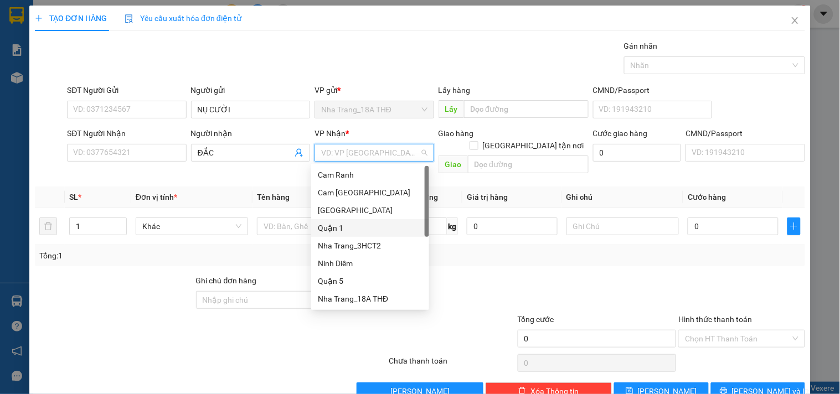
click at [387, 226] on div "Quận 1" at bounding box center [370, 228] width 105 height 12
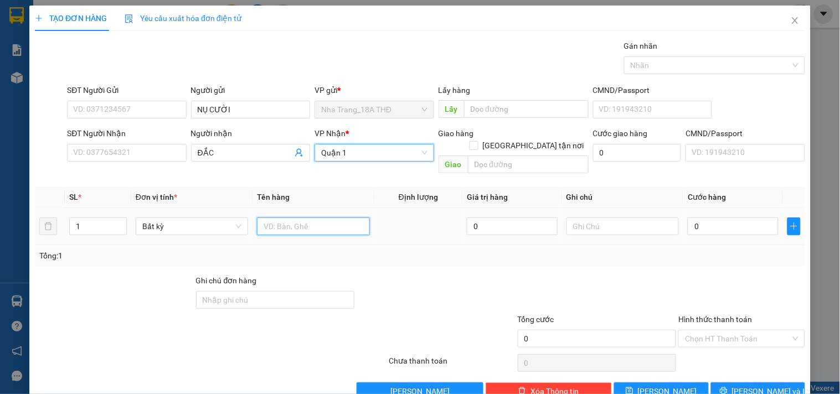
click at [306, 218] on input "text" at bounding box center [313, 227] width 112 height 18
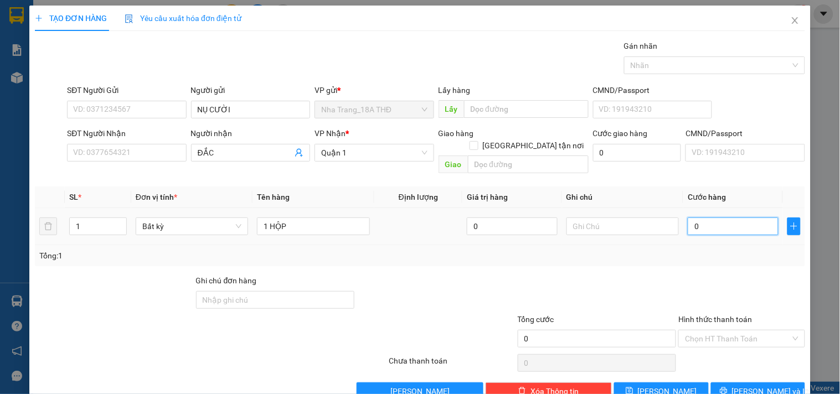
click at [704, 218] on input "0" at bounding box center [733, 227] width 91 height 18
click at [612, 251] on div "Tổng: 1" at bounding box center [420, 255] width 770 height 21
click at [778, 383] on button "Lưu và In" at bounding box center [758, 392] width 94 height 18
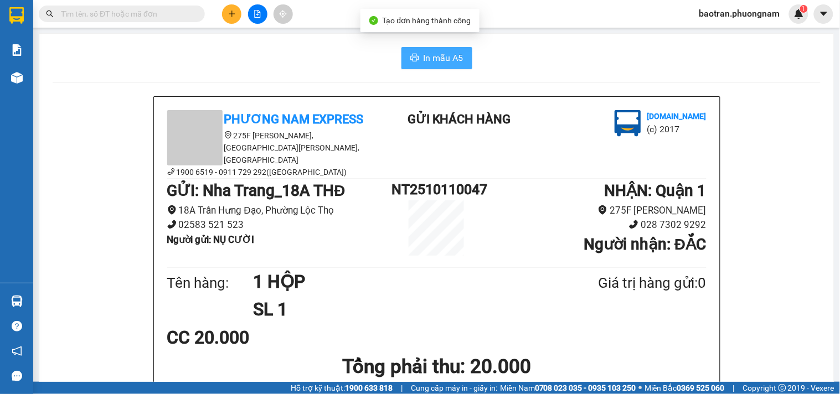
click at [425, 63] on span "In mẫu A5" at bounding box center [444, 58] width 40 height 14
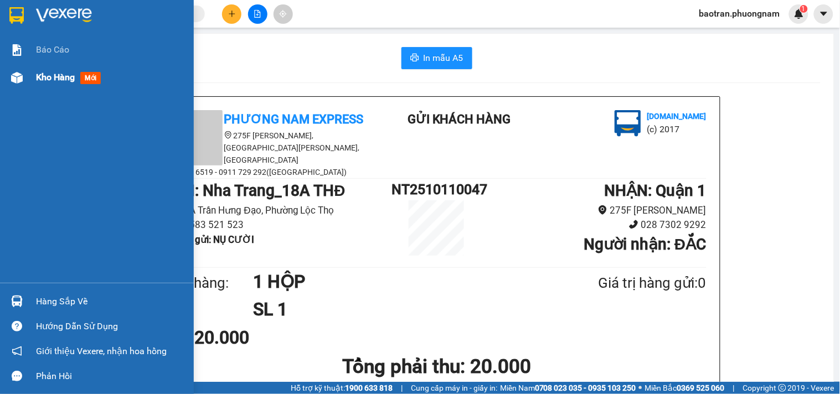
click at [59, 69] on div "Kho hàng mới" at bounding box center [111, 78] width 150 height 28
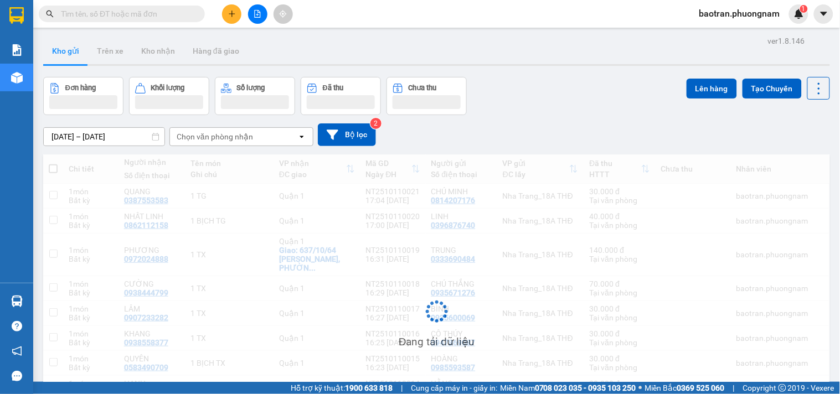
click at [142, 9] on input "text" at bounding box center [126, 14] width 131 height 12
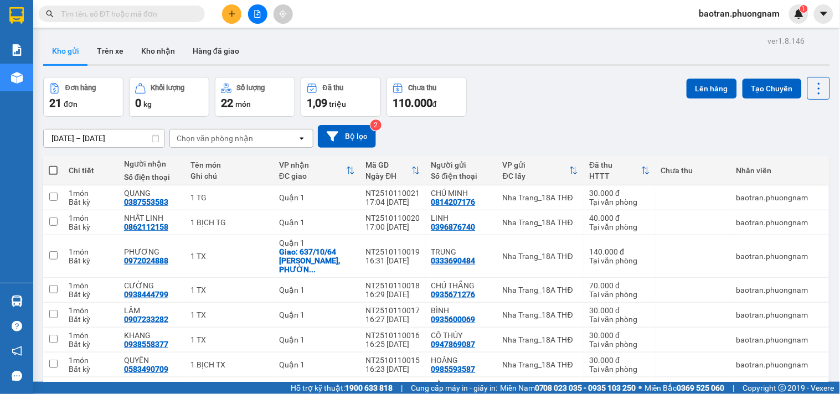
paste input "0913460898"
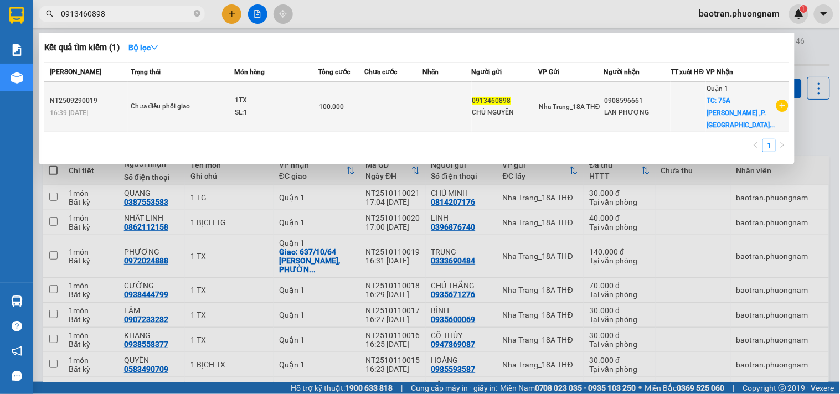
type input "0913460898"
click at [694, 123] on td at bounding box center [688, 107] width 35 height 50
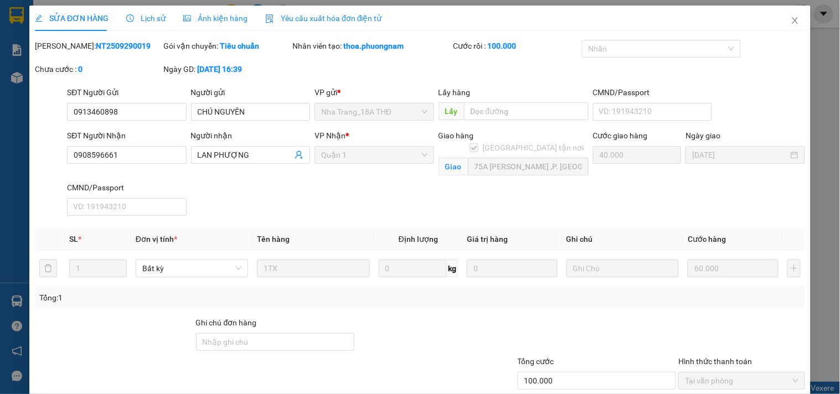
type input "0913460898"
type input "CHÚ NGUYÊN"
type input "0908596661"
type input "LAN PHƯỢNG"
checkbox input "true"
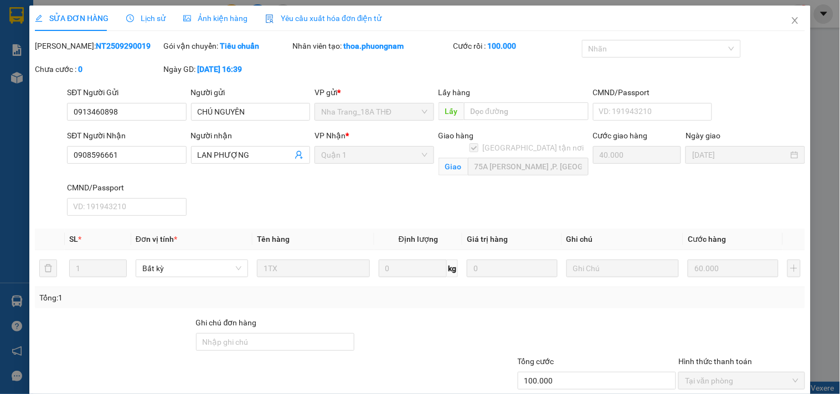
type input "75A ĐẶNG DUNG ,P. TÂN ĐỊNH, Q 1 ( GTN: 40K)"
type input "100.000"
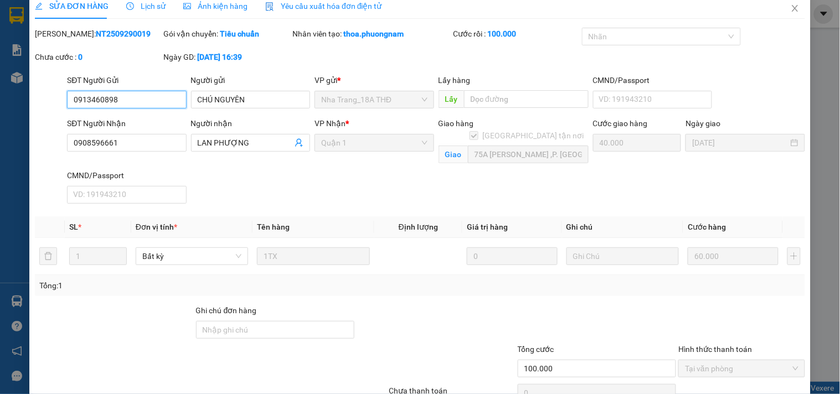
scroll to position [69, 0]
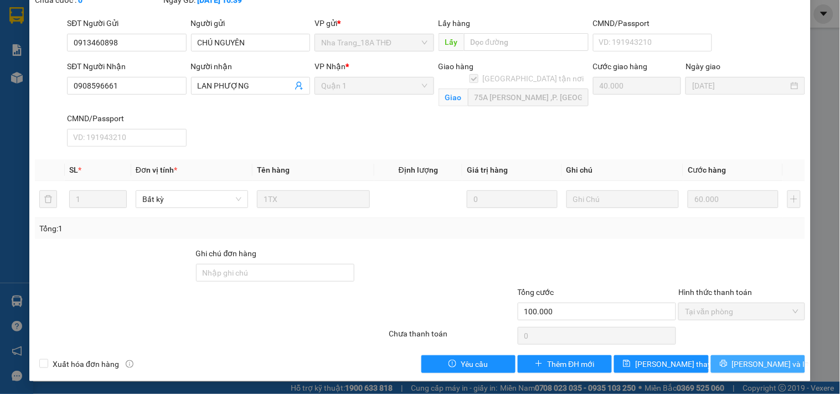
click at [759, 363] on span "Lưu và In" at bounding box center [771, 364] width 78 height 12
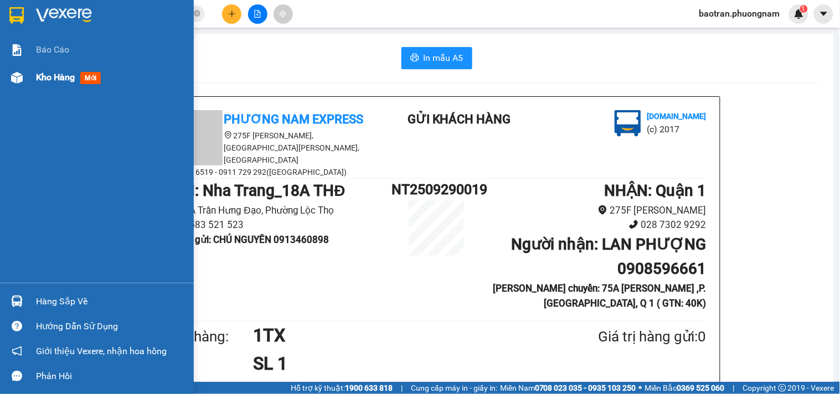
click at [53, 85] on div "Kho hàng mới" at bounding box center [111, 78] width 150 height 28
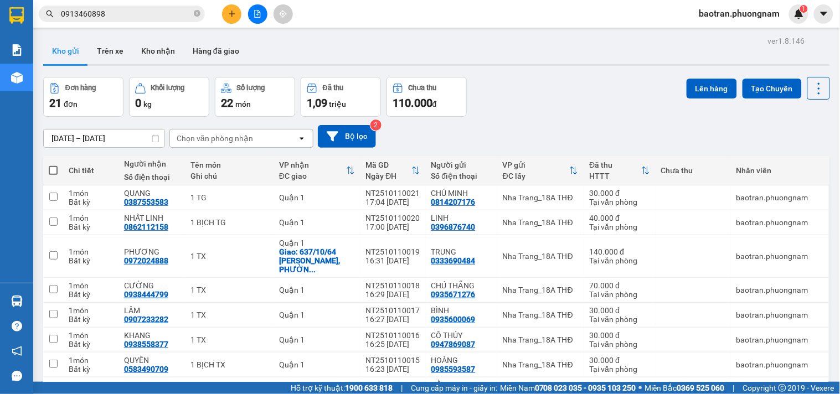
click at [150, 20] on span "0913460898" at bounding box center [122, 14] width 166 height 17
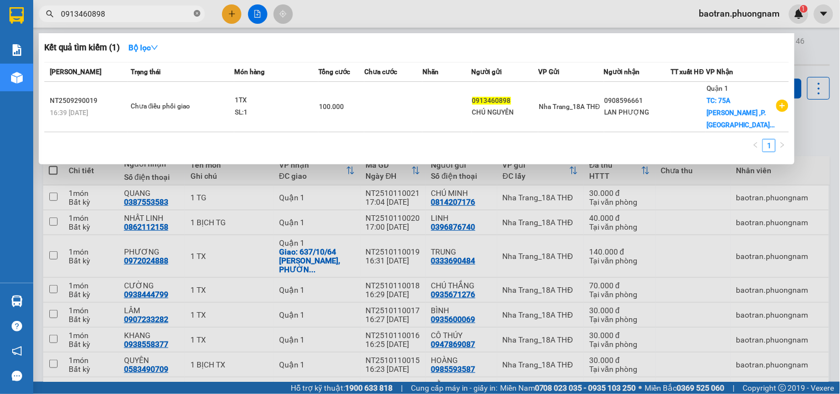
click at [198, 14] on icon "close-circle" at bounding box center [197, 13] width 7 height 7
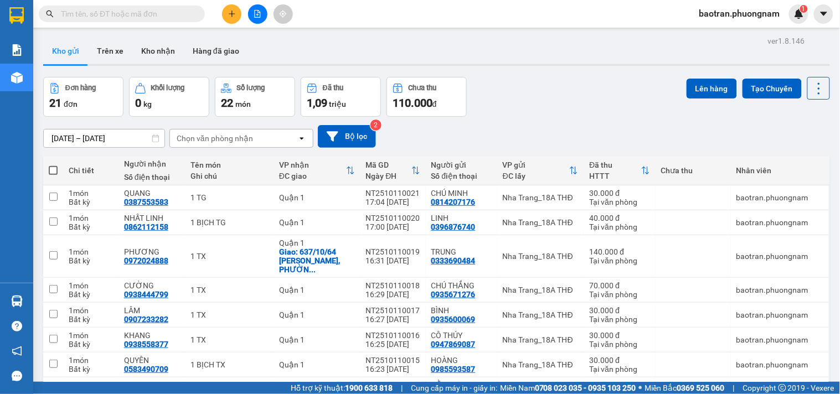
paste input "02838635178"
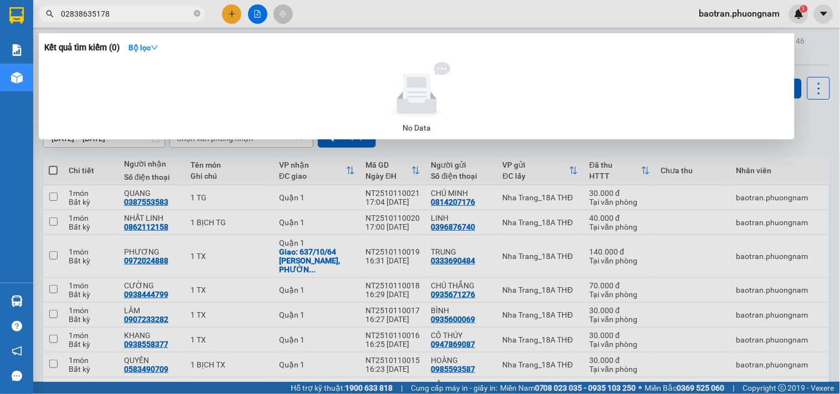
click at [142, 17] on input "02838635178" at bounding box center [126, 14] width 131 height 12
paste input "903582124"
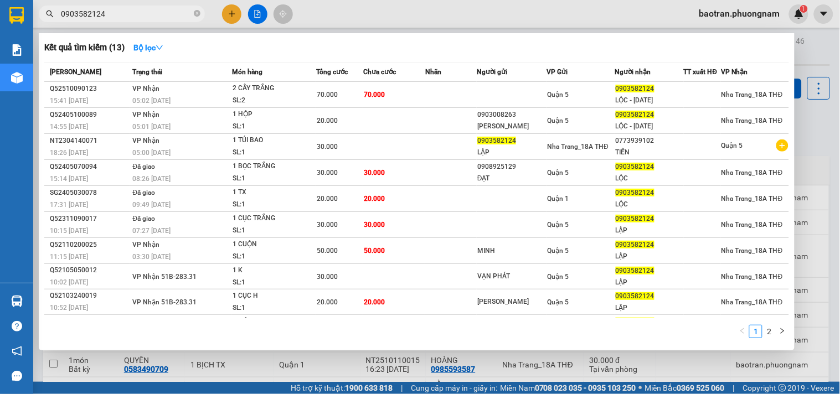
type input "0903582124"
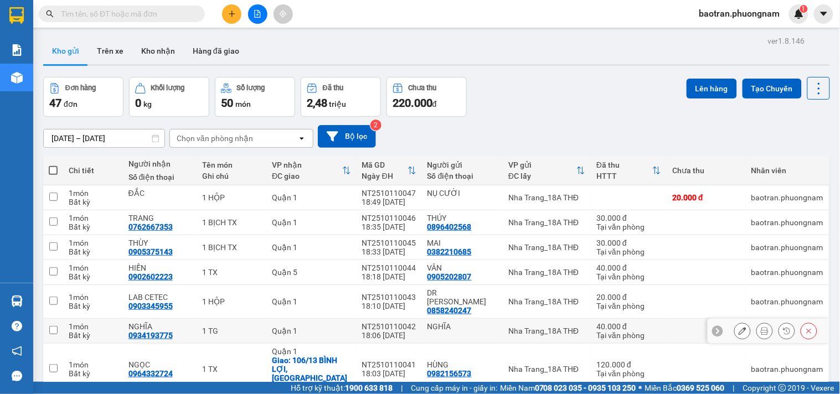
scroll to position [125, 0]
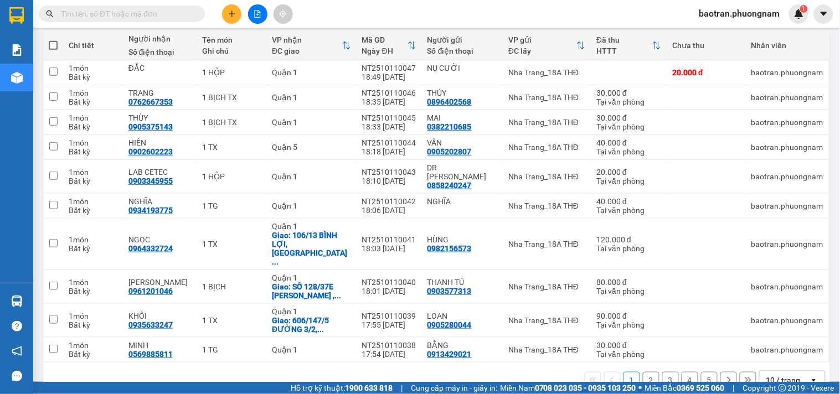
click at [810, 376] on icon "open" at bounding box center [814, 380] width 9 height 9
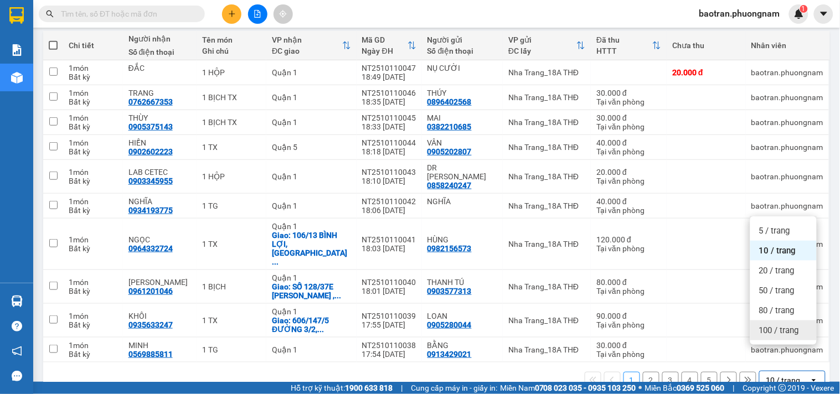
click at [778, 328] on span "100 / trang" at bounding box center [779, 330] width 40 height 11
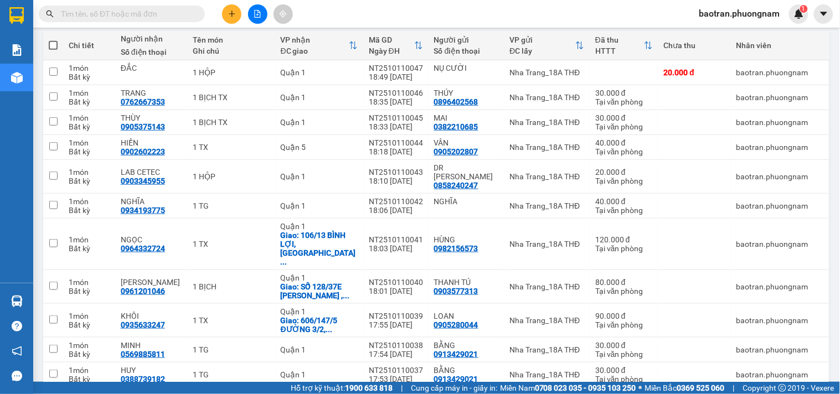
scroll to position [0, 0]
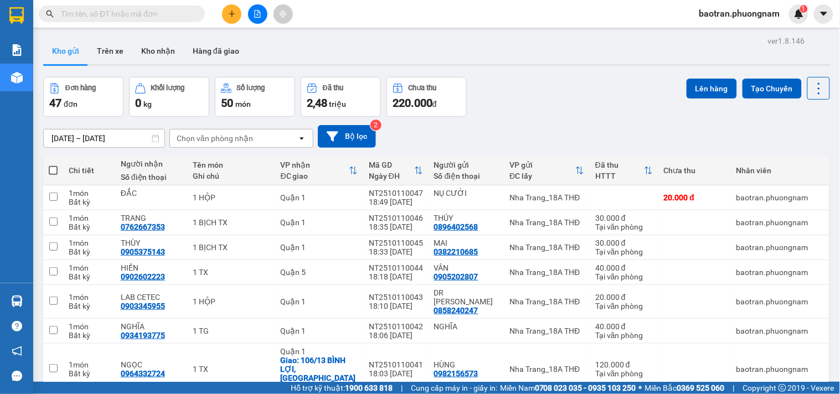
click at [50, 169] on span at bounding box center [53, 170] width 9 height 9
click at [53, 165] on input "checkbox" at bounding box center [53, 165] width 0 height 0
checkbox input "true"
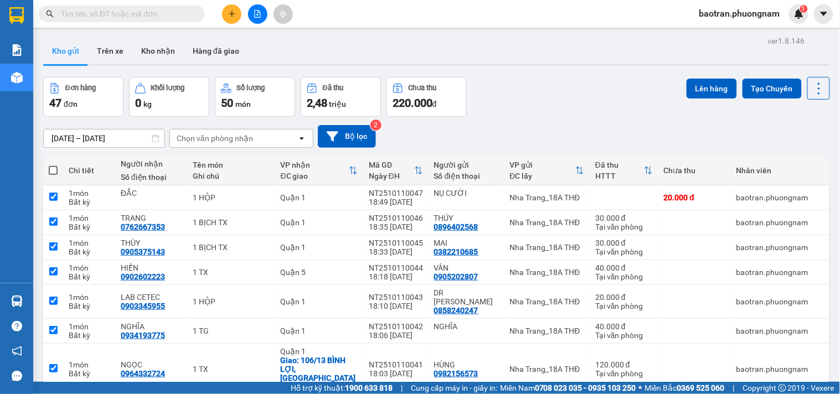
checkbox input "true"
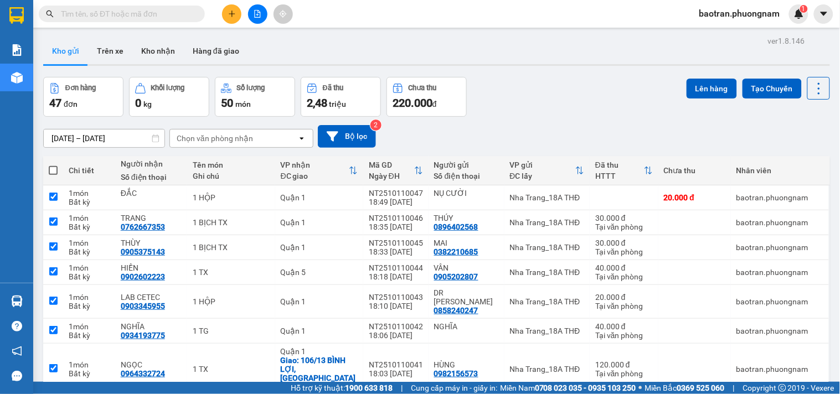
checkbox input "true"
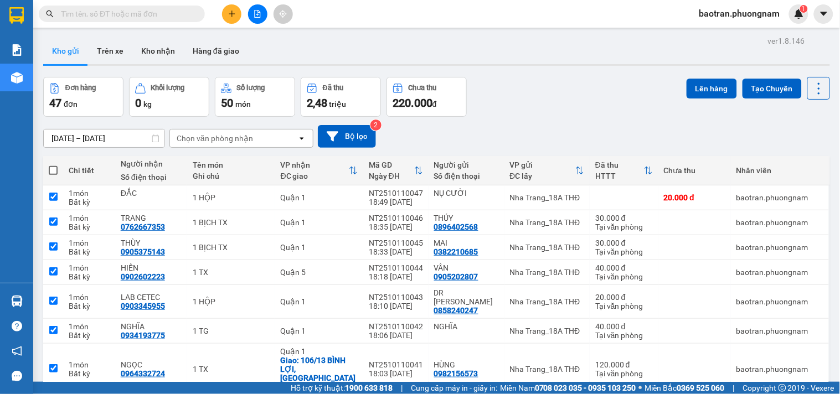
checkbox input "true"
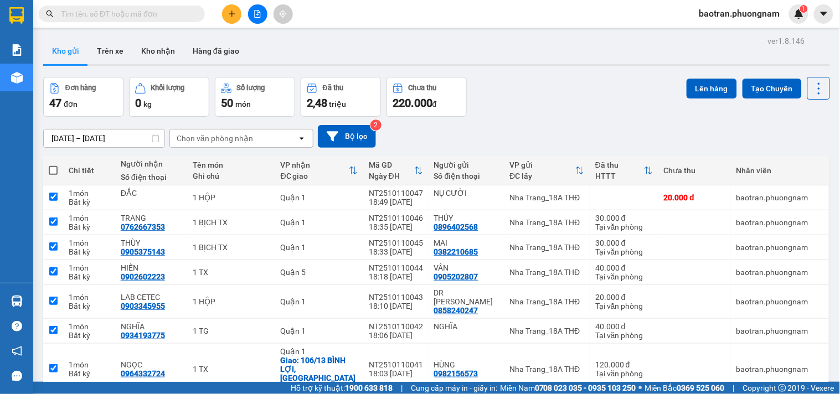
checkbox input "true"
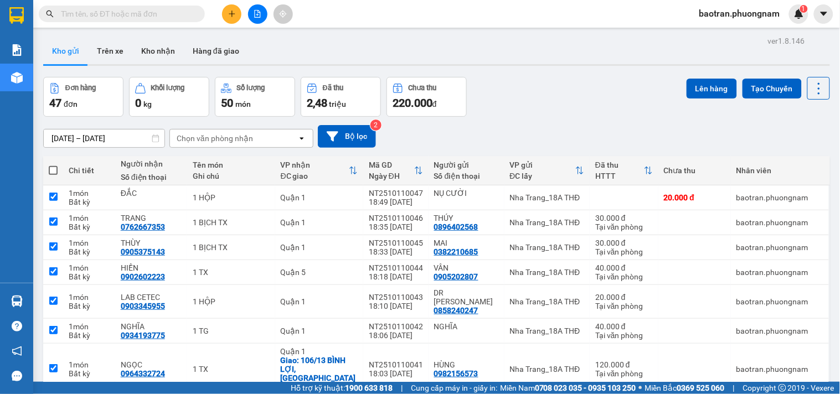
checkbox input "true"
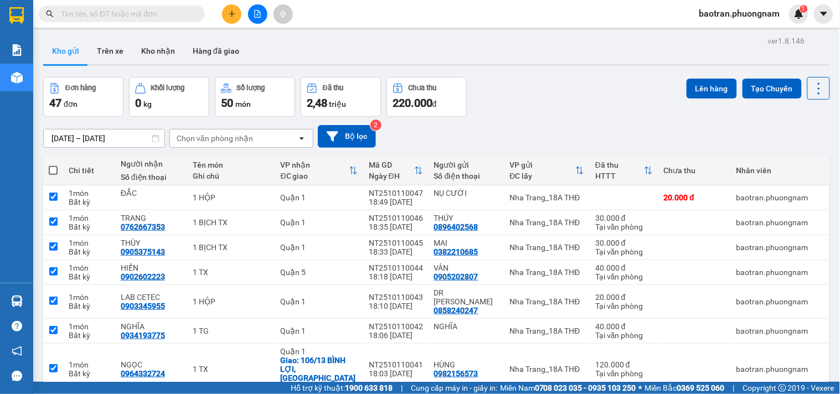
checkbox input "true"
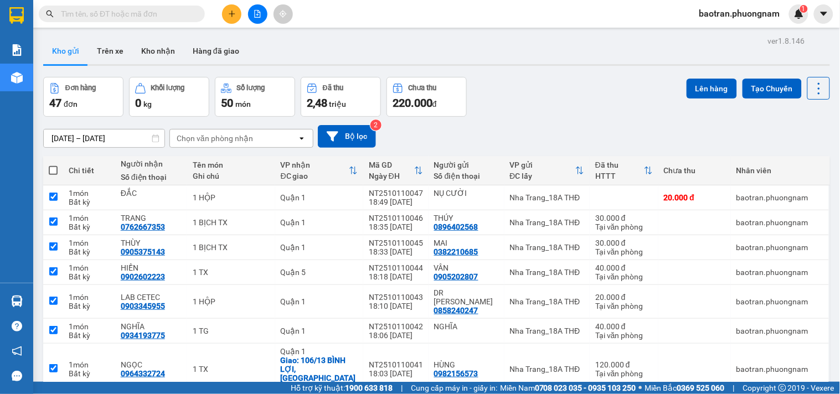
checkbox input "true"
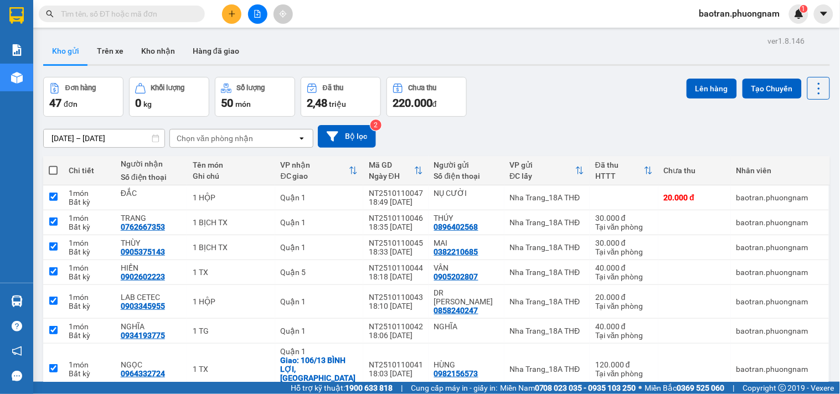
checkbox input "true"
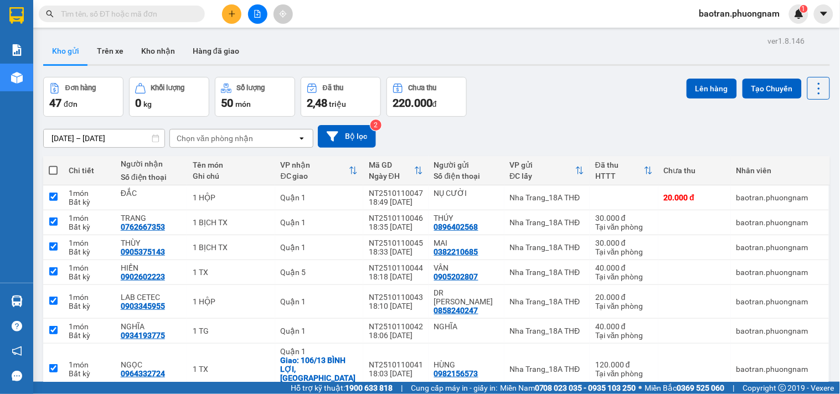
checkbox input "true"
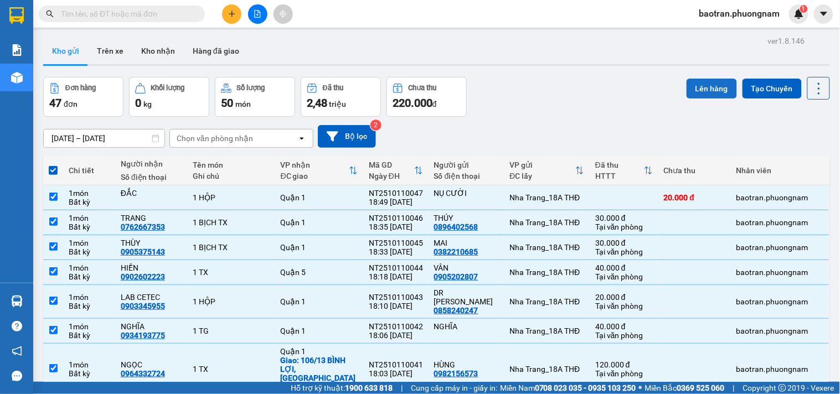
click at [709, 90] on button "Lên hàng" at bounding box center [712, 89] width 50 height 20
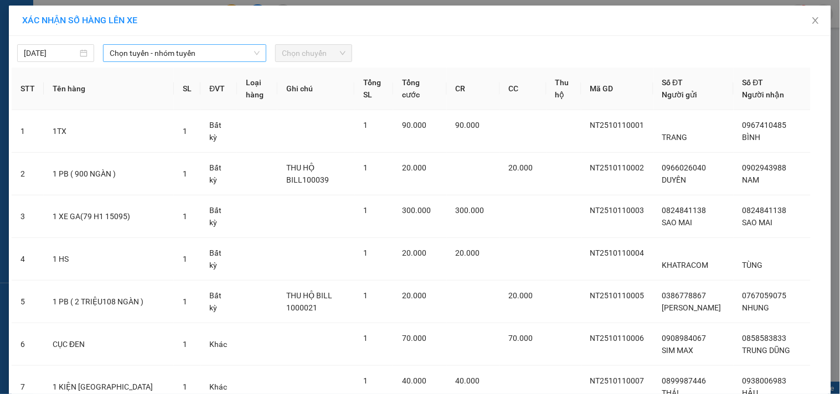
click at [176, 50] on span "Chọn tuyến - nhóm tuyến" at bounding box center [185, 53] width 150 height 17
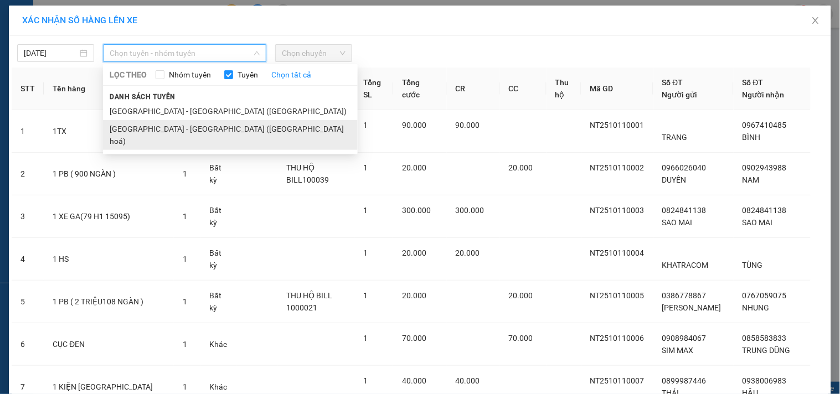
click at [153, 128] on li "Nha Trang - Sài Gòn (Hàng hoá)" at bounding box center [230, 135] width 255 height 30
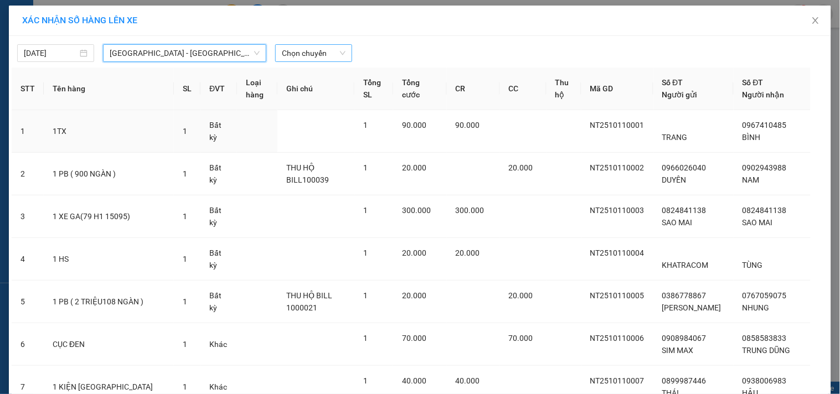
click at [300, 53] on span "Chọn chuyến" at bounding box center [314, 53] width 64 height 17
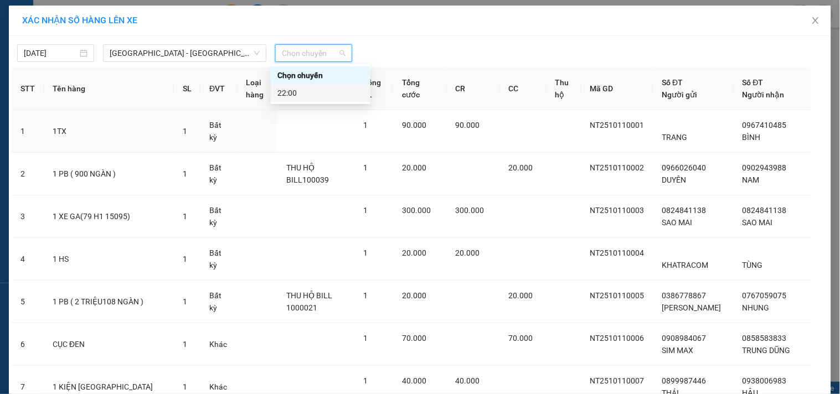
click at [310, 100] on div "22:00" at bounding box center [321, 93] width 100 height 18
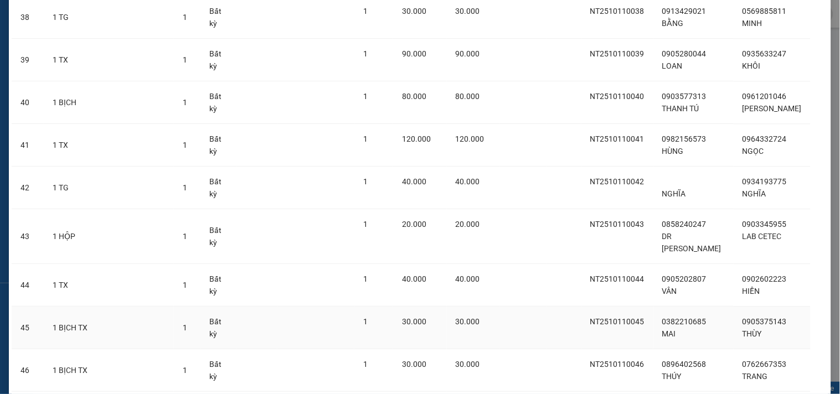
scroll to position [1845, 0]
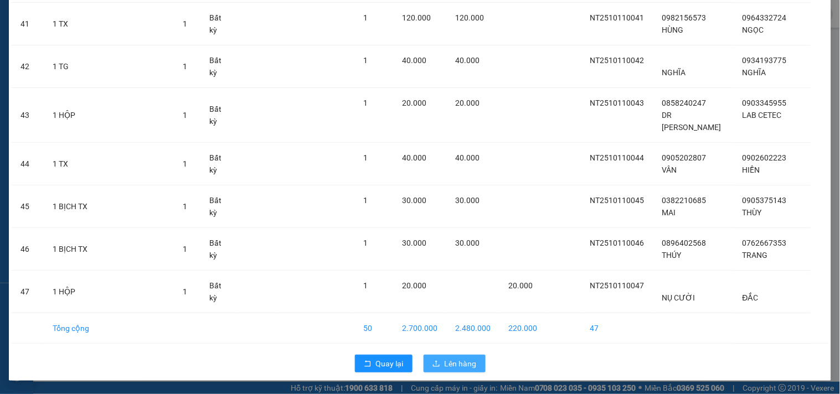
click at [471, 363] on span "Lên hàng" at bounding box center [461, 364] width 32 height 12
